Goal: Task Accomplishment & Management: Use online tool/utility

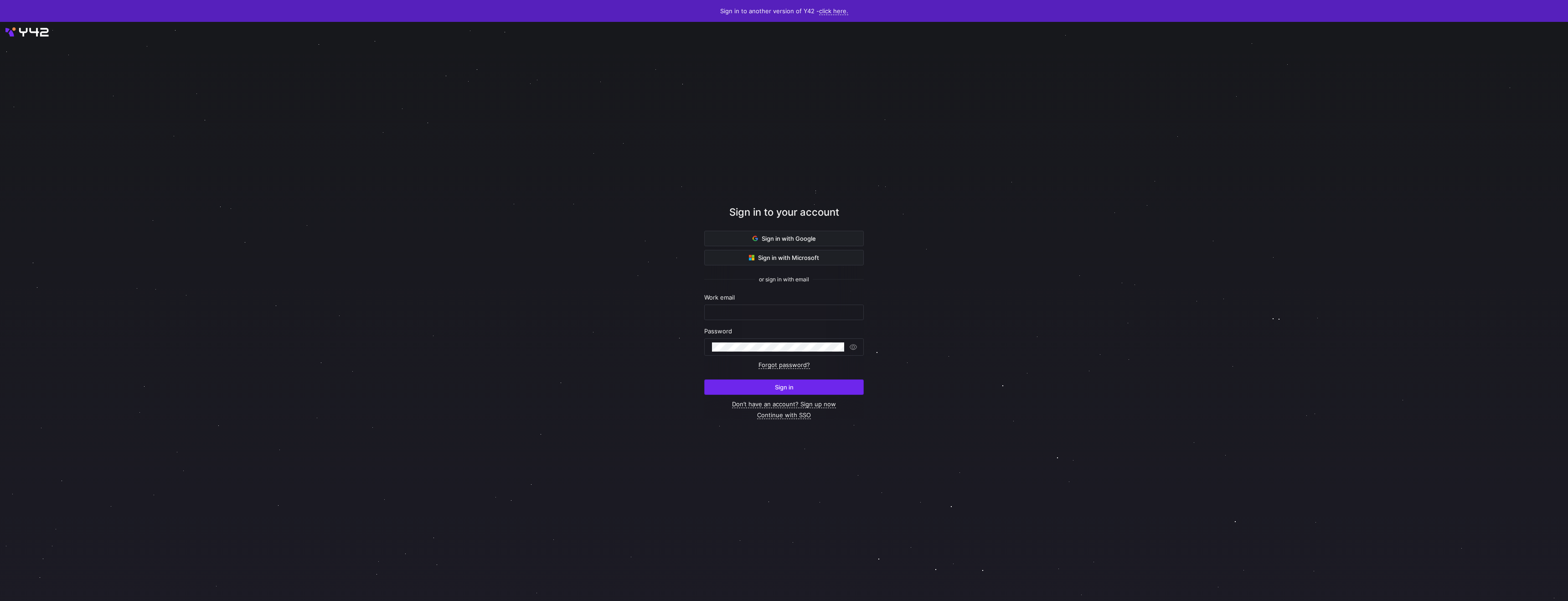
type input "[PERSON_NAME][EMAIL_ADDRESS][DOMAIN_NAME]"
click at [759, 394] on span "submit" at bounding box center [784, 387] width 159 height 15
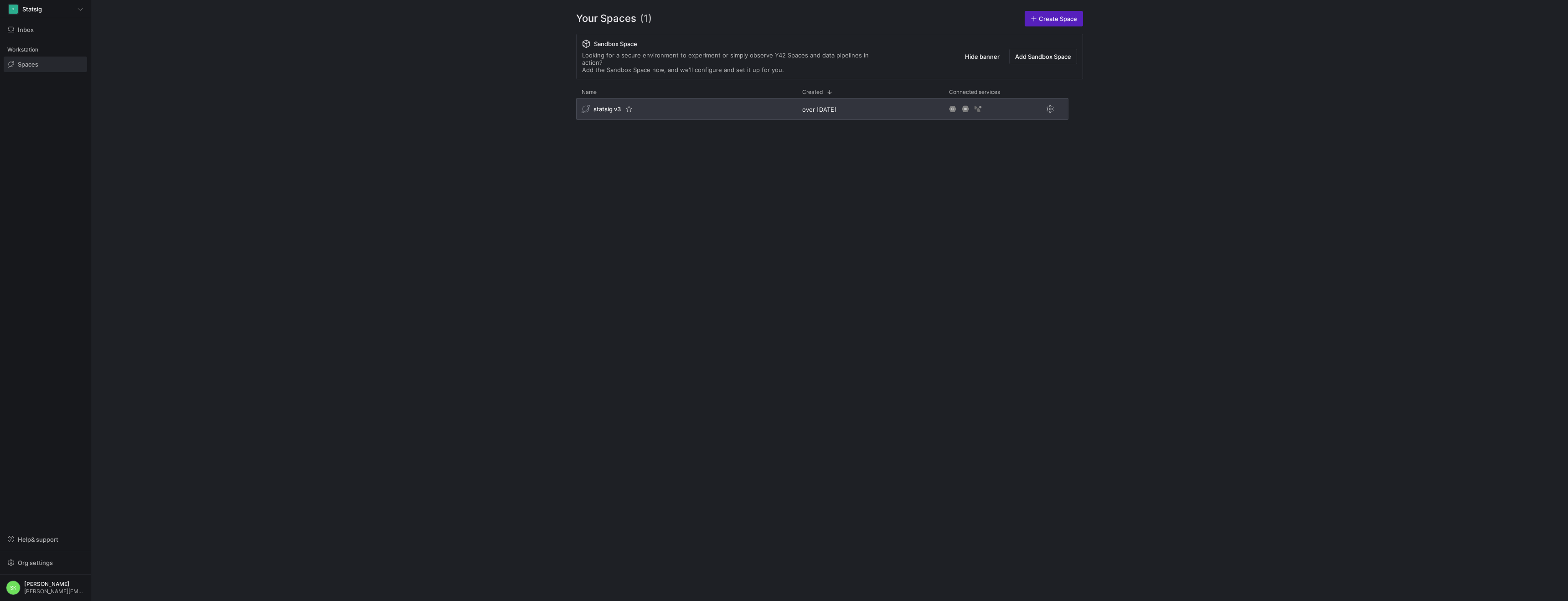
click at [613, 120] on div "statsig v3" at bounding box center [687, 109] width 220 height 22
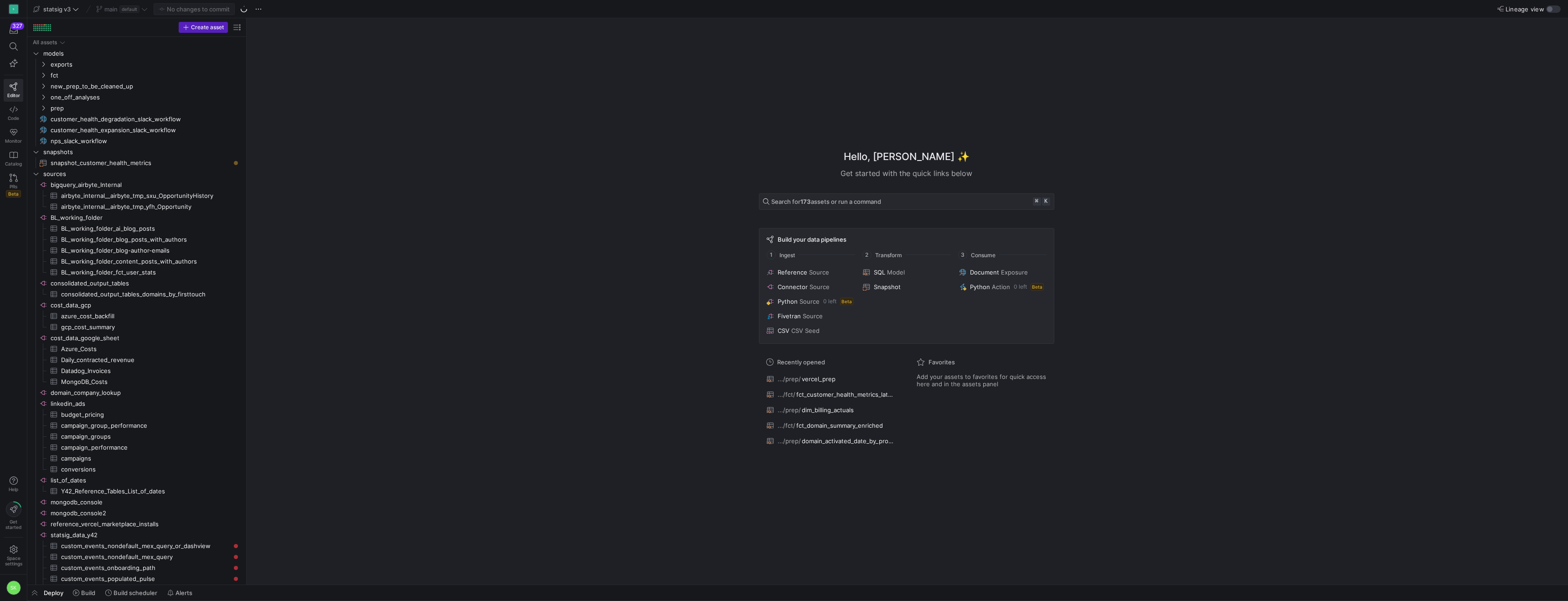
drag, startPoint x: 155, startPoint y: 79, endPoint x: 326, endPoint y: 93, distance: 171.6
click at [249, 9] on span "button" at bounding box center [244, 9] width 11 height 11
click at [1538, 55] on span "Pull" at bounding box center [1542, 51] width 10 height 7
click at [45, 78] on icon "Press SPACE to select this row." at bounding box center [43, 75] width 6 height 5
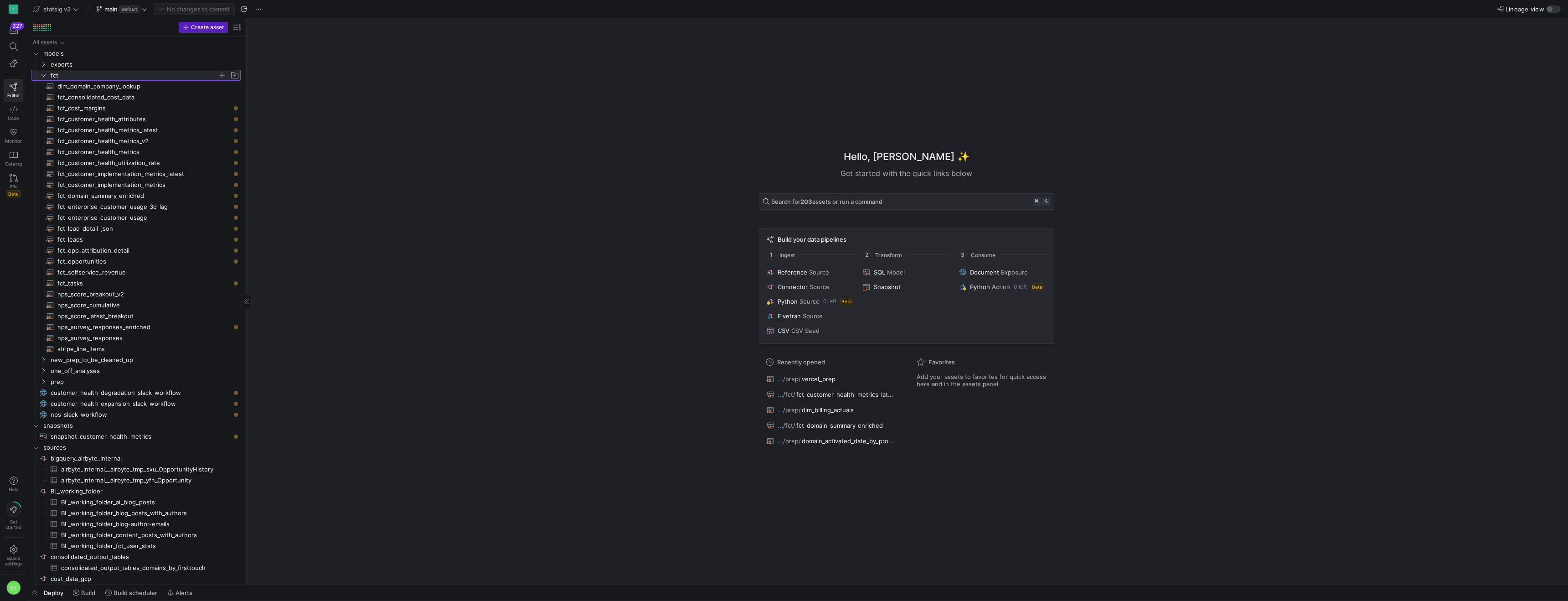
drag, startPoint x: 246, startPoint y: 133, endPoint x: 303, endPoint y: 148, distance: 58.9
click at [142, 114] on span "fct_cost_margins​​​​​​​​​​" at bounding box center [144, 108] width 173 height 11
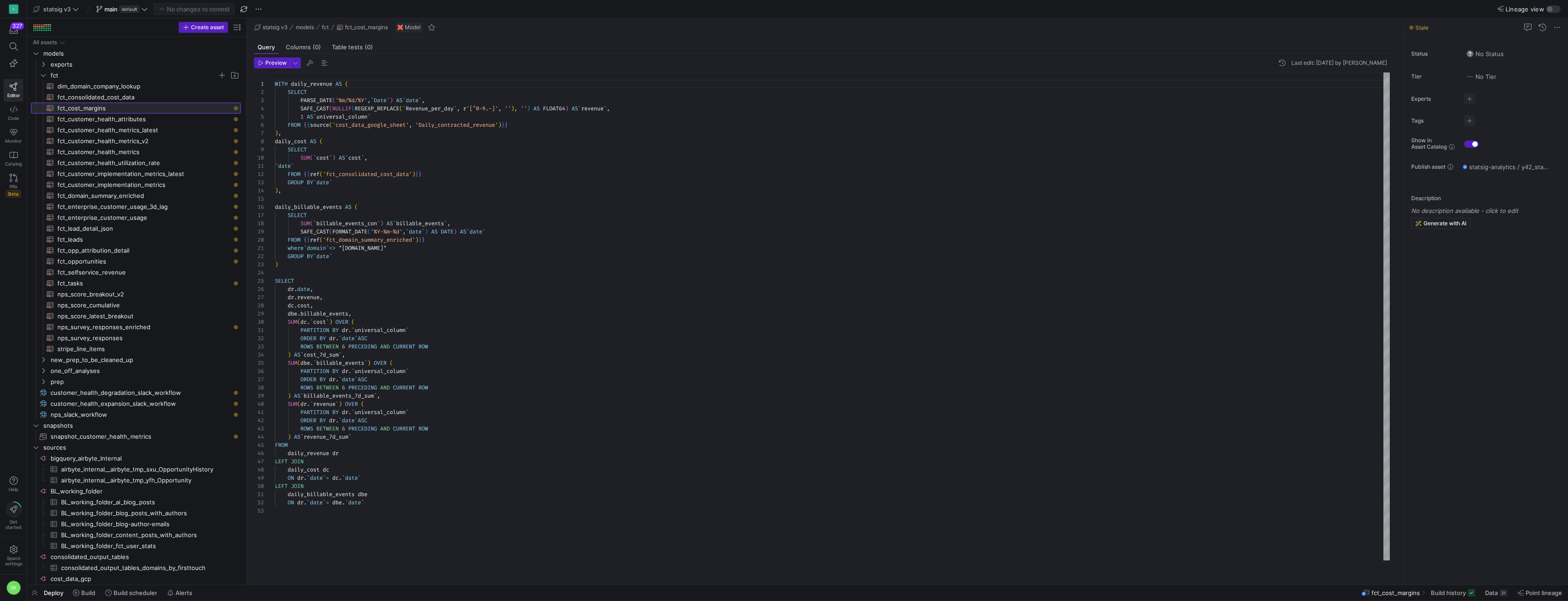
scroll to position [82, 0]
type textarea "where `domain` <> "[DOMAIN_NAME]" GROUP BY `date` ) SELECT [DOMAIN_NAME], [DOMA…"
click at [394, 269] on div "WITH daily_revenue AS ( SELECT PARSE_DATE ( '%m/%d/%Y' , ` Date ` ) AS ` date `…" at bounding box center [833, 316] width 1115 height 488
click at [95, 592] on span "Build" at bounding box center [88, 592] width 14 height 7
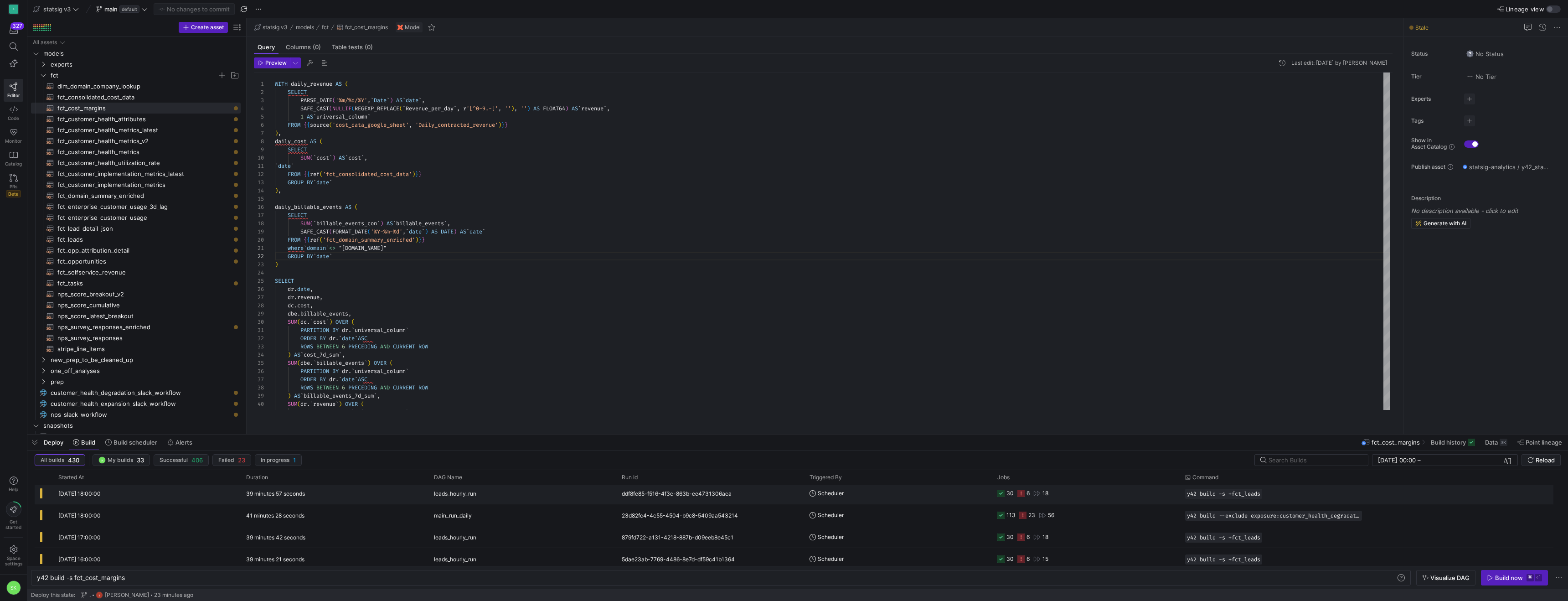
scroll to position [41, 0]
click at [1546, 5] on button "Lineage view" at bounding box center [1554, 9] width 15 height 7
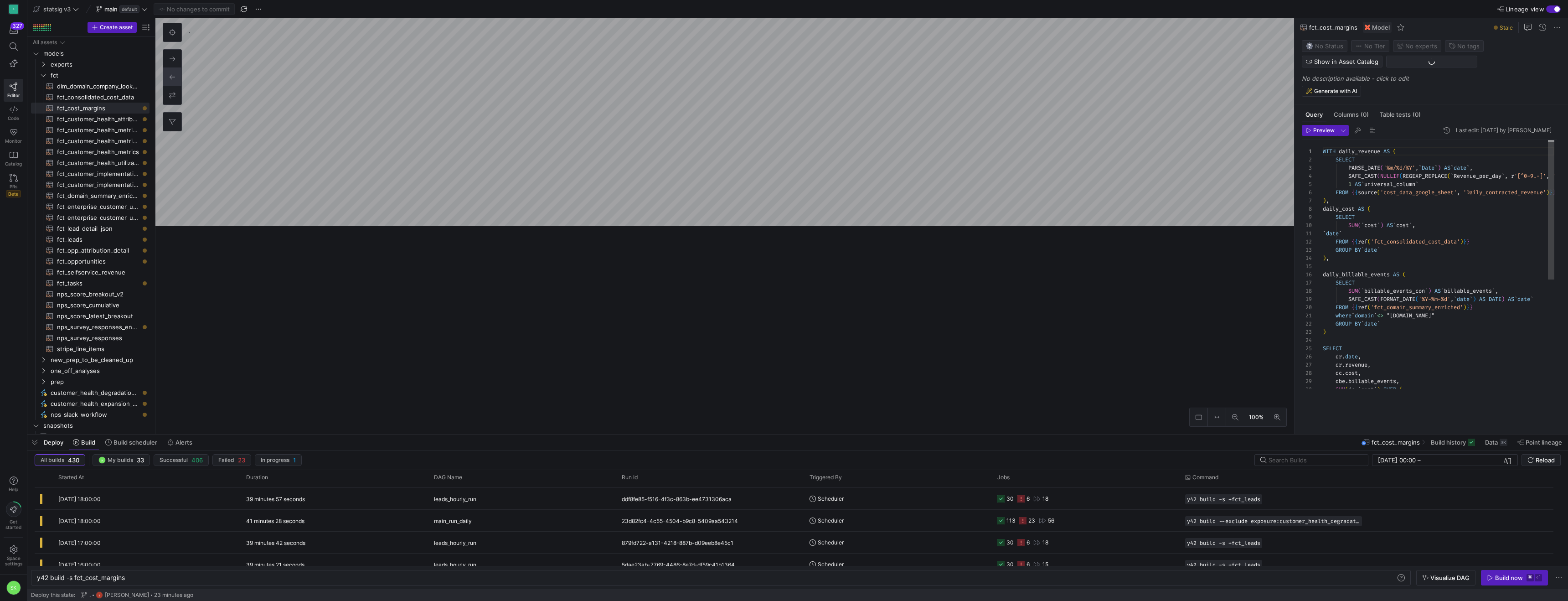
scroll to position [82, 0]
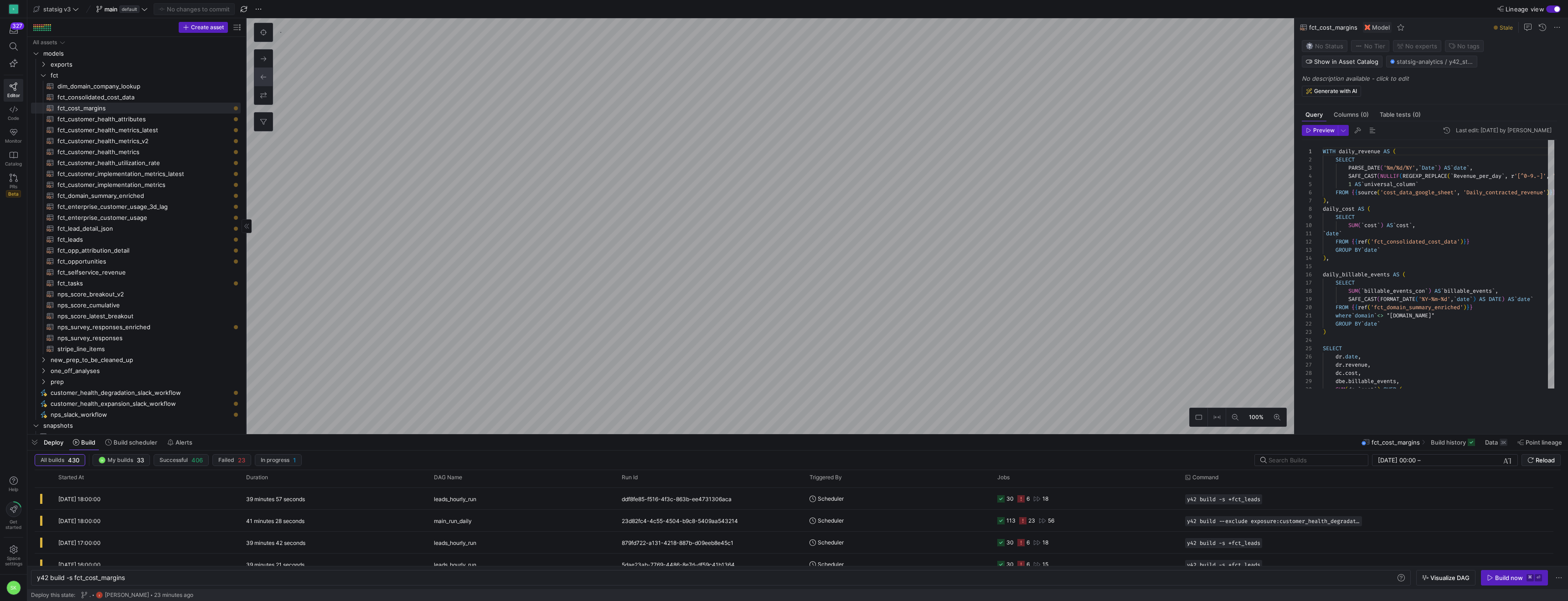
click at [310, 158] on as-split "Create asset Drag here to set row groups Drag here to set column labels Group 1…" at bounding box center [798, 226] width 1541 height 416
click at [288, 262] on as-split "Create asset Drag here to set row groups Drag here to set column labels Group 1…" at bounding box center [798, 226] width 1541 height 416
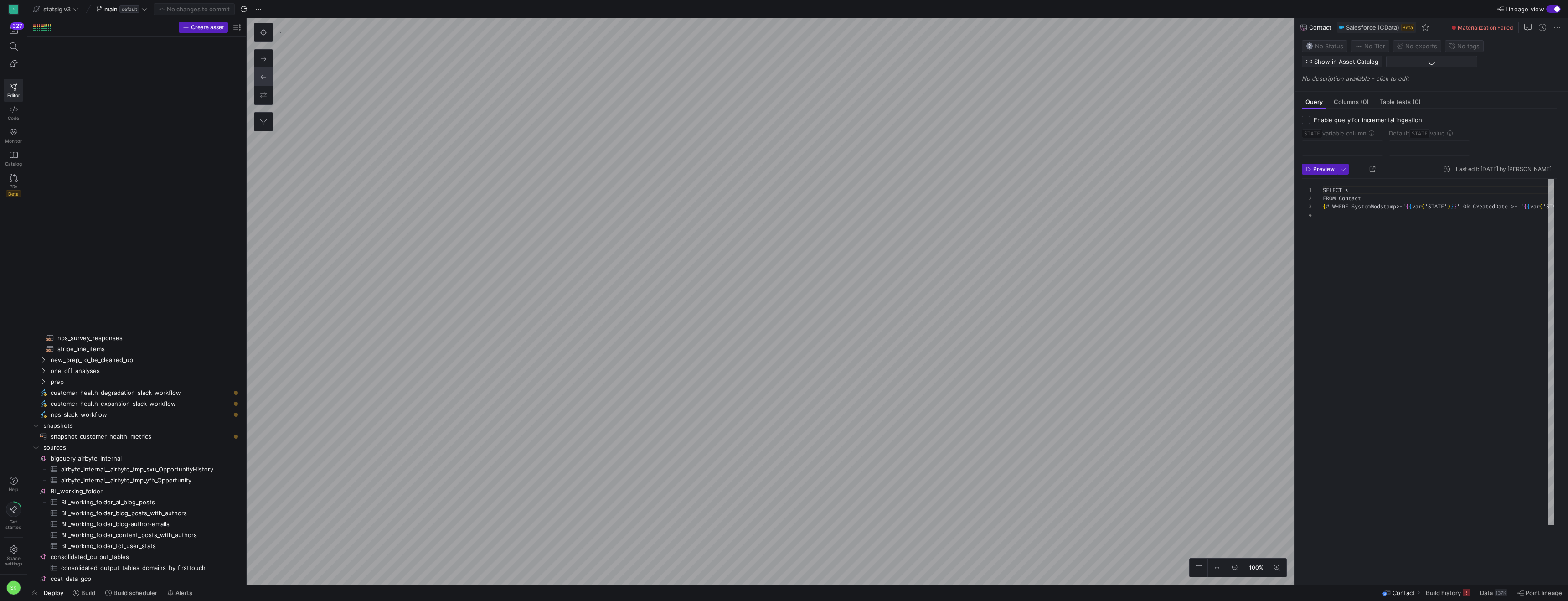
scroll to position [24, 0]
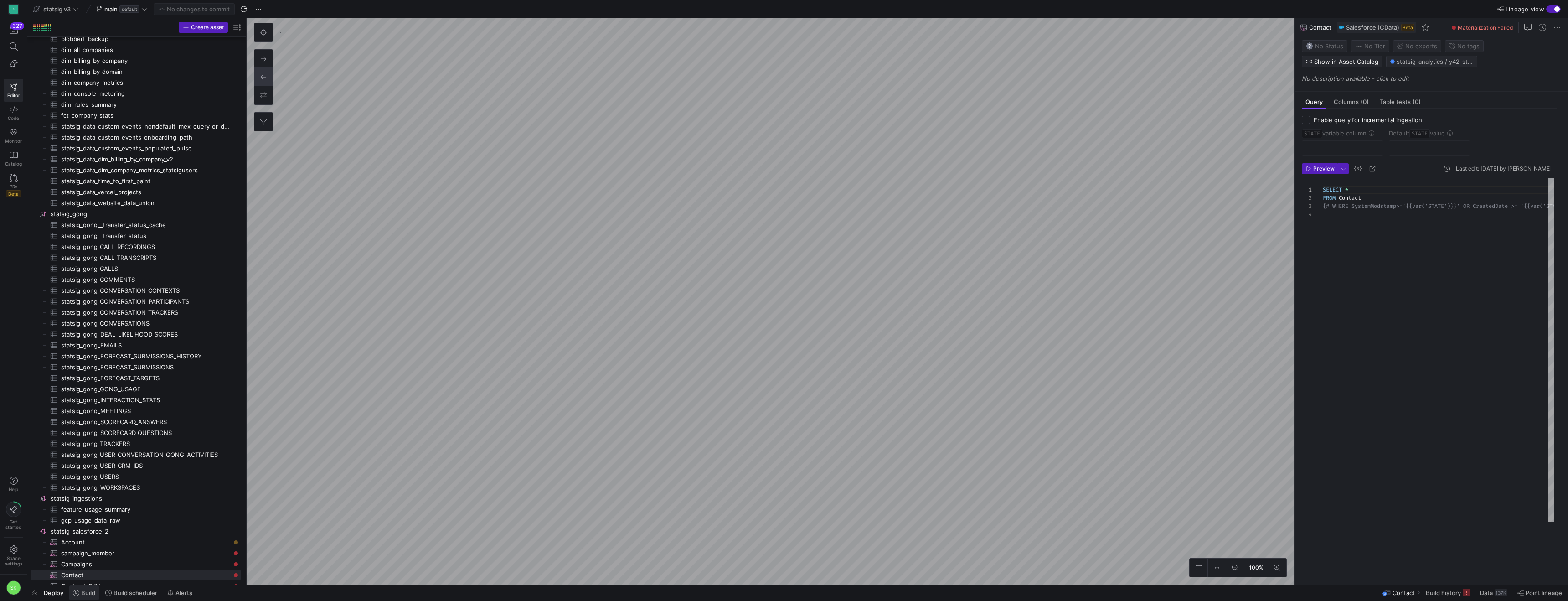
click at [79, 590] on icon at bounding box center [76, 592] width 6 height 6
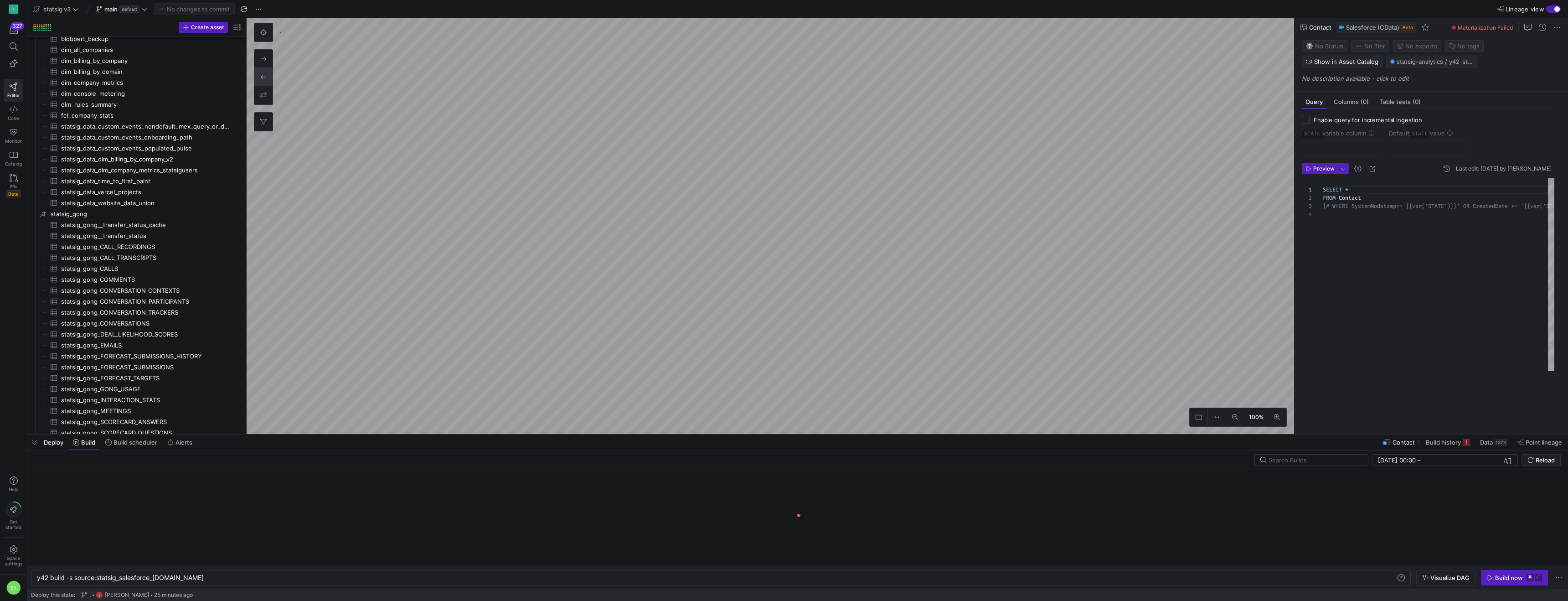
scroll to position [0, 147]
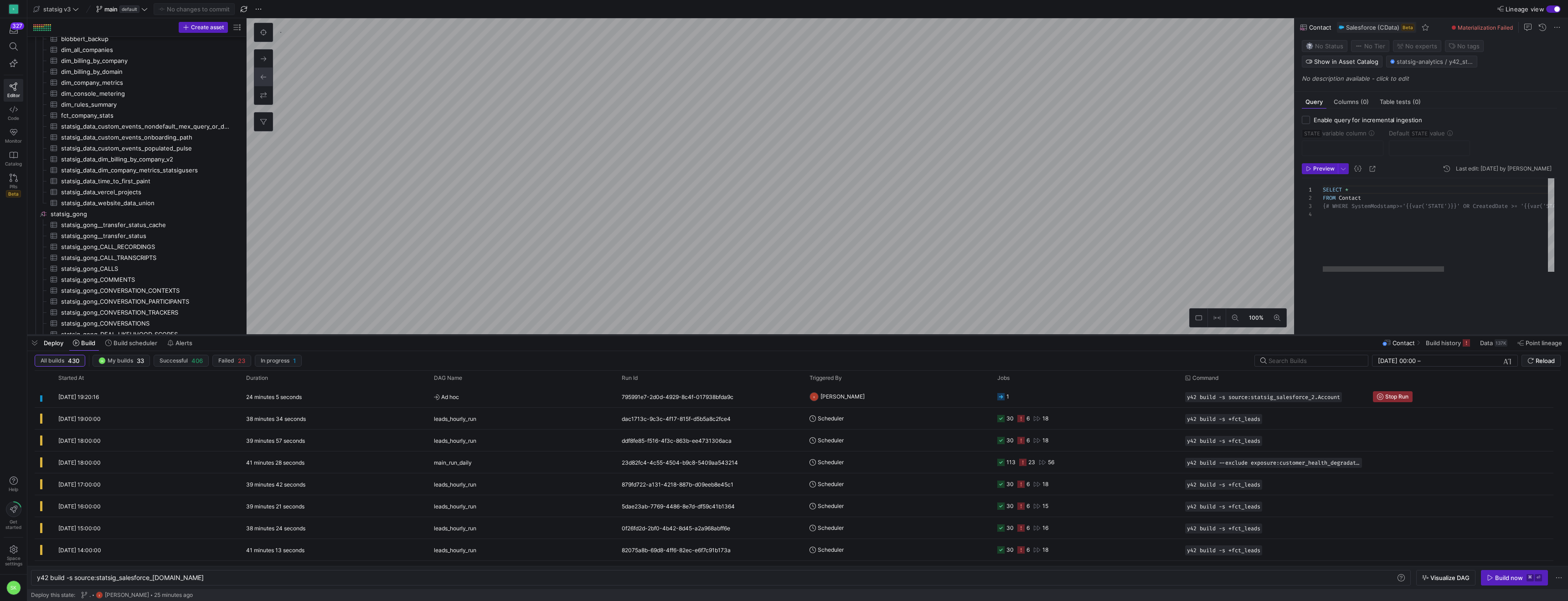
drag, startPoint x: 997, startPoint y: 433, endPoint x: 964, endPoint y: 334, distance: 104.4
click at [964, 334] on div at bounding box center [798, 335] width 1541 height 3
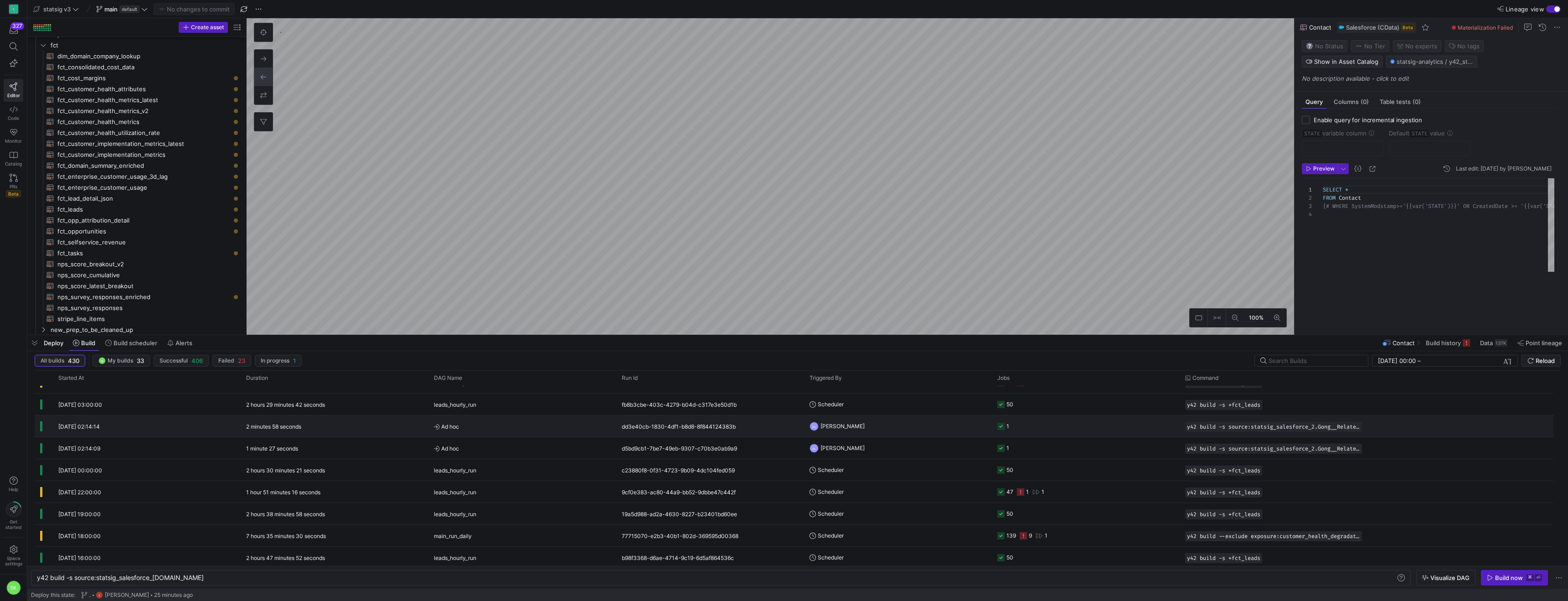
click at [173, 425] on div "[DATE] 02:14:14" at bounding box center [147, 426] width 188 height 22
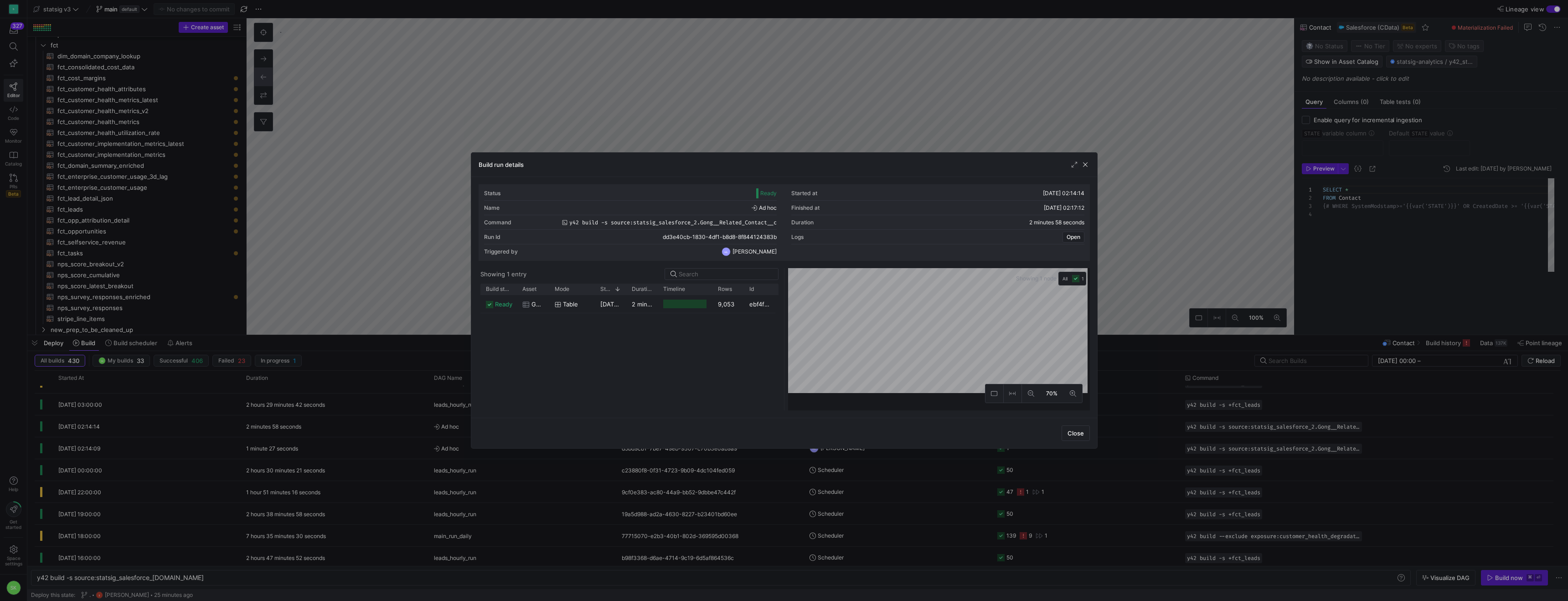
click at [684, 116] on div at bounding box center [784, 300] width 1568 height 601
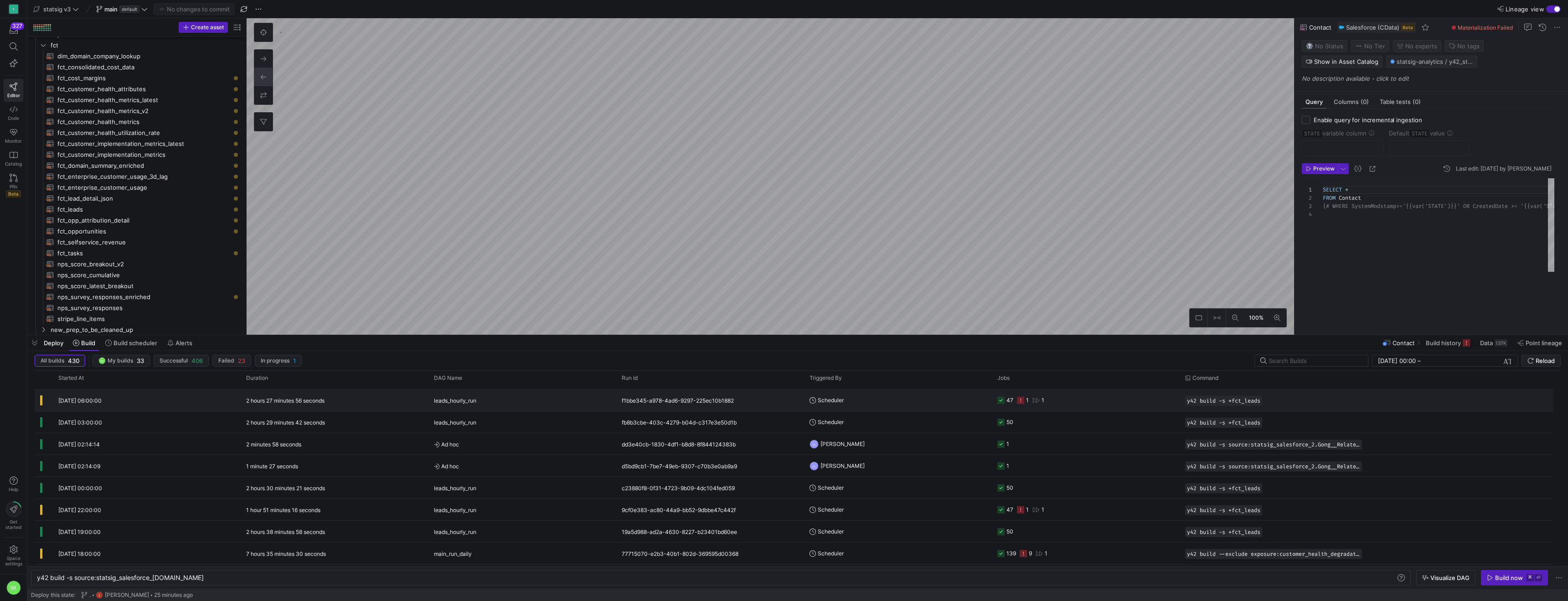
click at [171, 409] on div "[DATE] 06:00:00" at bounding box center [147, 400] width 188 height 22
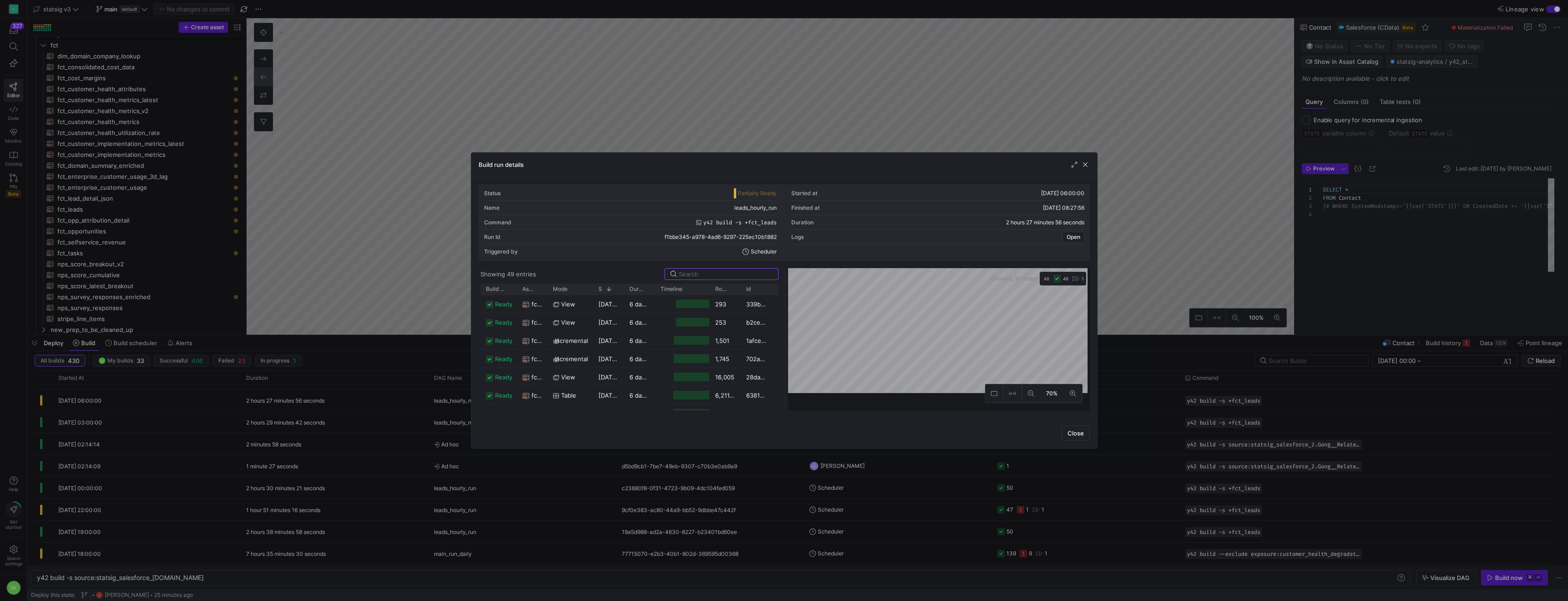
click at [677, 93] on div at bounding box center [784, 300] width 1568 height 601
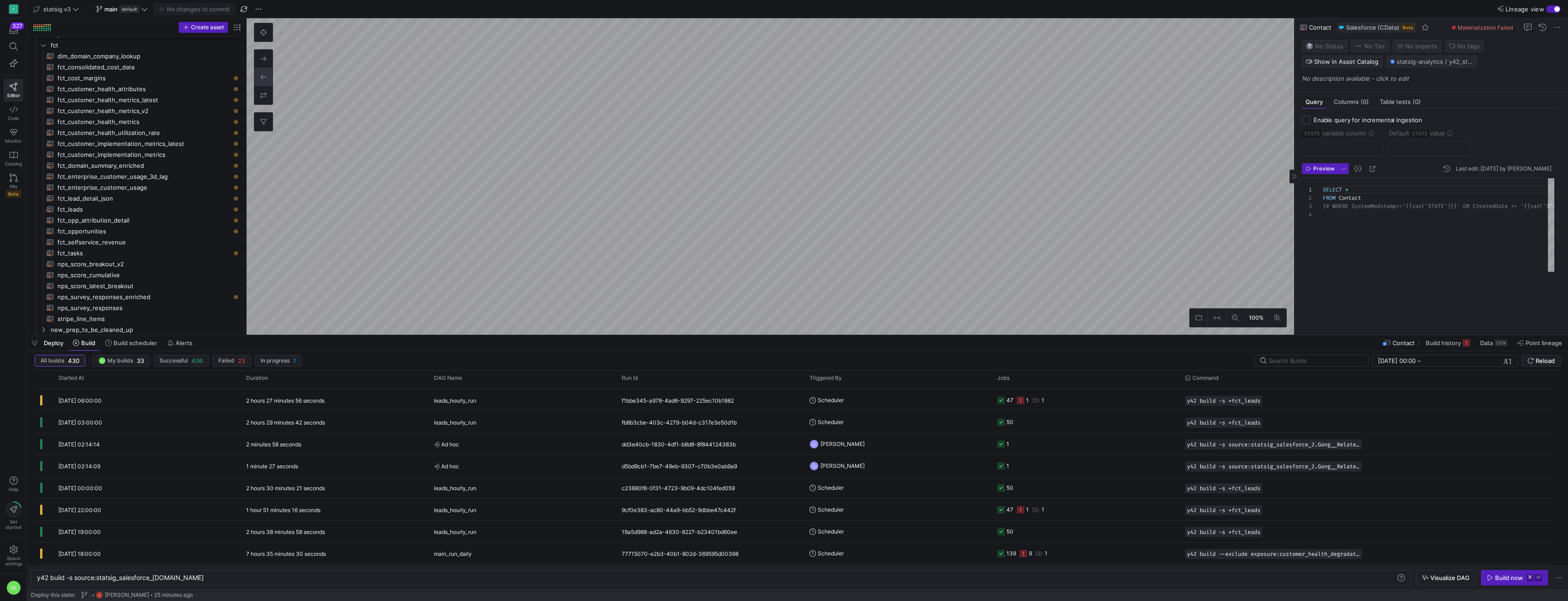
click at [1488, 30] on span "Materialization Failed" at bounding box center [1486, 28] width 55 height 7
click at [1312, 172] on icon "button" at bounding box center [1309, 169] width 5 height 5
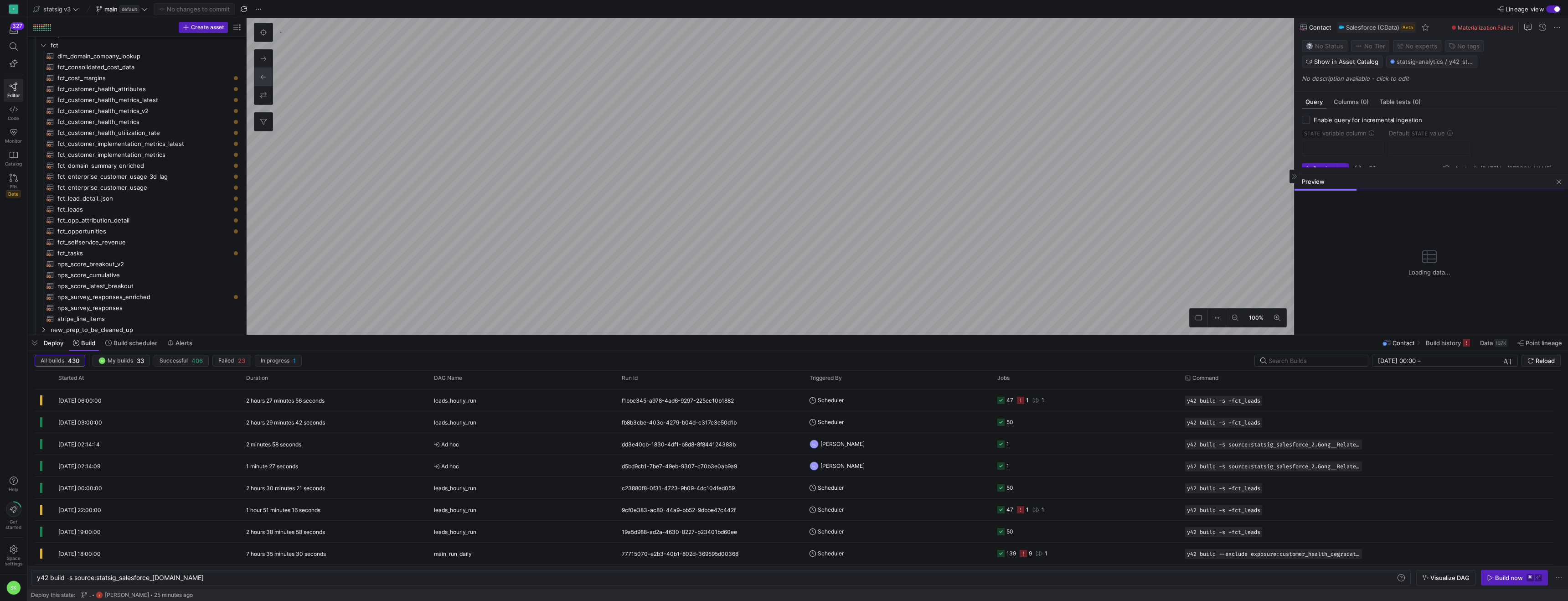
click at [1477, 31] on span "Materialization Failed" at bounding box center [1486, 28] width 55 height 7
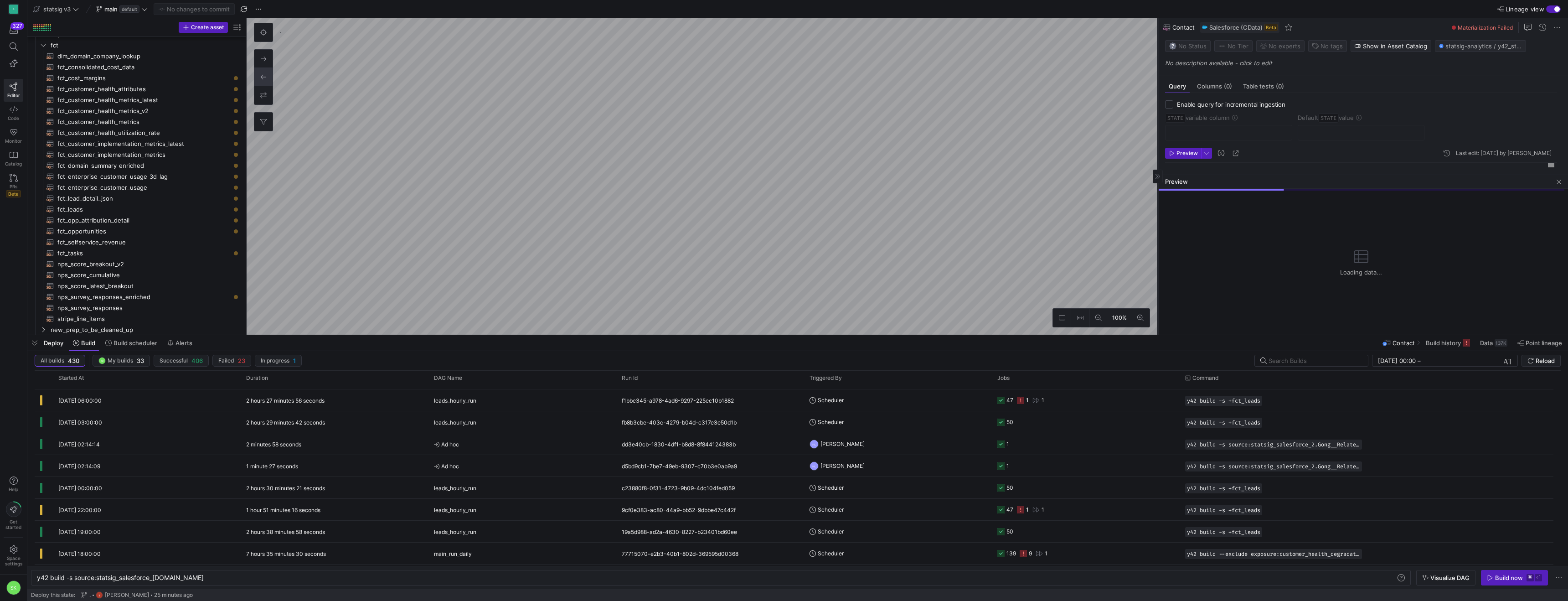
click at [1062, 89] on as-split "100% 0 Query Columns (0) Table tests (0) Enable query for incremental ingestion…" at bounding box center [907, 176] width 1321 height 316
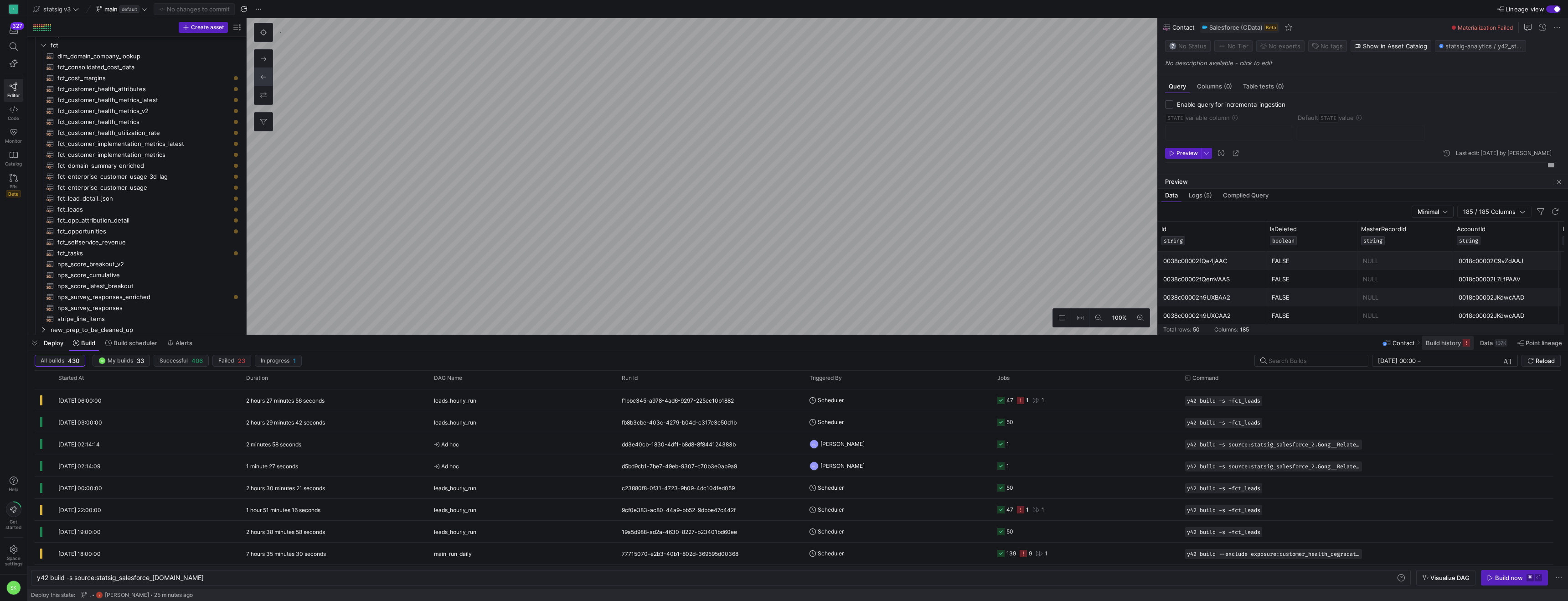
click at [1426, 343] on span "Build history" at bounding box center [1444, 343] width 35 height 7
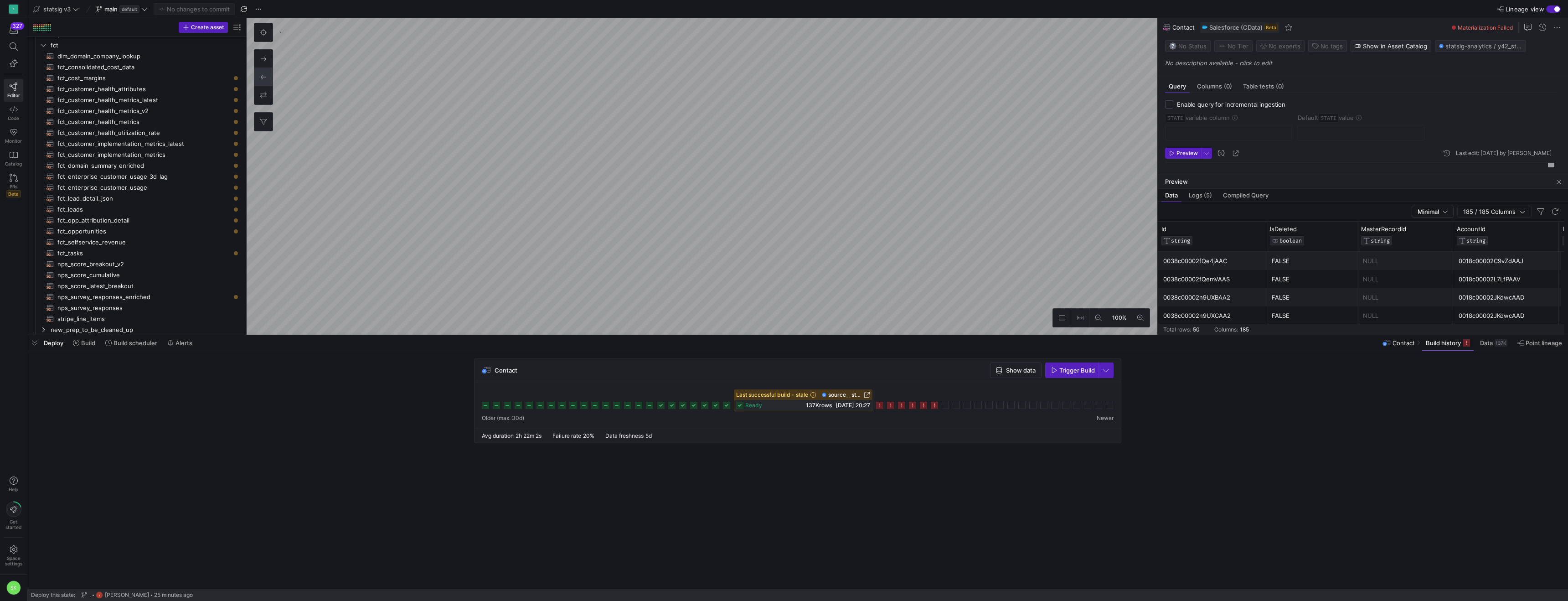
click at [881, 409] on icon at bounding box center [879, 405] width 7 height 7
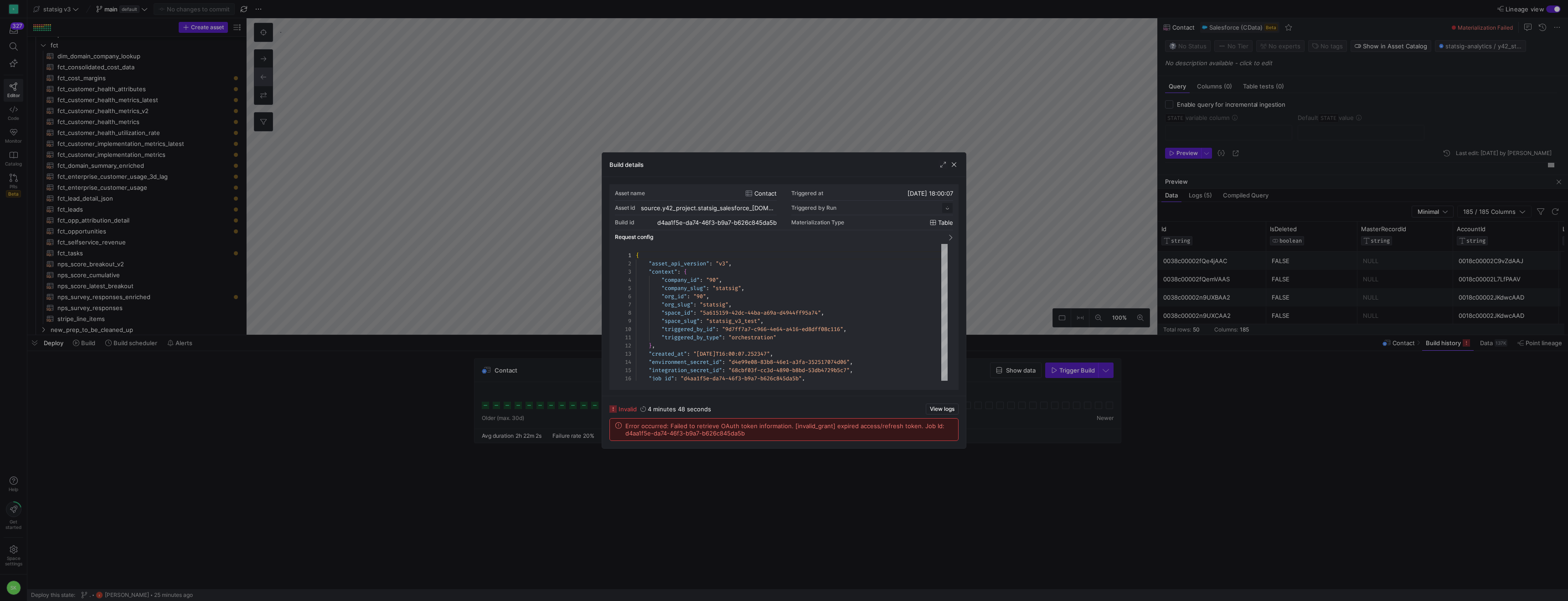
scroll to position [82, 0]
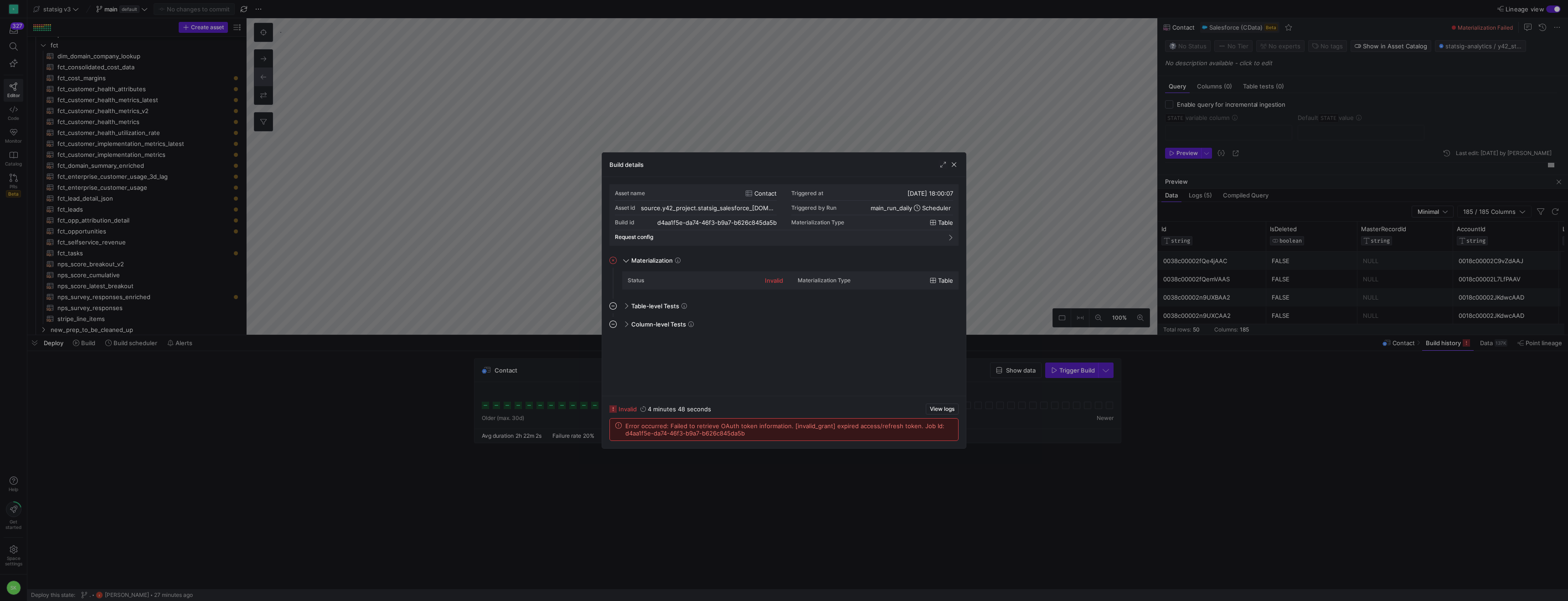
click at [449, 170] on div at bounding box center [784, 300] width 1568 height 601
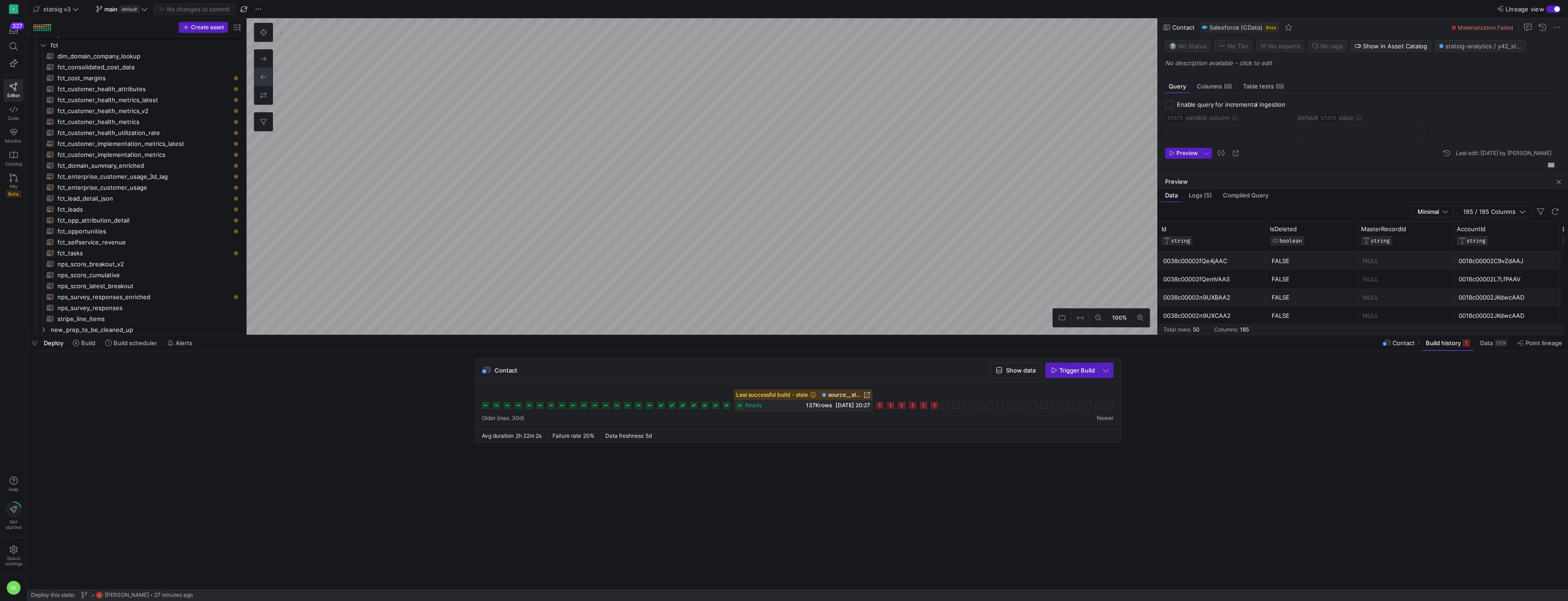
click at [812, 347] on as-split "statsig v3 main default No changes to commit Lineage view Create asset Drag her…" at bounding box center [798, 300] width 1541 height 601
click at [839, 508] on cdk-virtual-scroll-viewport "Contact Show data Trigger Build" at bounding box center [798, 473] width 1541 height 231
click at [1359, 100] on mat-tab-group "Query Columns (0) Table tests (0) Enable query for incremental ingestion STATE …" at bounding box center [1361, 126] width 407 height 99
click at [1060, 374] on span "Trigger Build" at bounding box center [1077, 370] width 36 height 7
click at [95, 344] on span "Build" at bounding box center [88, 343] width 14 height 7
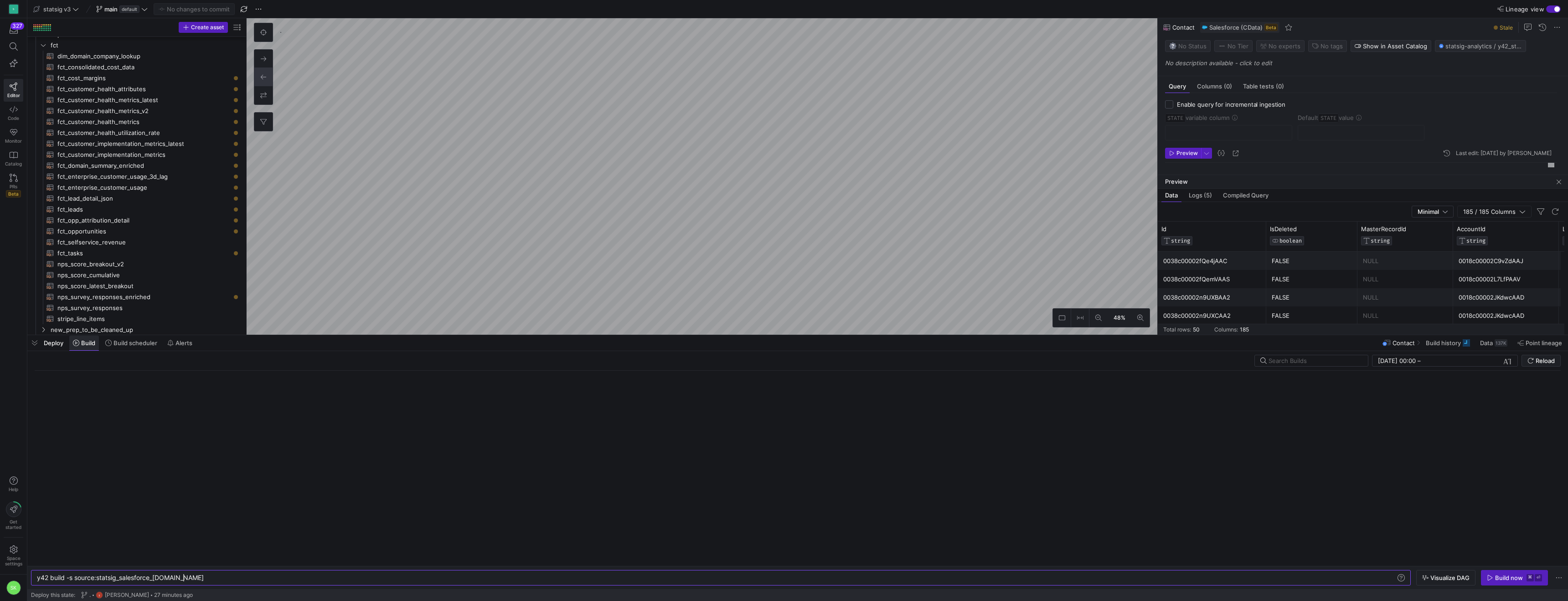
scroll to position [0, 147]
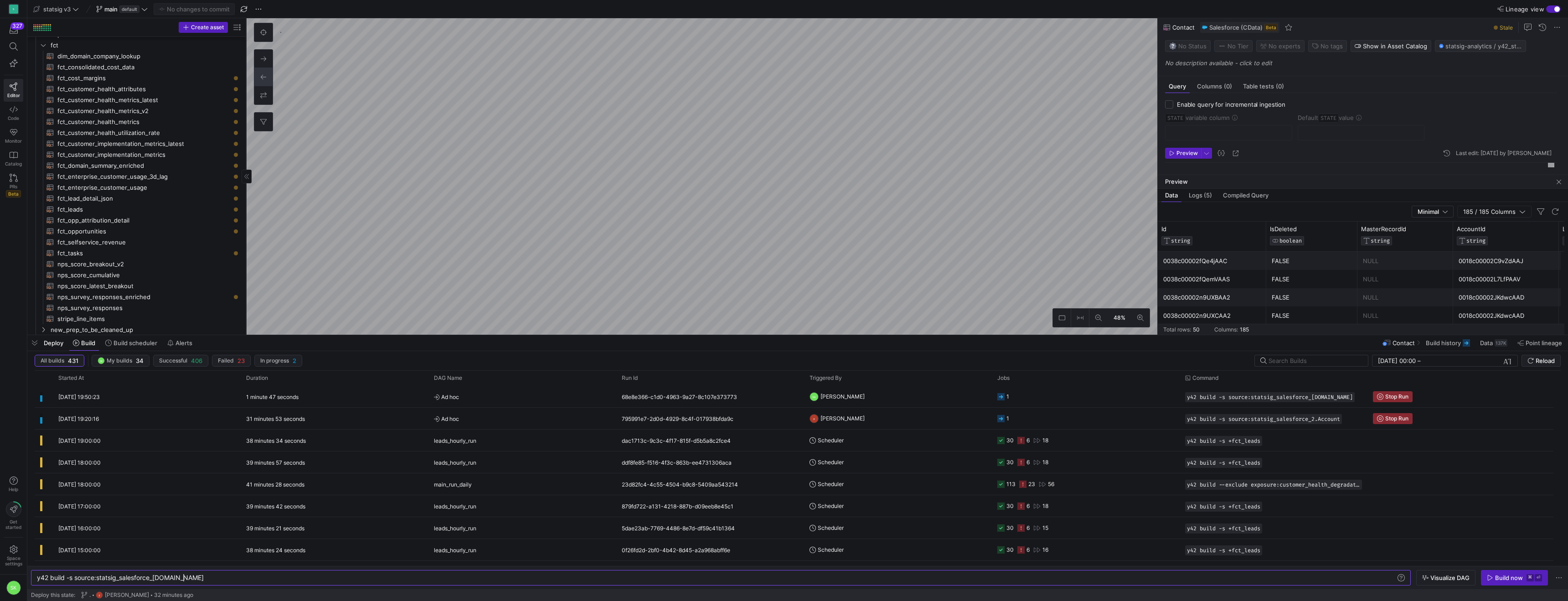
click at [352, 152] on as-split "Create asset Drag here to set row groups Drag here to set column labels Group 1…" at bounding box center [798, 176] width 1541 height 316
click at [43, 77] on icon "Press SPACE to select this row." at bounding box center [43, 75] width 6 height 5
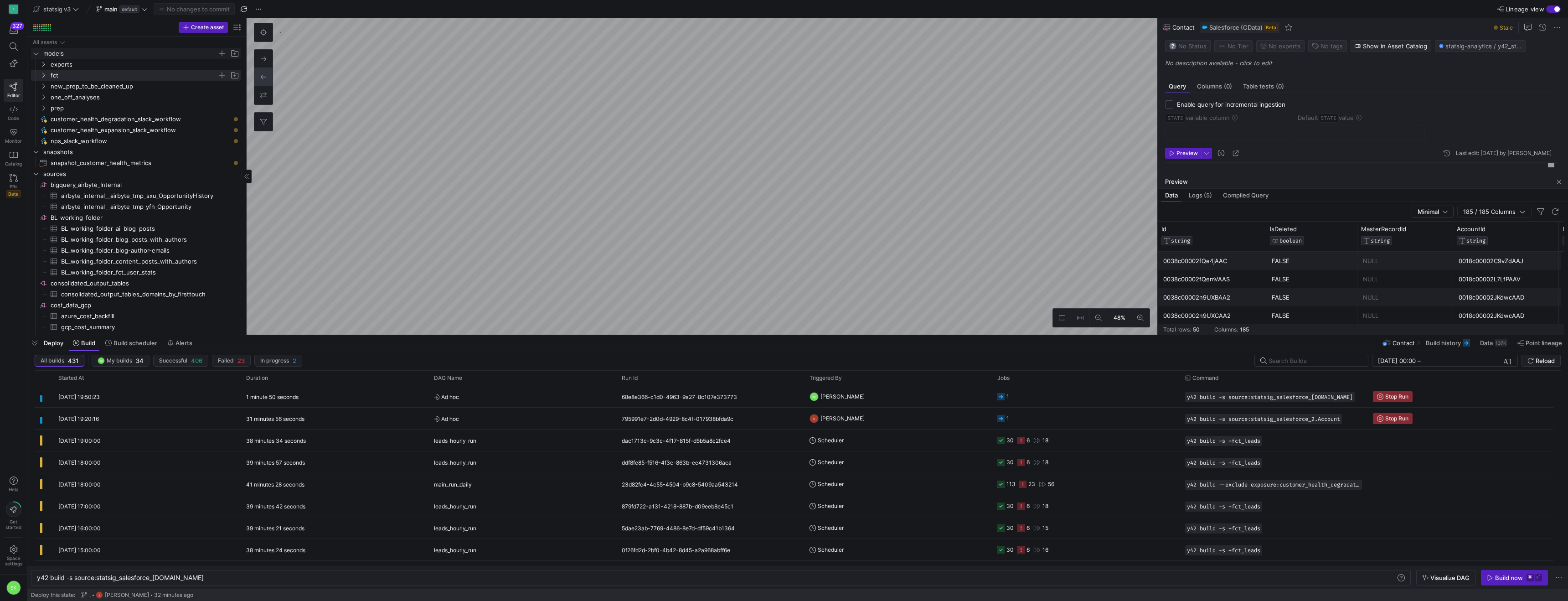
click at [36, 56] on icon "Press SPACE to select this row." at bounding box center [36, 53] width 6 height 5
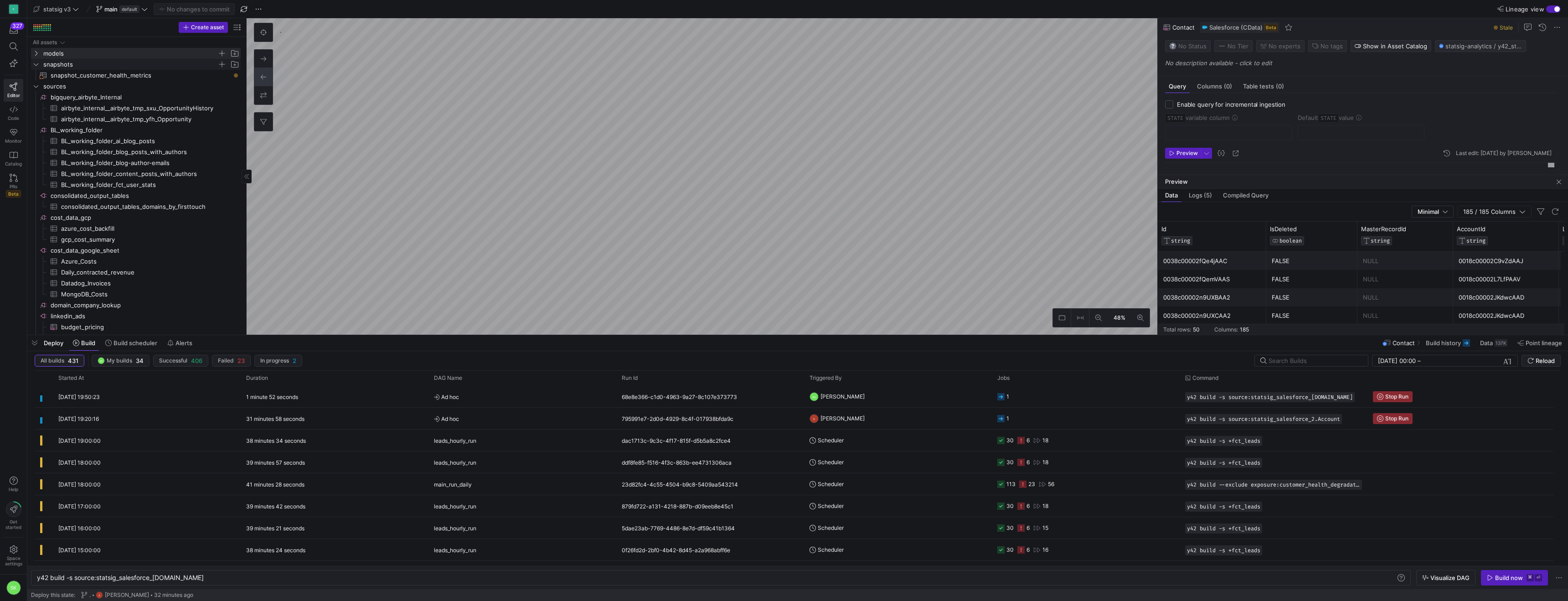
click at [36, 67] on icon "Press SPACE to select this row." at bounding box center [36, 64] width 6 height 5
click at [36, 78] on icon "Press SPACE to select this row." at bounding box center [36, 75] width 6 height 5
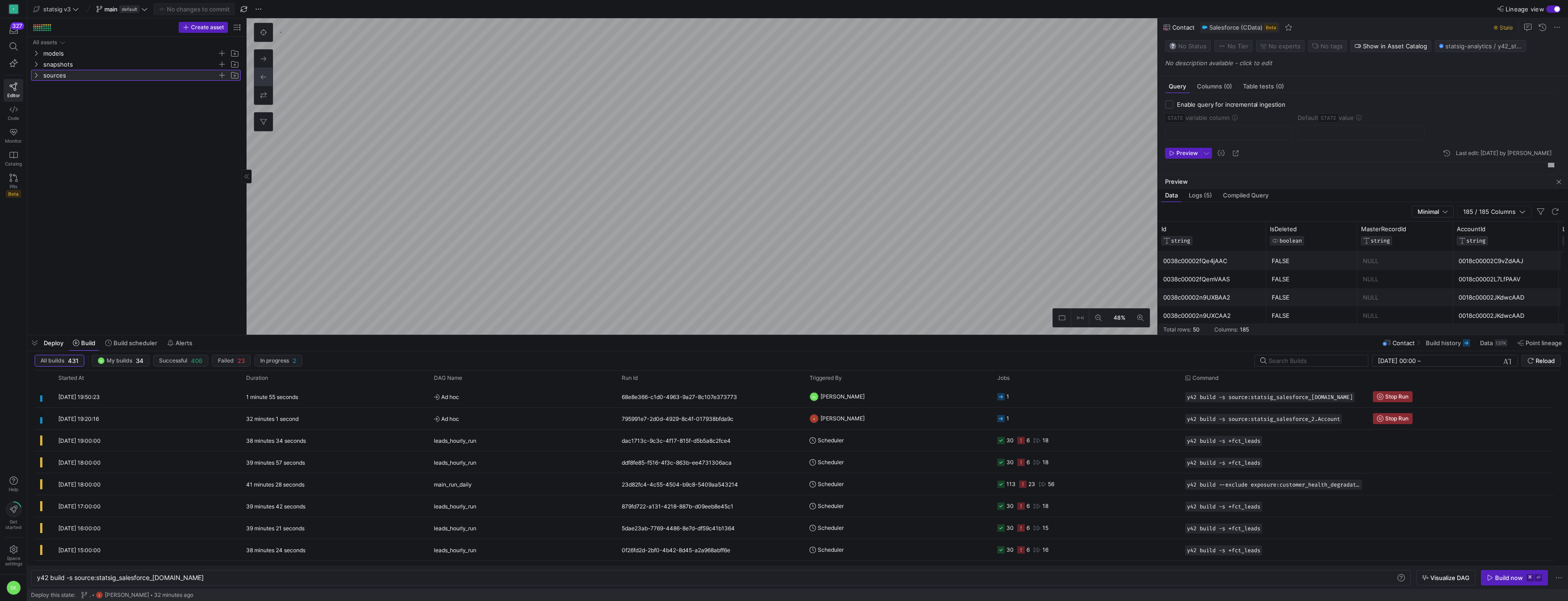
click at [36, 78] on icon at bounding box center [36, 75] width 6 height 5
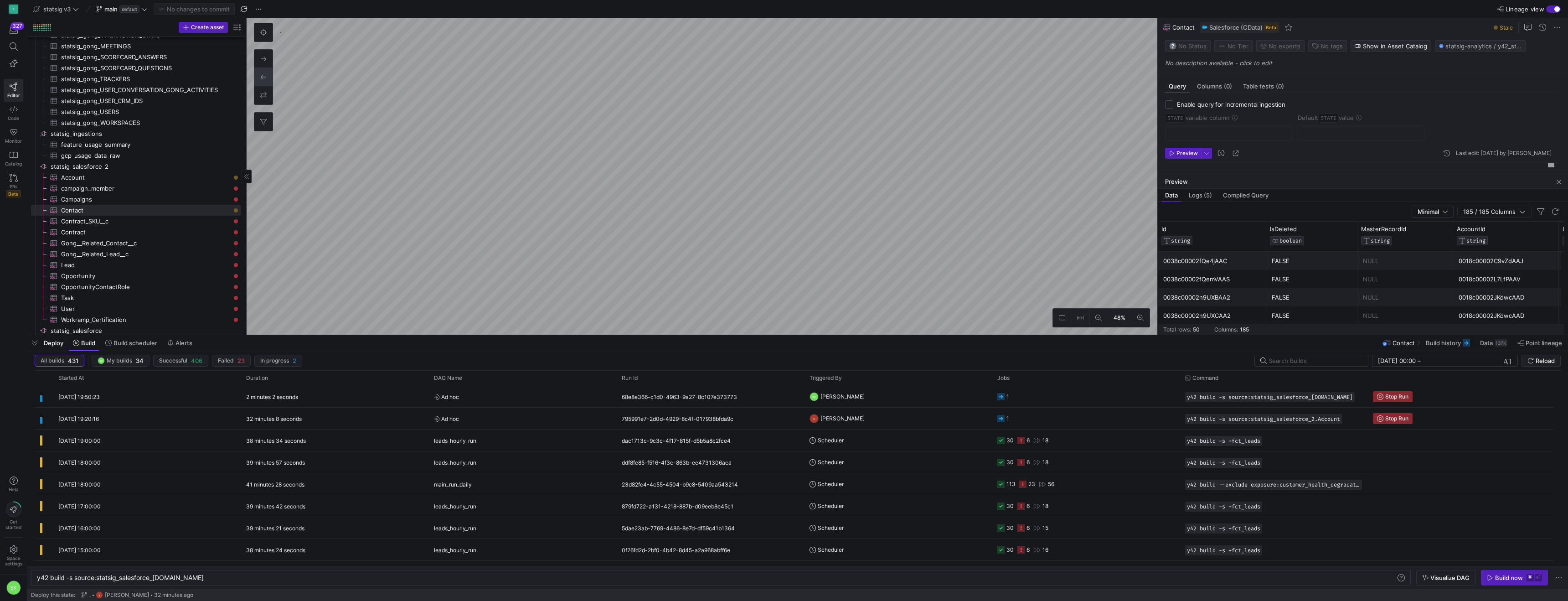
scroll to position [886, 0]
click at [112, 137] on span "Account​​​​​​​​​" at bounding box center [145, 131] width 169 height 11
type textarea "SELECT * FROM Account {# WHERE SystemModstamp>='{{var('STATE')}}' OR CreatedDat…"
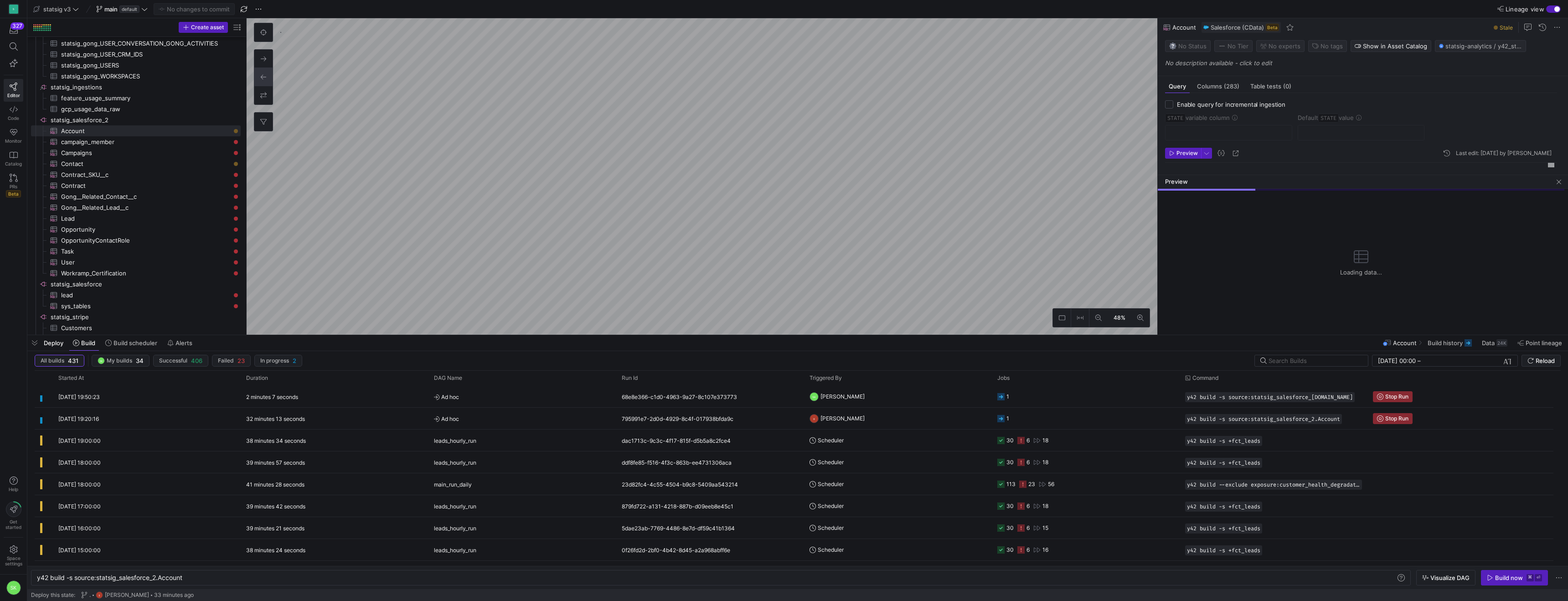
click at [1548, 9] on div "button" at bounding box center [1554, 9] width 15 height 7
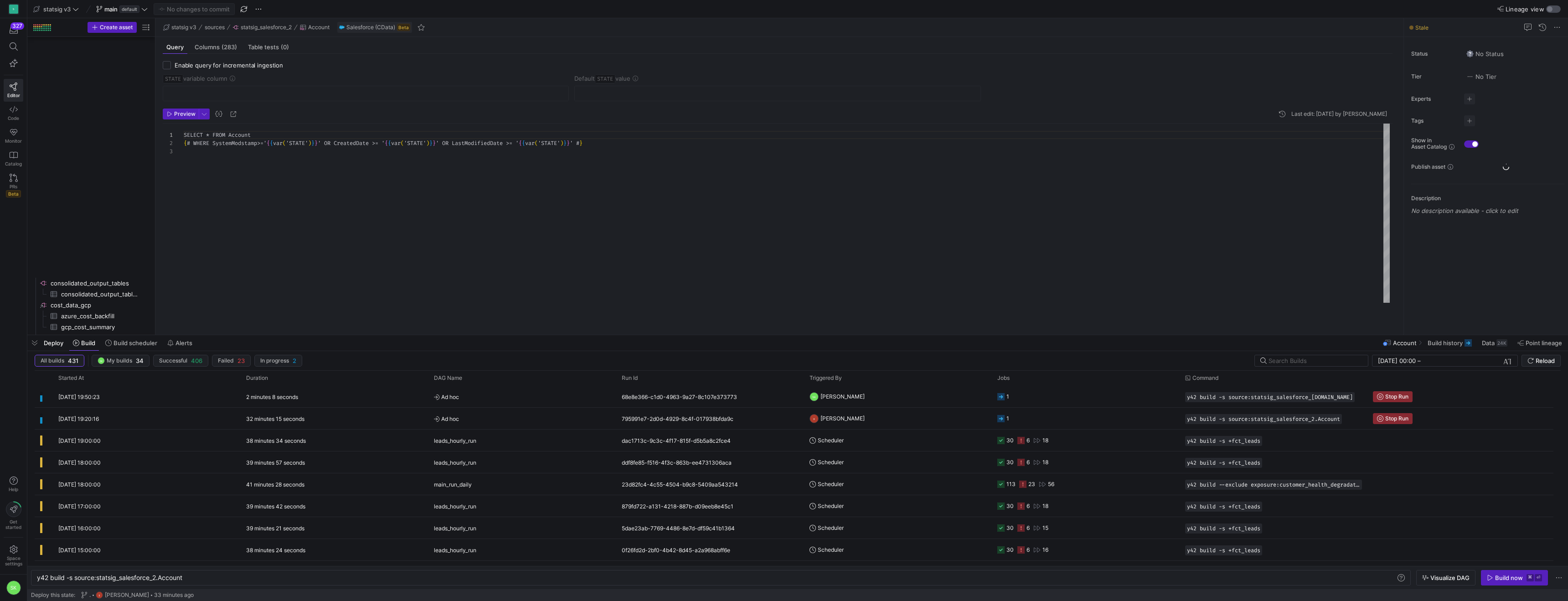
scroll to position [790, 0]
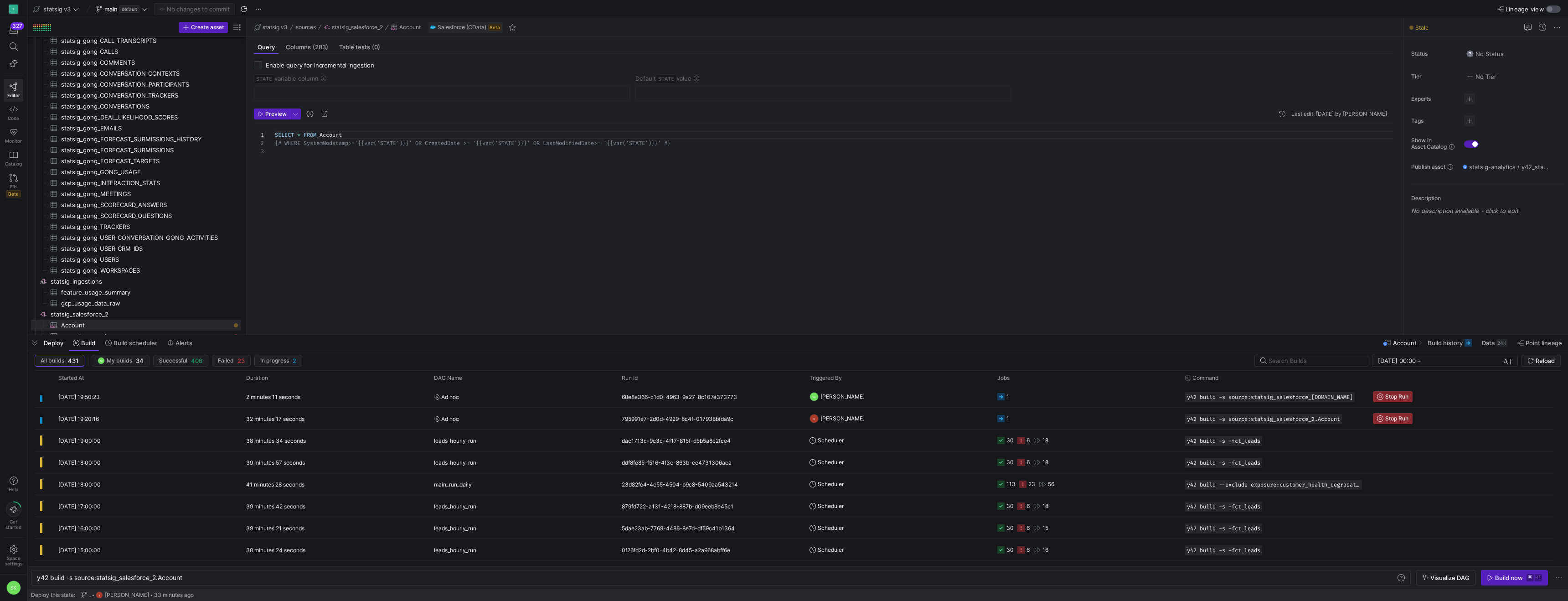
drag, startPoint x: 155, startPoint y: 242, endPoint x: 280, endPoint y: 247, distance: 125.1
click at [280, 247] on as-split "Create asset Drag here to set row groups Drag here to set column labels Group 1…" at bounding box center [798, 176] width 1541 height 316
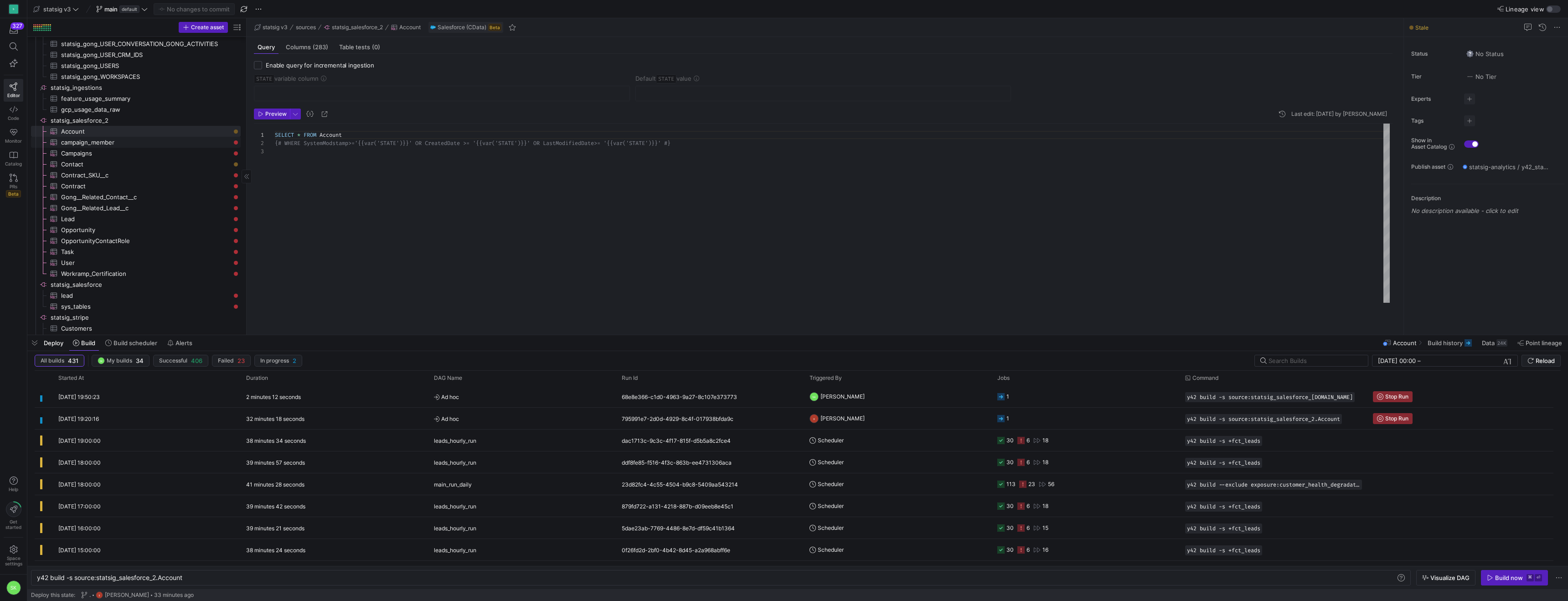
click at [130, 144] on span "campaign_member​​​​​​​​​" at bounding box center [145, 143] width 169 height 11
type textarea "y42 build -s source:statsig_salesforce_2.campaign_member"
type textarea "SELECT * FROM campaignMember {# WHERE SystemModstamp>='{{var('STATE')}}' OR Cre…"
click at [1495, 571] on span "button" at bounding box center [1515, 578] width 66 height 15
drag, startPoint x: 246, startPoint y: 190, endPoint x: 291, endPoint y: 199, distance: 45.9
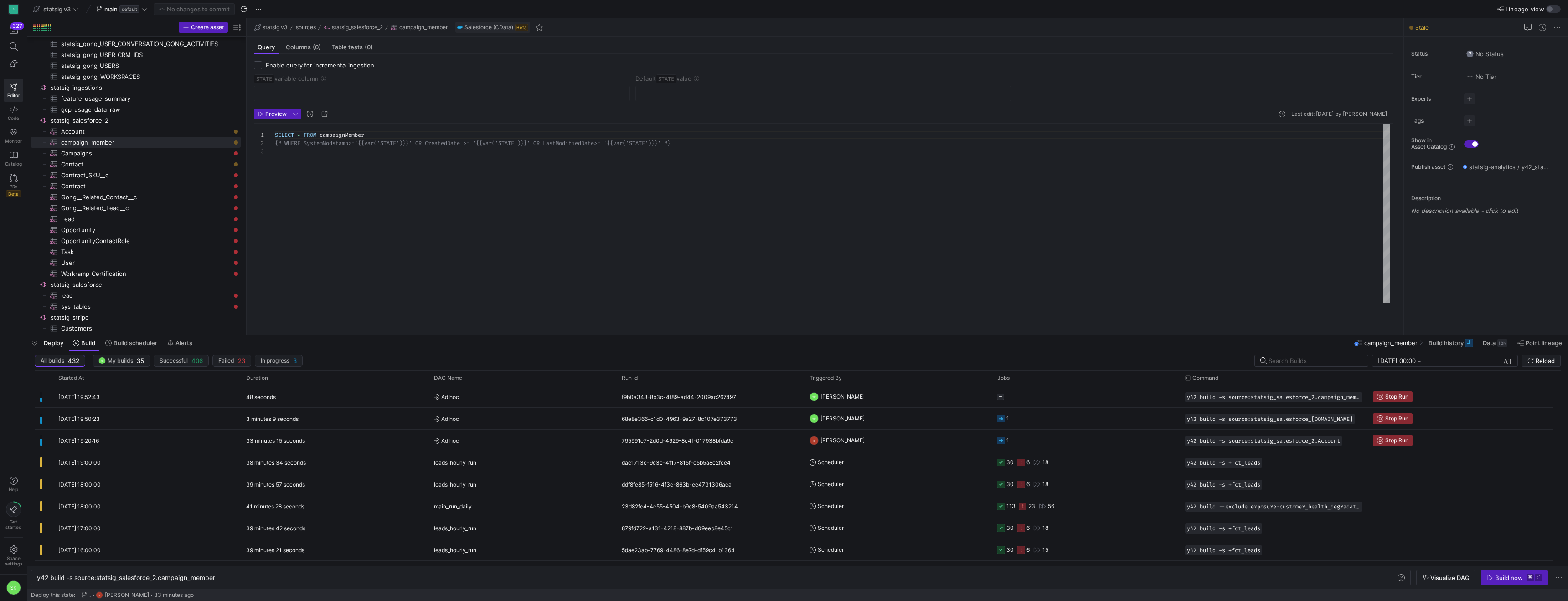
click at [291, 199] on as-split "Create asset Drag here to set row groups Drag here to set column labels Group 1…" at bounding box center [798, 176] width 1541 height 316
click at [166, 159] on span "Campaigns​​​​​​​​​" at bounding box center [145, 153] width 169 height 11
type textarea "y42 build -s source:statsig_salesforce_2.Campaigns"
type textarea "SELECT * FROM Campaign {# WHERE SystemModstamp>='{{var('STATE')}}' OR CreatedDa…"
click at [1299, 575] on div "y42 build -s source:statsig_salesforce_2.Campaigns" at bounding box center [697, 577] width 1321 height 7
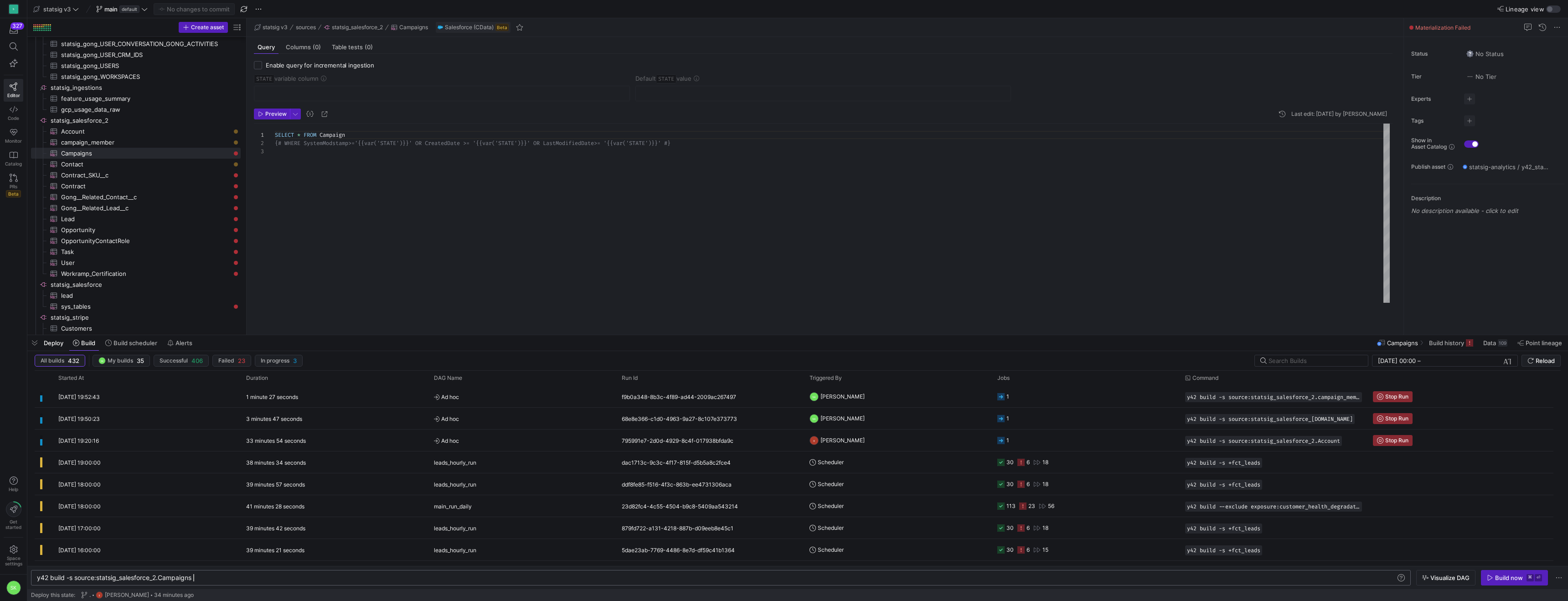
scroll to position [0, 160]
type textarea "y42 build -s source:statsig_salesforce_2.Campaigns+"
click at [1495, 574] on div "Build now" at bounding box center [1509, 577] width 28 height 7
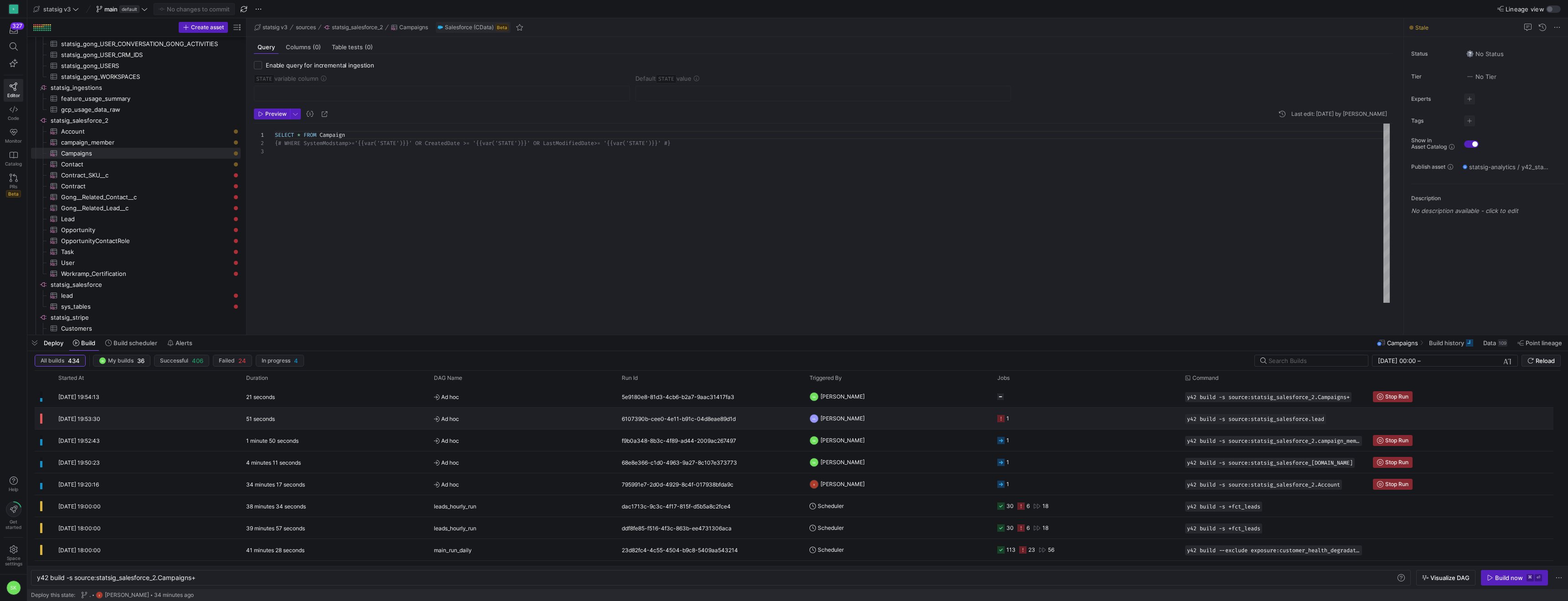
click at [43, 424] on icon "Press SPACE to select this row." at bounding box center [41, 420] width 2 height 5
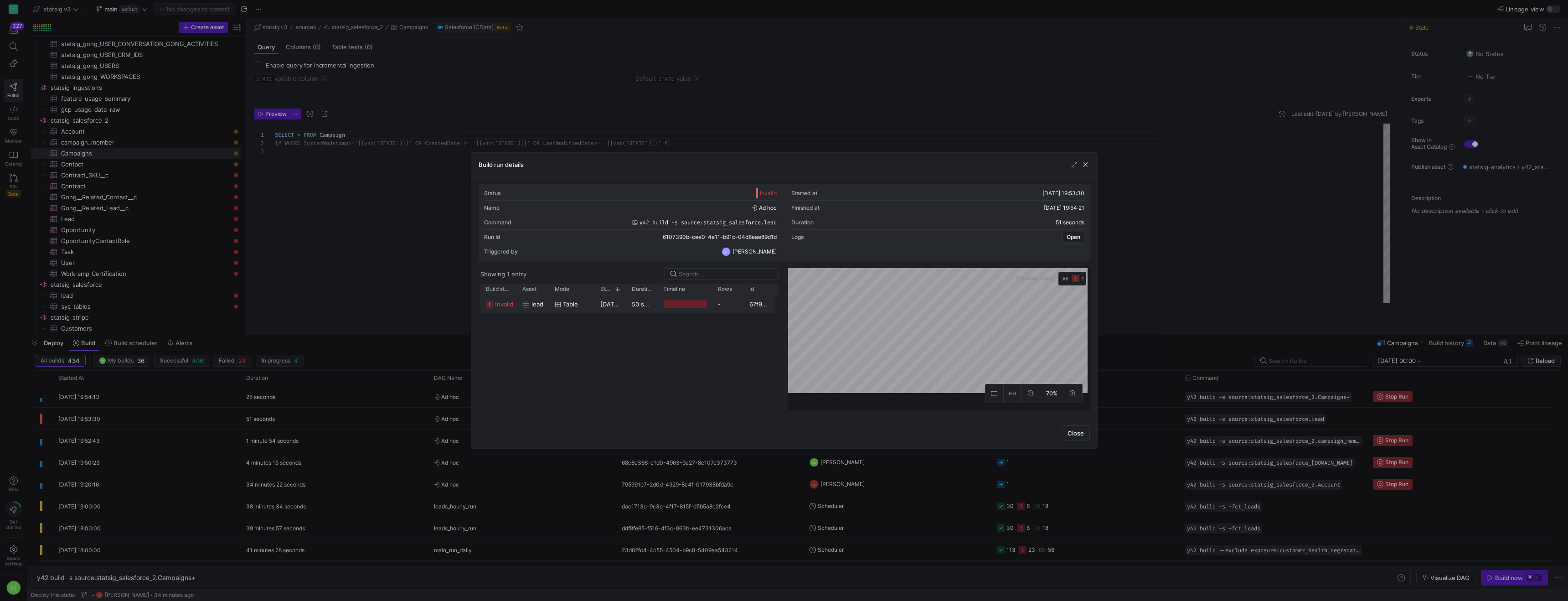
click at [499, 313] on span "invalid" at bounding box center [504, 304] width 18 height 18
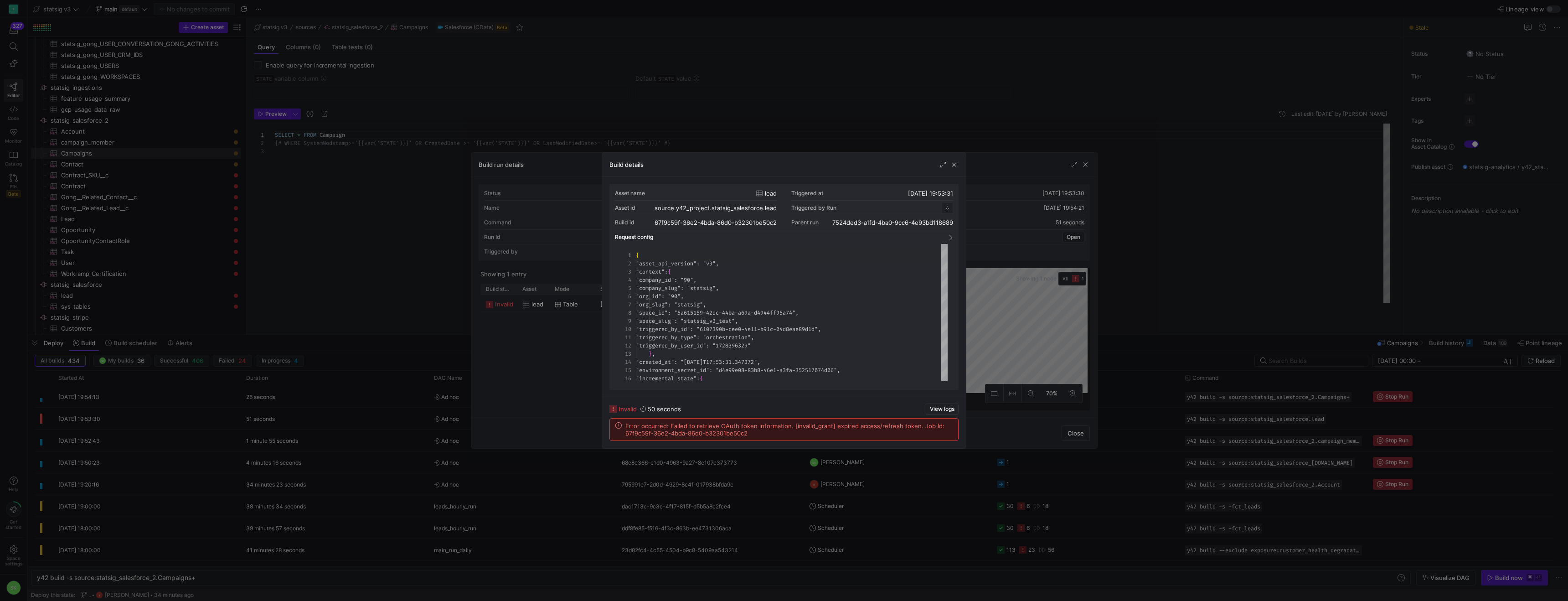
scroll to position [82, 0]
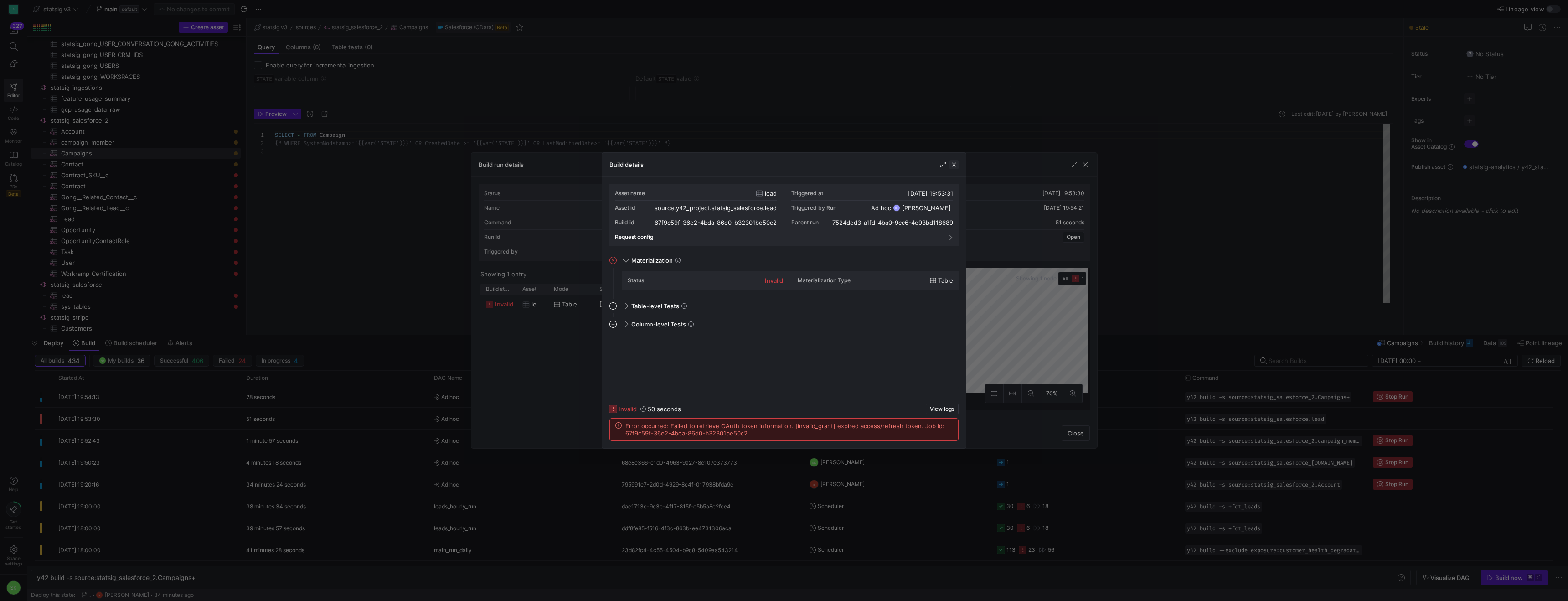
click at [954, 164] on span "button" at bounding box center [954, 164] width 9 height 9
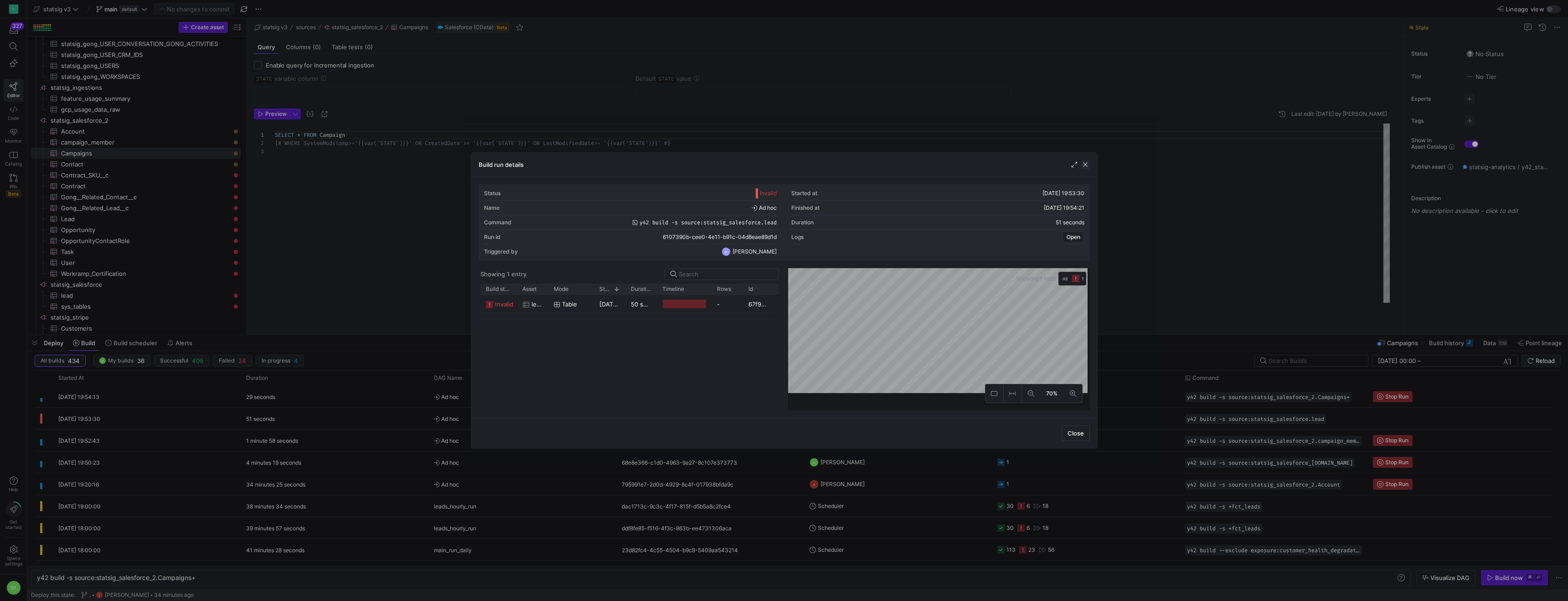
click at [1085, 165] on span "button" at bounding box center [1085, 164] width 9 height 9
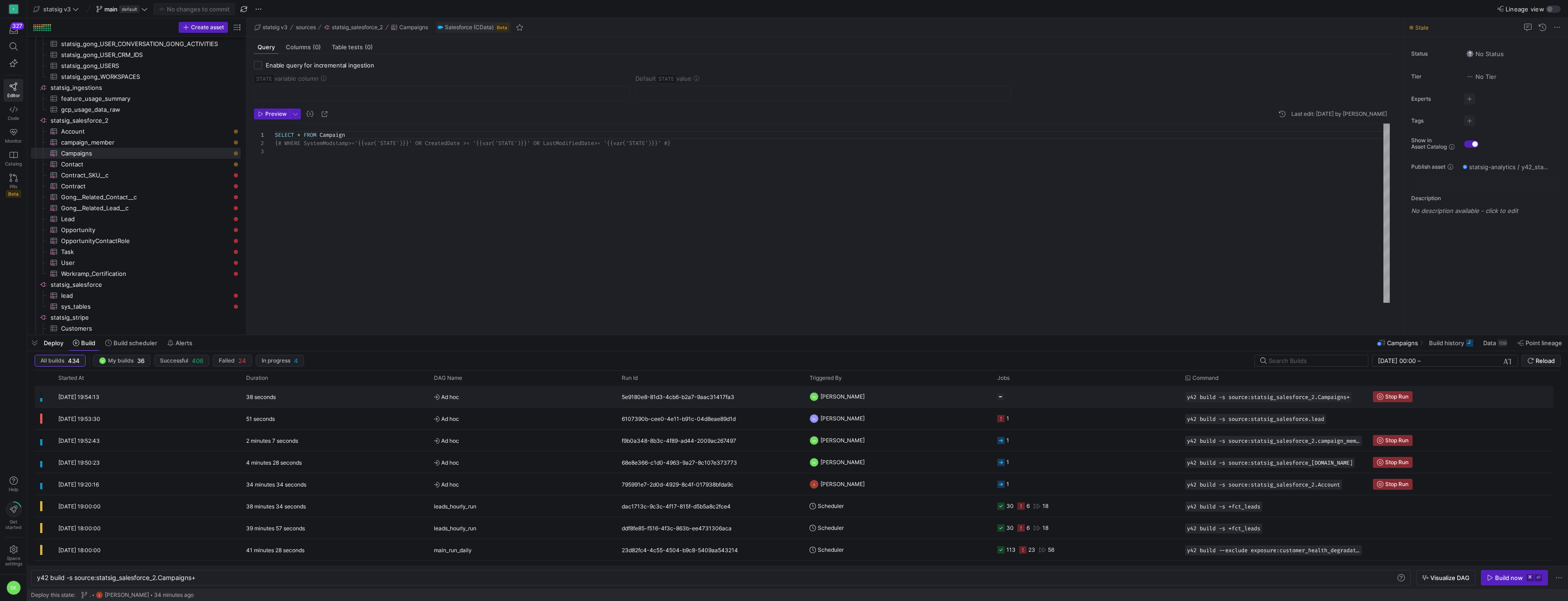
click at [92, 398] on span "[DATE] 19:54:13" at bounding box center [78, 397] width 41 height 7
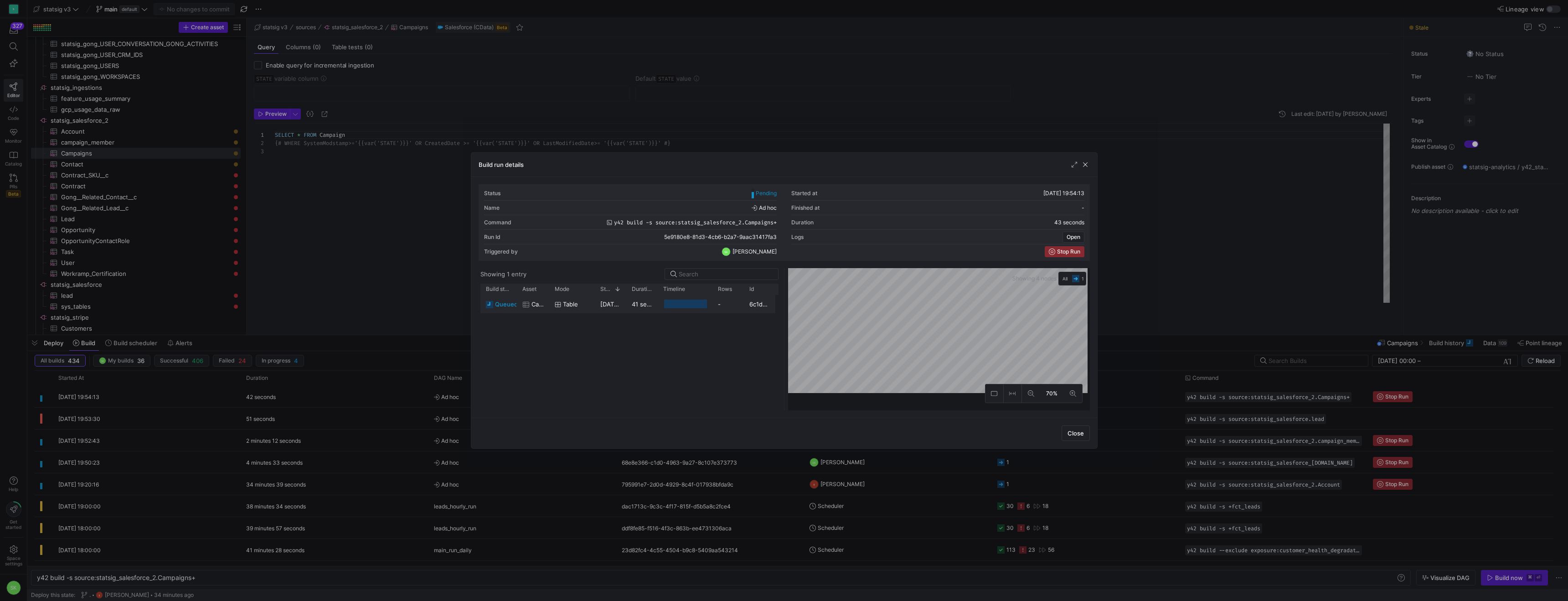
click at [504, 313] on span "queued" at bounding box center [507, 304] width 23 height 18
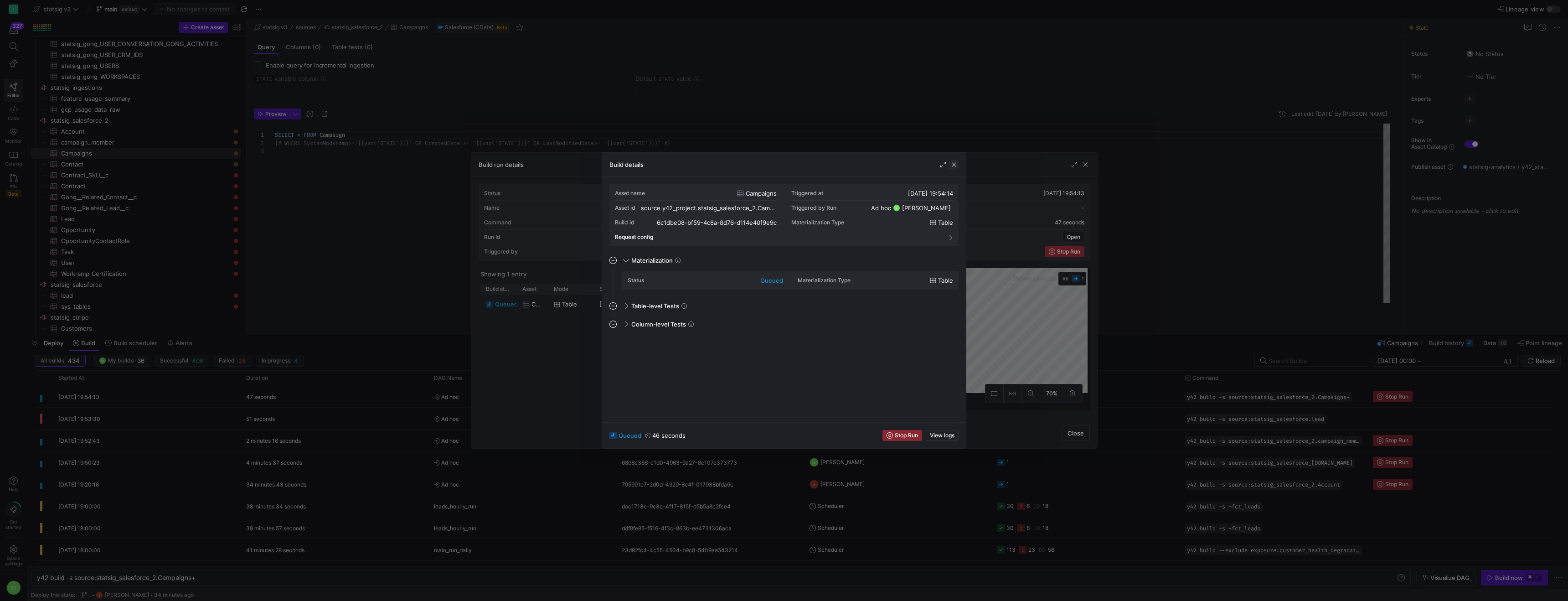
click at [952, 166] on span "button" at bounding box center [954, 164] width 9 height 9
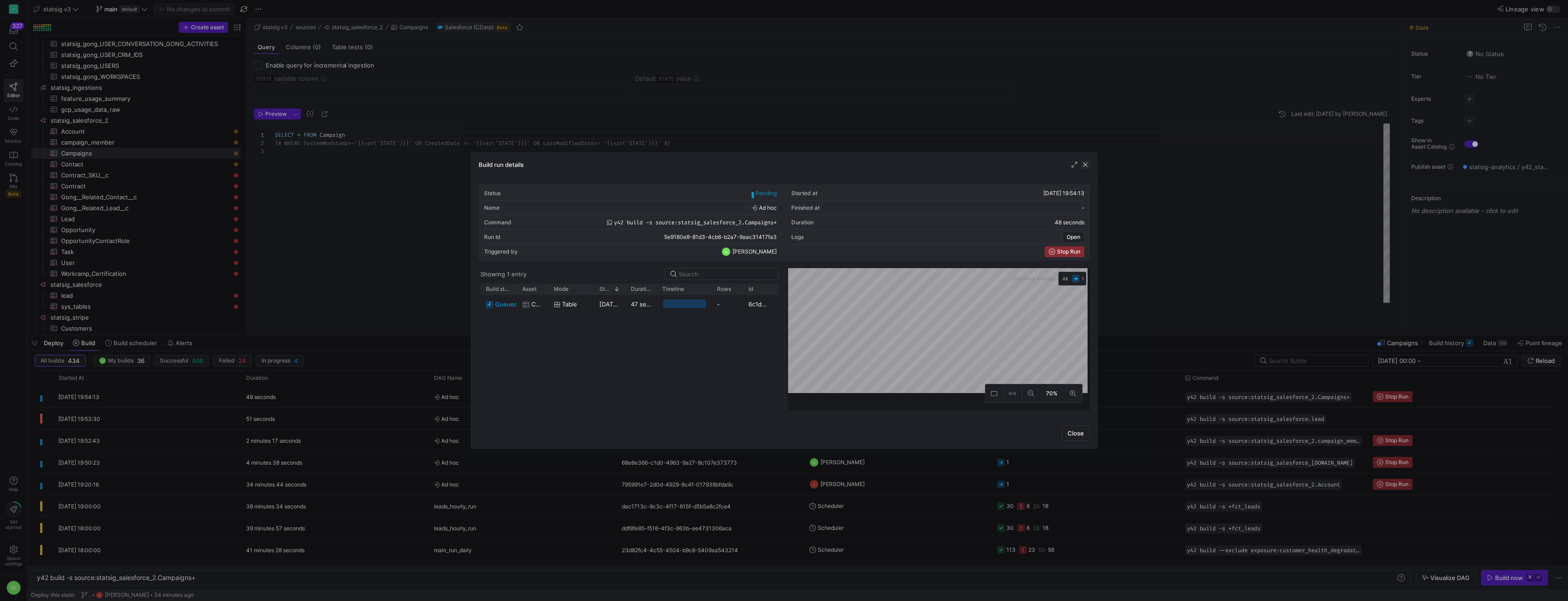
click at [1085, 168] on span "button" at bounding box center [1085, 164] width 9 height 9
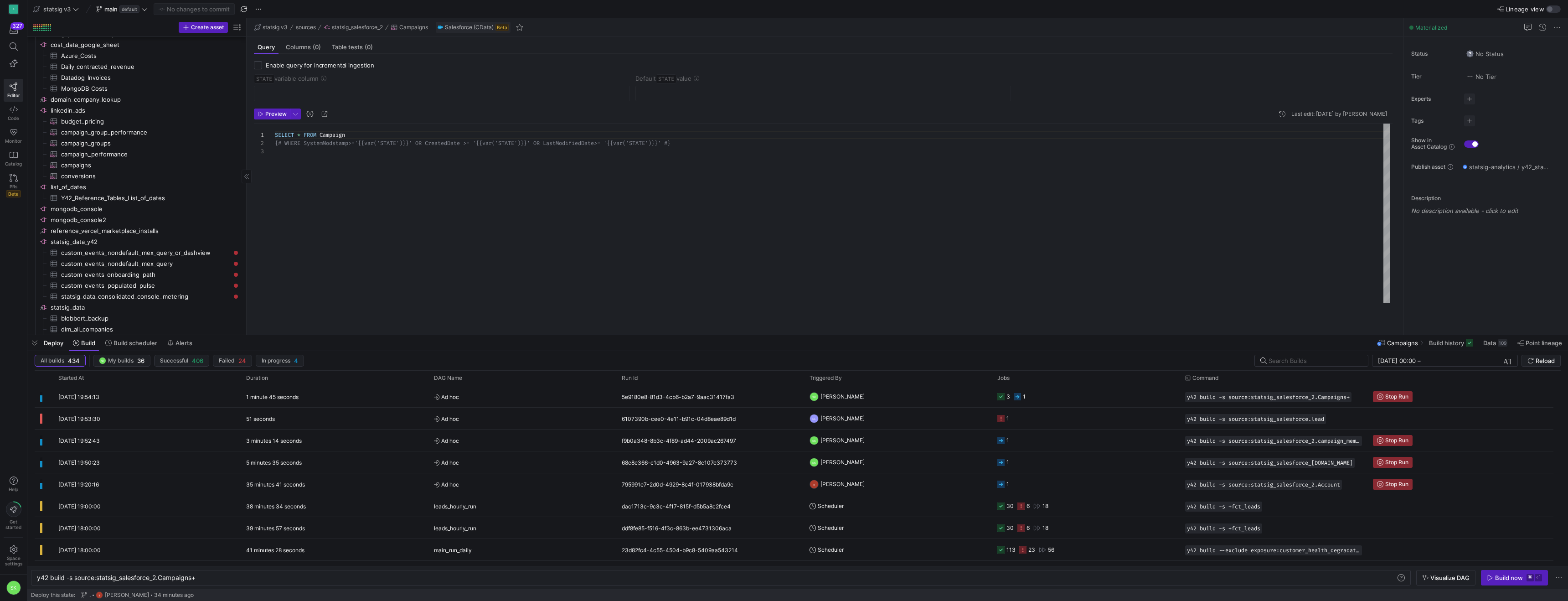
scroll to position [0, 0]
drag, startPoint x: 246, startPoint y: 207, endPoint x: 403, endPoint y: 211, distance: 157.1
click at [403, 211] on as-split "Create asset Drag here to set row groups Drag here to set column labels Group 1…" at bounding box center [798, 176] width 1541 height 316
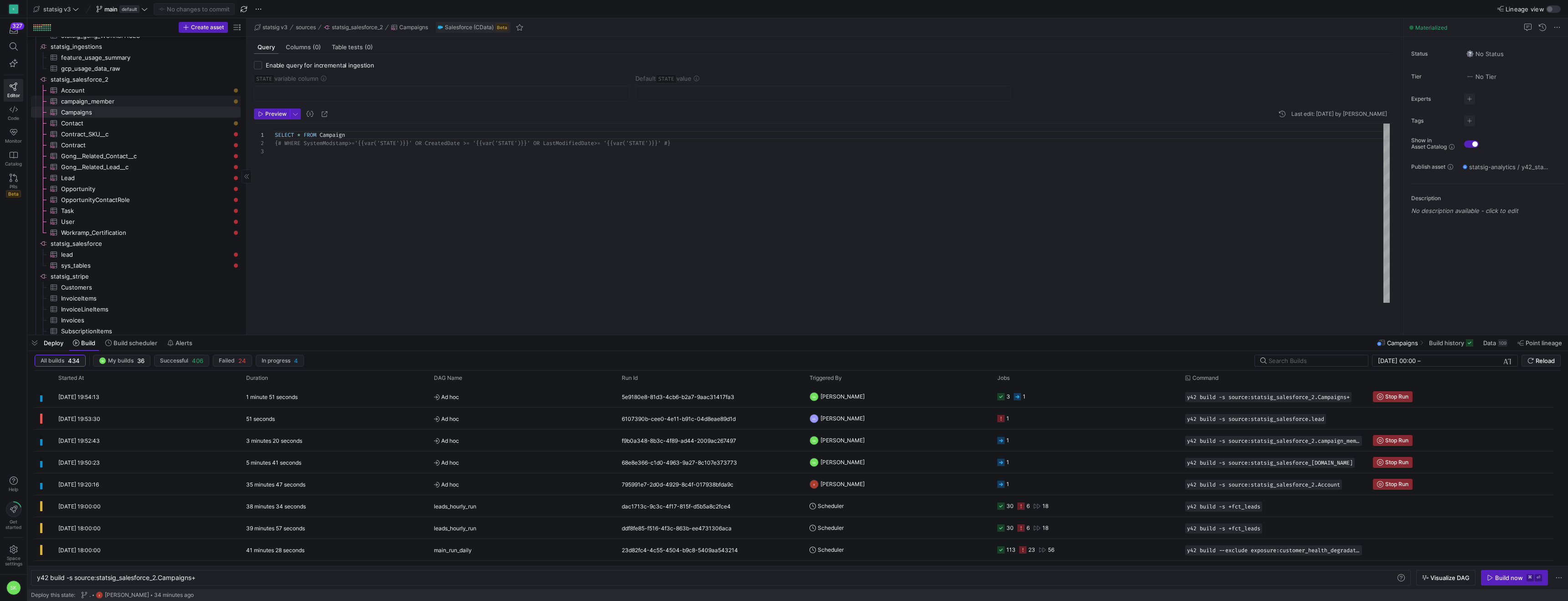
scroll to position [1072, 0]
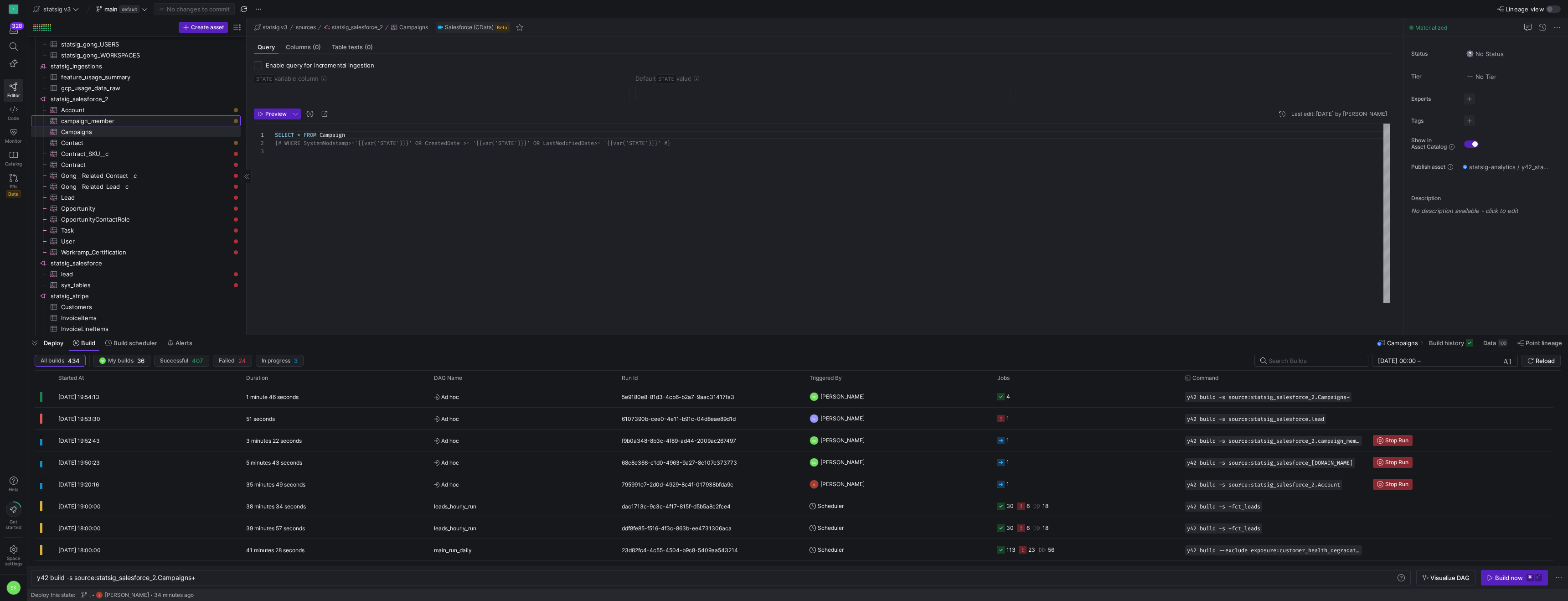
click at [120, 124] on span "campaign_member​​​​​​​​​" at bounding box center [145, 121] width 169 height 11
click at [1481, 577] on span "button" at bounding box center [1515, 578] width 66 height 15
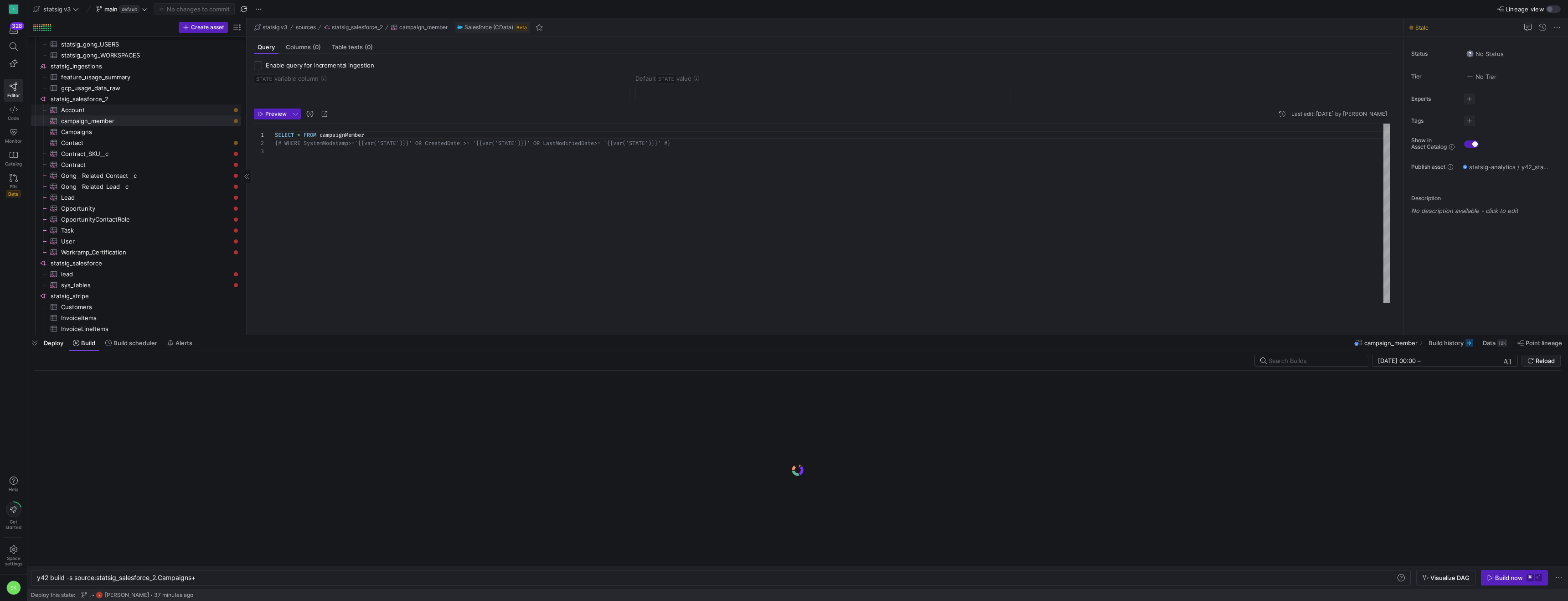
click at [182, 114] on span "Account​​​​​​​​​" at bounding box center [145, 110] width 169 height 11
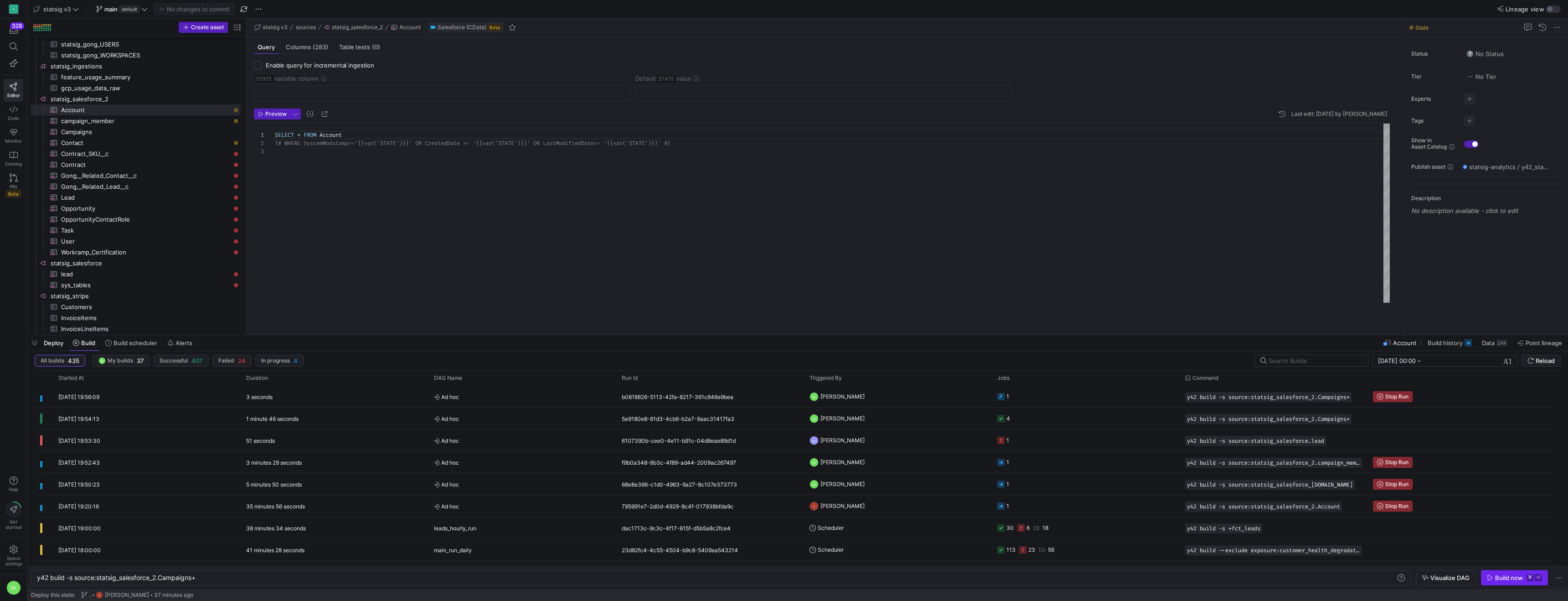
click at [1487, 574] on span "Build now ⌘ ⏎" at bounding box center [1515, 577] width 55 height 7
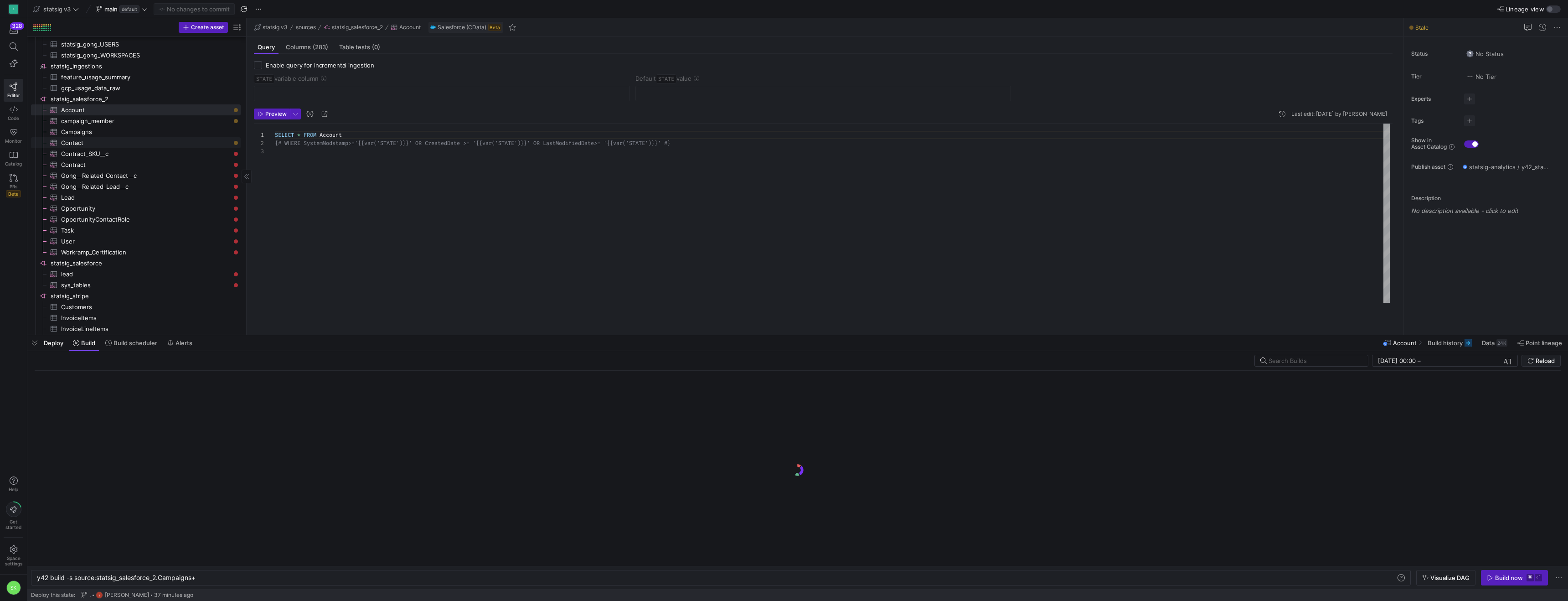
click at [166, 144] on span "Contact​​​​​​​​​" at bounding box center [145, 143] width 169 height 11
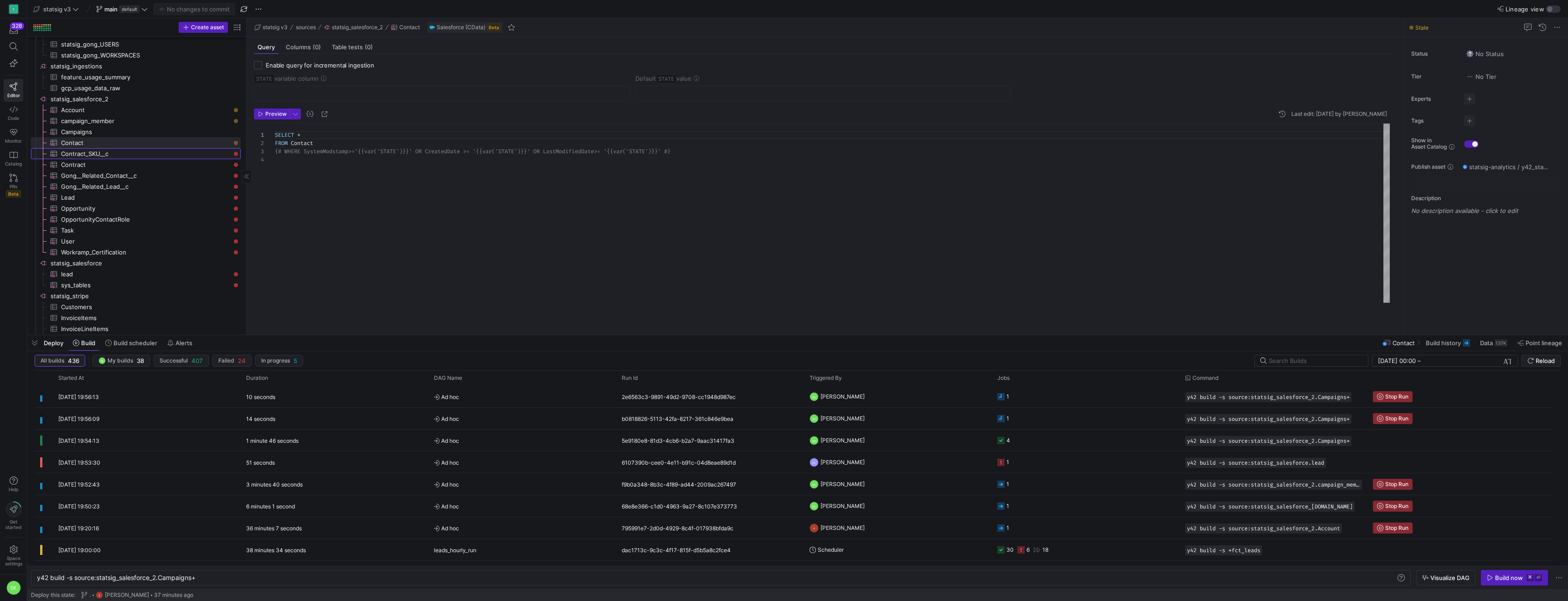
click at [149, 159] on span "Contract_SKU__c​​​​​​​​​" at bounding box center [145, 154] width 169 height 11
click at [134, 255] on span "Workramp_Certification​​​​​​​​​" at bounding box center [145, 253] width 169 height 11
type textarea "SELECT * FROM WorkRampApp__WorkRamp_Academy_Certification__c"
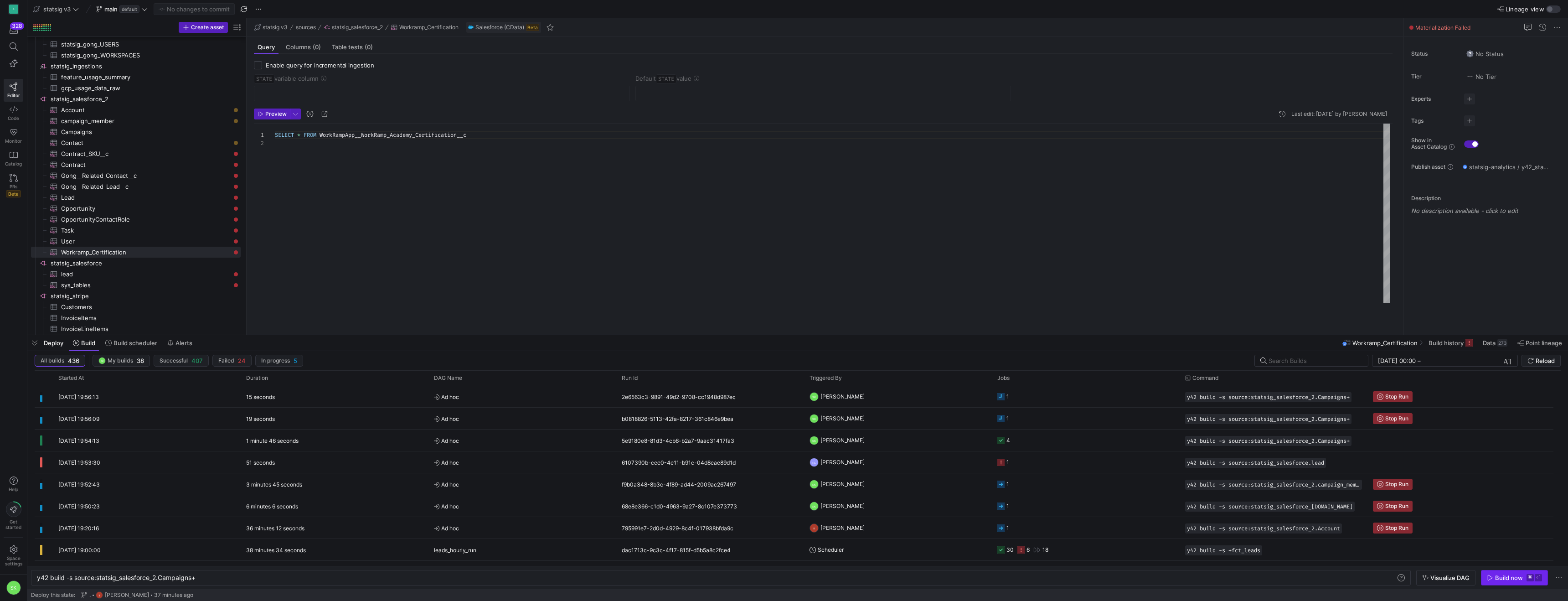
click at [1487, 576] on icon "button" at bounding box center [1490, 577] width 6 height 6
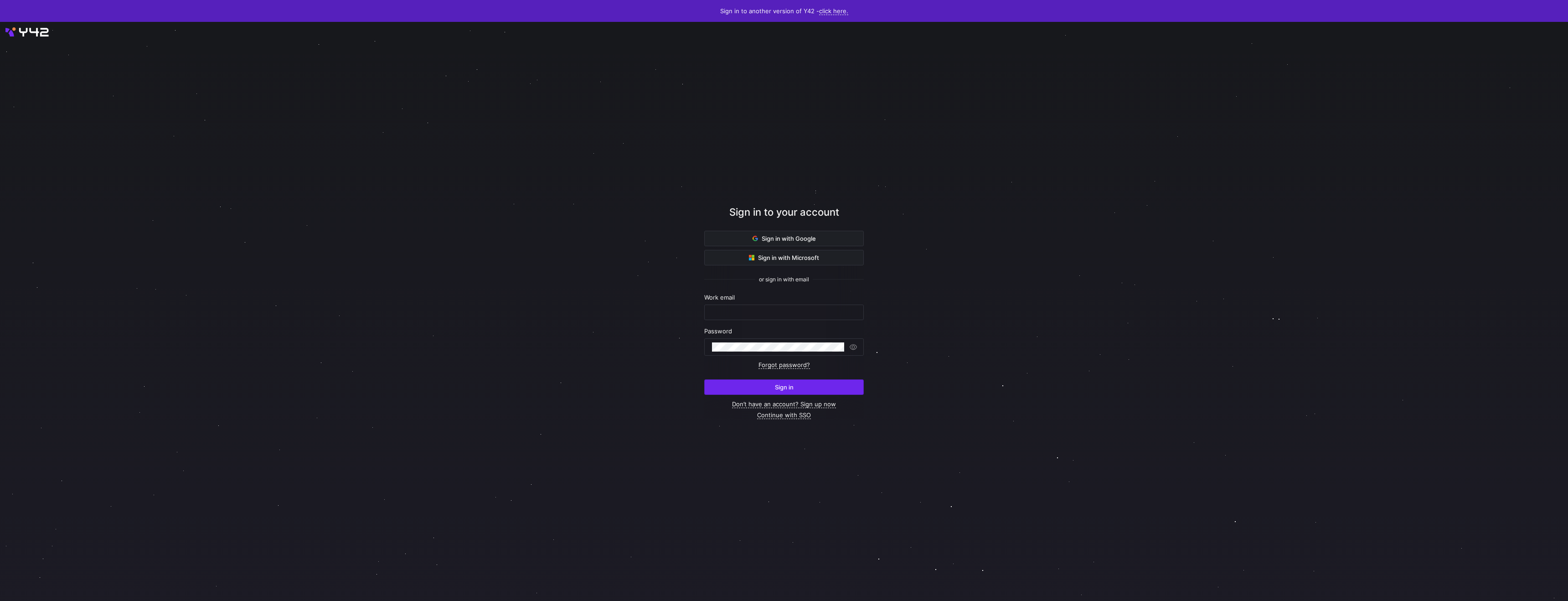
type input "[PERSON_NAME][EMAIL_ADDRESS][DOMAIN_NAME]"
click at [758, 394] on span "submit" at bounding box center [784, 387] width 159 height 15
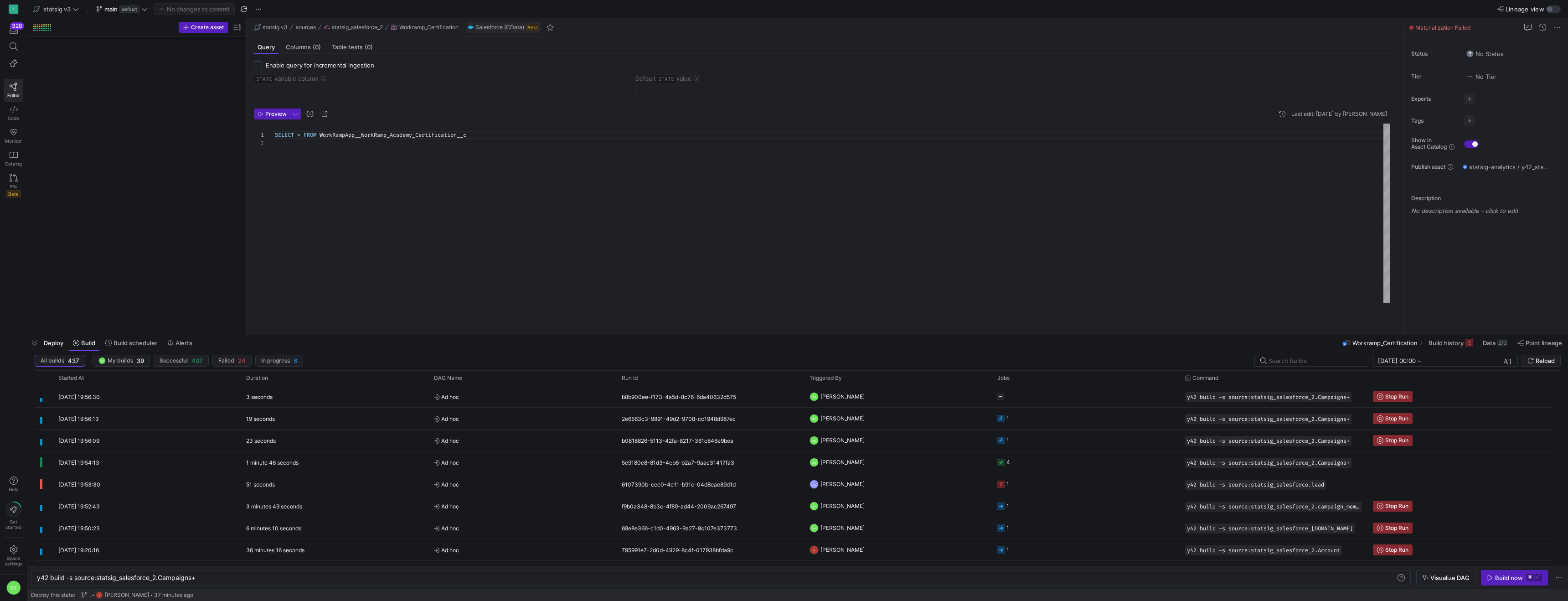
scroll to position [0, 160]
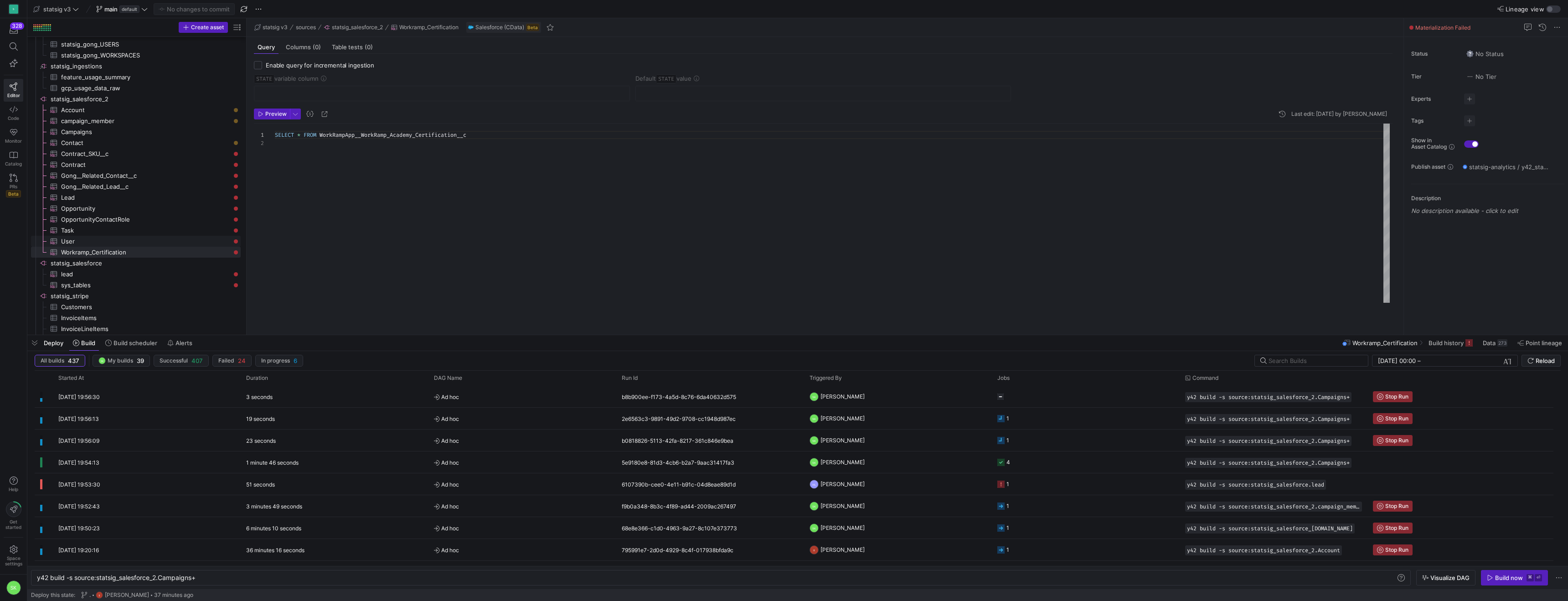
click at [105, 246] on span "User​​​​​​​​​" at bounding box center [145, 241] width 169 height 11
click at [1495, 579] on div "Build now" at bounding box center [1509, 577] width 28 height 7
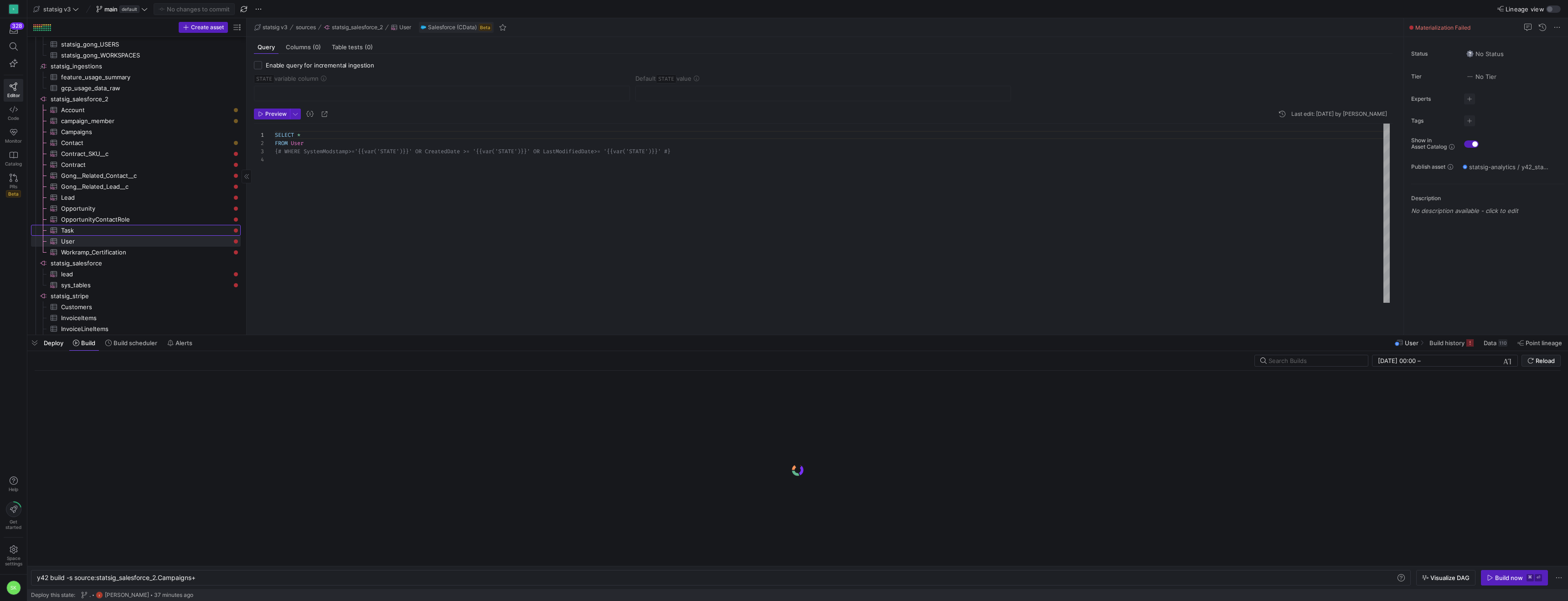
click at [97, 235] on span "Task​​​​​​​​​" at bounding box center [145, 231] width 169 height 11
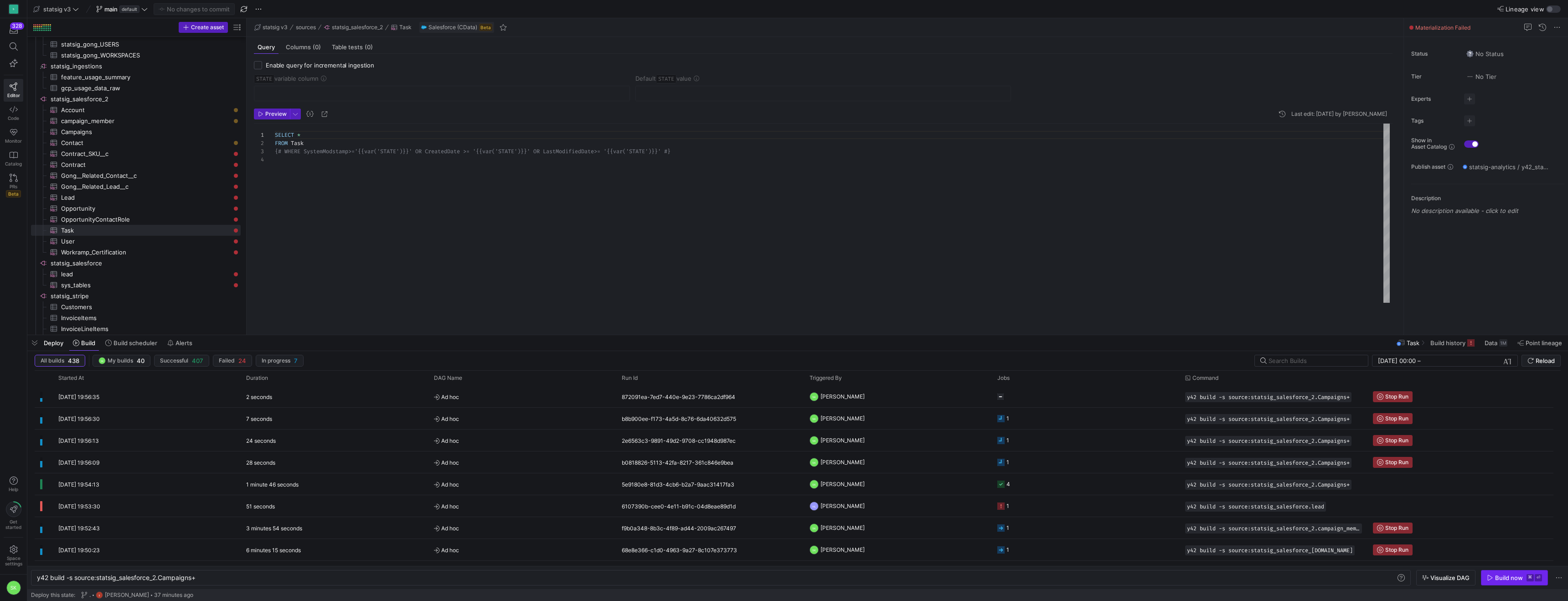
click at [1495, 577] on div "Build now" at bounding box center [1509, 577] width 28 height 7
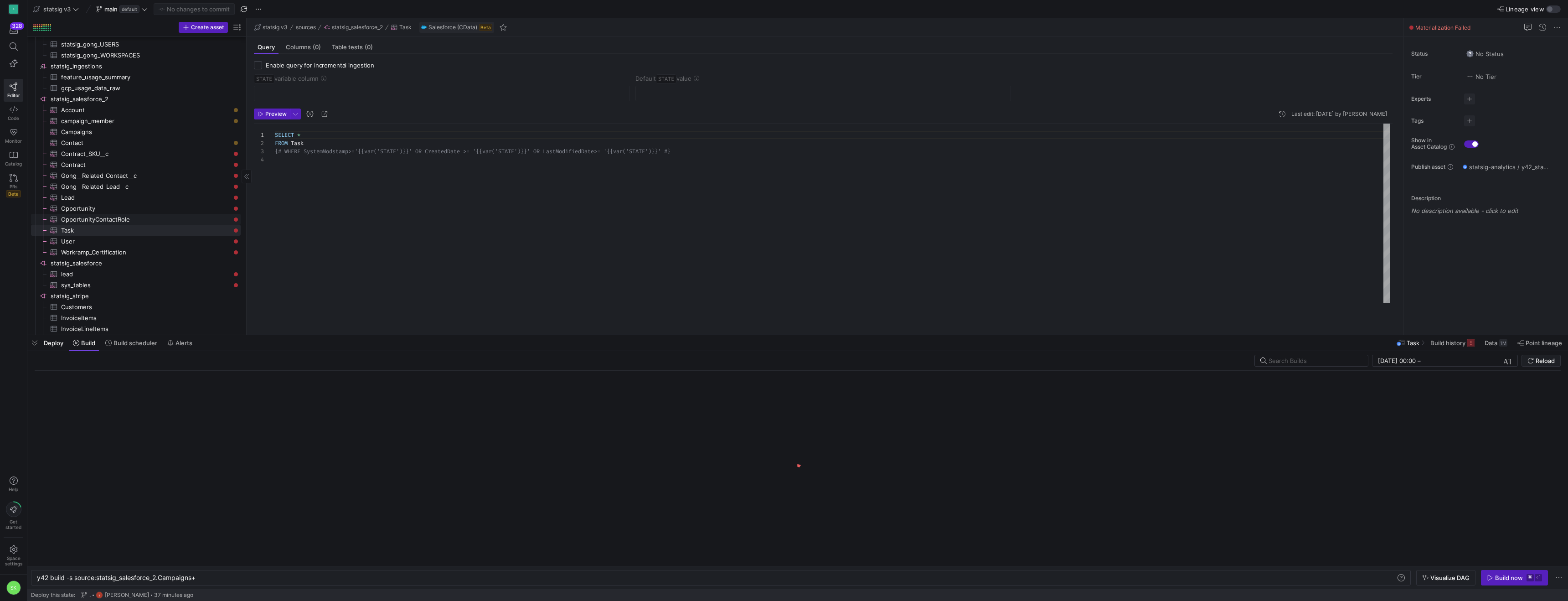
click at [151, 220] on span "OpportunityContactRole​​​​​​​​​" at bounding box center [145, 220] width 169 height 11
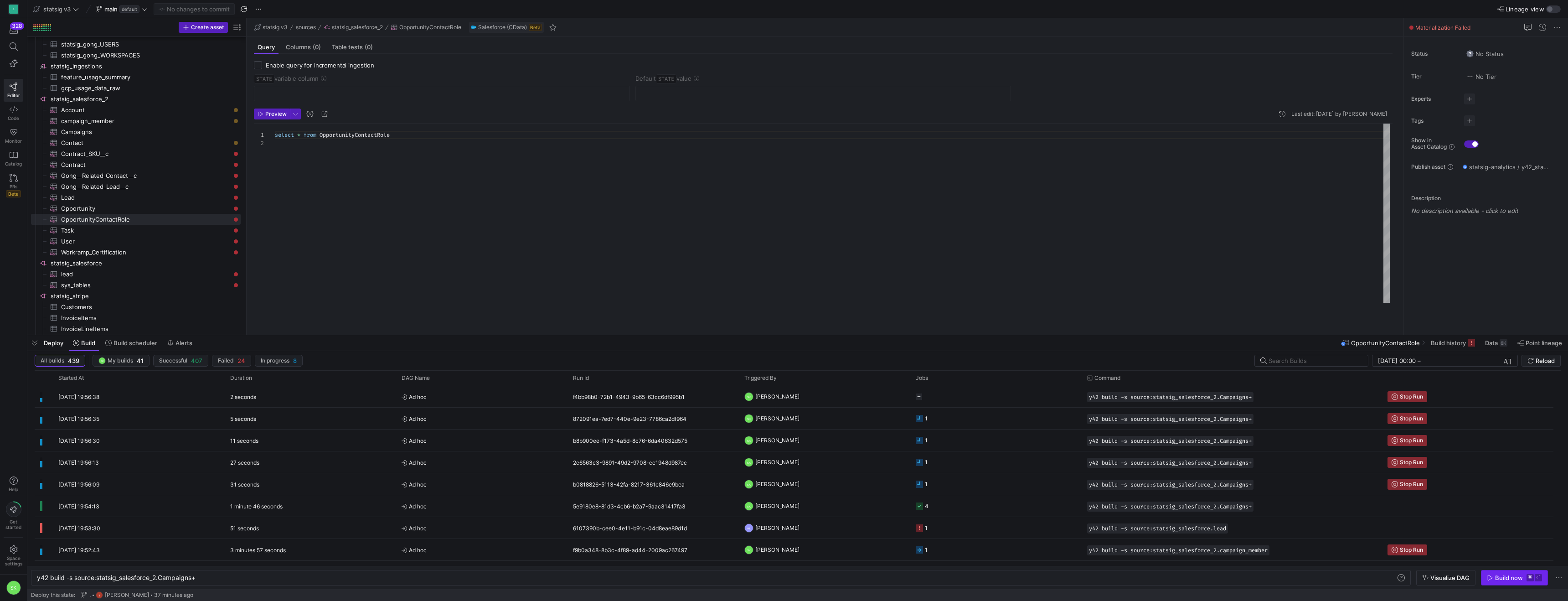
click at [1495, 574] on div "Build now" at bounding box center [1509, 577] width 28 height 7
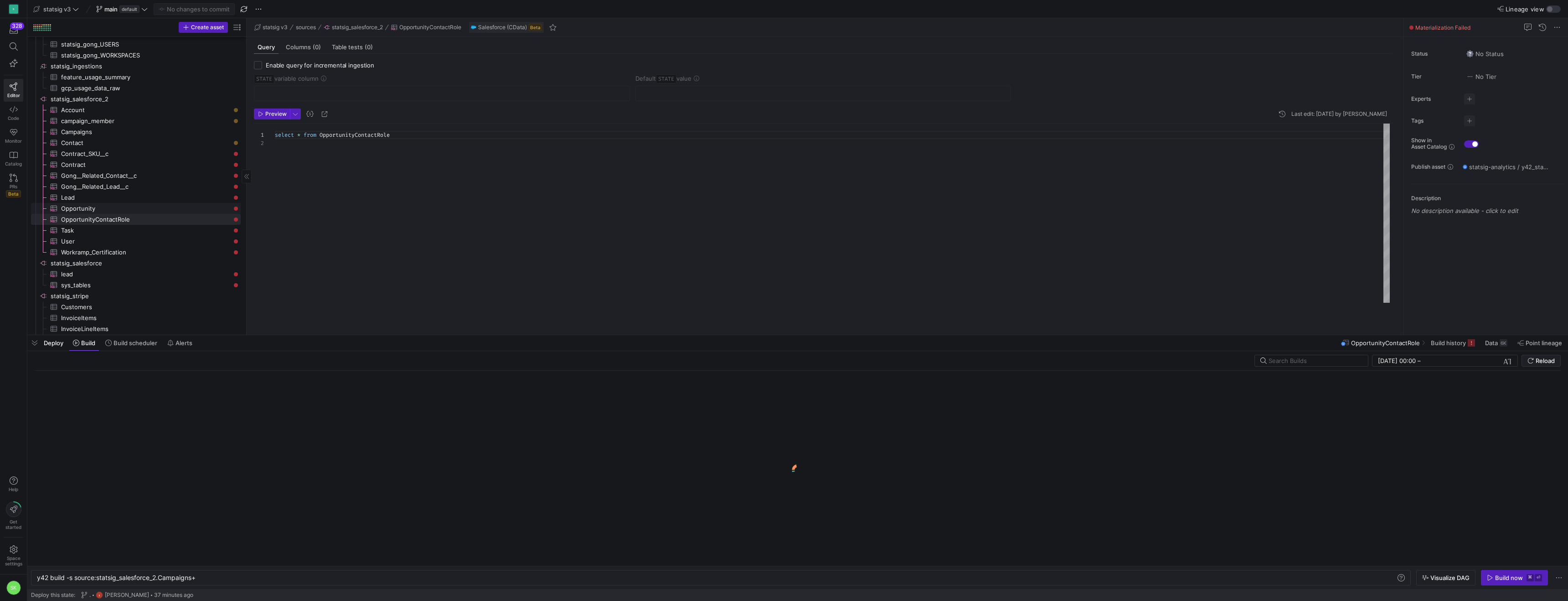
click at [87, 211] on span "Opportunity​​​​​​​​​" at bounding box center [145, 209] width 169 height 11
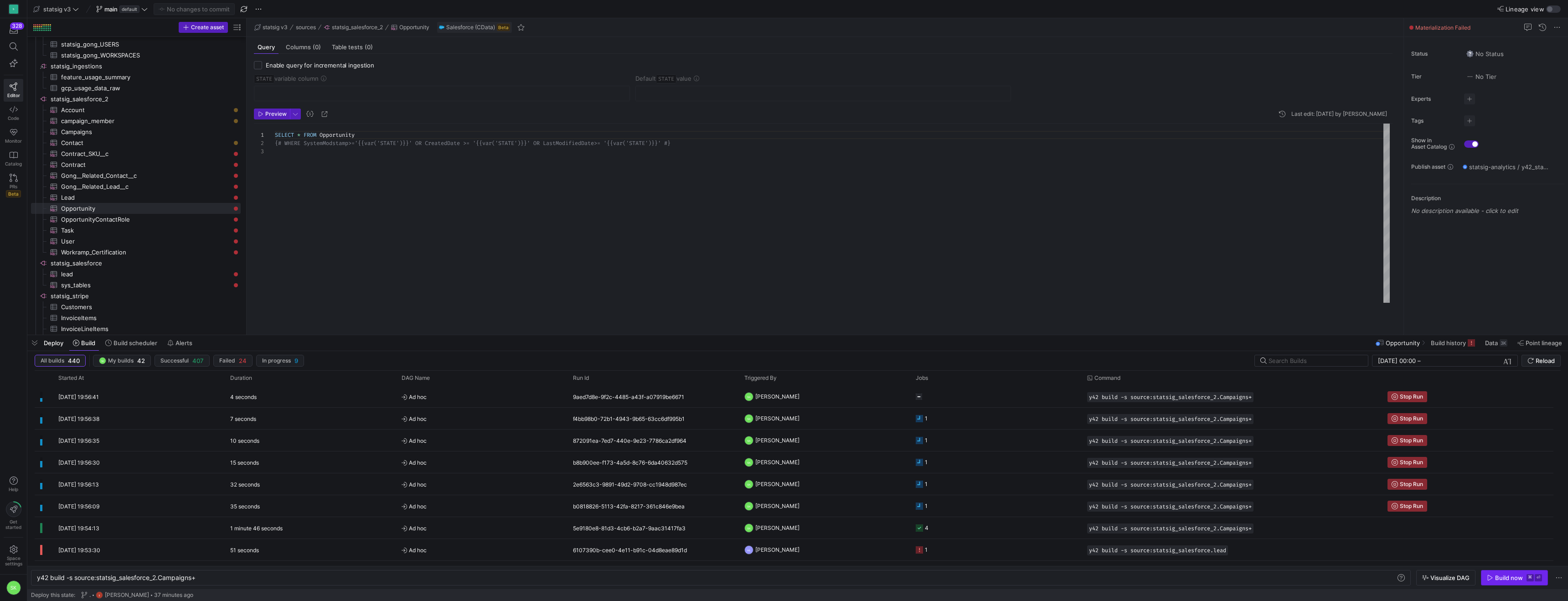
click at [1495, 574] on div "Build now" at bounding box center [1509, 577] width 28 height 7
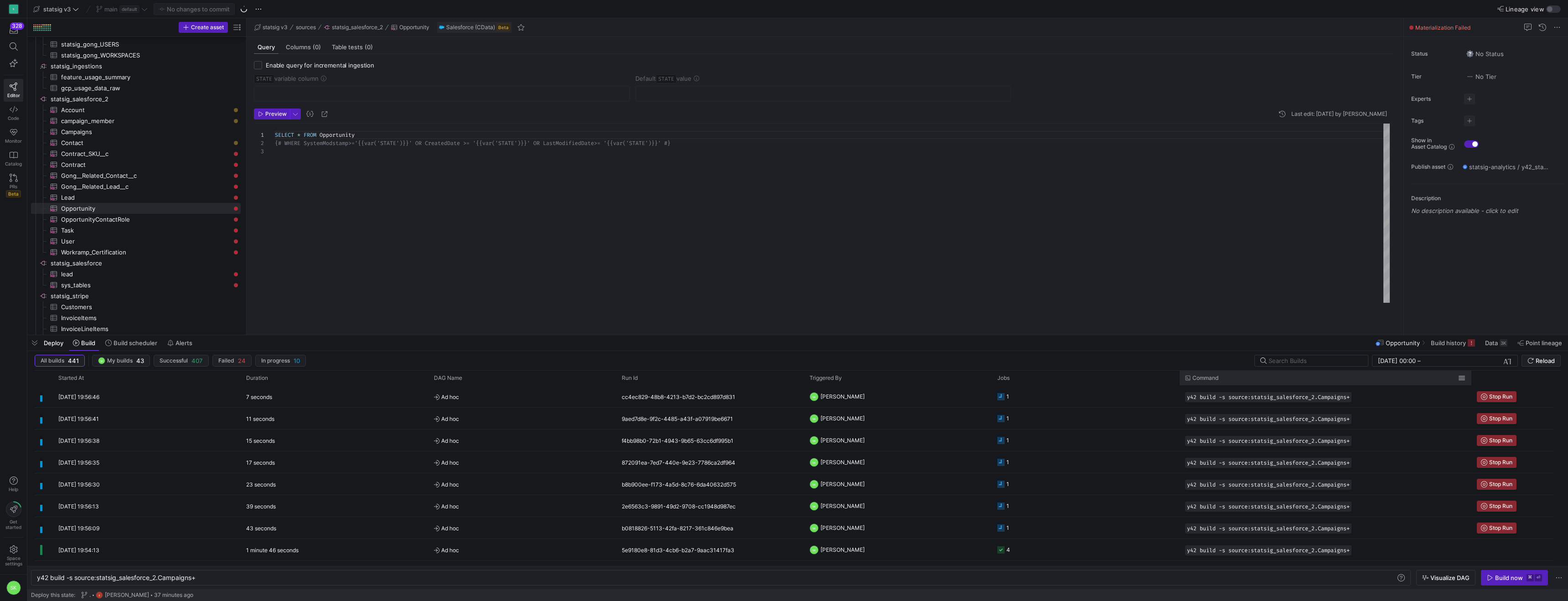
drag, startPoint x: 1368, startPoint y: 382, endPoint x: 1469, endPoint y: 385, distance: 101.0
click at [1470, 385] on div at bounding box center [1471, 378] width 3 height 15
click at [1492, 402] on span "Press SPACE to select this row." at bounding box center [1493, 396] width 39 height 10
click at [1491, 421] on span "Stop Run" at bounding box center [1497, 418] width 23 height 6
click at [1492, 443] on span "Stop Run" at bounding box center [1497, 440] width 23 height 6
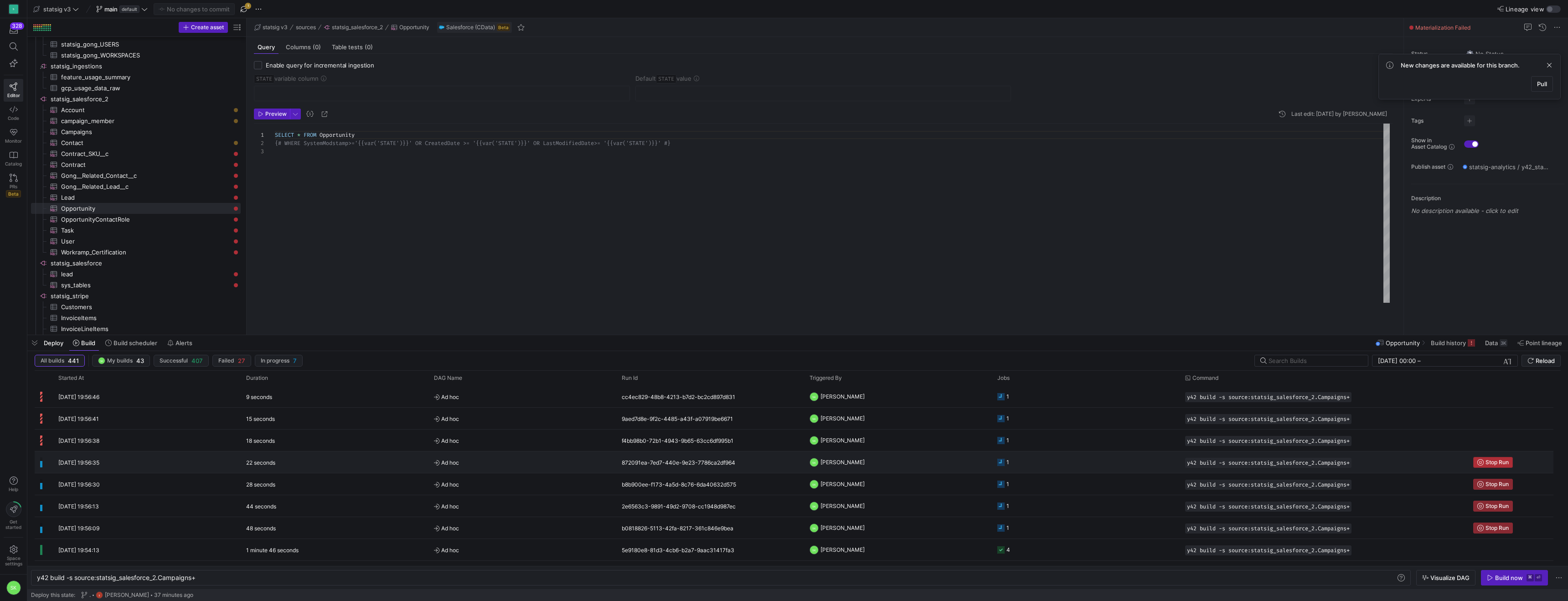
click at [1495, 466] on span "Stop Run" at bounding box center [1497, 462] width 23 height 6
click at [1492, 487] on span "Stop Run" at bounding box center [1497, 484] width 23 height 6
click at [1494, 509] on span "Stop Run" at bounding box center [1497, 506] width 23 height 6
click at [1499, 489] on span "Stop Run" at bounding box center [1497, 485] width 23 height 6
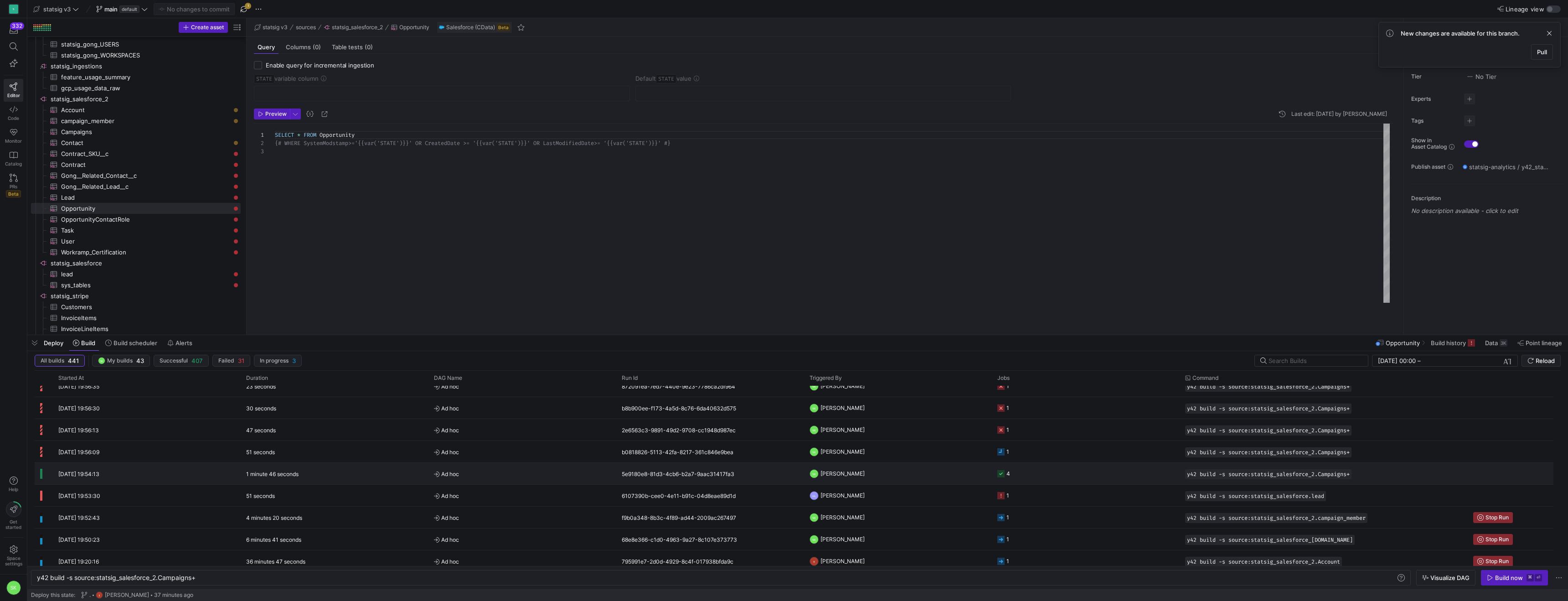
scroll to position [82, 0]
click at [84, 113] on span "Account​​​​​​​​​" at bounding box center [145, 110] width 169 height 11
type textarea "SELECT * FROM Account {# WHERE SystemModstamp>='{{var('STATE')}}' OR CreatedDat…"
click at [84, 113] on span "Account​​​​​​​​​" at bounding box center [145, 110] width 169 height 11
click at [249, 7] on span "button" at bounding box center [244, 9] width 11 height 11
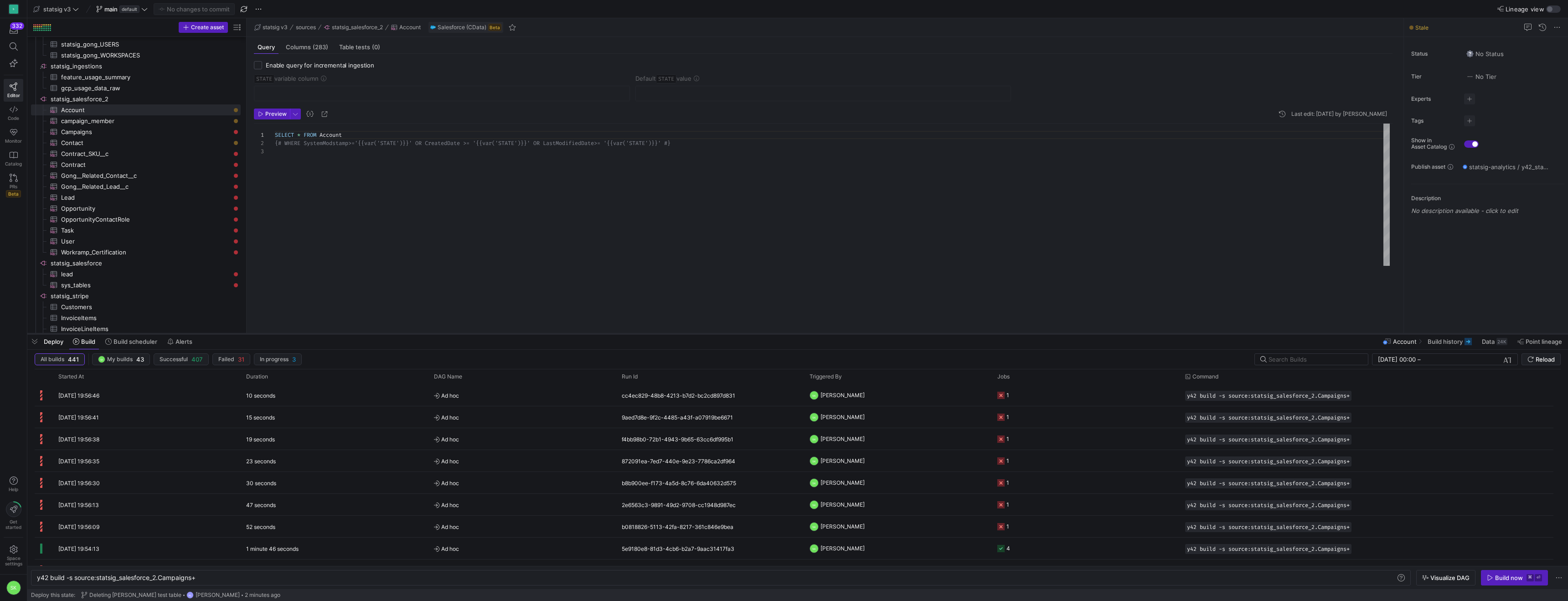
drag, startPoint x: 303, startPoint y: 333, endPoint x: 317, endPoint y: 335, distance: 14.1
click at [317, 335] on div at bounding box center [798, 333] width 1541 height 3
click at [207, 114] on span "Account​​​​​​​​​" at bounding box center [145, 110] width 169 height 11
click at [350, 199] on div "SELECT * FROM Account {# WHERE SystemModstamp>='{{var('STATE')}}' OR Cre atedDa…" at bounding box center [833, 214] width 1115 height 181
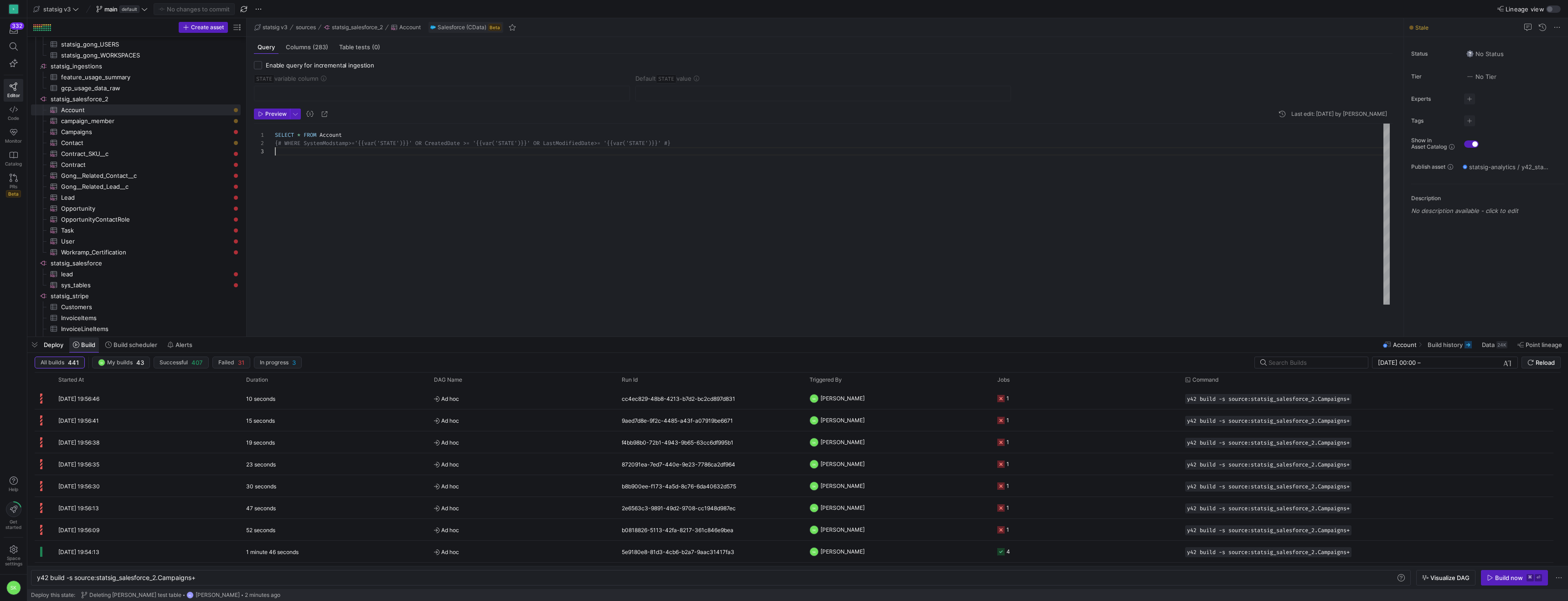
click at [92, 342] on span "Build" at bounding box center [88, 345] width 14 height 7
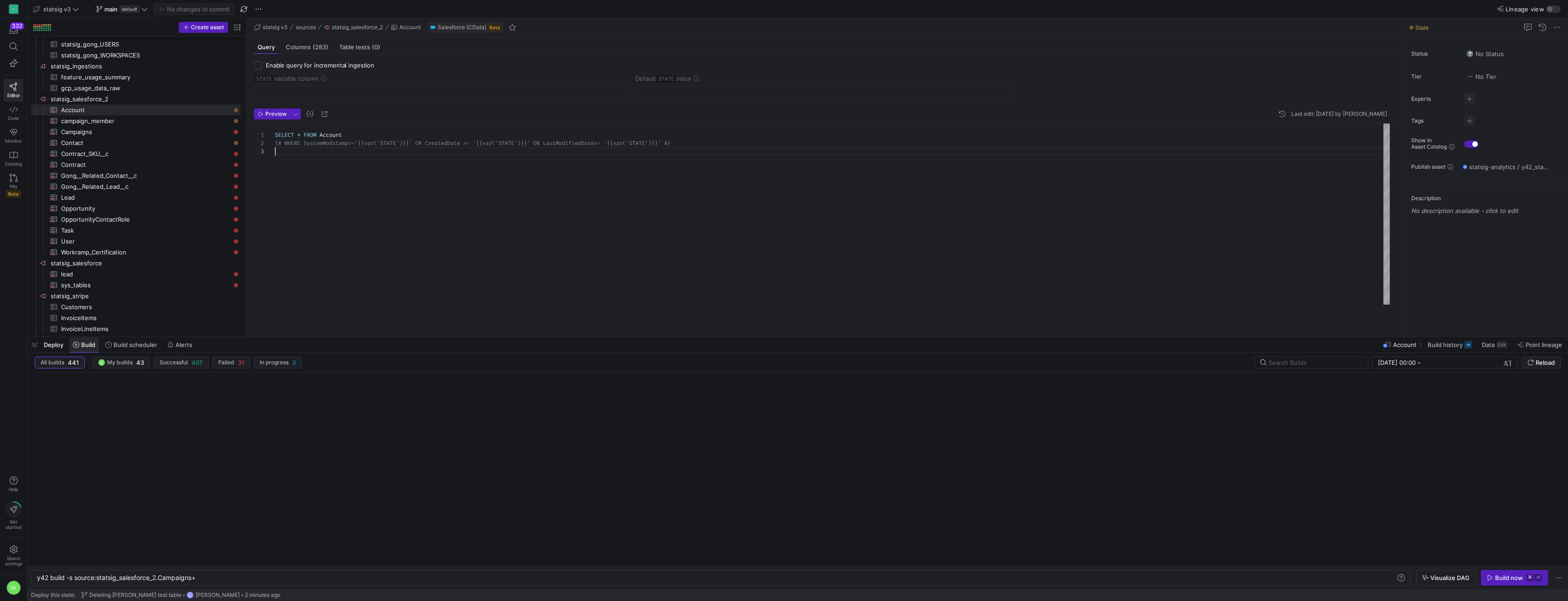
scroll to position [934, 0]
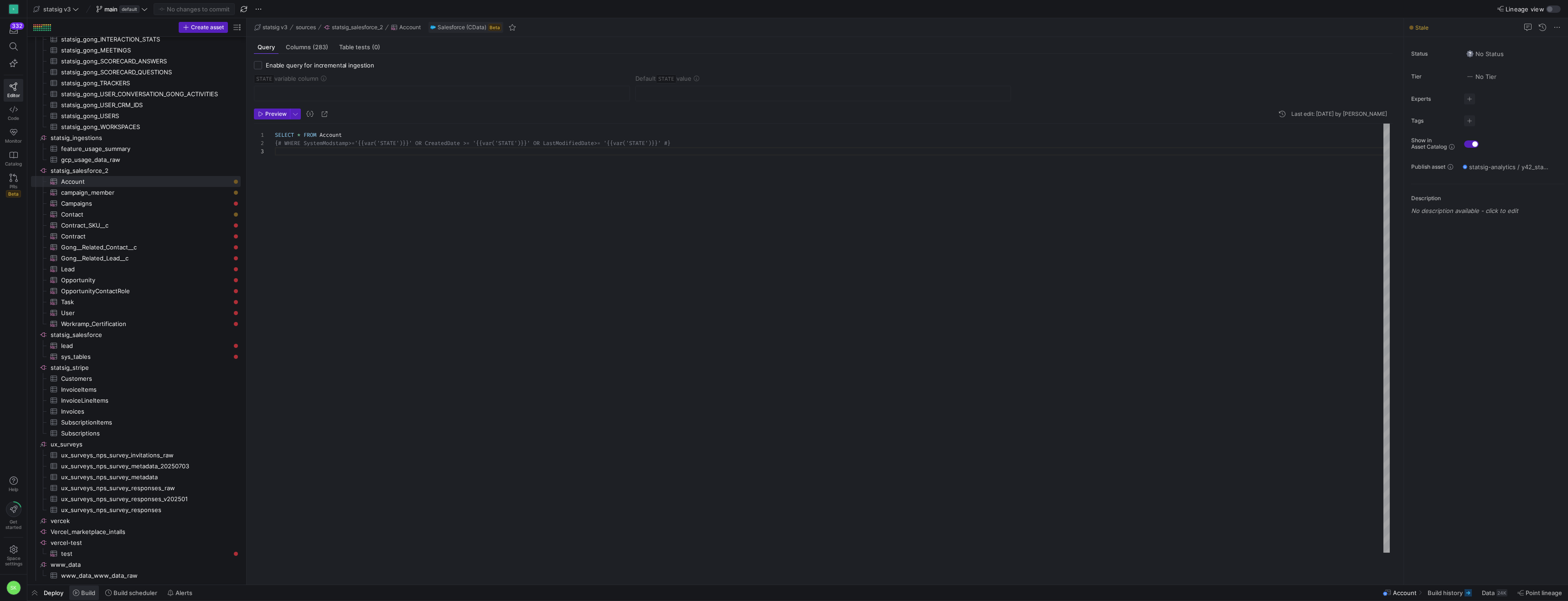
click at [79, 591] on icon at bounding box center [76, 592] width 6 height 6
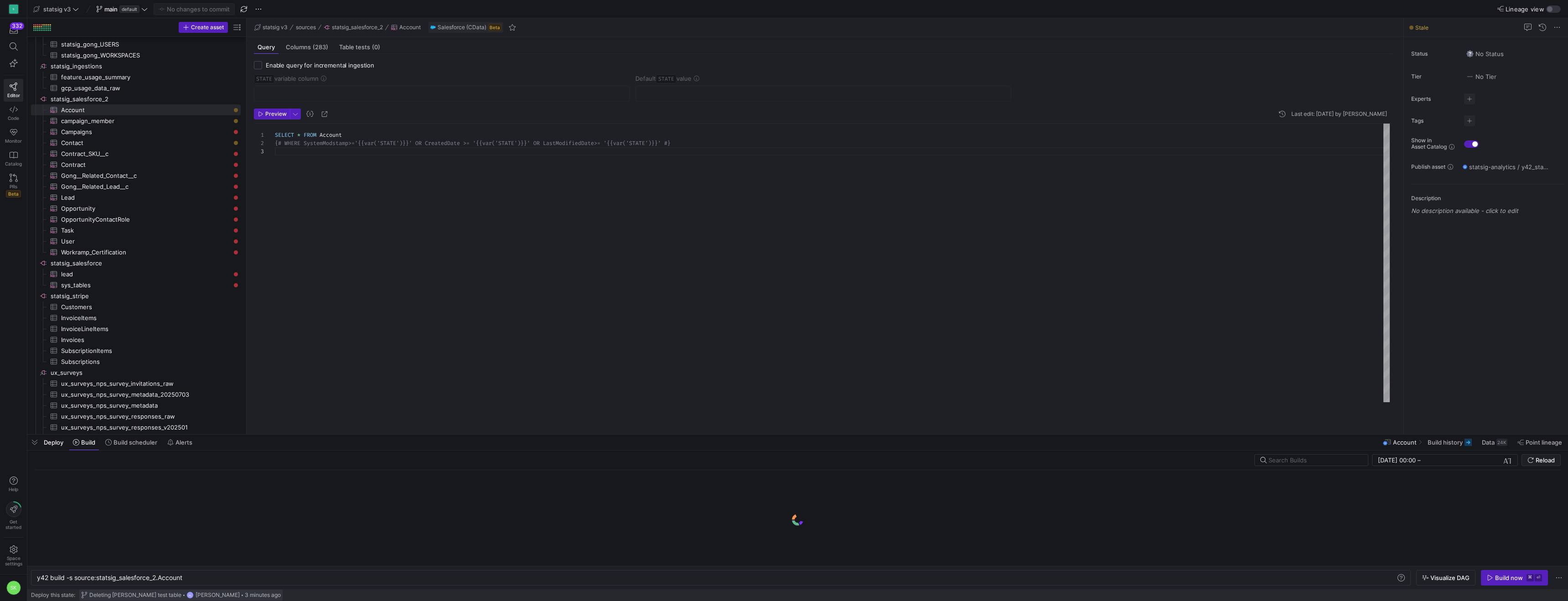
scroll to position [0, 147]
click at [200, 574] on div "y42 build -s source:statsig_salesforce_2.Account" at bounding box center [697, 577] width 1321 height 7
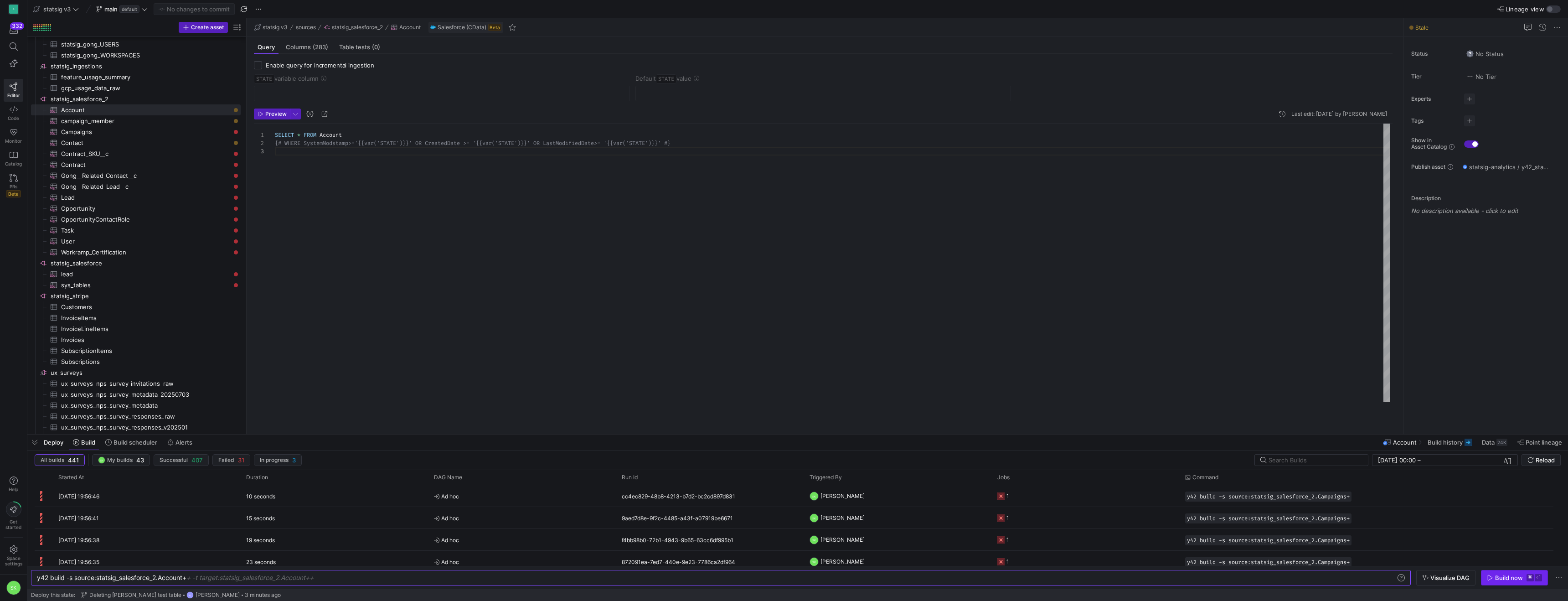
type textarea "y42 build -s source:statsig_salesforce_2.Account+"
click at [1495, 577] on div "Build now" at bounding box center [1509, 577] width 28 height 7
click at [128, 126] on span "campaign_member​​​​​​​​​" at bounding box center [145, 121] width 169 height 11
type textarea "SELECT * FROM campaignMember {# WHERE SystemModstamp>='{{var('STATE')}}' OR Cre…"
click at [80, 460] on span "442" at bounding box center [74, 460] width 12 height 7
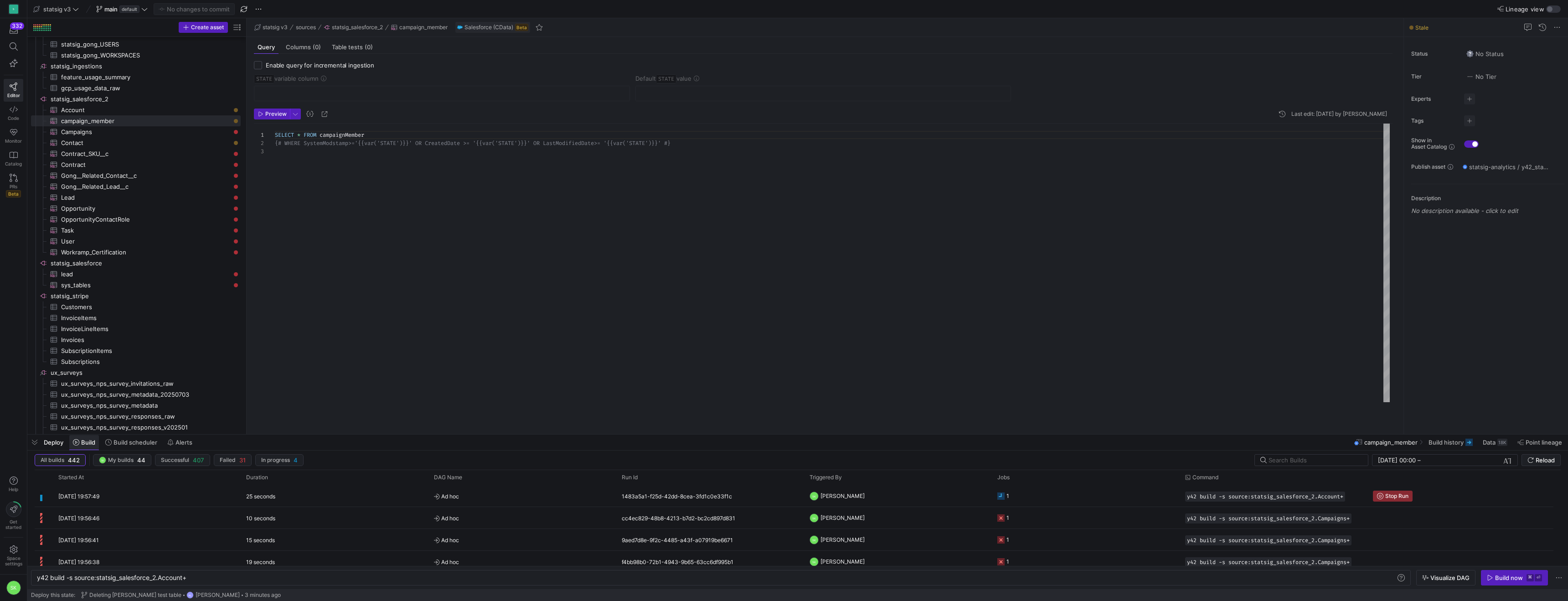
click at [99, 447] on span at bounding box center [84, 442] width 30 height 15
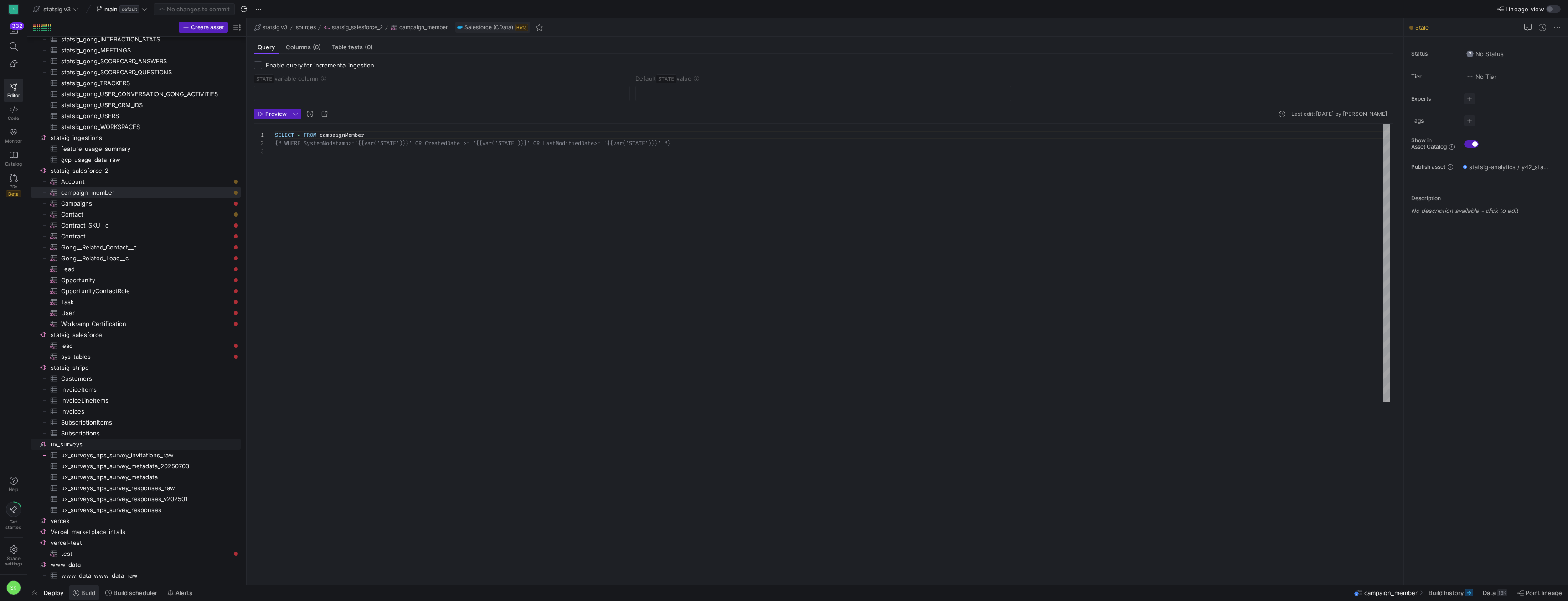
scroll to position [934, 0]
click at [88, 596] on span "Build" at bounding box center [84, 592] width 22 height 7
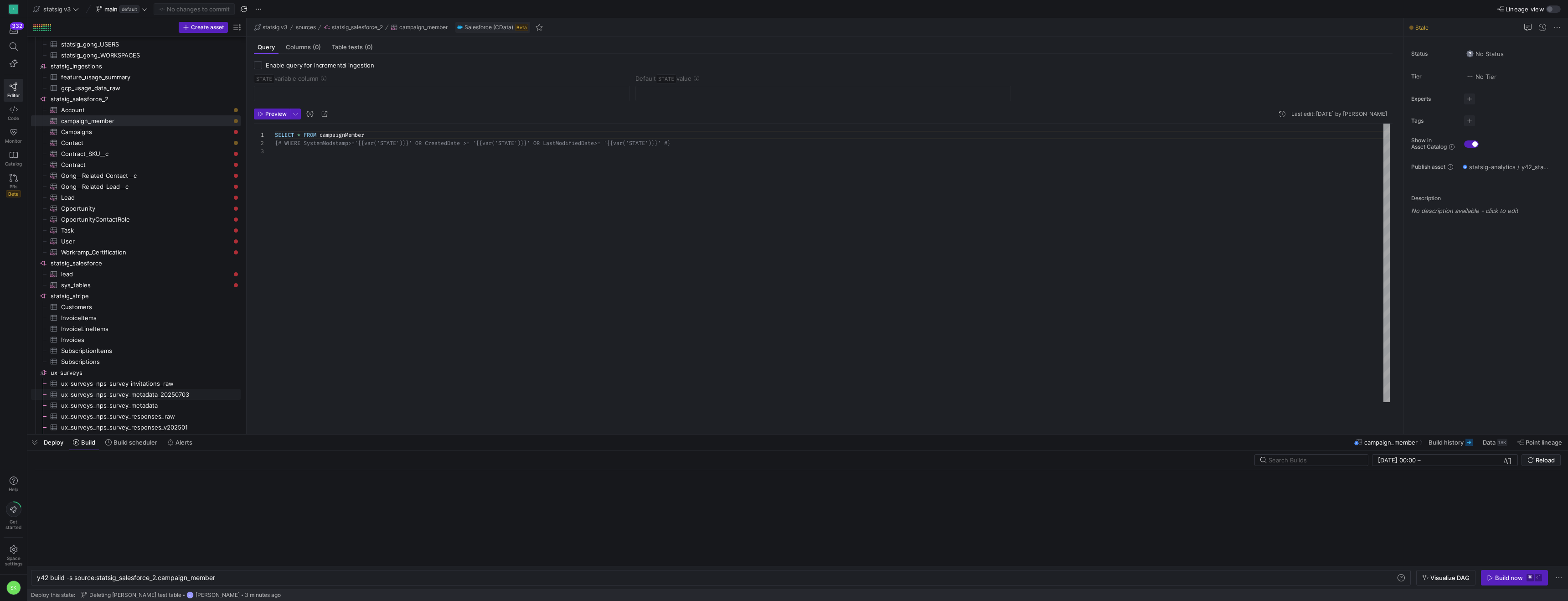
scroll to position [0, 180]
click at [254, 577] on div "y42 build -s source:statsig_salesforce_2.campaign_ member" at bounding box center [697, 577] width 1321 height 7
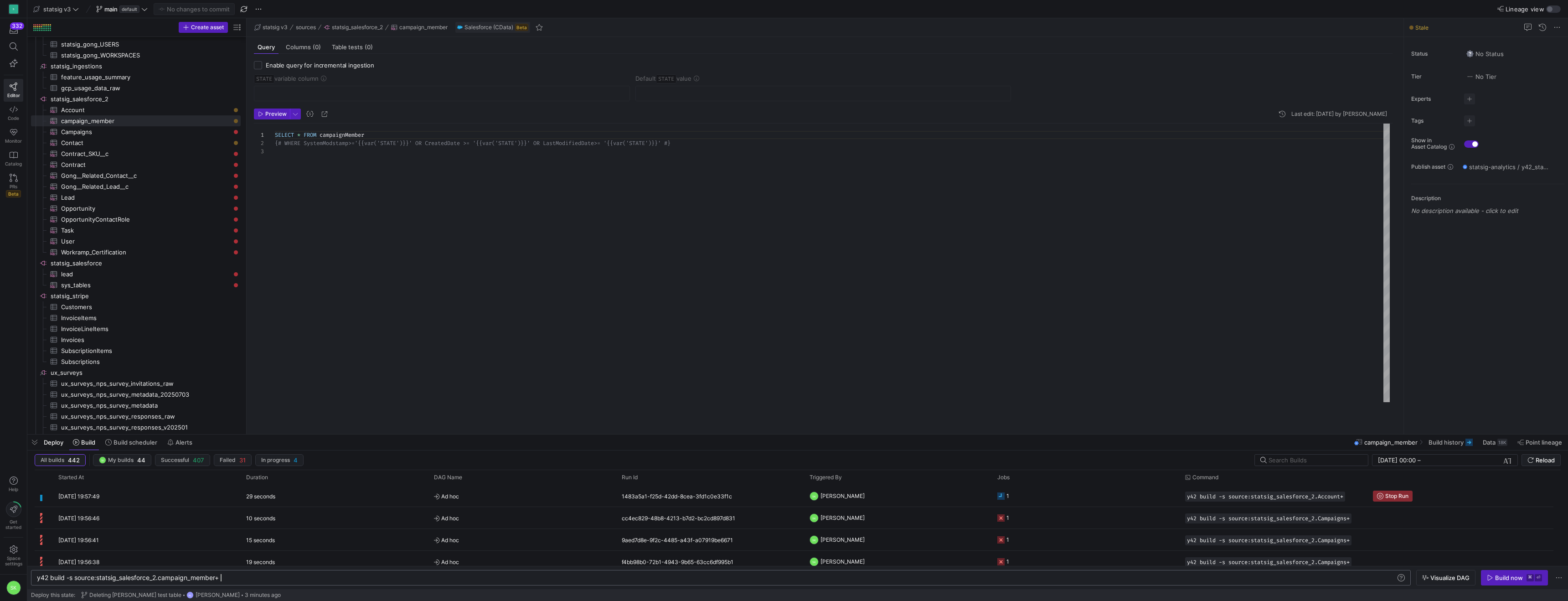
scroll to position [0, 184]
type textarea "y42 build -s source:statsig_salesforce_2.campaign_member+"
click at [1495, 575] on div "Build now" at bounding box center [1509, 577] width 28 height 7
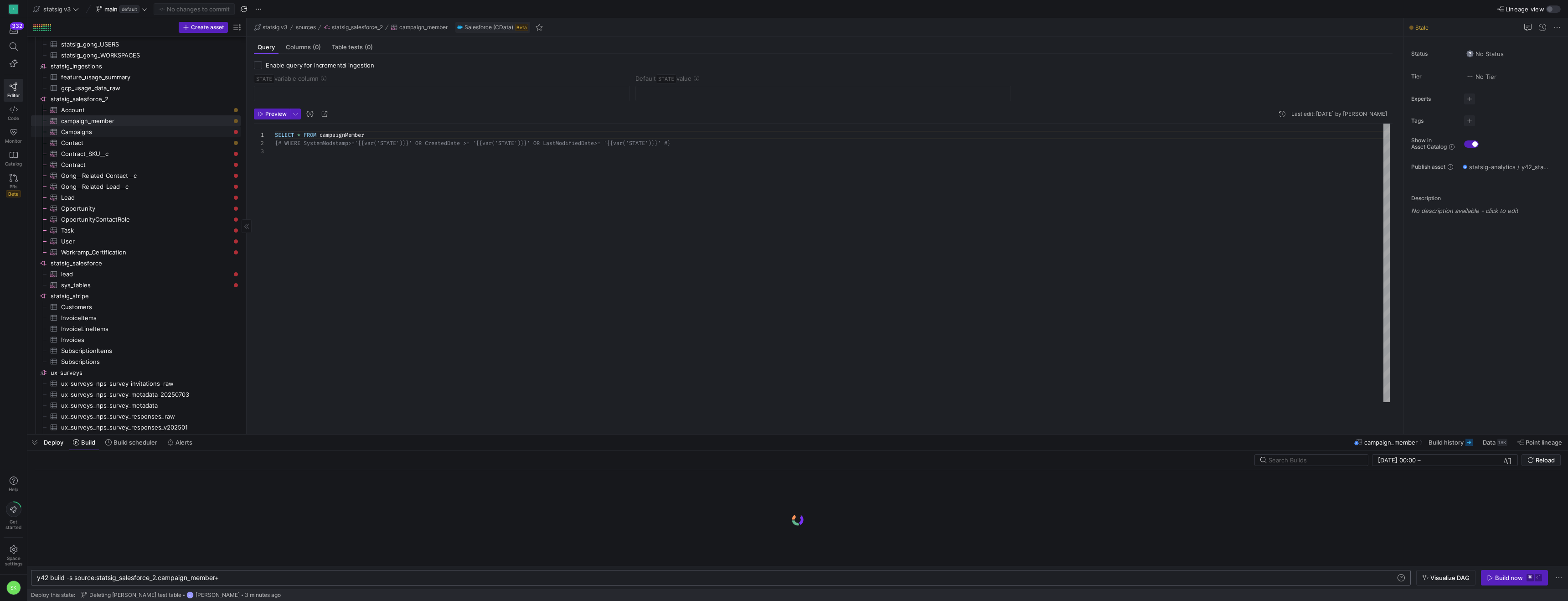
click at [120, 136] on span "Campaigns​​​​​​​​​" at bounding box center [145, 133] width 169 height 11
type textarea "SELECT * FROM Campaign {# WHERE SystemModstamp>='{{var('STATE')}}' OR CreatedDa…"
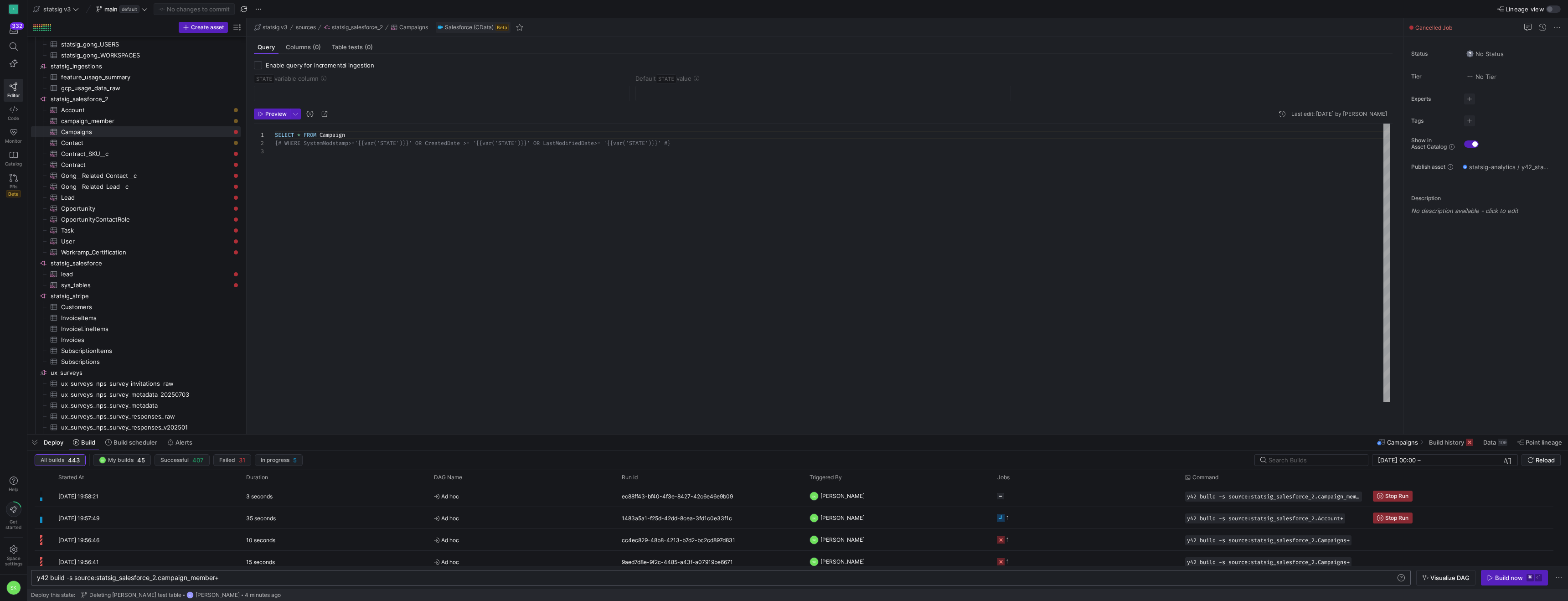
click at [64, 456] on span "button" at bounding box center [60, 460] width 50 height 11
click at [90, 441] on span "Build" at bounding box center [88, 442] width 14 height 7
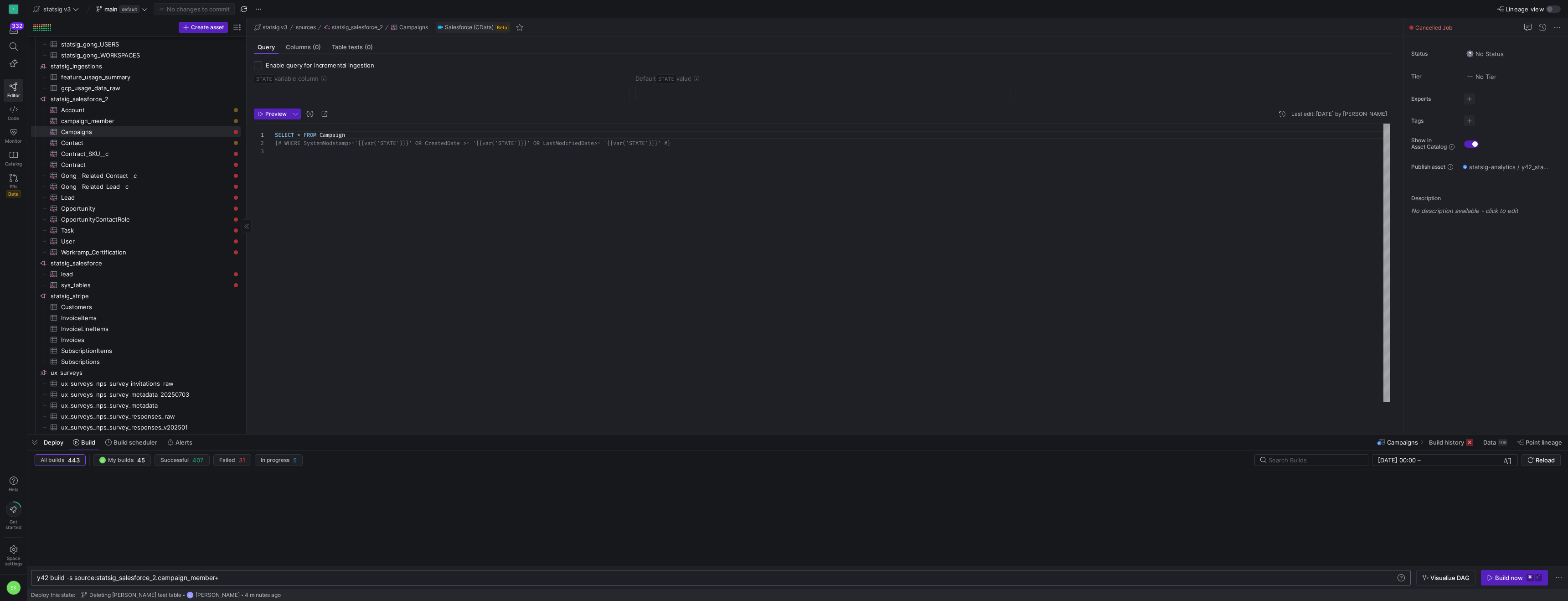
scroll to position [934, 0]
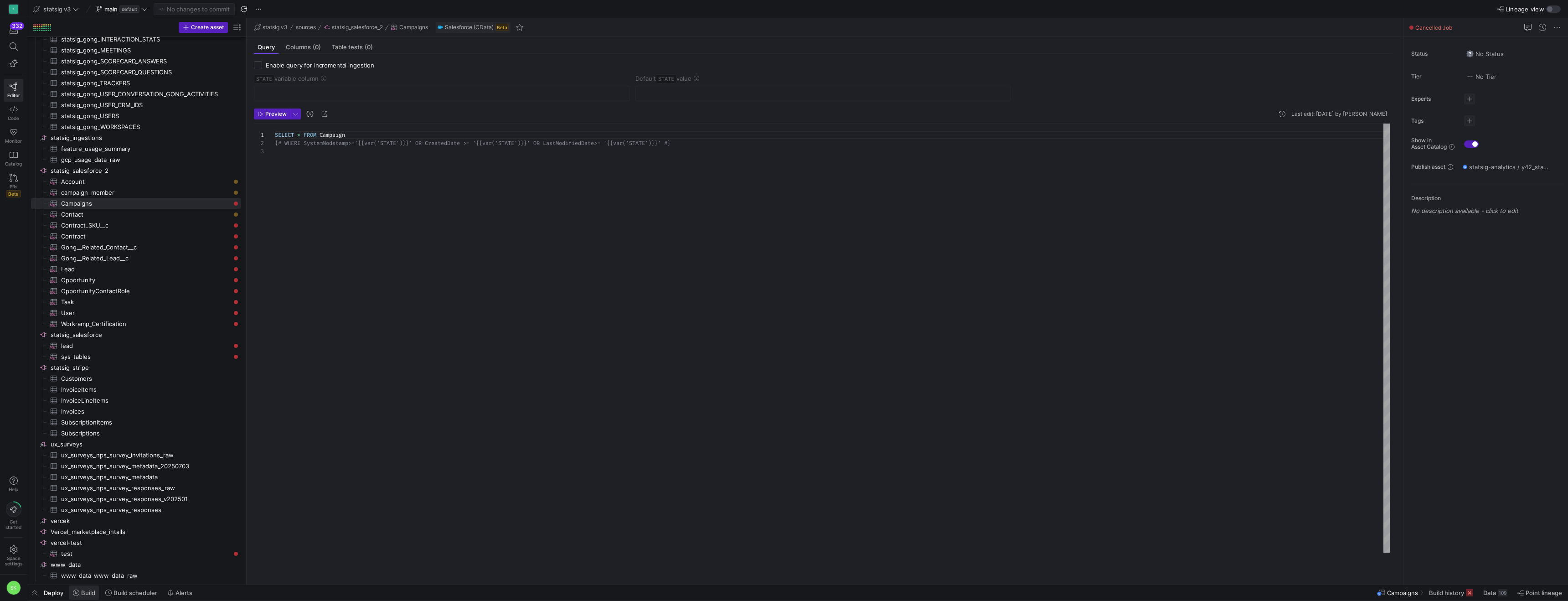
click at [95, 596] on span "Build" at bounding box center [88, 592] width 14 height 7
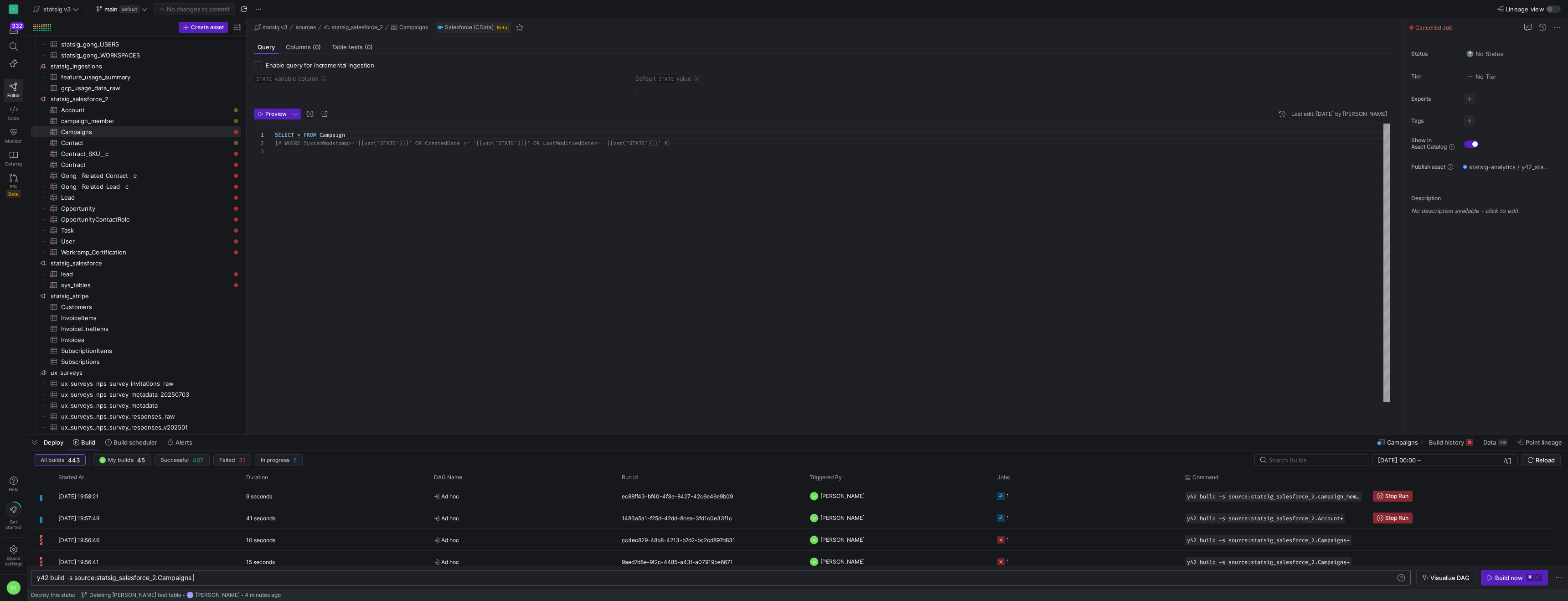
click at [245, 575] on div "y42 build -s source:statsig_salesforce_2.Campaigns" at bounding box center [697, 577] width 1321 height 7
type textarea "y42 build -s source:statsig_salesforce_2.Campaigns+"
click at [1495, 575] on div "Build now" at bounding box center [1509, 577] width 28 height 7
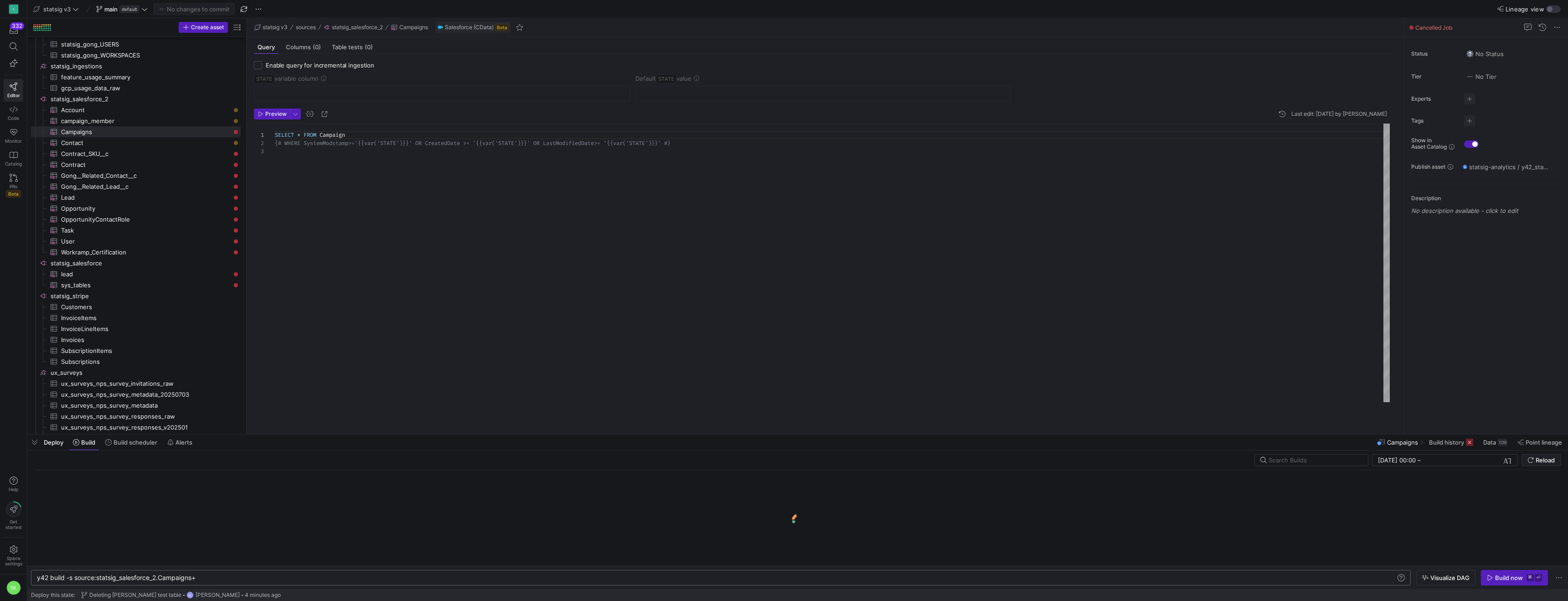
click at [302, 198] on div "SELECT * FROM Campaign {# WHERE SystemModstamp>='{{var('STATE')}}' OR Cre atedD…" at bounding box center [833, 263] width 1115 height 279
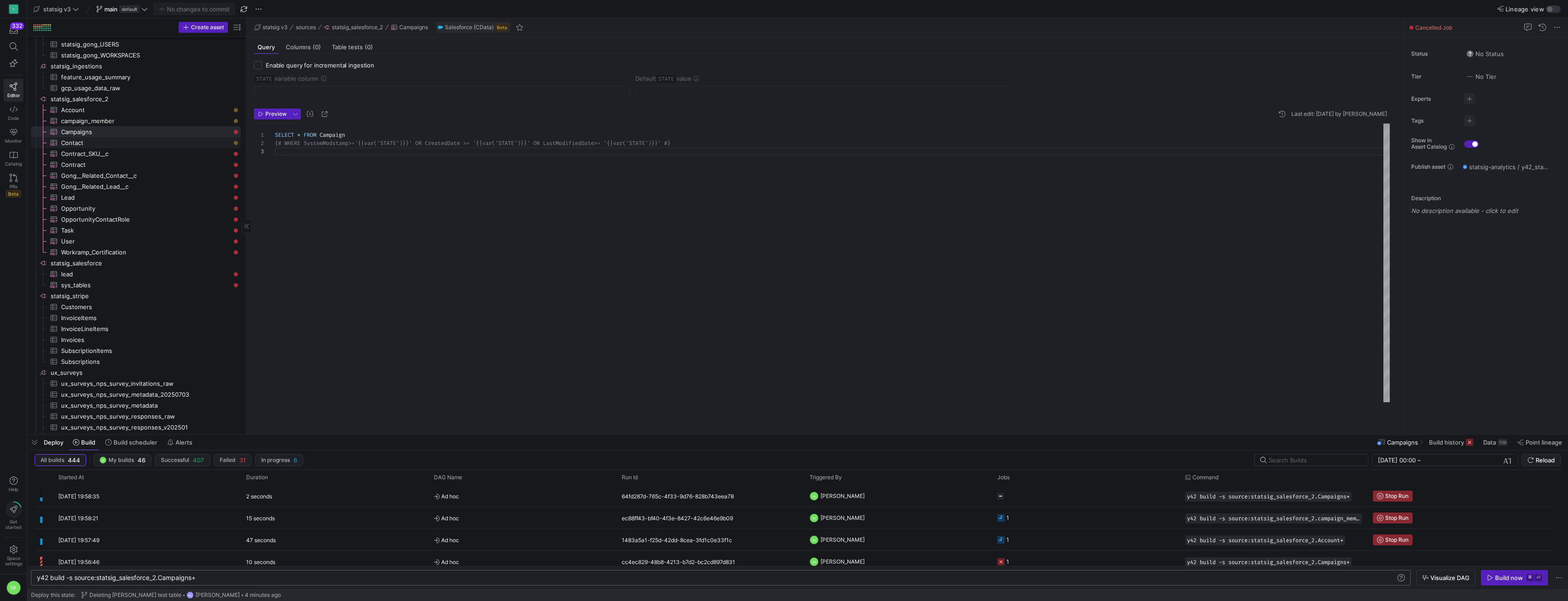
click at [101, 148] on span "Contact​​​​​​​​​" at bounding box center [145, 143] width 169 height 11
type textarea "SELECT * FROM Contact {# WHERE SystemModstamp>='{{var('STATE')}}' OR CreatedDat…"
click at [410, 318] on div "SELECT * FROM Contact {# WHERE SystemModstamp>='{{var('STATE')}}' OR Cre atedDa…" at bounding box center [833, 263] width 1115 height 279
click at [338, 302] on div "SELECT * FROM Contact {# WHERE SystemModstamp>='{{var('STATE')}}' OR Cre atedDa…" at bounding box center [833, 263] width 1115 height 279
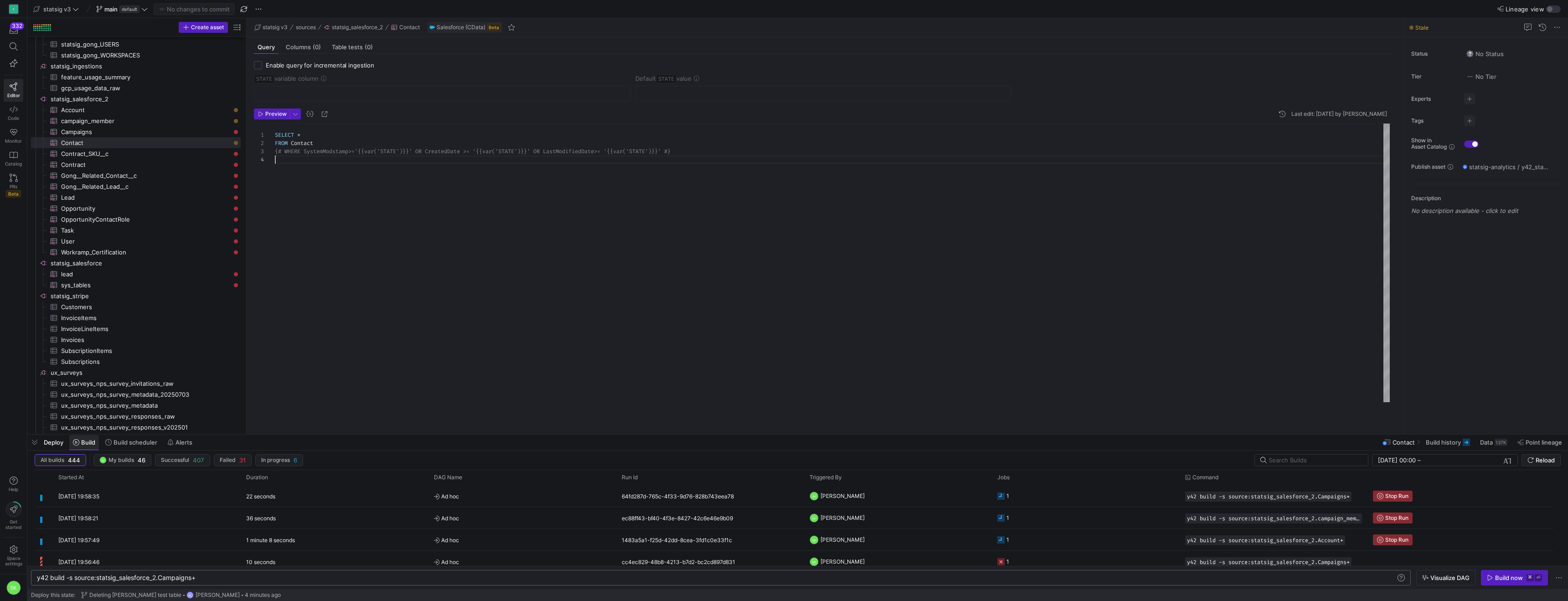
click at [95, 445] on span "Build" at bounding box center [88, 442] width 14 height 7
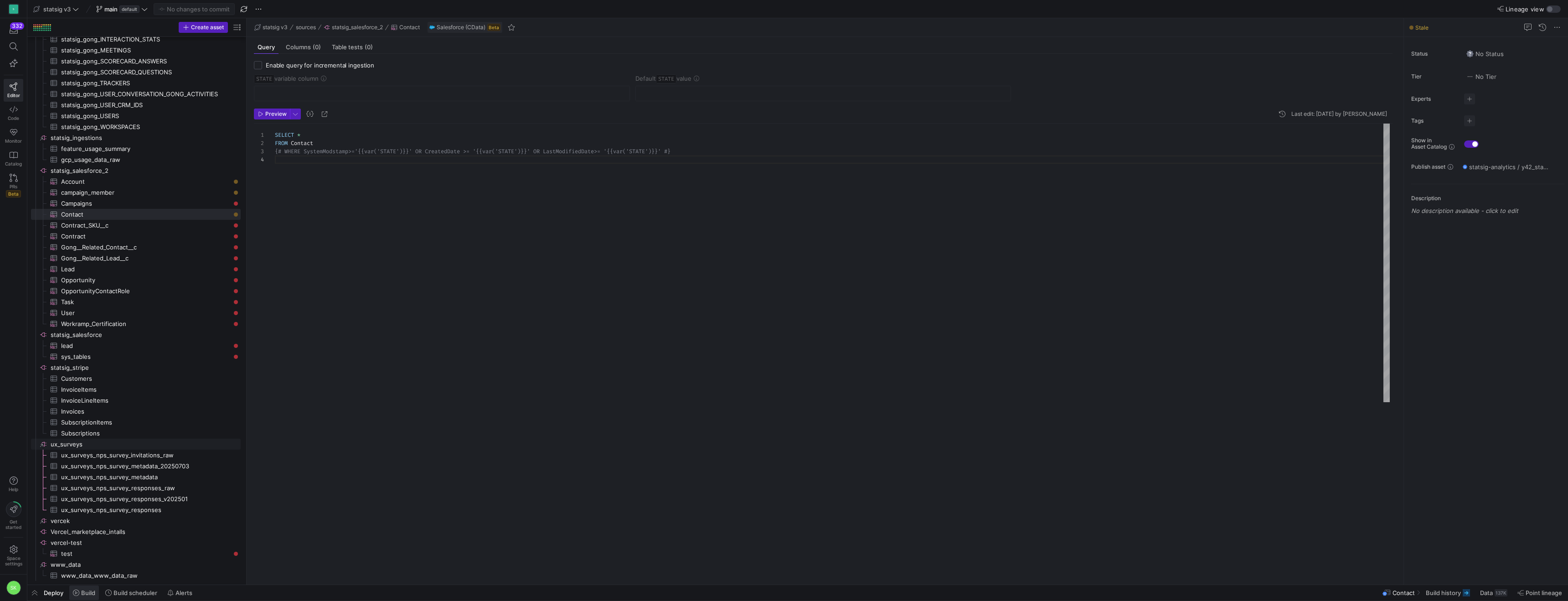
scroll to position [934, 0]
click at [93, 594] on span "Build" at bounding box center [88, 592] width 14 height 7
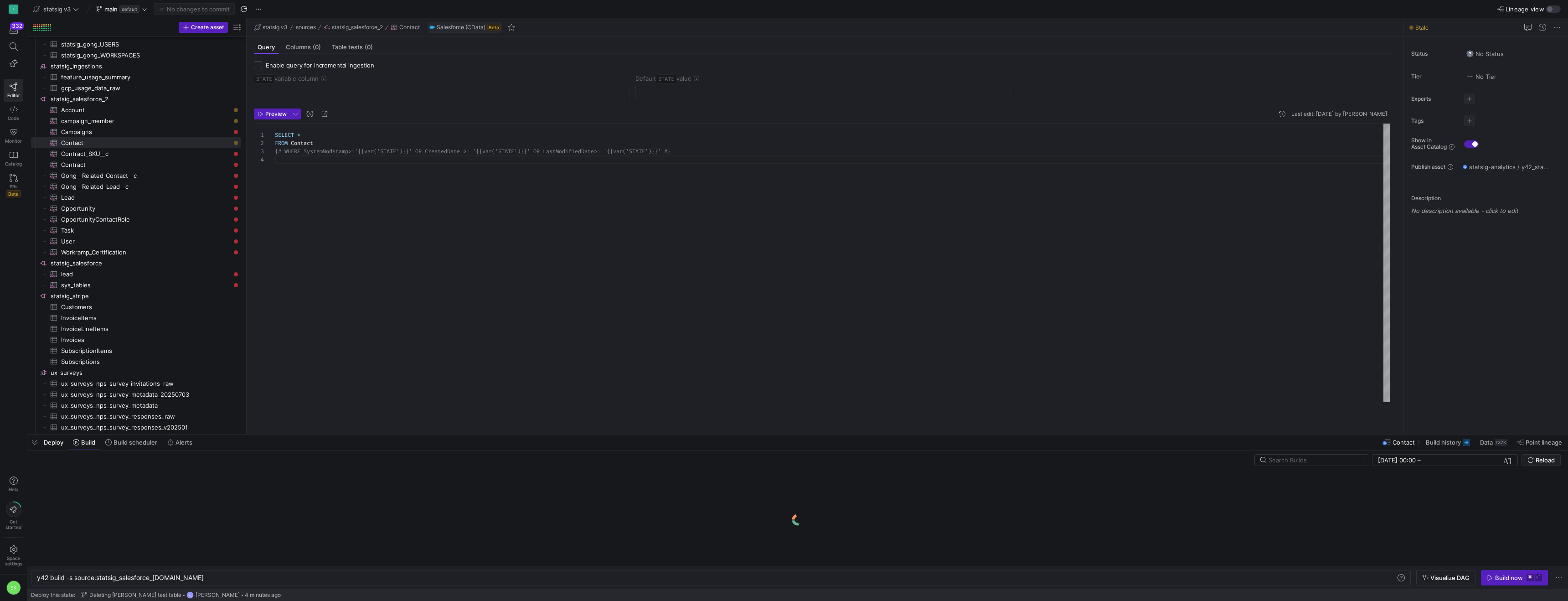
scroll to position [0, 147]
click at [210, 574] on div "y42 build -s source:statsig_salesforce_[DOMAIN_NAME]" at bounding box center [697, 577] width 1321 height 7
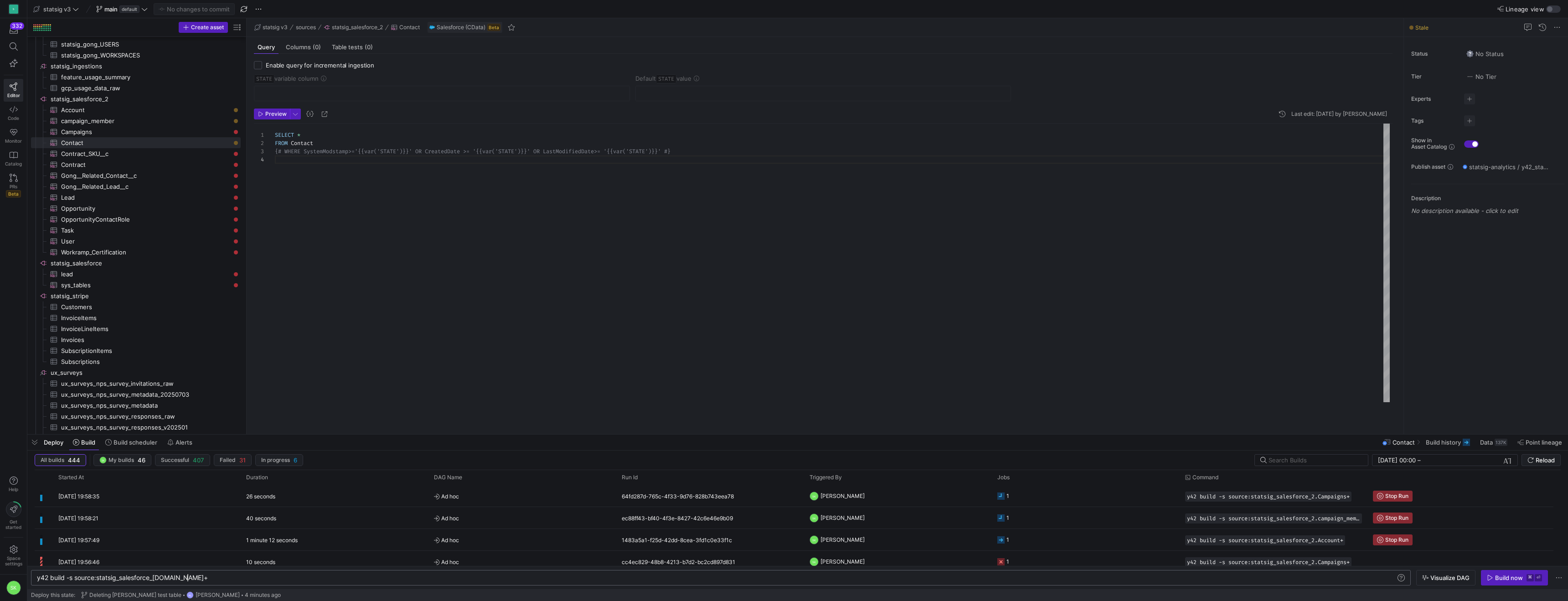
scroll to position [0, 151]
type textarea "y42 build -s source:statsig_salesforce_2.Contact+"
click at [1495, 578] on div "Build now" at bounding box center [1509, 577] width 28 height 7
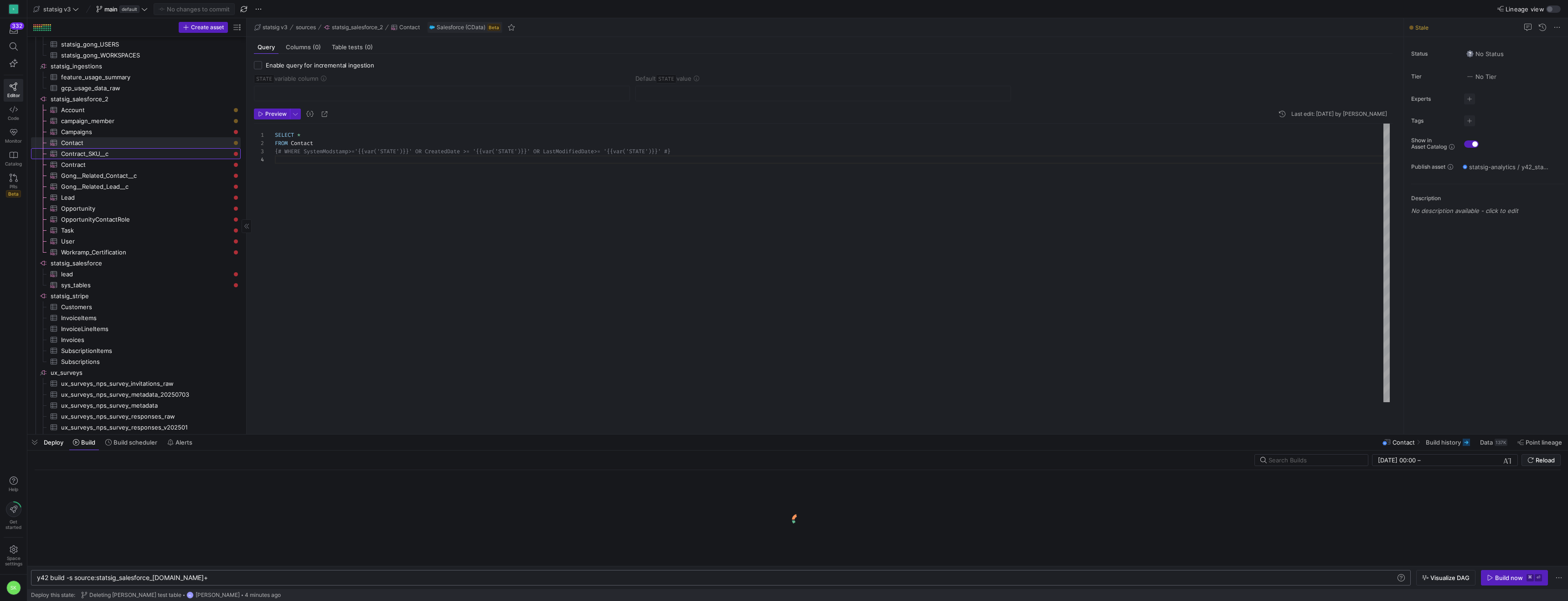
click at [123, 155] on span "Contract_SKU__c​​​​​​​​​" at bounding box center [145, 154] width 169 height 11
type textarea "SELECT * FROM Contract_SKU__c"
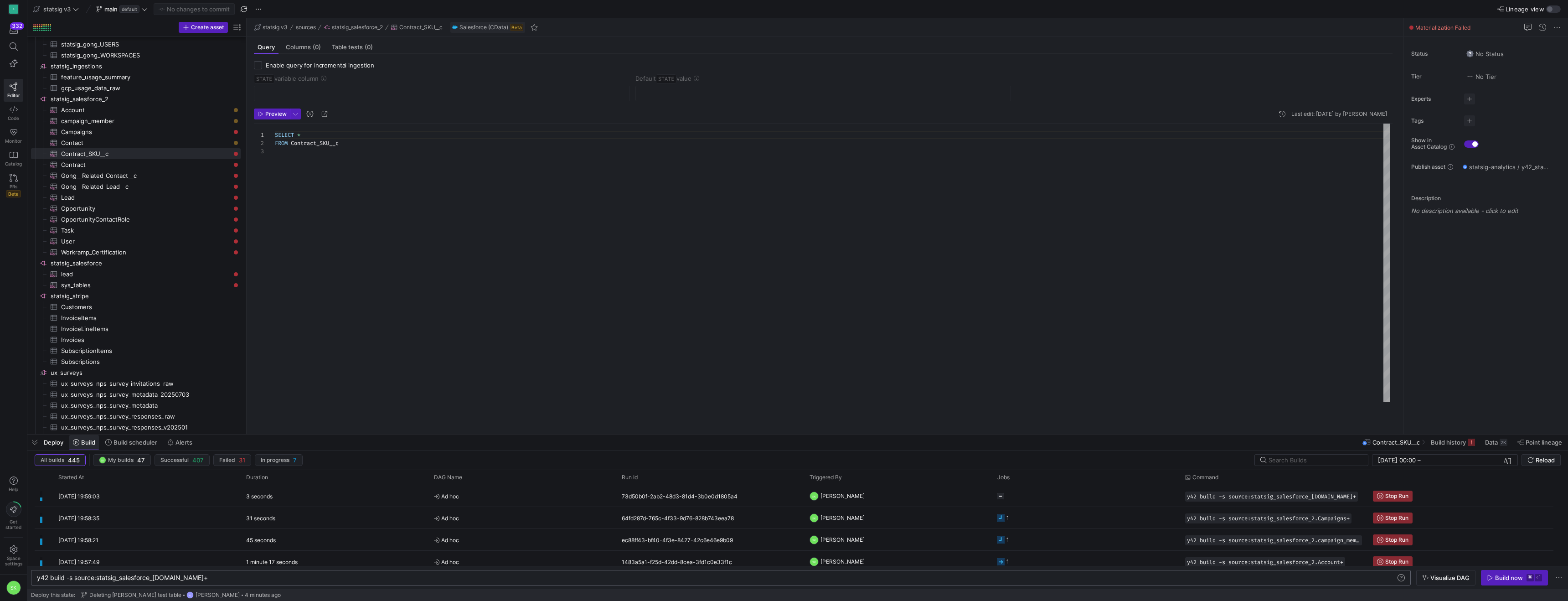
click at [87, 441] on span "Build" at bounding box center [84, 442] width 22 height 7
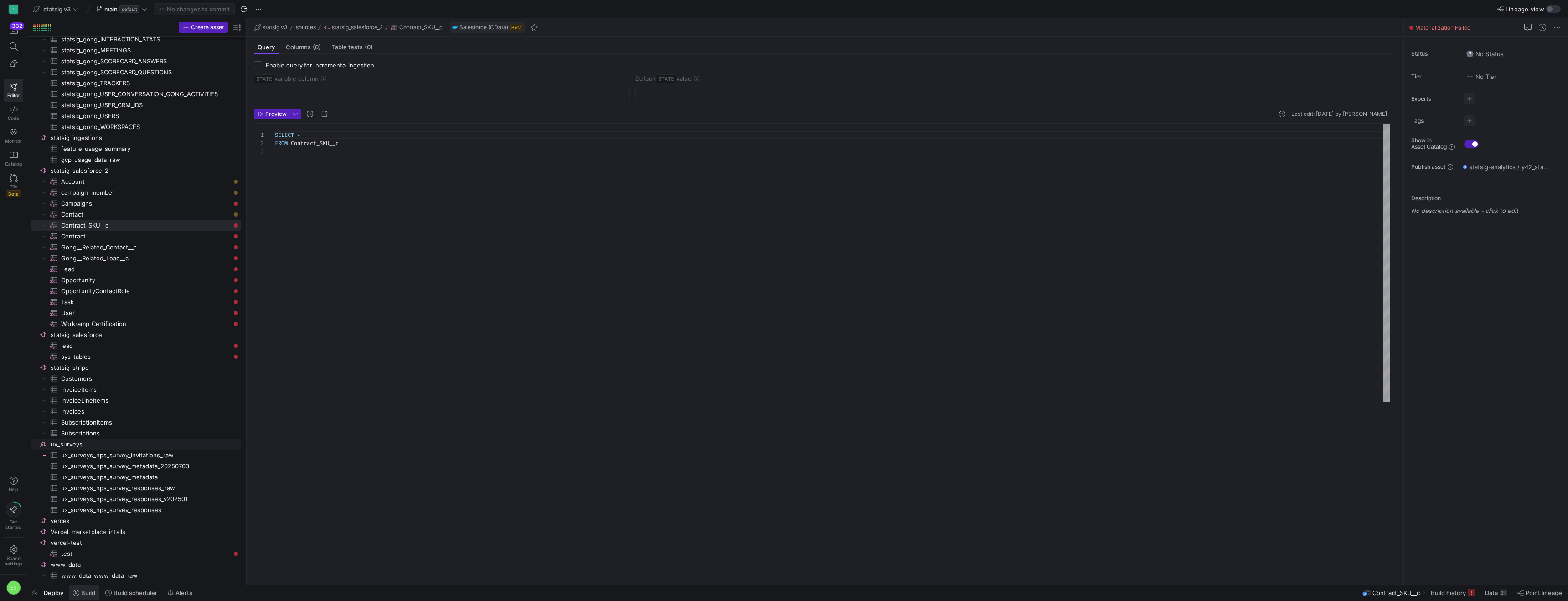
scroll to position [934, 0]
click at [95, 592] on span "Build" at bounding box center [88, 592] width 14 height 7
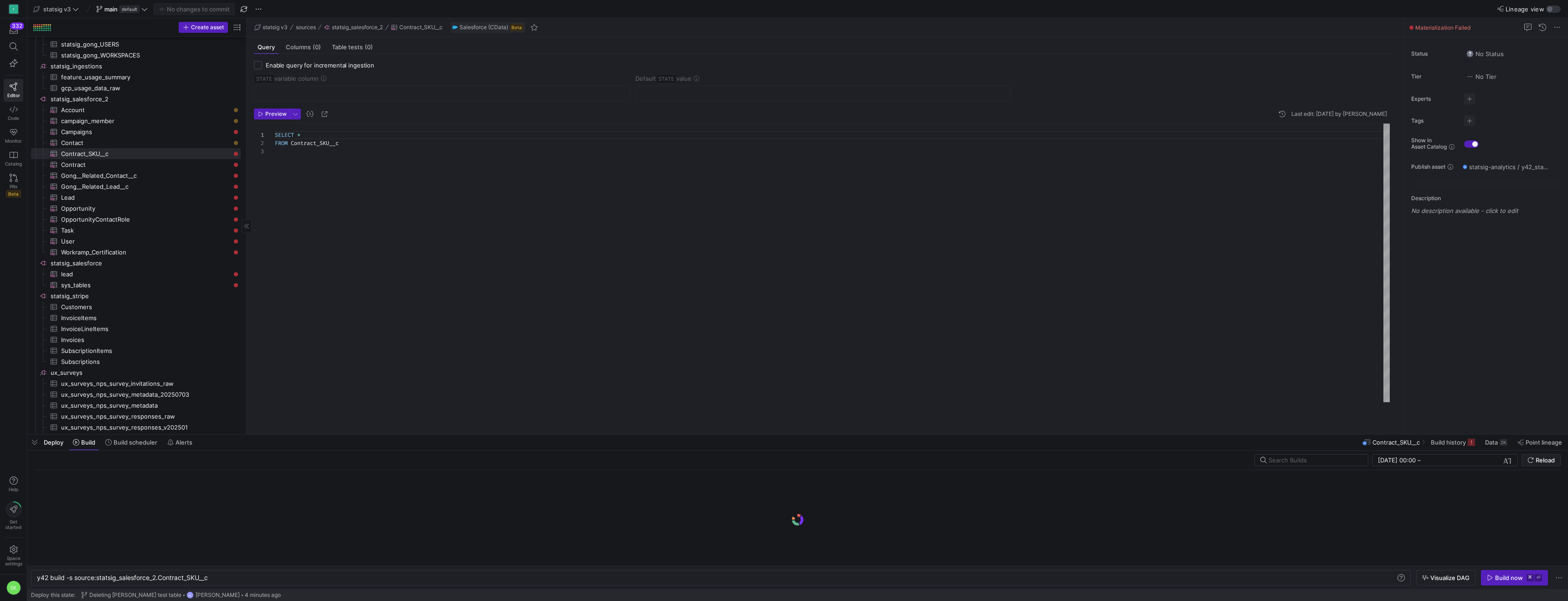
scroll to position [0, 174]
click at [253, 571] on div "y42 build -s source:statsig_salesforce_2.Contract_ SKU__c y42 build -s source:s…" at bounding box center [721, 577] width 1380 height 16
click at [254, 575] on div "y42 build -s source:statsig_salesforce_2.Contract_ SKU__c" at bounding box center [697, 577] width 1321 height 7
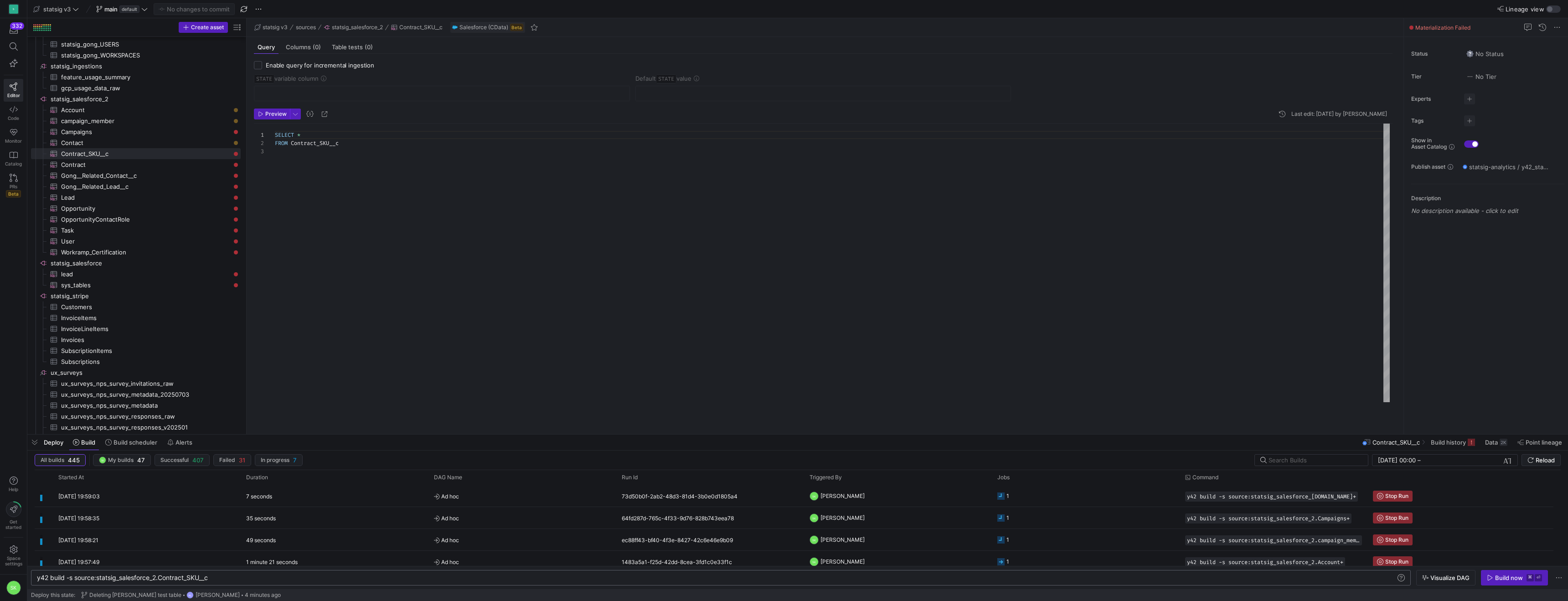
scroll to position [0, 0]
type textarea "y42 build -s source:statsig_salesforce_2.Contract_SKU__c+"
click at [1495, 575] on div "Build now" at bounding box center [1509, 577] width 28 height 7
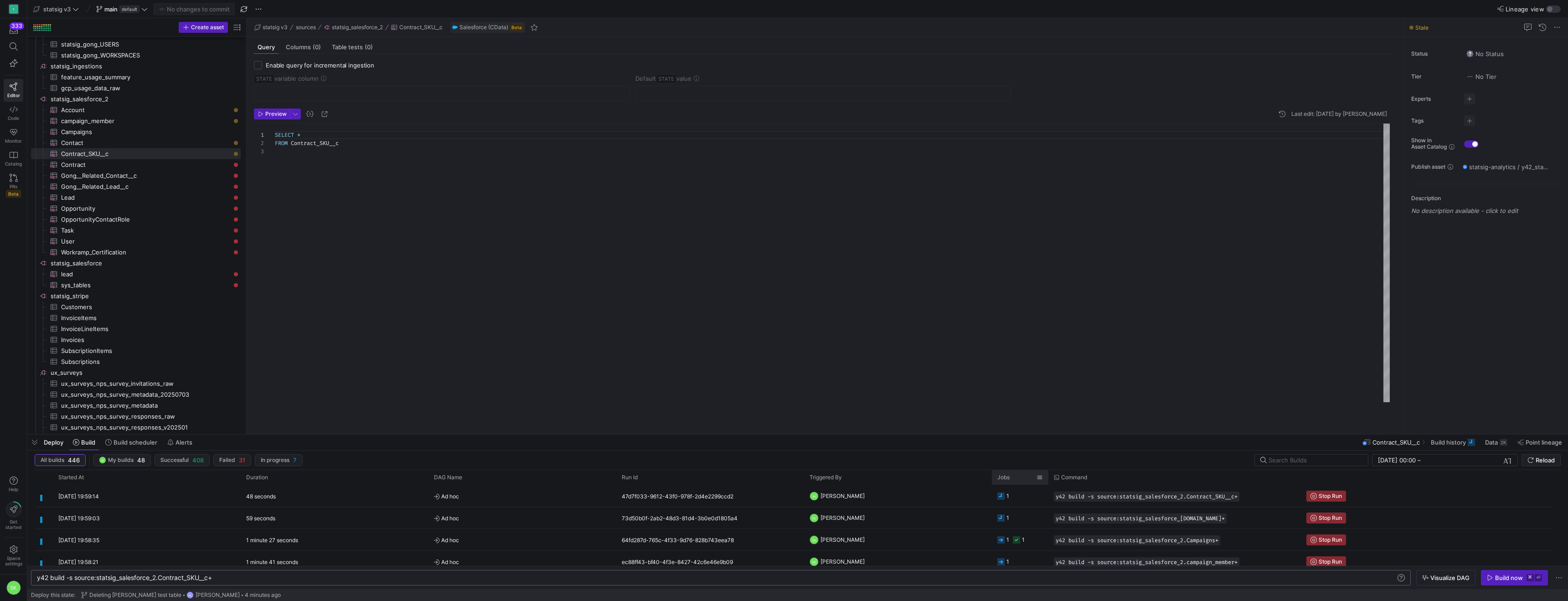
drag, startPoint x: 1181, startPoint y: 481, endPoint x: 1040, endPoint y: 485, distance: 141.1
click at [1040, 485] on div "Jobs" at bounding box center [1021, 477] width 57 height 15
click at [88, 166] on span "Contract​​​​​​​​​" at bounding box center [145, 165] width 169 height 11
type textarea "SELECT * FROM Contract"
click at [87, 445] on span "Build" at bounding box center [84, 442] width 22 height 7
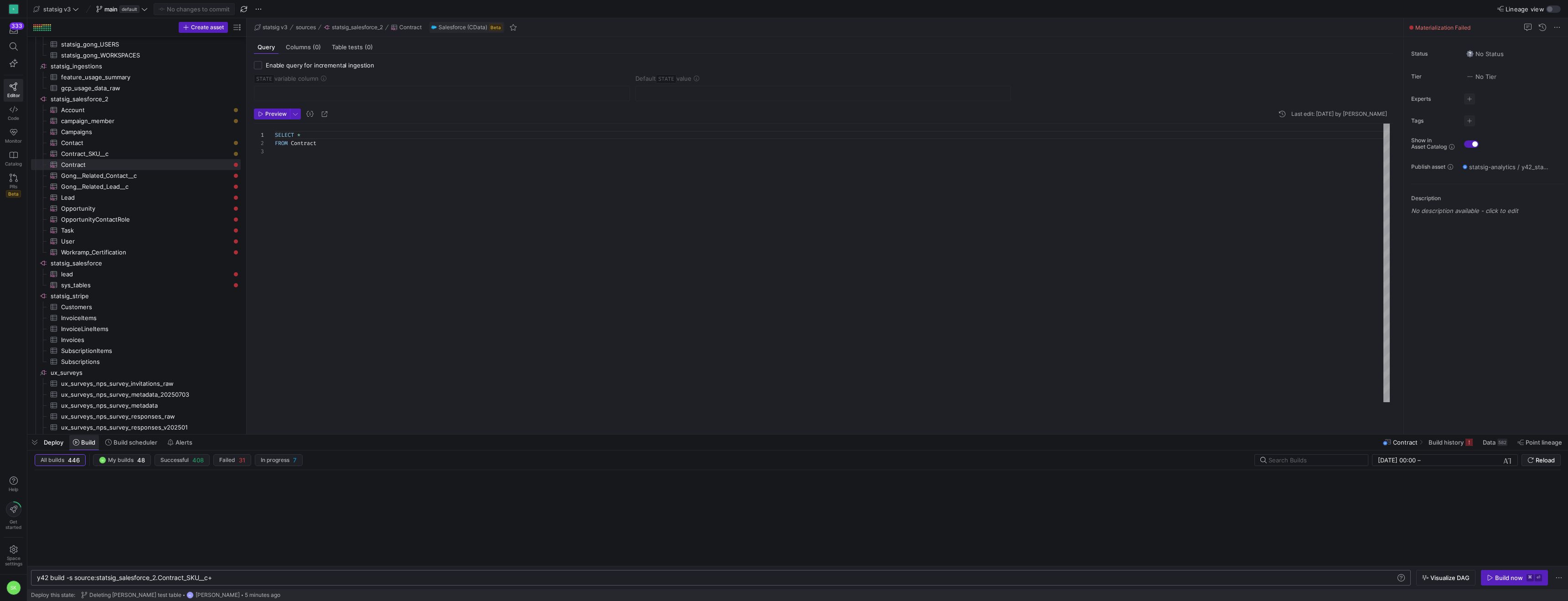
scroll to position [934, 0]
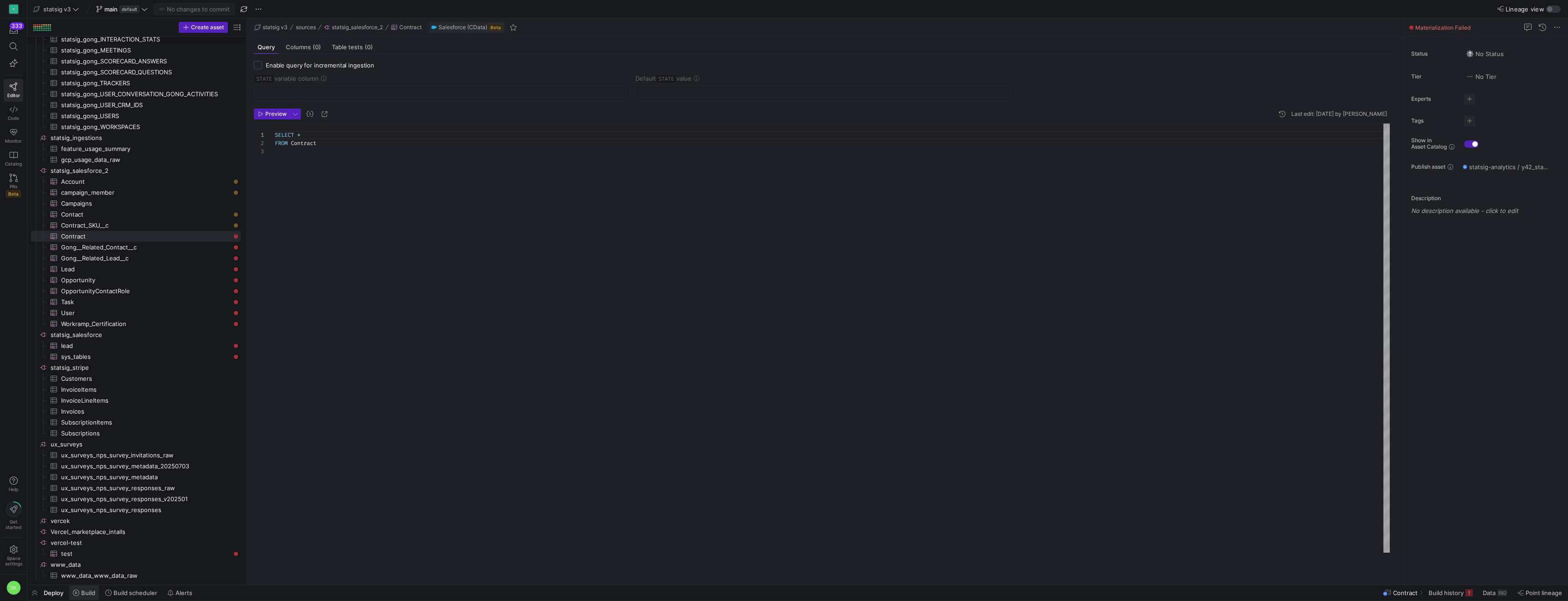
click at [95, 592] on span "Build" at bounding box center [88, 592] width 14 height 7
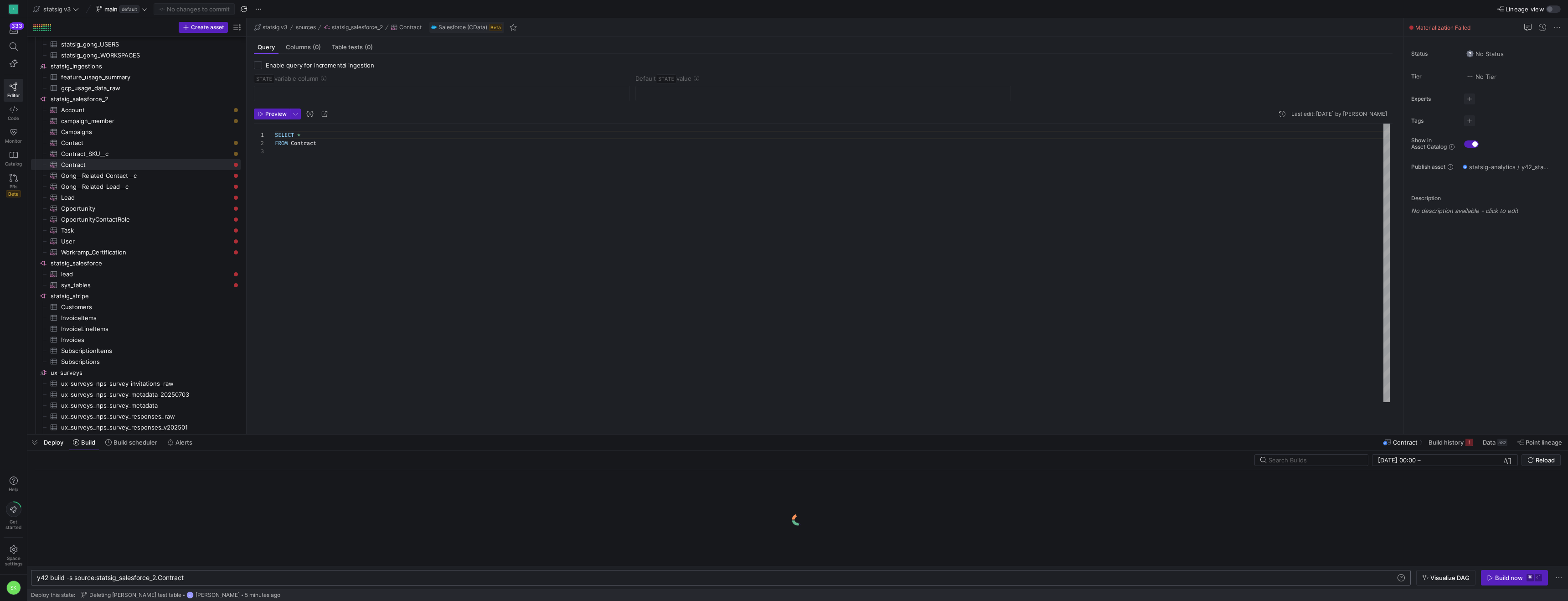
click at [245, 574] on div "y42 build -s source:statsig_salesforce_2.Contract" at bounding box center [697, 577] width 1321 height 7
type textarea "y42 build -s source:statsig_salesforce_2.Contract+"
click at [1487, 575] on icon "button" at bounding box center [1490, 577] width 6 height 6
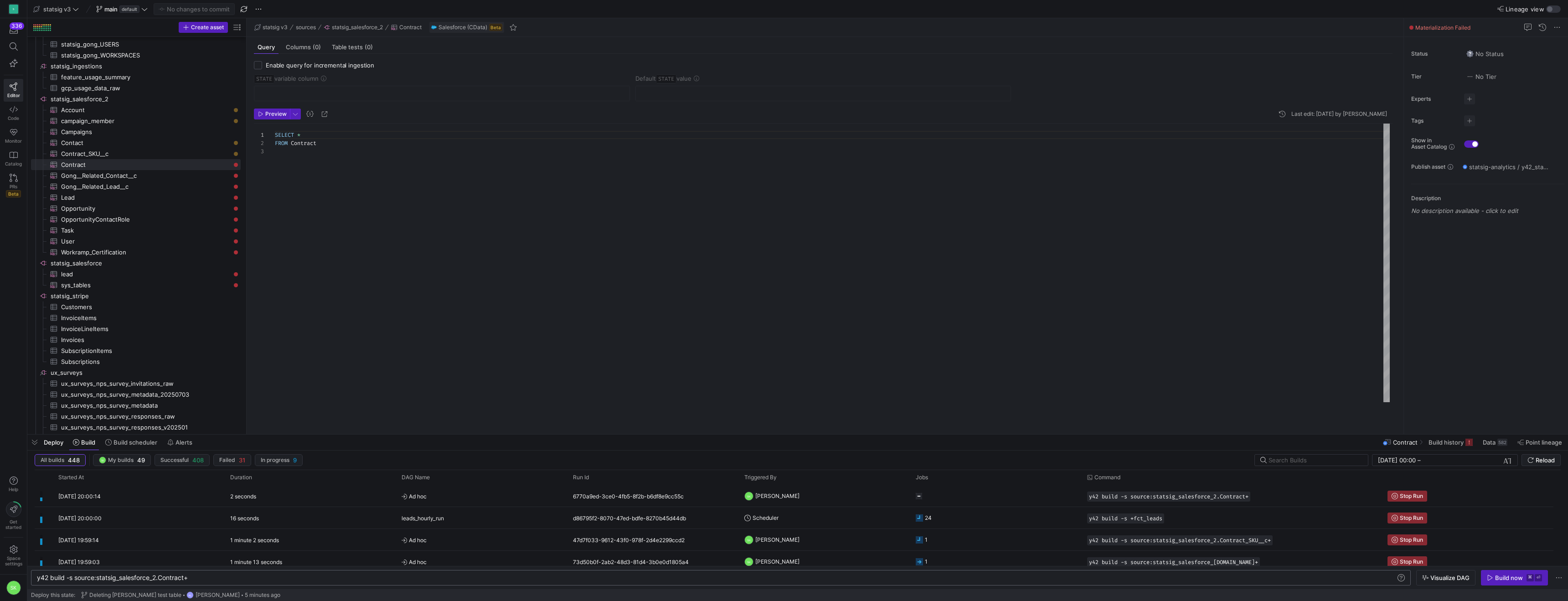
click at [335, 249] on div "SELECT * FROM Contract" at bounding box center [833, 263] width 1115 height 279
click at [125, 179] on span "Gong__Related_Contact__c​​​​​​​​​" at bounding box center [145, 176] width 169 height 11
type textarea "SELECT * FROM Gong__Related_Contact__c"
click at [95, 443] on span "Build" at bounding box center [88, 442] width 14 height 7
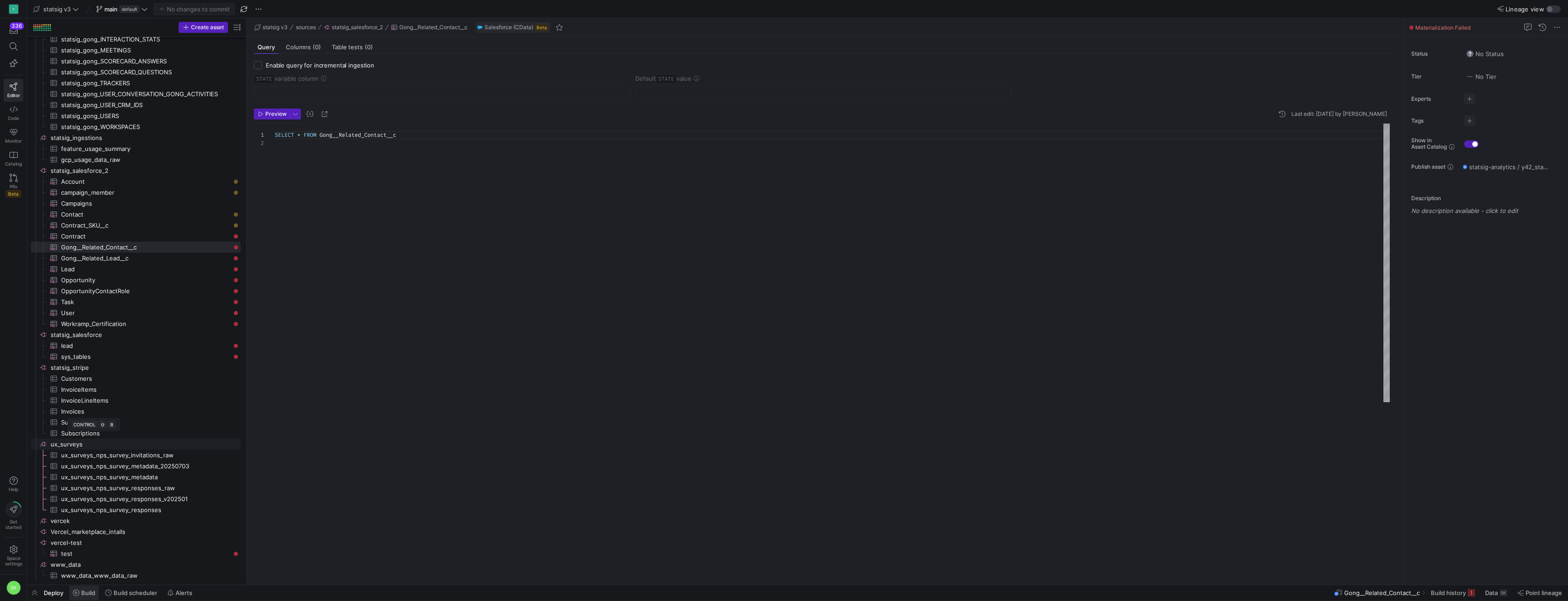
scroll to position [934, 0]
click at [95, 592] on span "Build" at bounding box center [88, 592] width 14 height 7
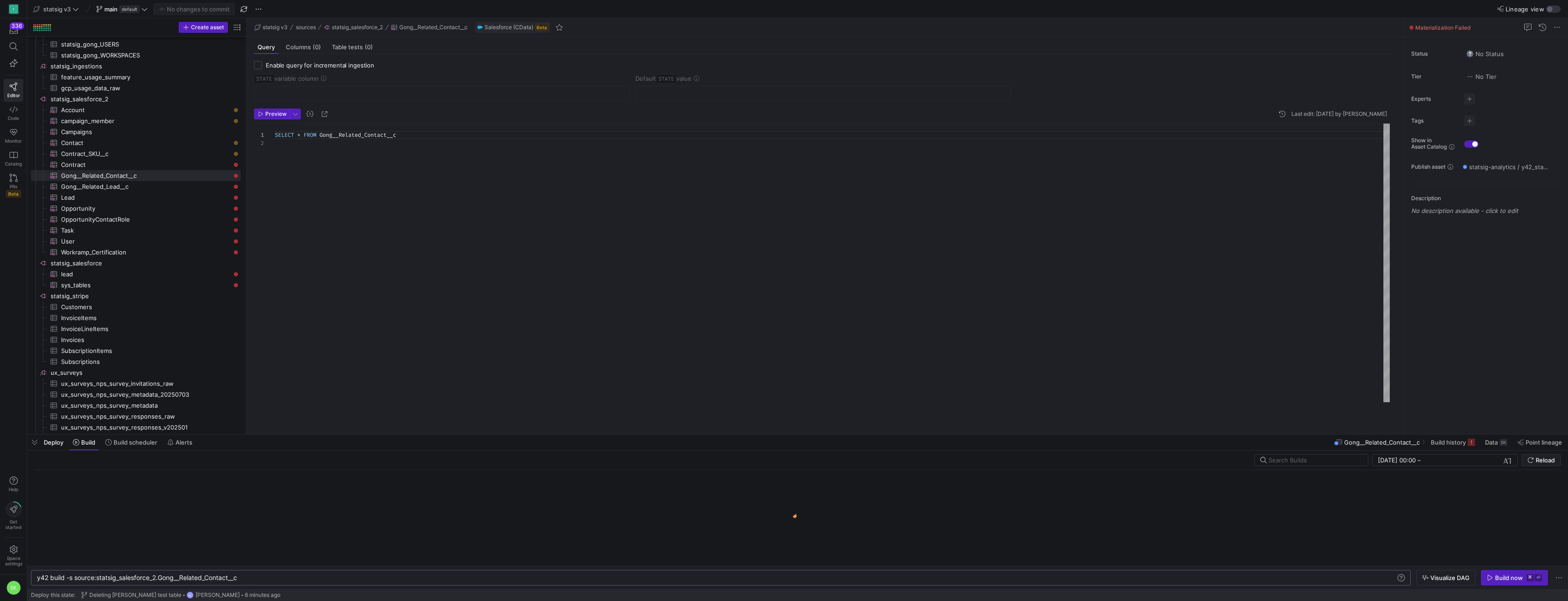
scroll to position [0, 204]
click at [253, 574] on div "y42 build -s source:statsig_salesforce_2.Gong__Rel ated_Contact__c" at bounding box center [697, 577] width 1321 height 7
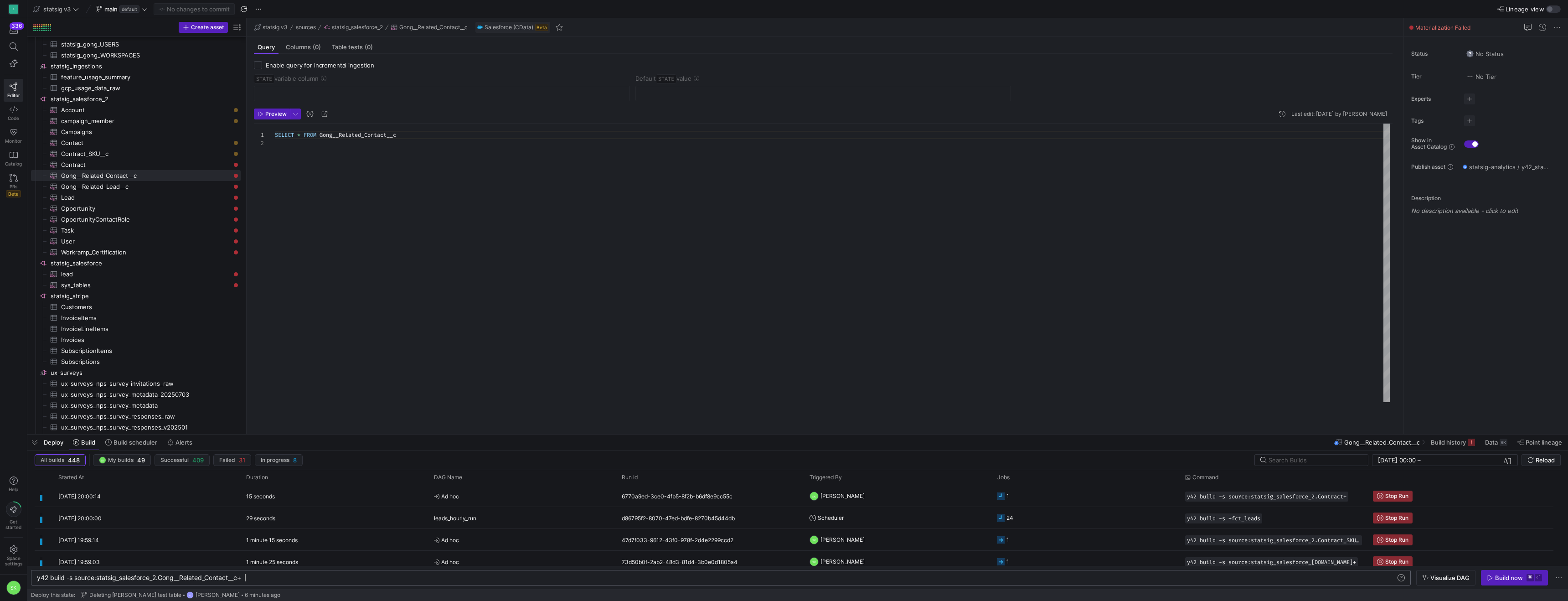
scroll to position [0, 208]
type textarea "y42 build -s source:statsig_salesforce_2.Gong__Related_Contact__c+"
click at [1498, 579] on div "Build now" at bounding box center [1509, 577] width 28 height 7
click at [348, 189] on div "SELECT * FROM Gong__Related_Contact__c" at bounding box center [833, 263] width 1115 height 279
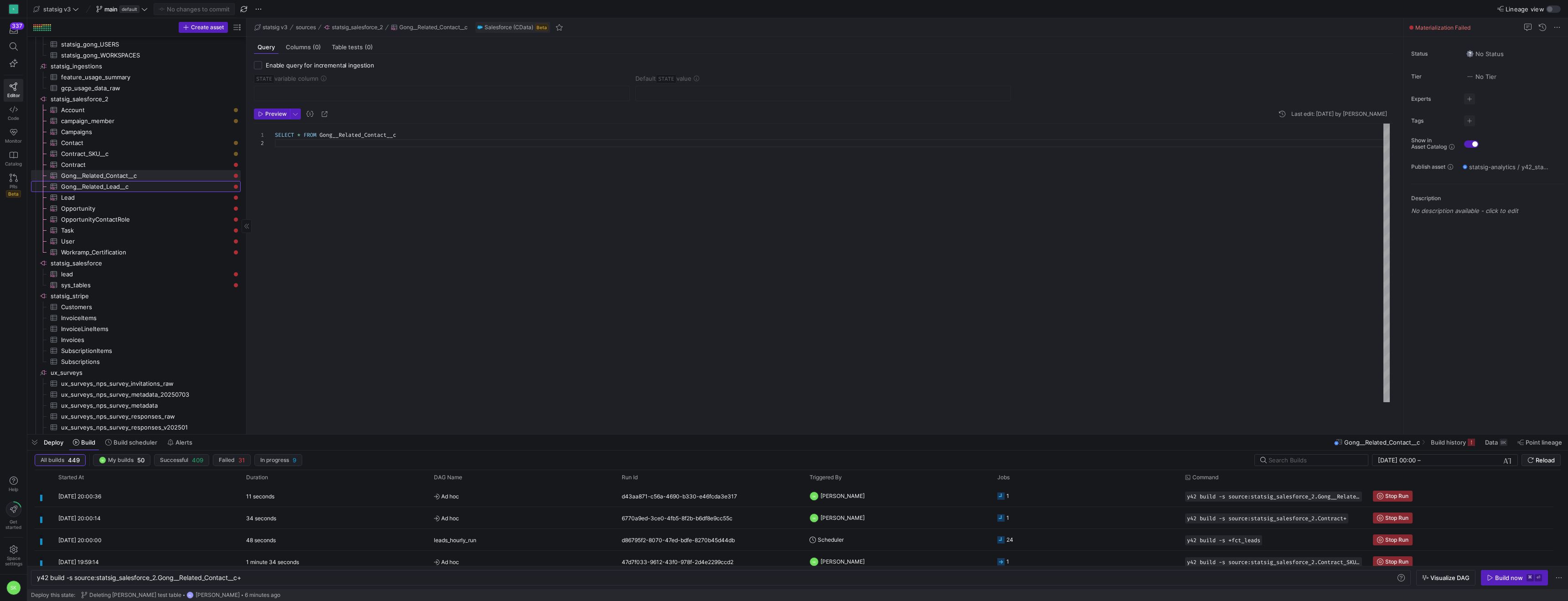
click at [139, 192] on span "Gong__Related_Lead__c​​​​​​​​​" at bounding box center [145, 187] width 169 height 11
type textarea "SELECT * FROM Gong__Related_Lead__c"
click at [79, 444] on icon at bounding box center [76, 442] width 6 height 6
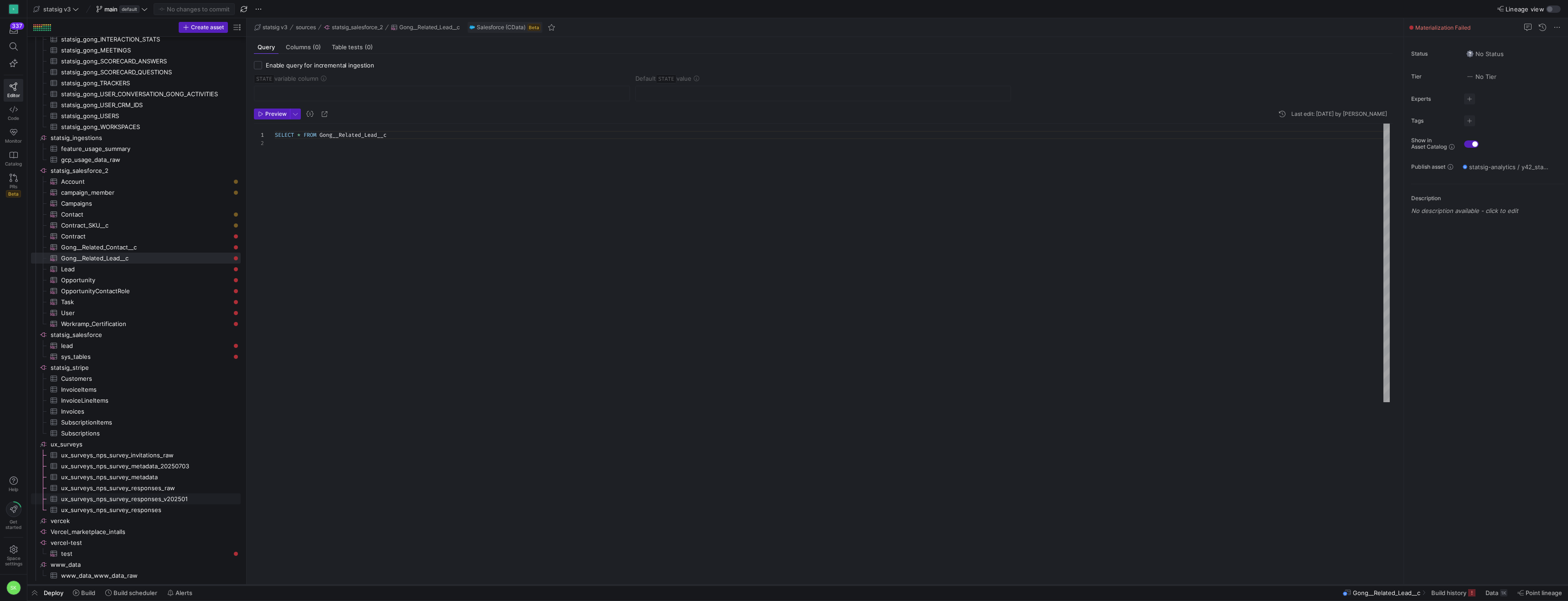
scroll to position [934, 0]
click at [79, 595] on icon at bounding box center [76, 592] width 6 height 6
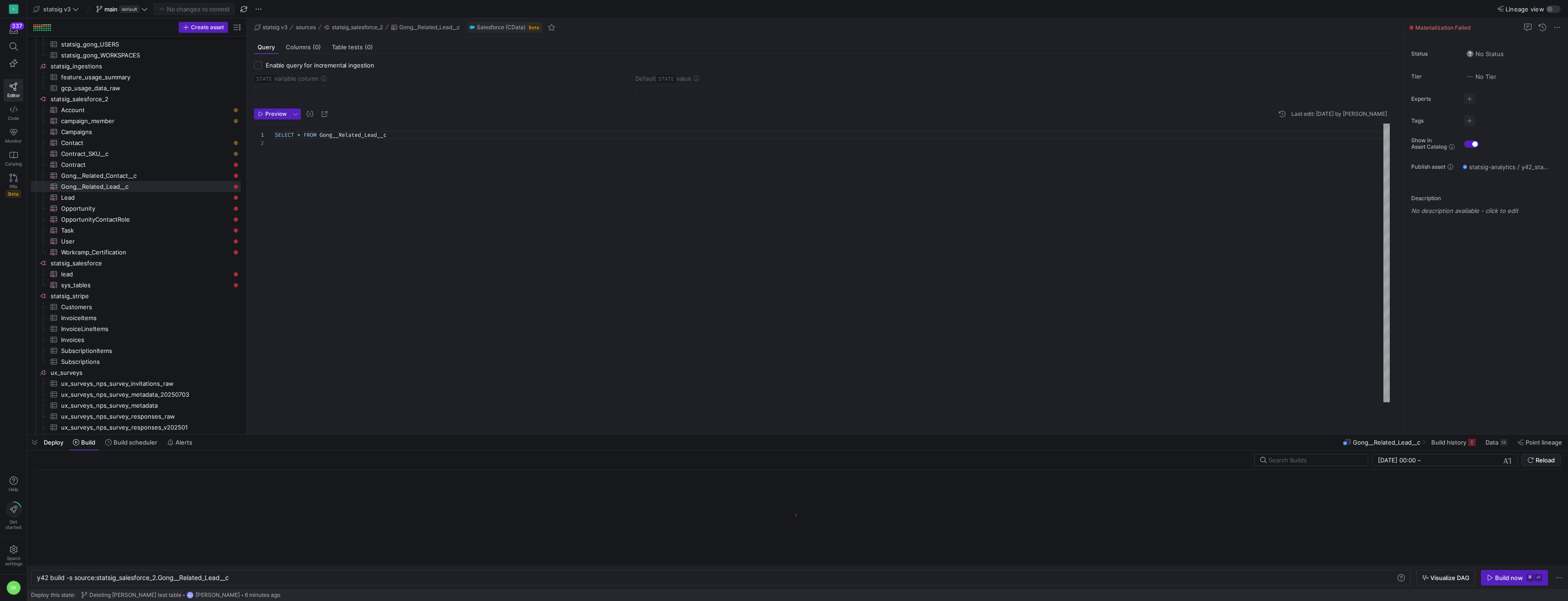
scroll to position [0, 195]
click at [324, 574] on div "y42 build -s source:statsig_salesforce_2.Gong__Rel ated_Lead__c" at bounding box center [697, 577] width 1321 height 7
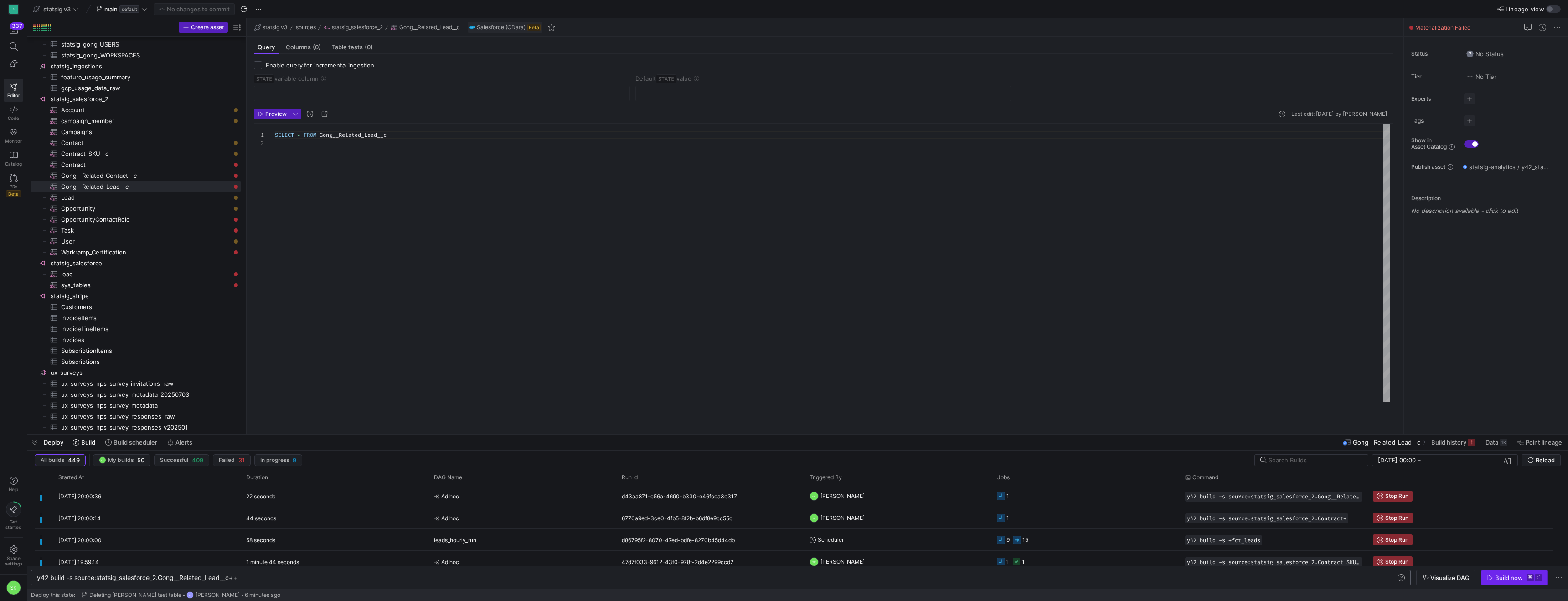
type textarea "y42 build -s source:statsig_salesforce_2.Gong__Related_Lead__c+"
click at [1495, 574] on div "Build now" at bounding box center [1509, 577] width 28 height 7
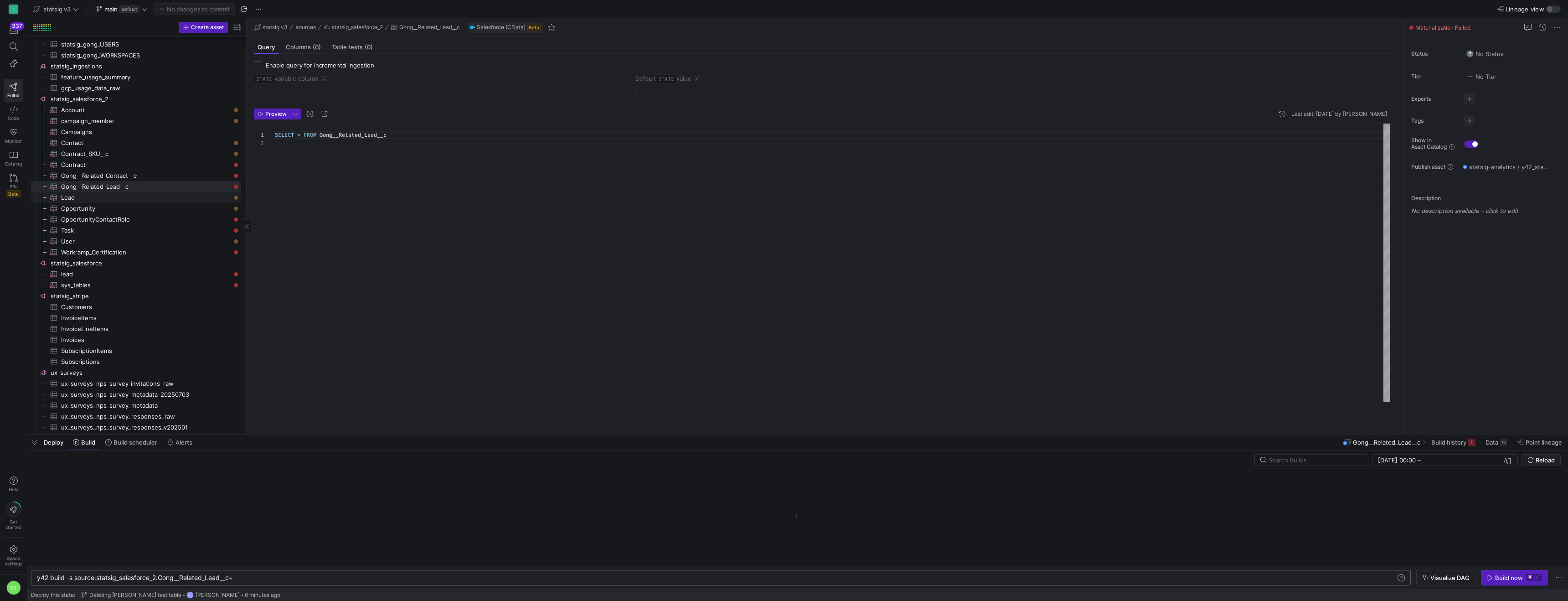
click at [74, 202] on span "Lead​​​​​​​​​" at bounding box center [145, 198] width 169 height 11
type textarea "SELECT * FROM Lead {# WHERE SystemModstamp>='{{var('STATE')}}' OR CreatedDate >…"
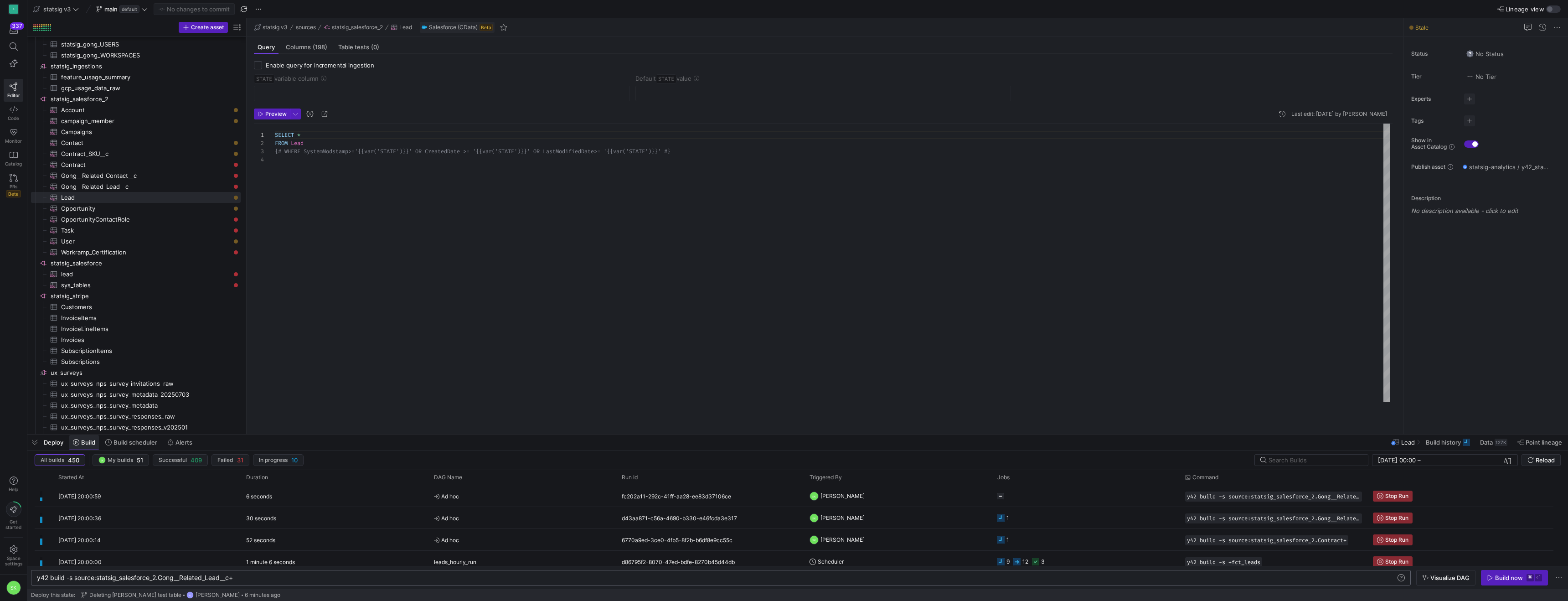
click at [95, 445] on span "Build" at bounding box center [88, 442] width 14 height 7
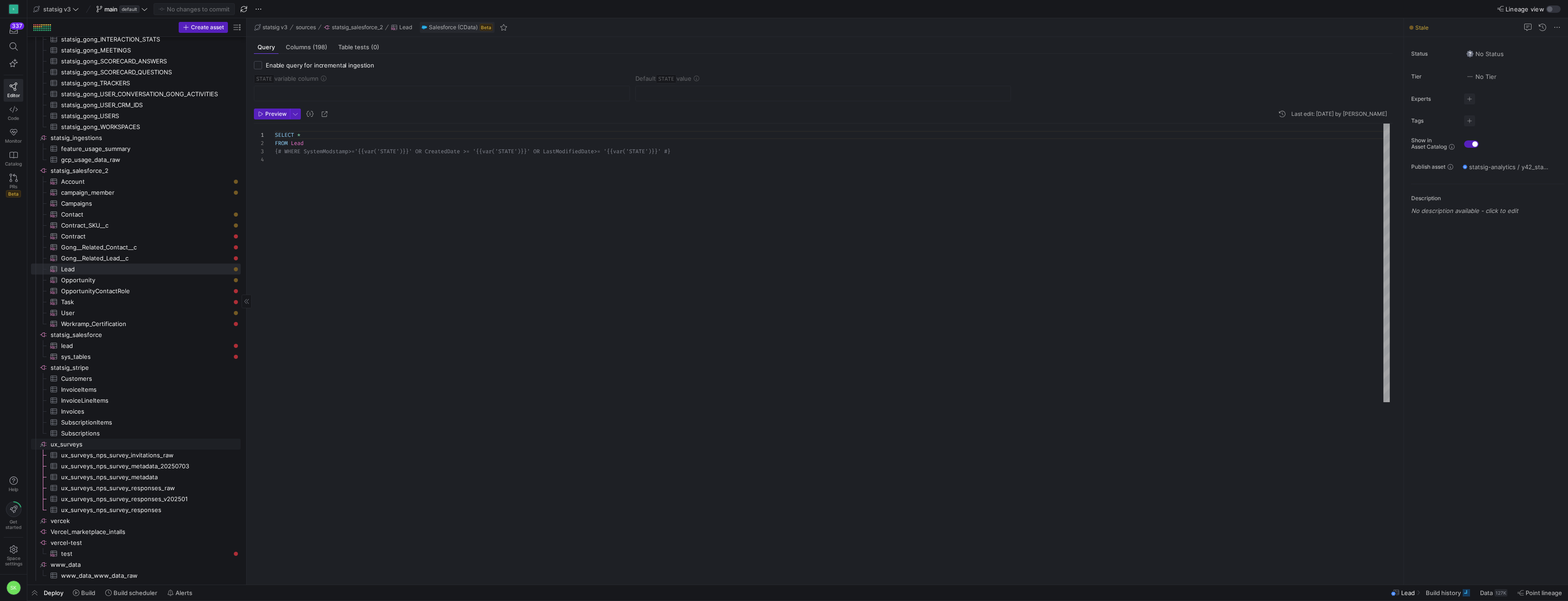
scroll to position [934, 0]
click at [98, 598] on span at bounding box center [84, 593] width 30 height 15
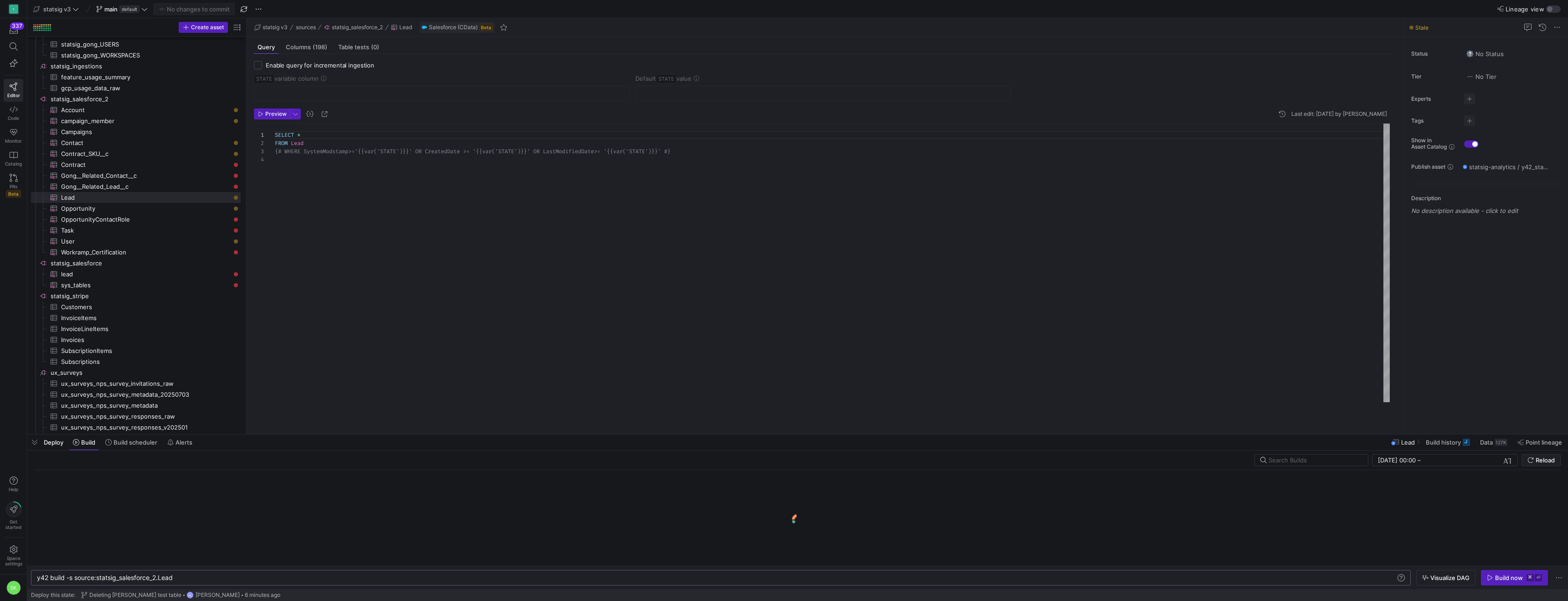
scroll to position [0, 137]
click at [240, 570] on div "y42 build -s source:statsig_salesforce_2.Lead y42 build -s source:statsig_sales…" at bounding box center [721, 577] width 1380 height 16
click at [249, 579] on div "y42 build -s source:statsig_salesforce_2.Lead y42 build -s source:statsig_sales…" at bounding box center [721, 577] width 1380 height 16
click at [249, 575] on div "y42 build -s source:statsig_salesforce_2.Lead" at bounding box center [697, 577] width 1321 height 7
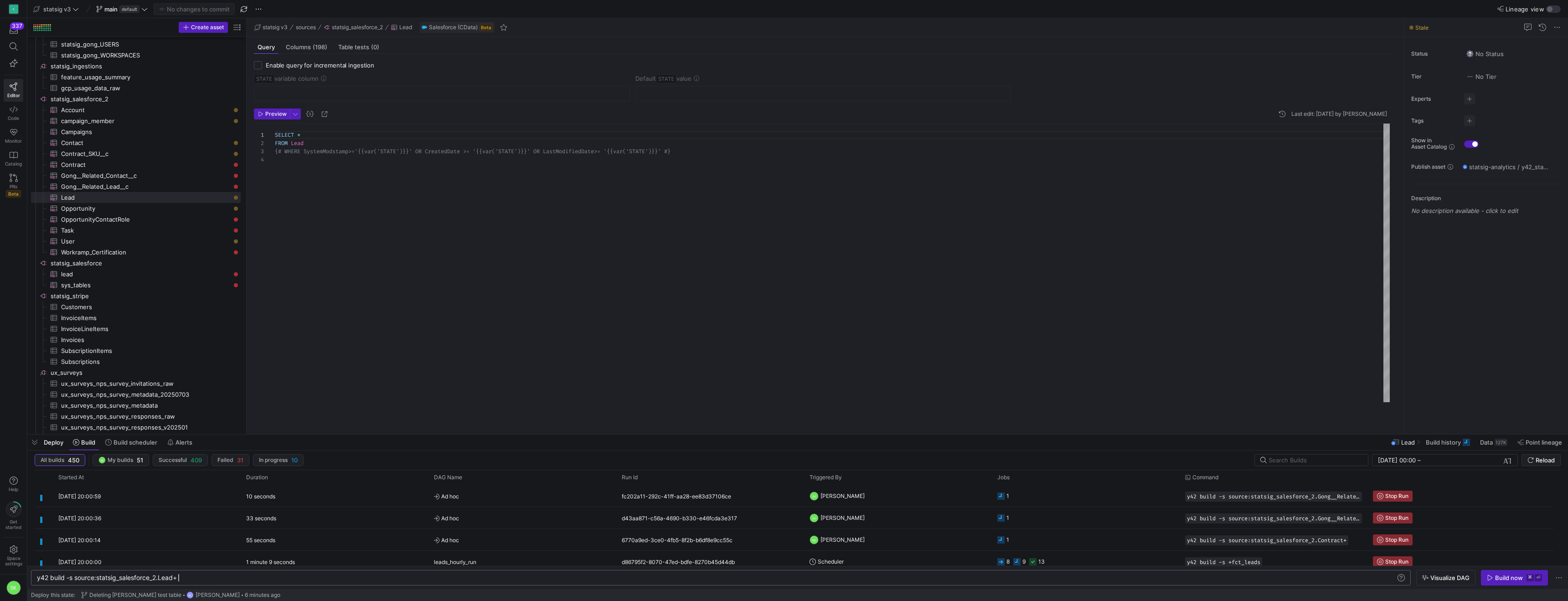
scroll to position [0, 141]
type textarea "y42 build -s source:statsig_salesforce_2.Lead+"
click at [1495, 574] on div "Build now" at bounding box center [1509, 577] width 28 height 7
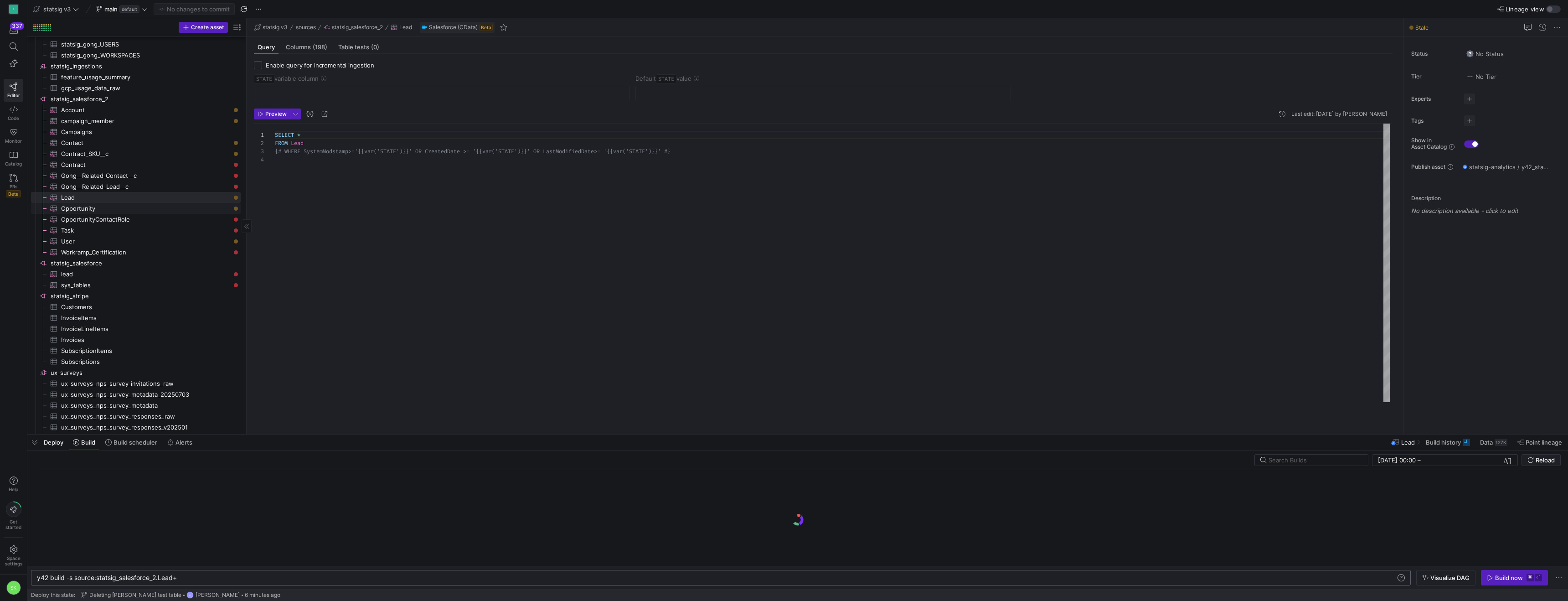
click at [57, 207] on link "Opportunity​​​​​​​​​" at bounding box center [136, 208] width 210 height 11
type textarea "SELECT * FROM Opportunity {# WHERE SystemModstamp>='{{var('STATE')}}' OR Create…"
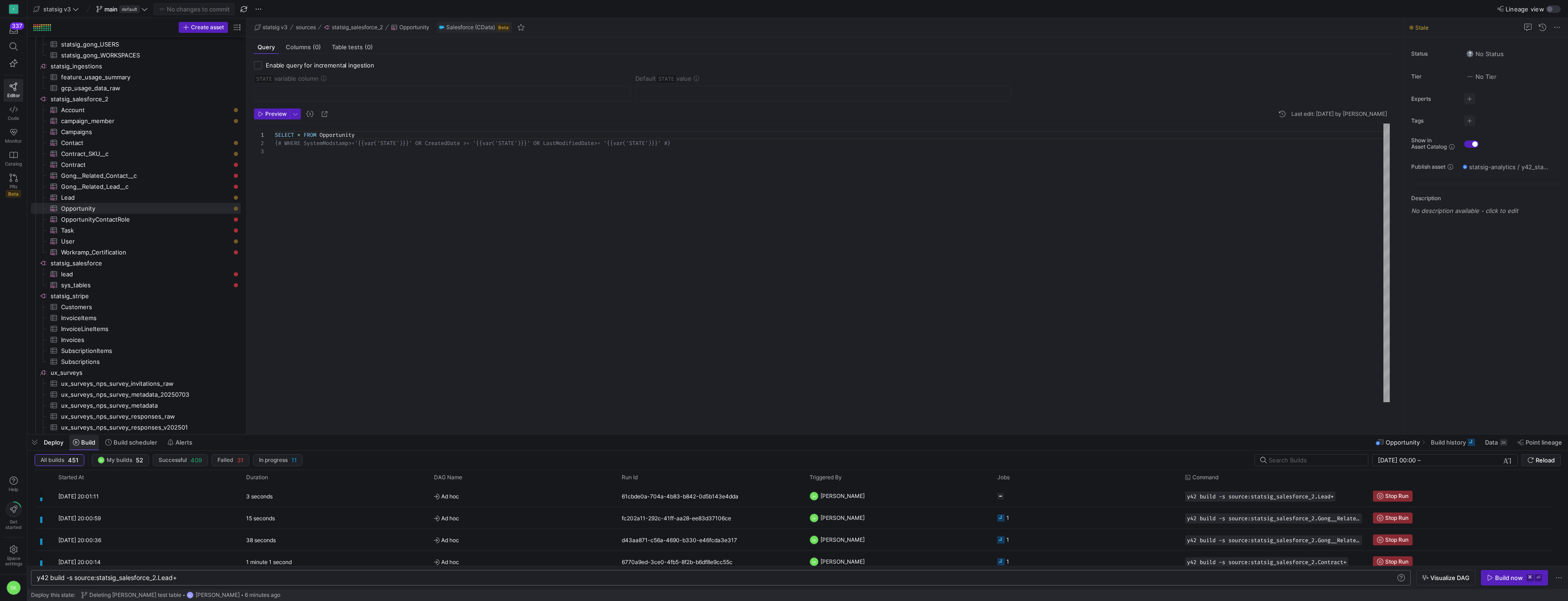
click at [95, 441] on span "Build" at bounding box center [88, 442] width 14 height 7
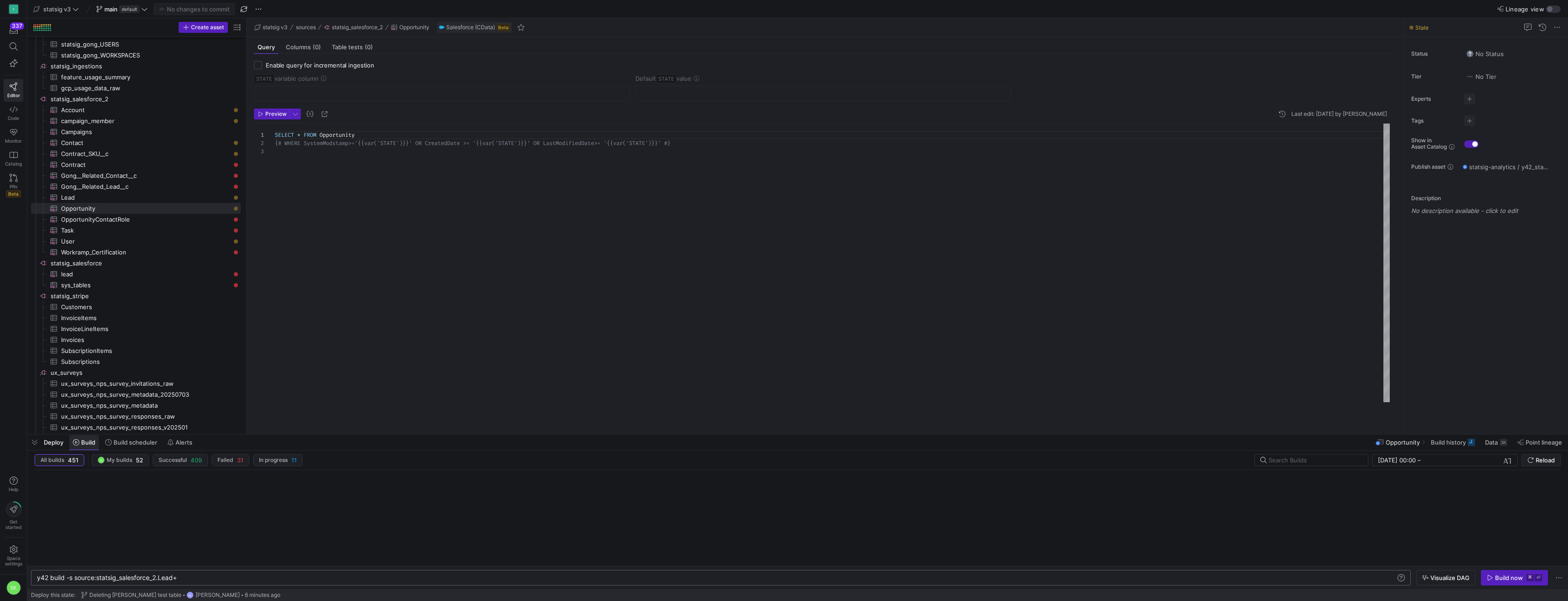
scroll to position [934, 0]
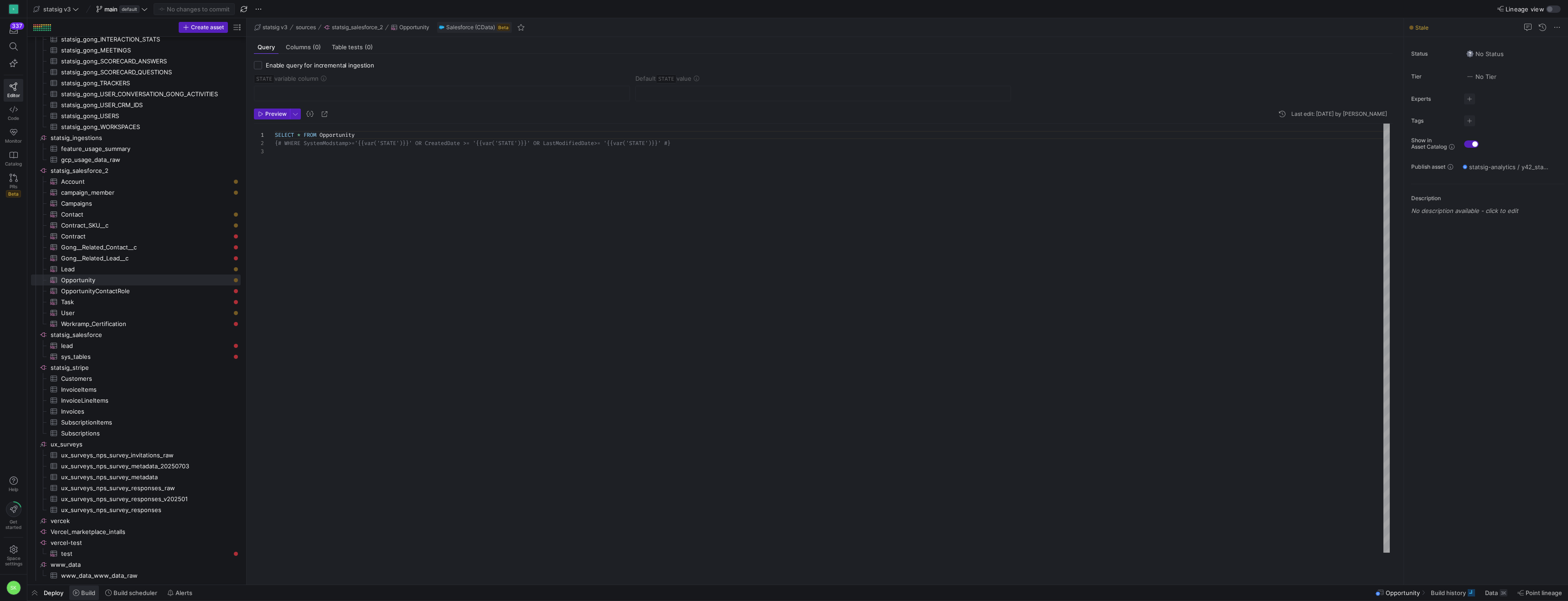
click at [91, 592] on span "Build" at bounding box center [88, 592] width 14 height 7
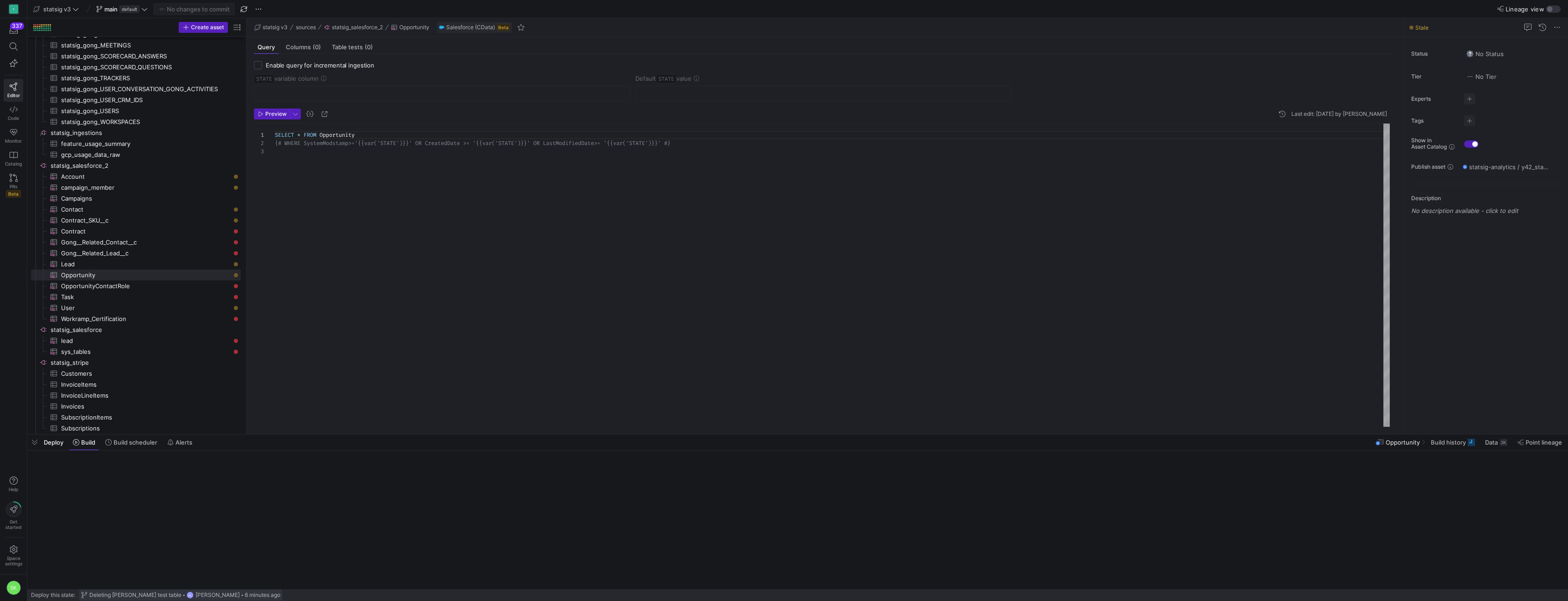
scroll to position [1005, 0]
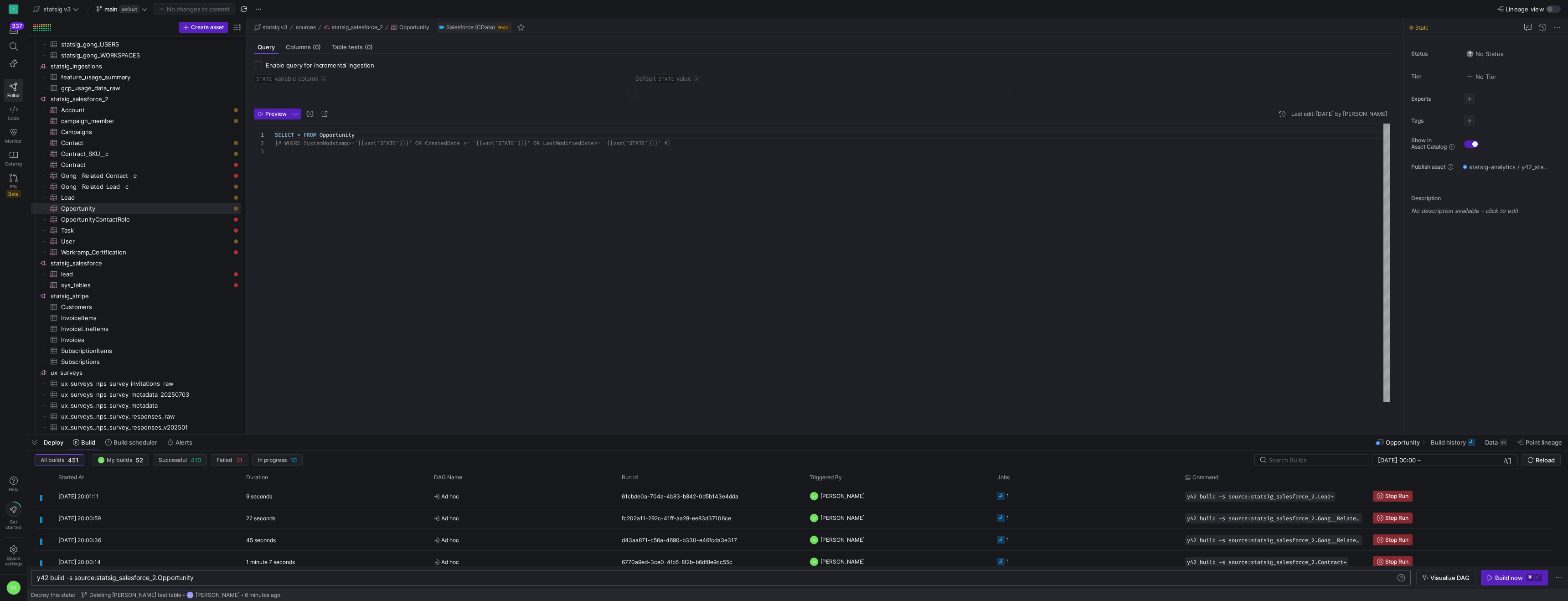
click at [214, 575] on div "y42 build -s source:statsig_salesforce_2.Opportuni ty" at bounding box center [697, 577] width 1321 height 7
type textarea "y42 build -s source:statsig_salesforce_2.Opportunity+"
click at [1487, 577] on icon "button" at bounding box center [1490, 577] width 6 height 6
click at [333, 239] on div "SELECT * FROM Opportunity {# WHERE SystemModstamp>='{{var('STATE')}}' OR Cre at…" at bounding box center [833, 263] width 1115 height 279
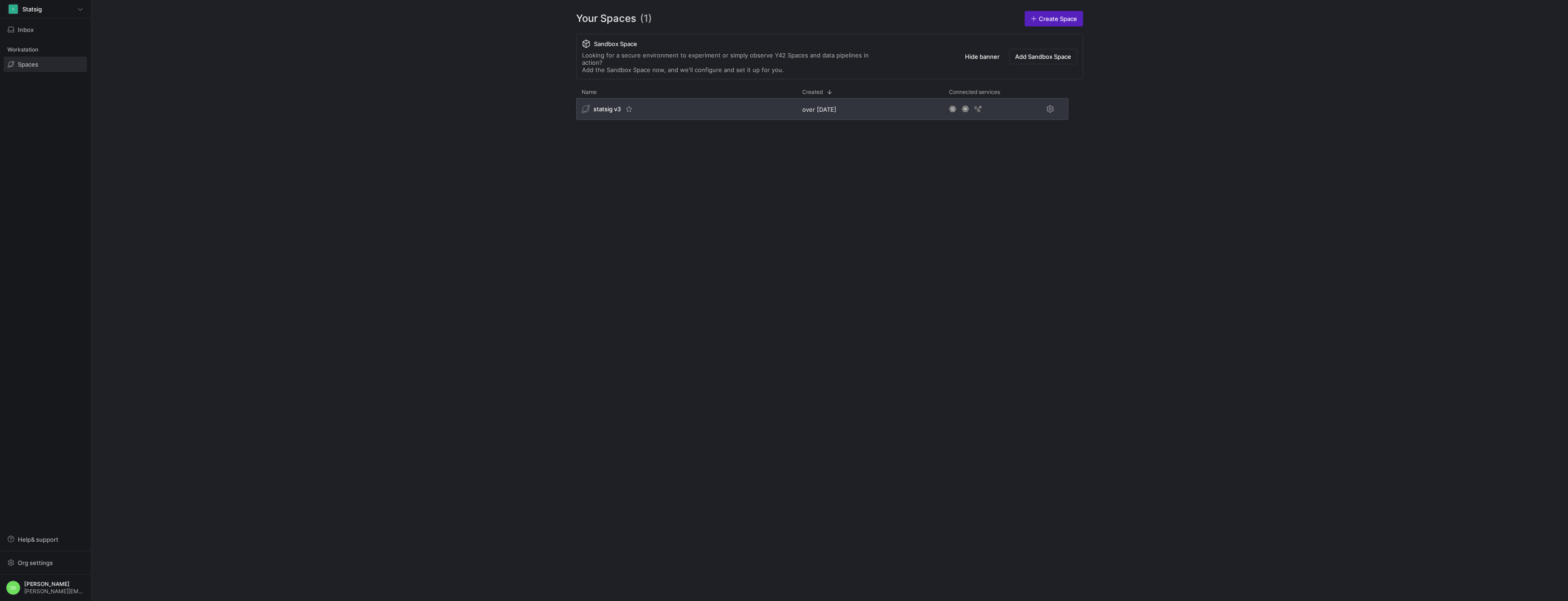
click at [616, 113] on span "statsig v3" at bounding box center [607, 109] width 27 height 7
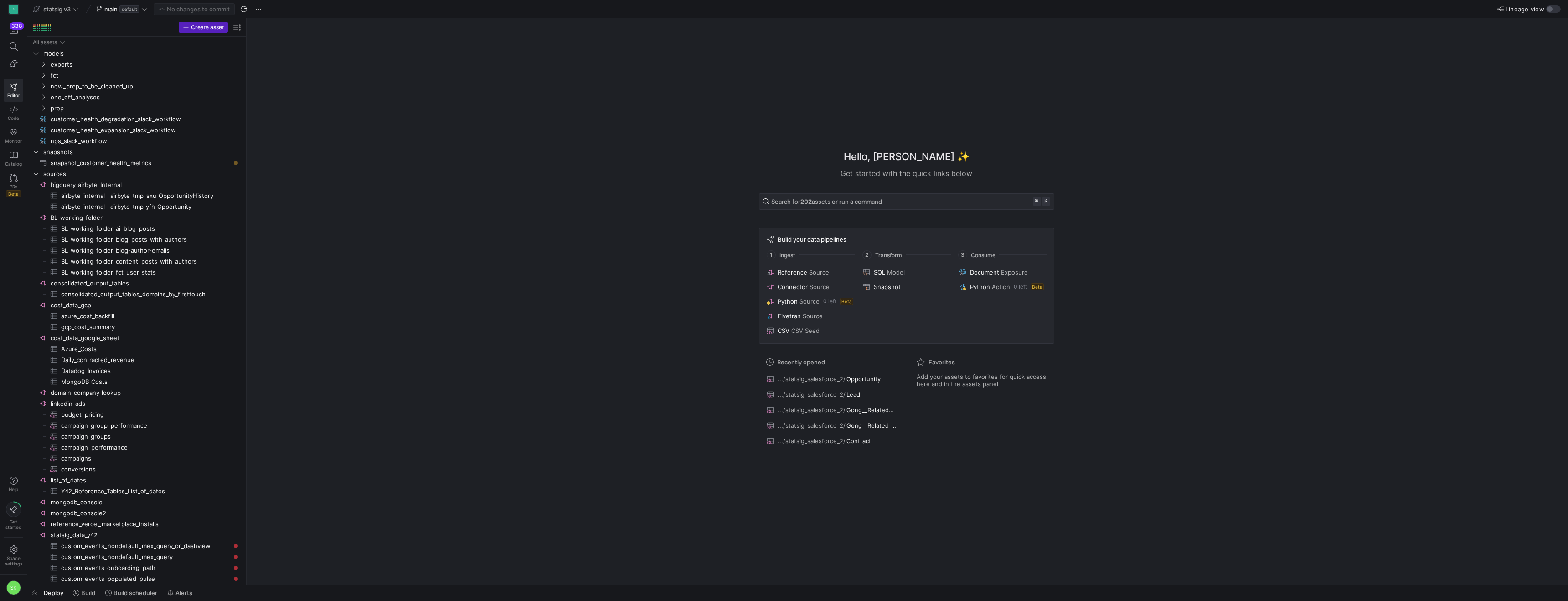
drag, startPoint x: 155, startPoint y: 164, endPoint x: 312, endPoint y: 191, distance: 159.3
click at [44, 78] on icon "Press SPACE to select this row." at bounding box center [43, 75] width 6 height 5
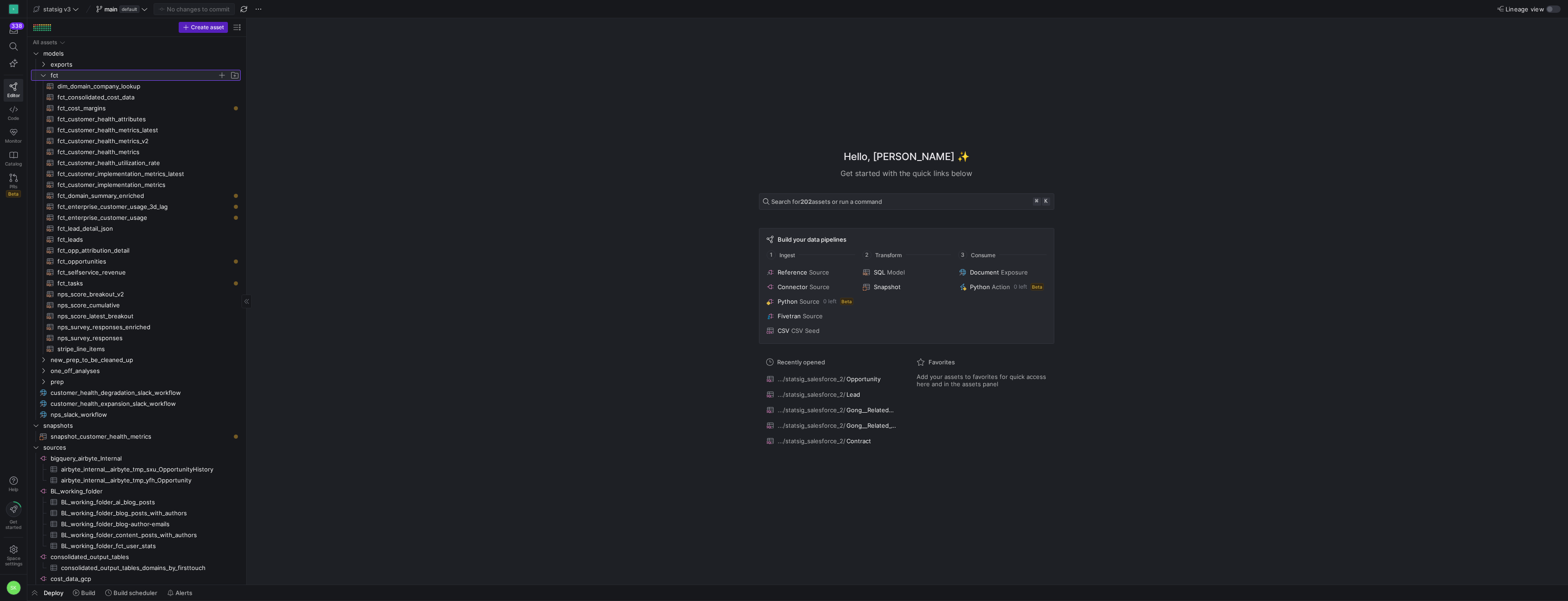
click at [44, 78] on icon at bounding box center [43, 75] width 6 height 5
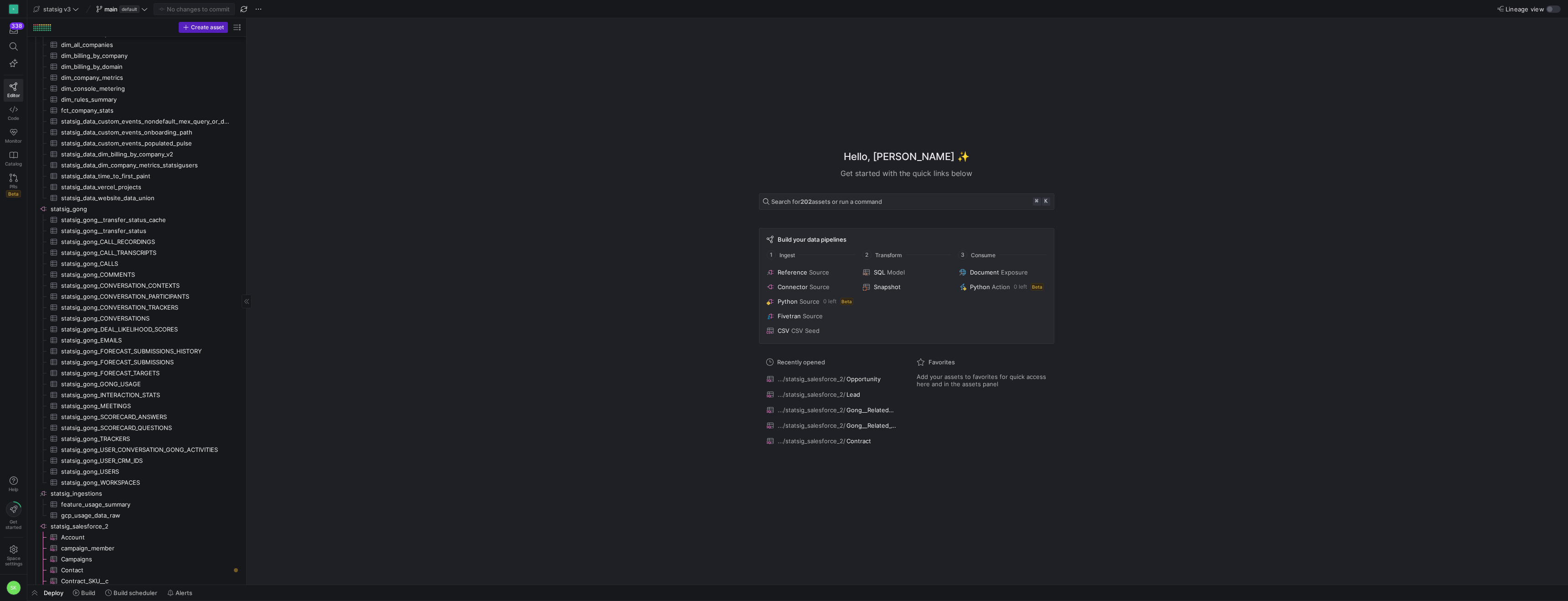
scroll to position [865, 0]
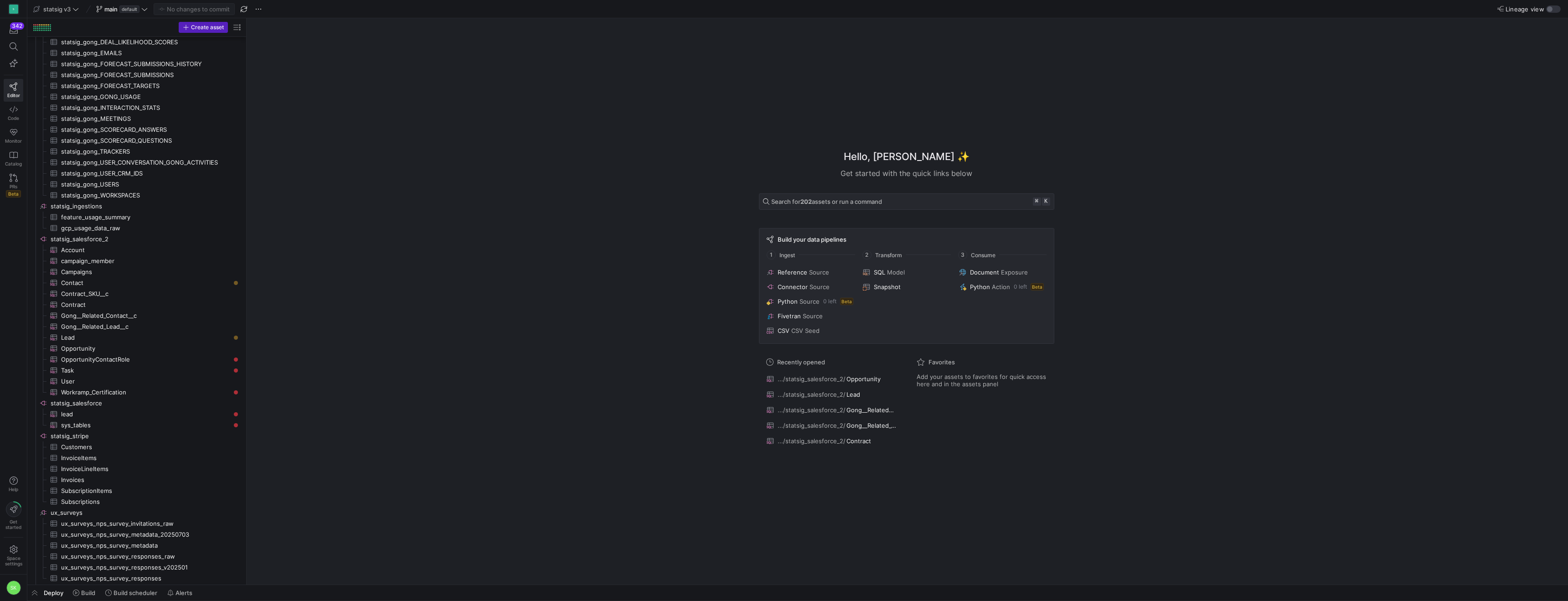
click at [650, 329] on div "Hello, Shambhavi ✨ Get started with the quick links below Search for 202 assets…" at bounding box center [906, 302] width 1313 height 567
click at [93, 595] on span "Build" at bounding box center [88, 592] width 14 height 7
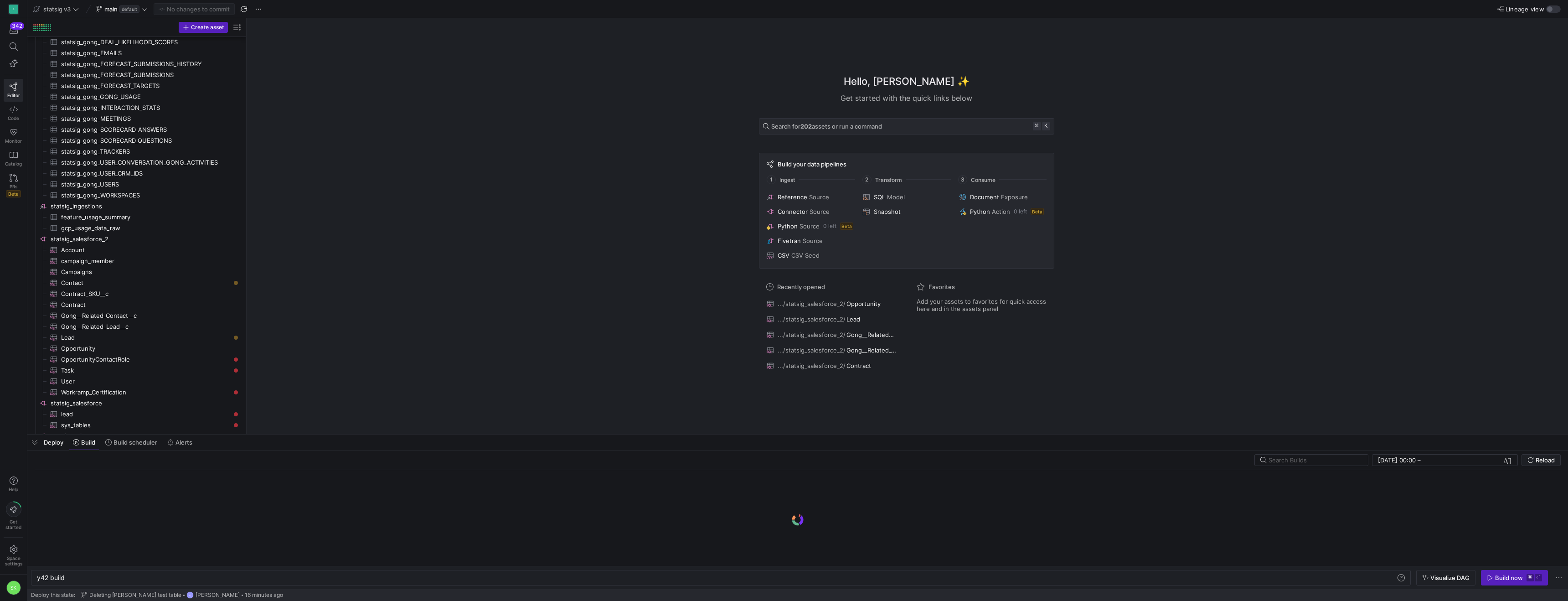
scroll to position [0, 27]
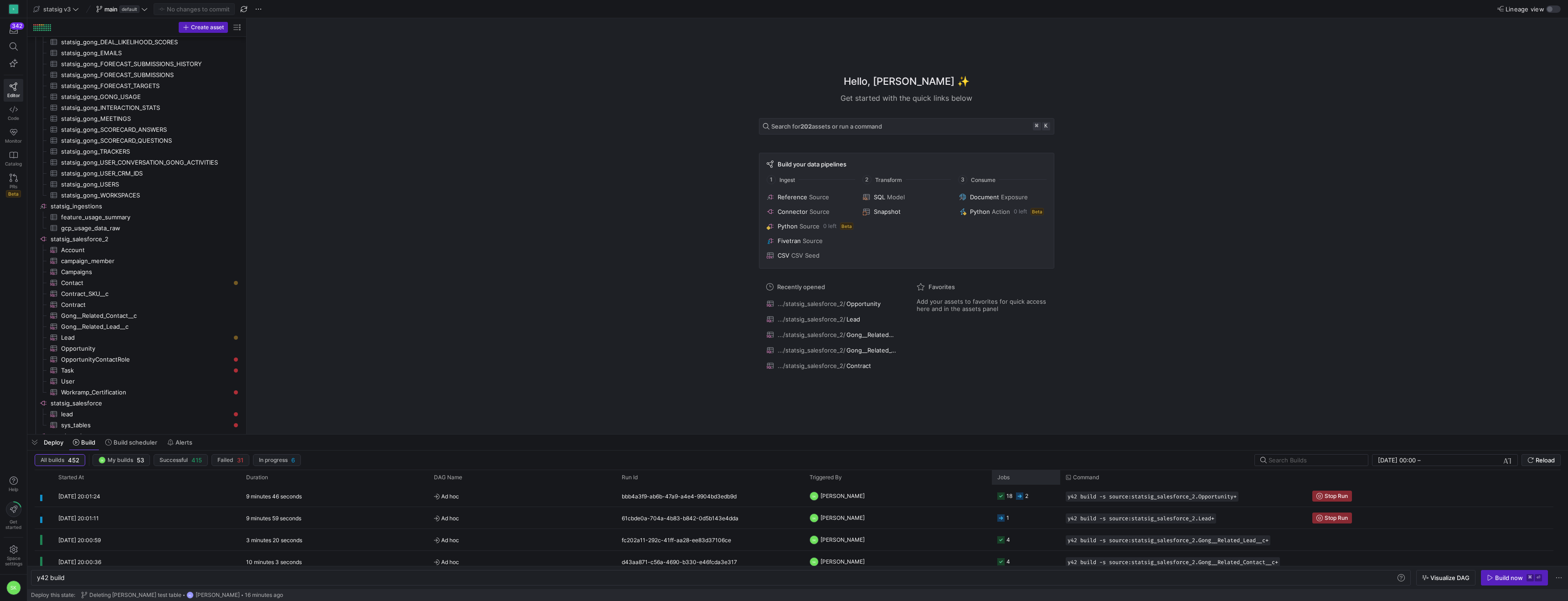
drag, startPoint x: 1180, startPoint y: 479, endPoint x: 1062, endPoint y: 491, distance: 118.6
click at [1062, 491] on div "Started At Duration Run Id" at bounding box center [798, 518] width 1526 height 96
click at [143, 365] on span "OpportunityContactRole​​​​​​​​​" at bounding box center [145, 360] width 169 height 11
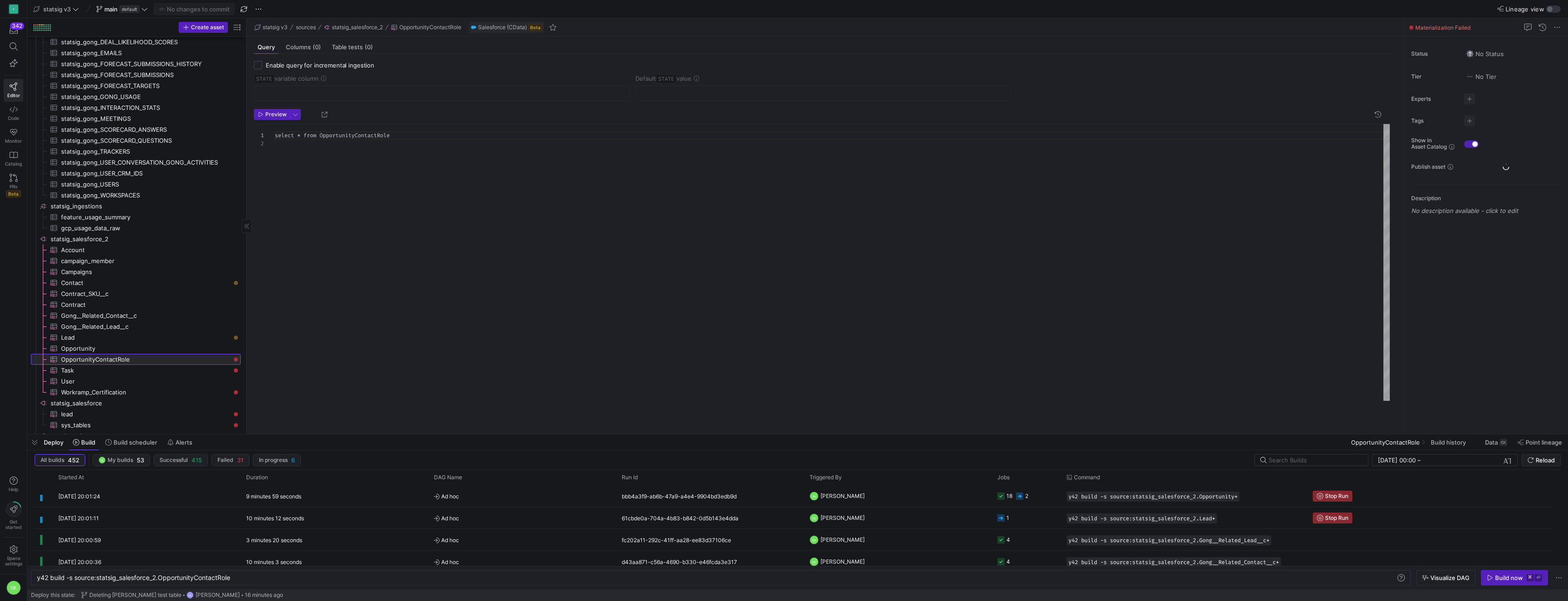
scroll to position [8, 0]
click at [274, 570] on div "y42 build -s source:statsig_salesforce_2.Opportuni tyContactRole y42 build -s s…" at bounding box center [721, 577] width 1380 height 16
click at [276, 578] on div "y42 build -s source:statsig_salesforce_2.Opportuni tyContactRole" at bounding box center [697, 577] width 1321 height 7
type textarea "y42 build -s source:statsig_salesforce_2.OpportunityContactRole+"
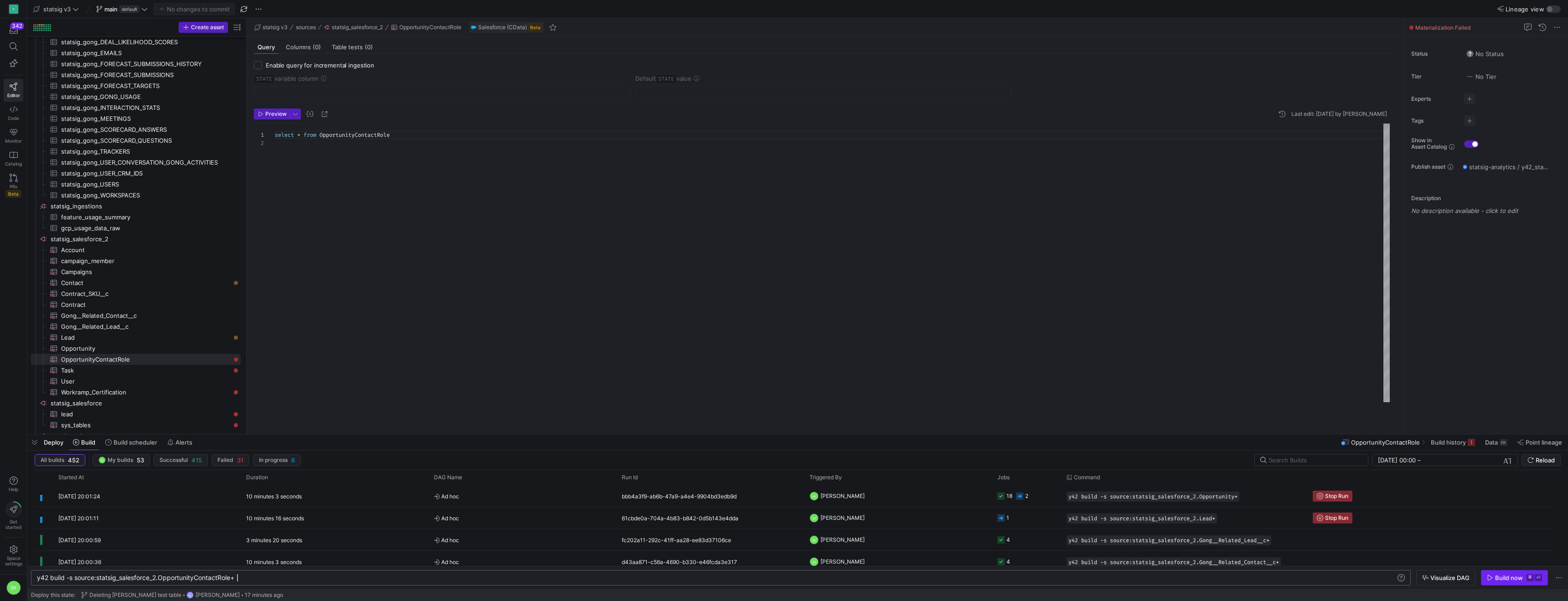
click at [1495, 574] on div "Build now" at bounding box center [1509, 577] width 28 height 7
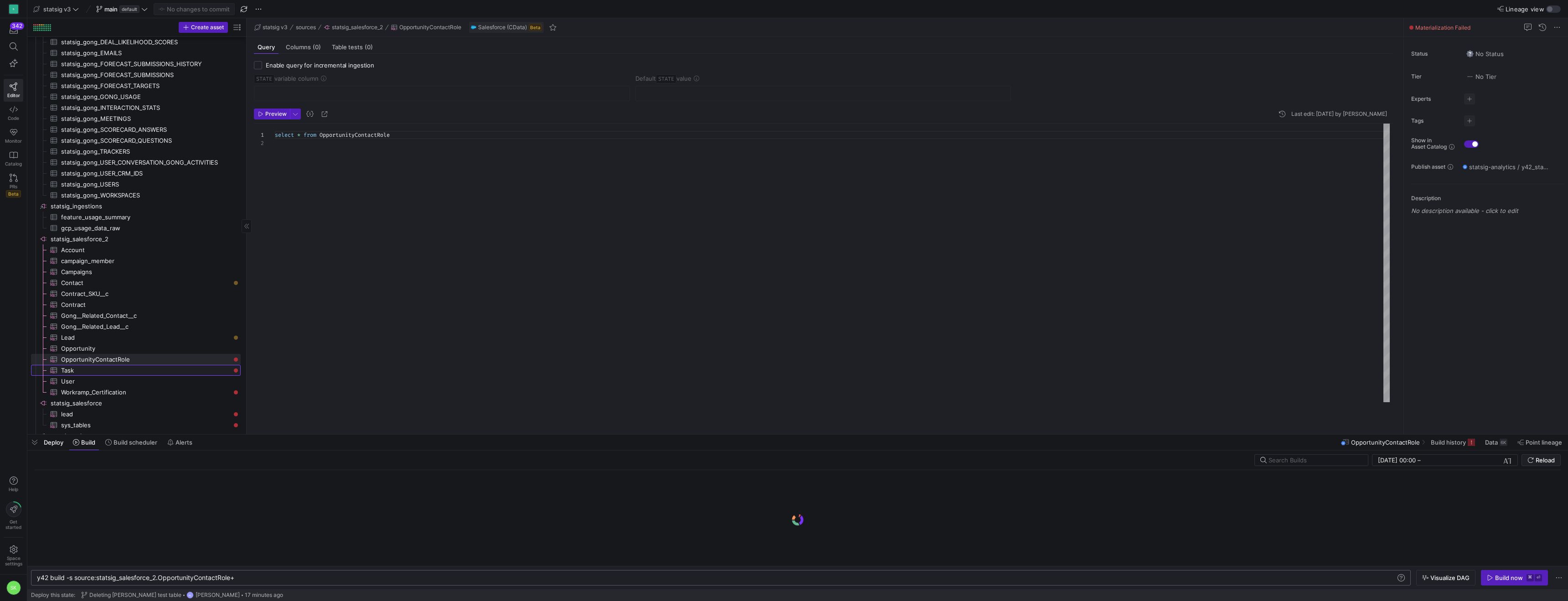
click at [98, 376] on span "Task​​​​​​​​​" at bounding box center [145, 370] width 169 height 11
type textarea "SELECT * FROM Task {# WHERE SystemModstamp>='{{var('STATE')}}' OR CreatedDate >…"
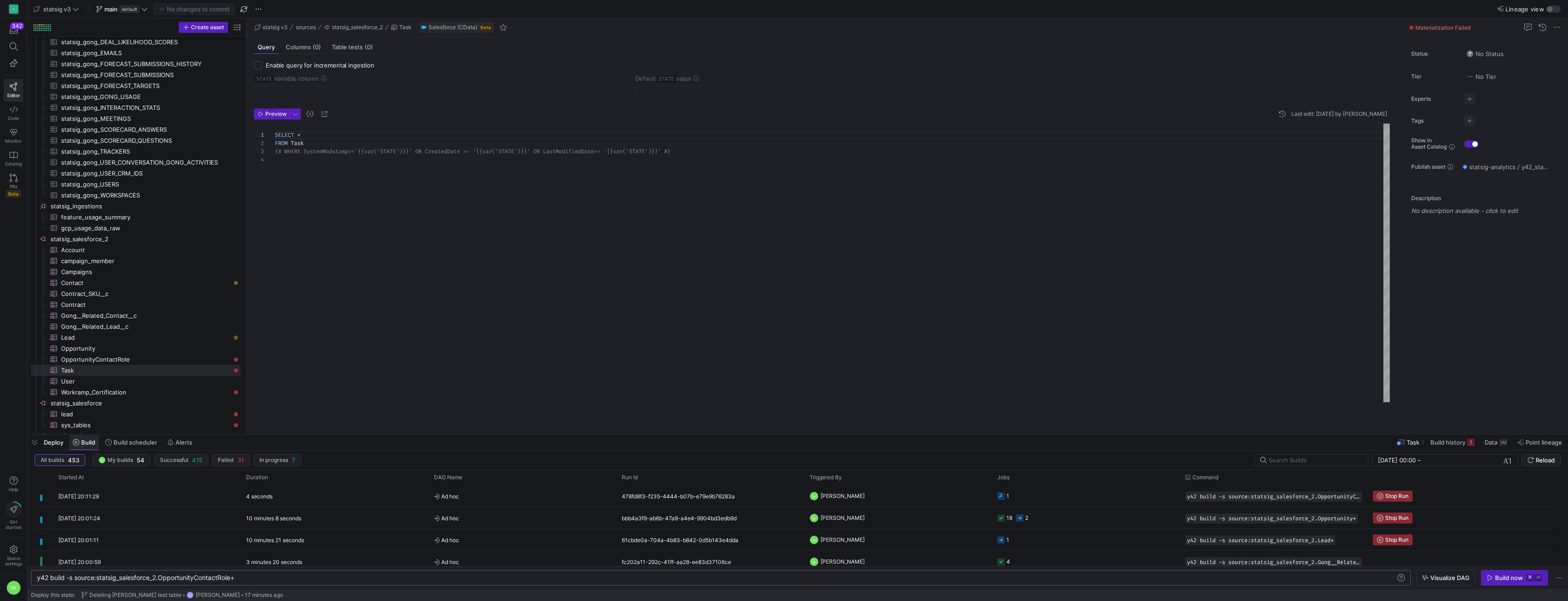
click at [87, 446] on span "Build" at bounding box center [84, 442] width 22 height 7
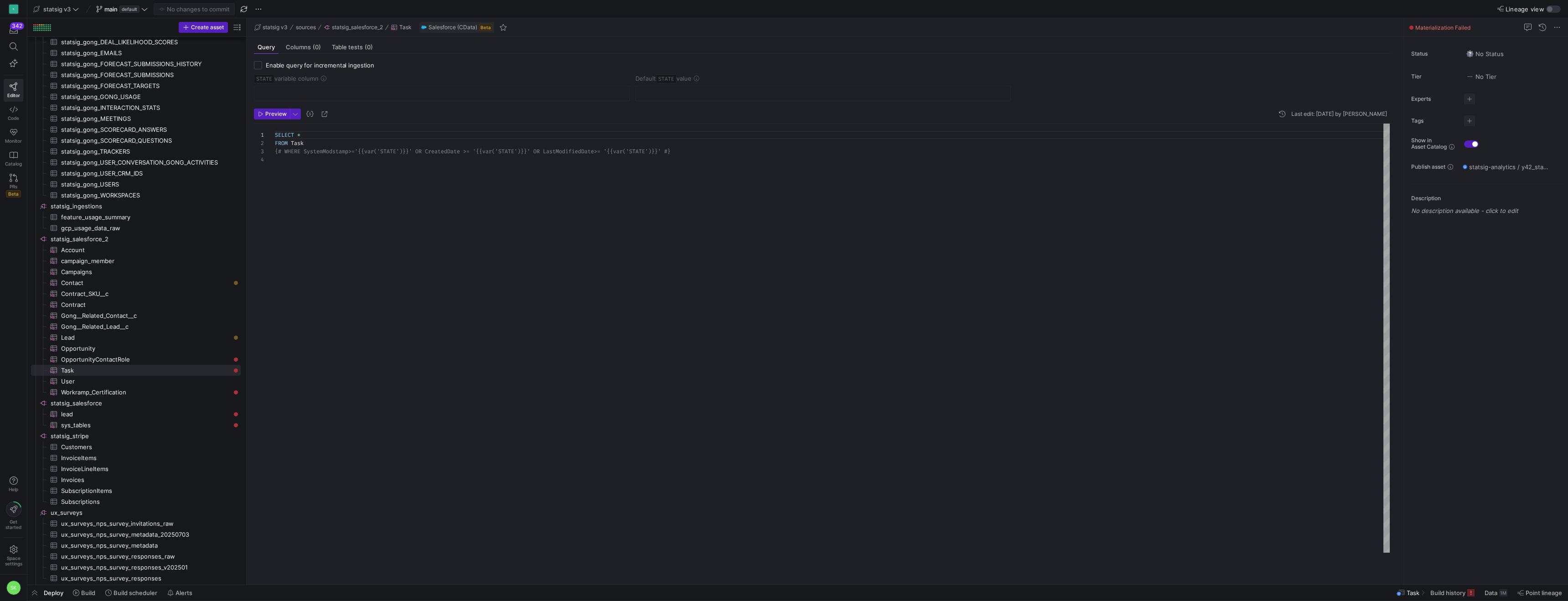
drag, startPoint x: 91, startPoint y: 594, endPoint x: 88, endPoint y: 585, distance: 9.5
click at [91, 594] on span "Build" at bounding box center [88, 592] width 14 height 7
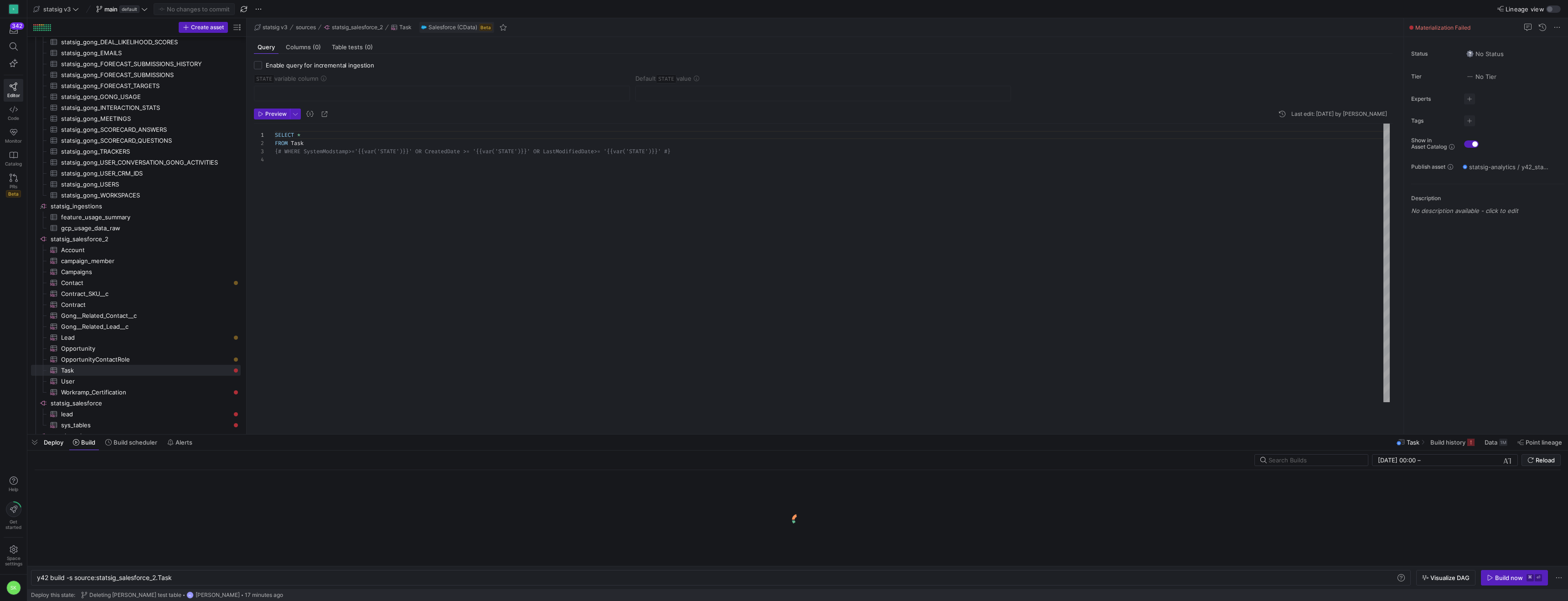
scroll to position [0, 137]
click at [253, 574] on div "y42 build -s source:statsig_salesforce_2.Task" at bounding box center [697, 577] width 1321 height 7
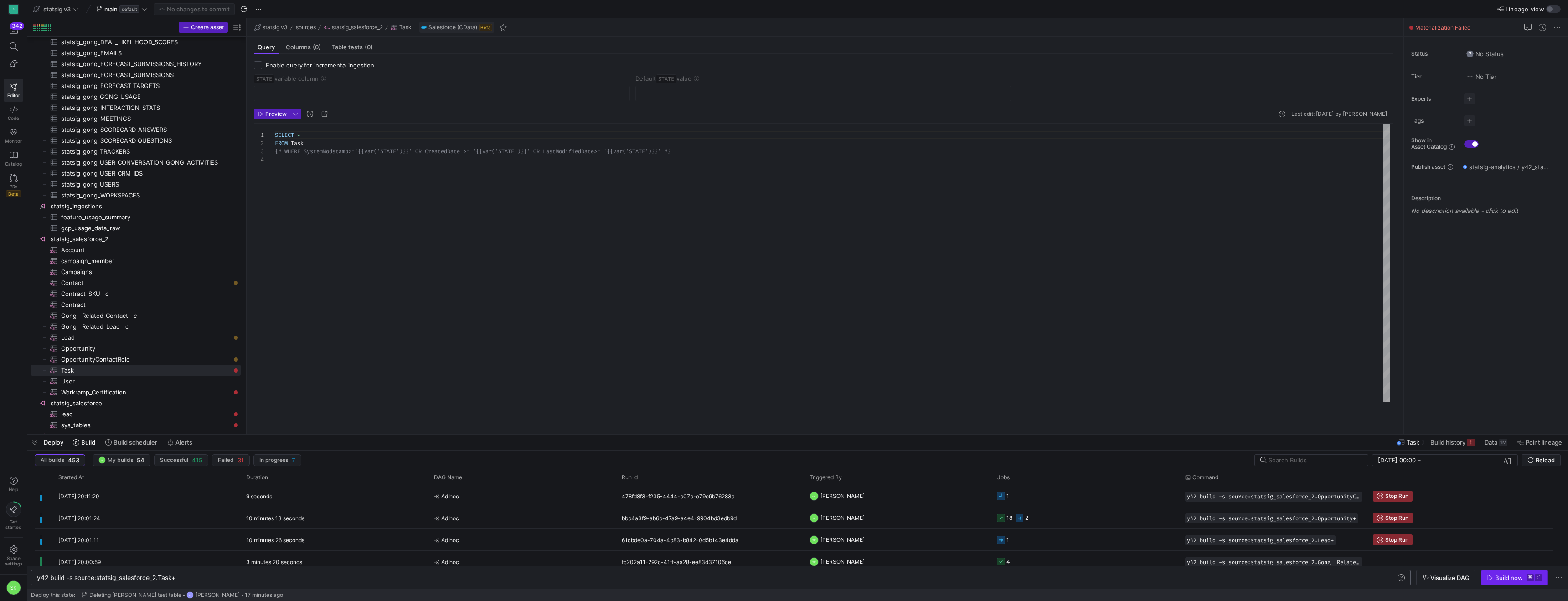
type textarea "y42 build -s source:statsig_salesforce_2.Task+"
click at [1495, 577] on div "Build now" at bounding box center [1509, 577] width 28 height 7
click at [169, 386] on span "User​​​​​​​​​" at bounding box center [145, 381] width 169 height 11
click at [165, 397] on span "Workramp_Certification​​​​​​​​​" at bounding box center [145, 393] width 169 height 11
type textarea "SELECT * FROM WorkRampApp__WorkRamp_Academy_Certification__c"
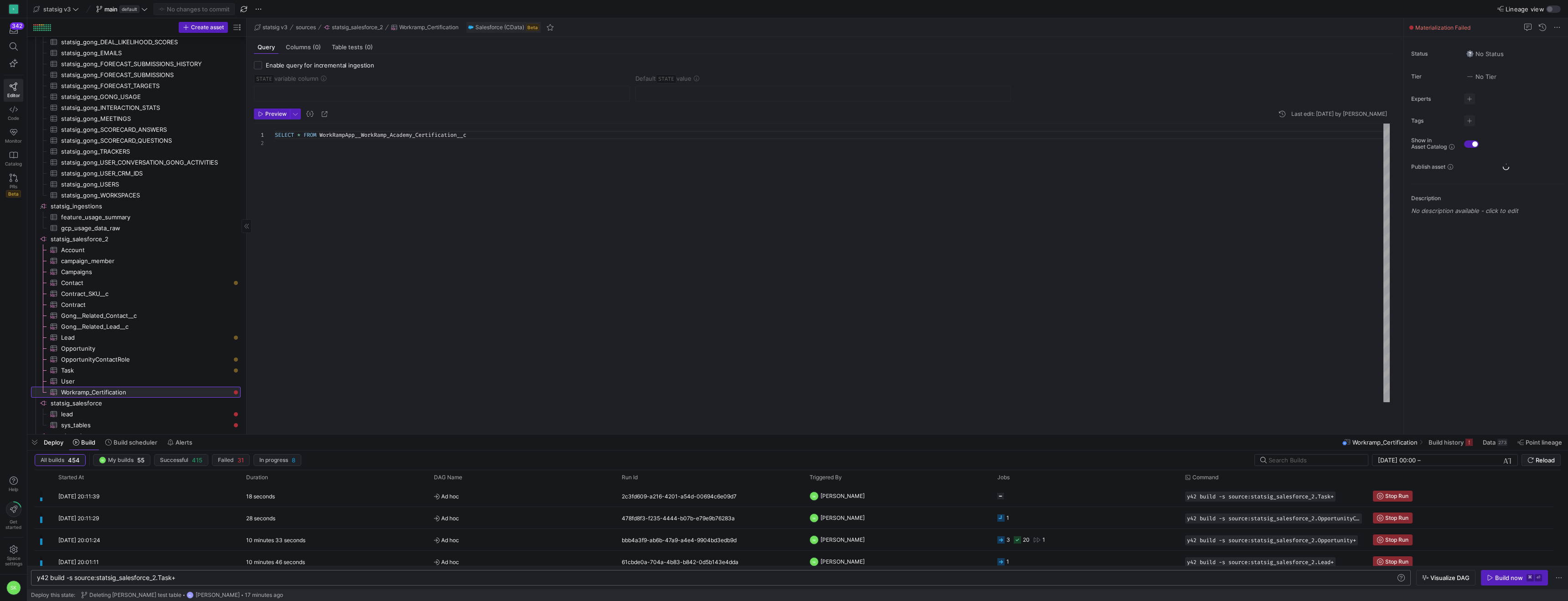
scroll to position [8, 0]
click at [89, 442] on span "Build" at bounding box center [84, 442] width 22 height 7
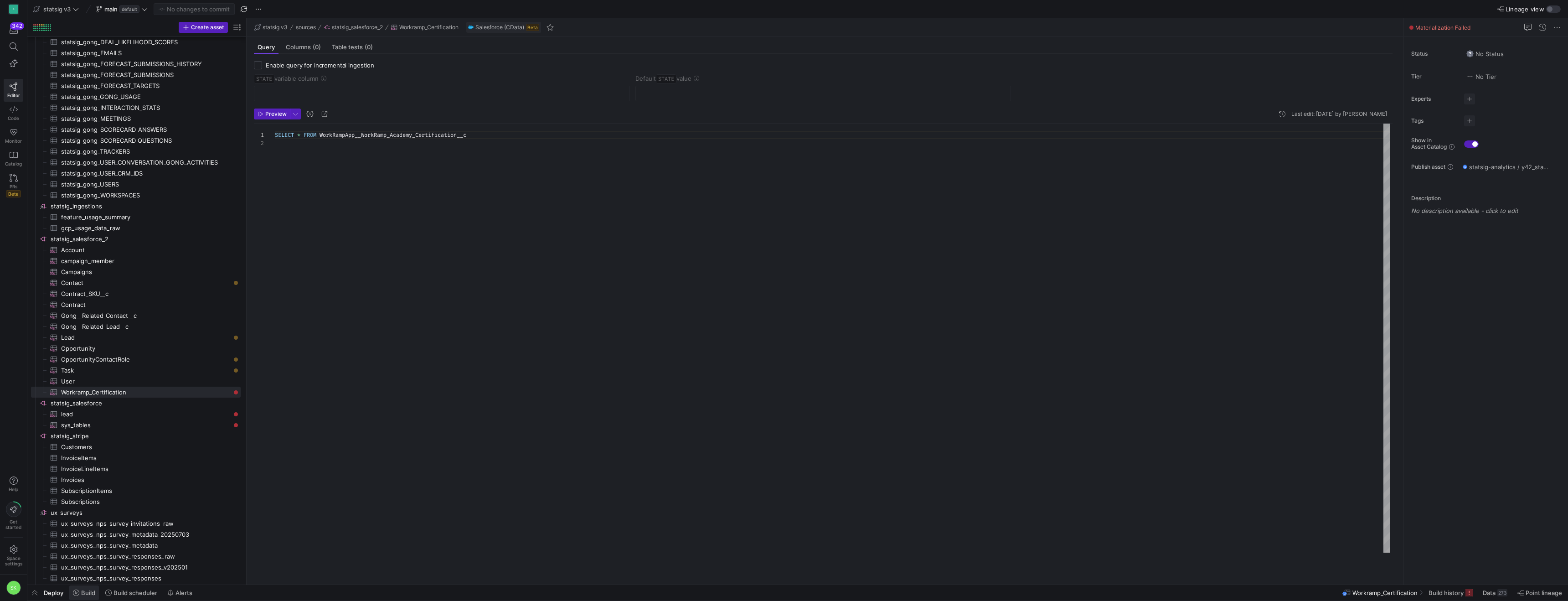
click at [90, 593] on span "Build" at bounding box center [88, 592] width 14 height 7
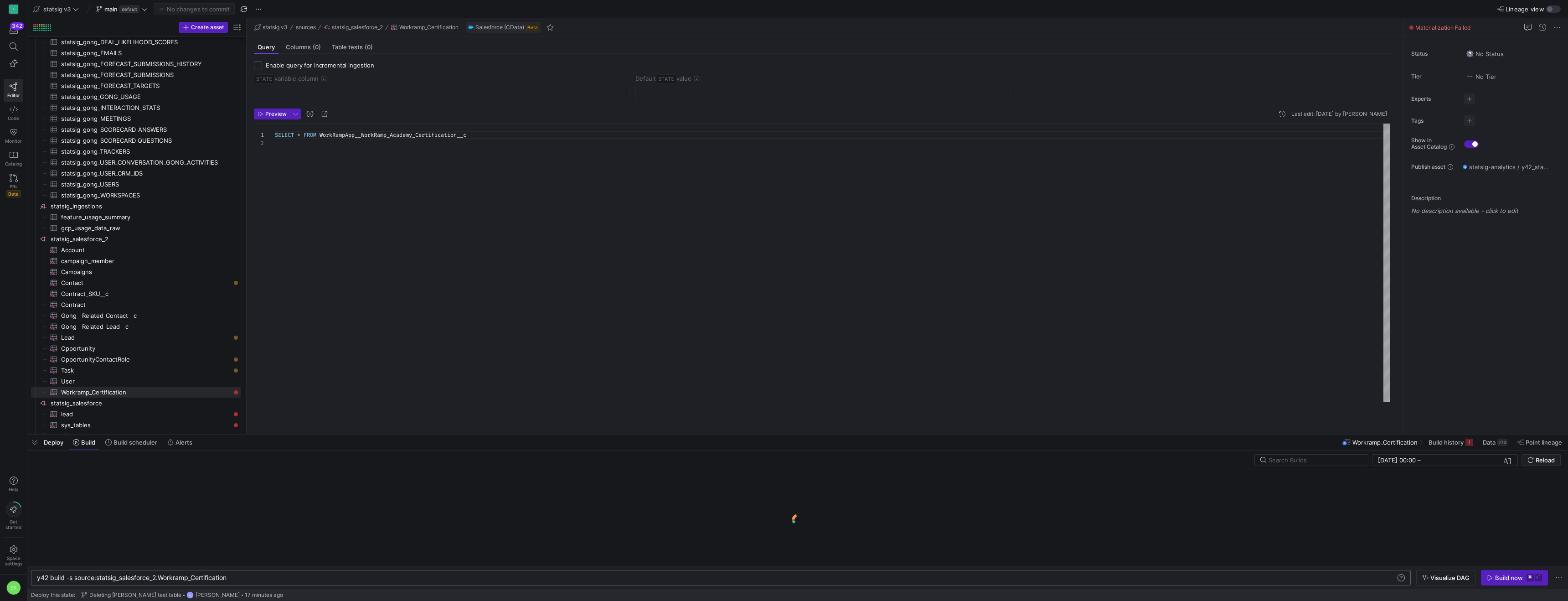
scroll to position [0, 193]
click at [255, 575] on div "y42 build -s source:statsig_salesforce_2.Workramp_ Certification" at bounding box center [697, 577] width 1321 height 7
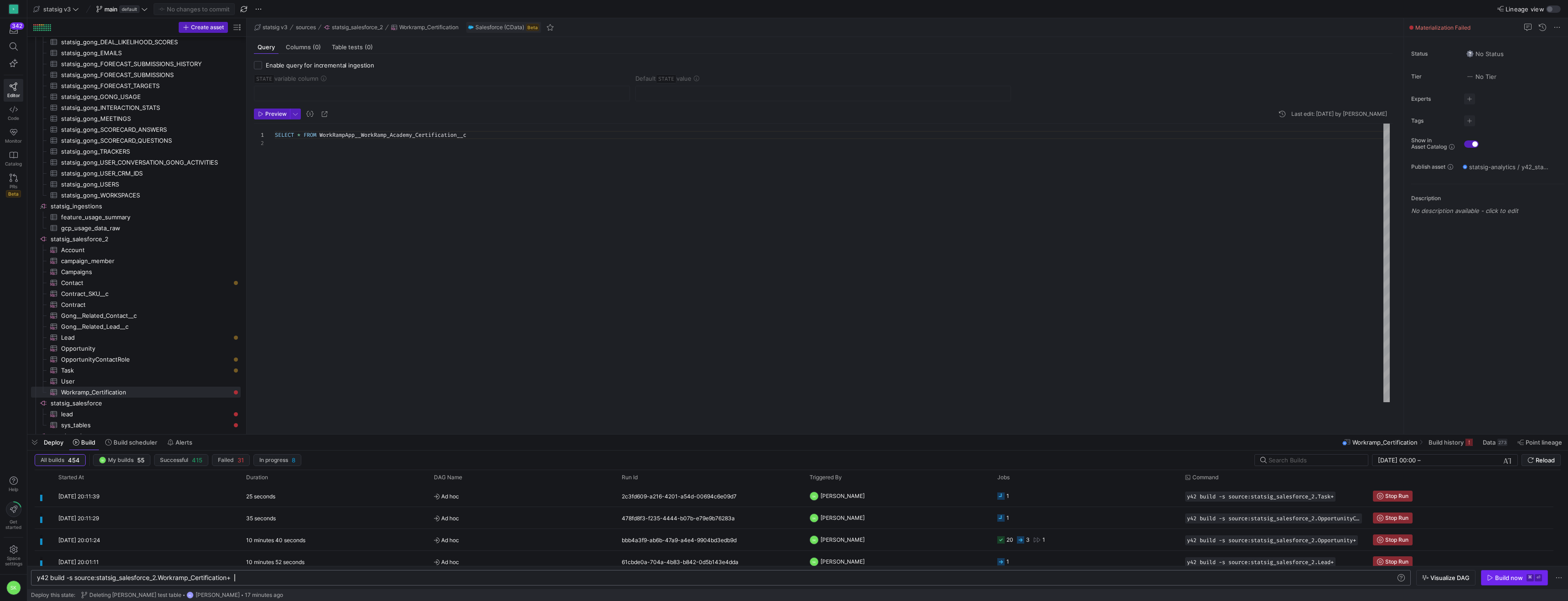
type textarea "y42 build -s source:statsig_salesforce_2.Workramp_Certification+"
click at [1495, 574] on div "Build now" at bounding box center [1509, 577] width 28 height 7
click at [357, 318] on div "SELECT * FROM WorkRampApp__WorkRamp_Academy_Certification__c" at bounding box center [833, 263] width 1115 height 279
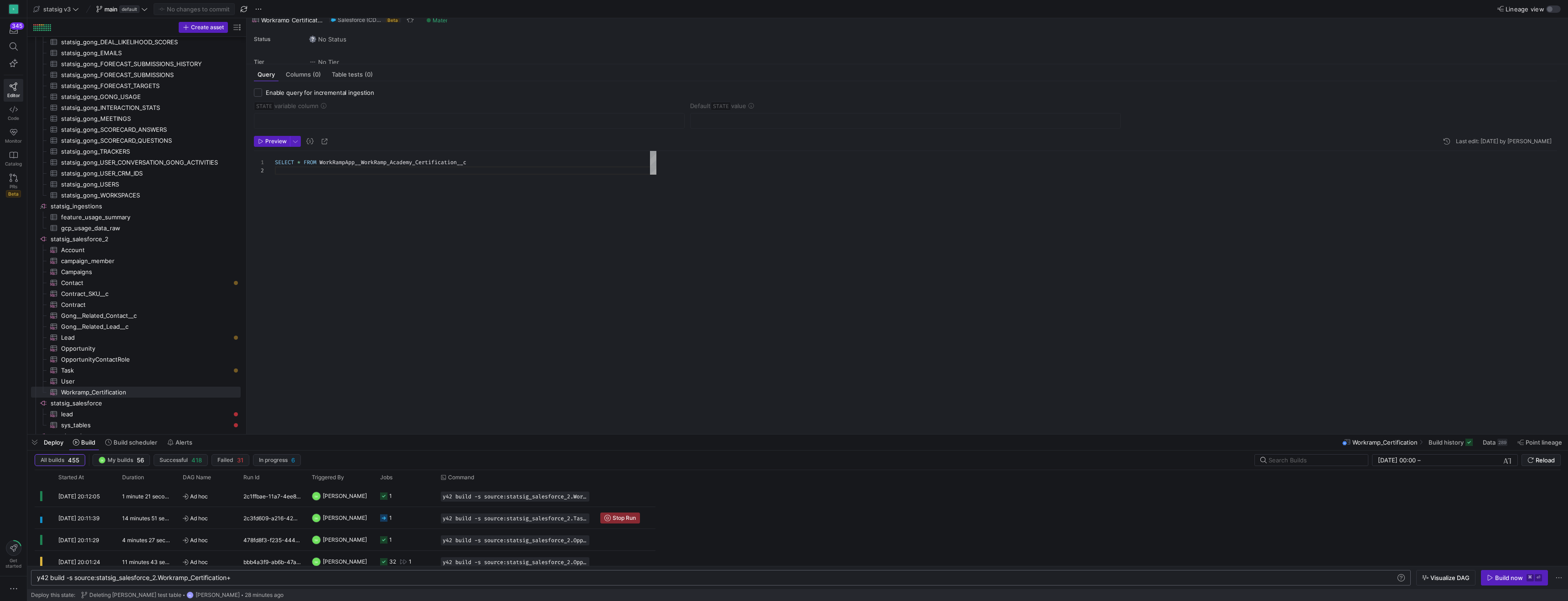
scroll to position [8, 0]
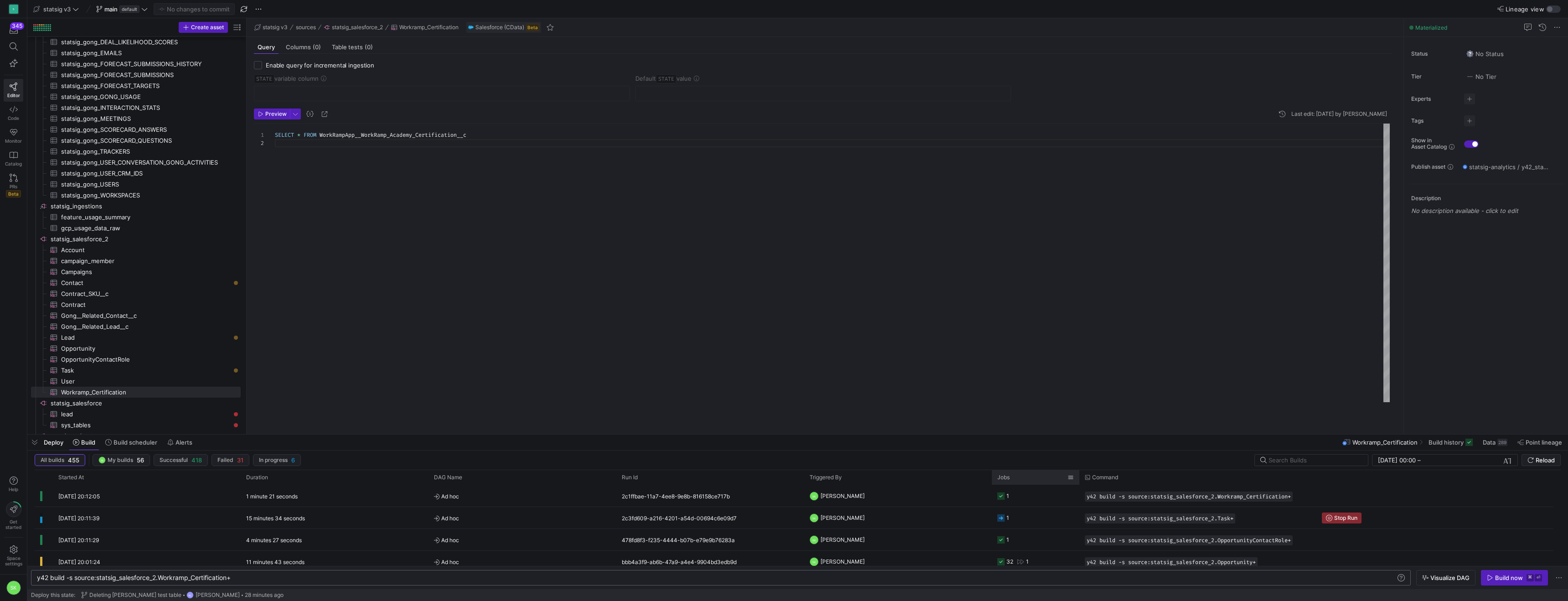
drag, startPoint x: 1181, startPoint y: 481, endPoint x: 1081, endPoint y: 479, distance: 100.0
click at [1081, 479] on div at bounding box center [1079, 477] width 3 height 15
drag, startPoint x: 245, startPoint y: 210, endPoint x: 305, endPoint y: 242, distance: 68.0
click at [310, 242] on as-split "Create asset Drag here to set row groups Drag here to set column labels Group 1…" at bounding box center [798, 226] width 1541 height 416
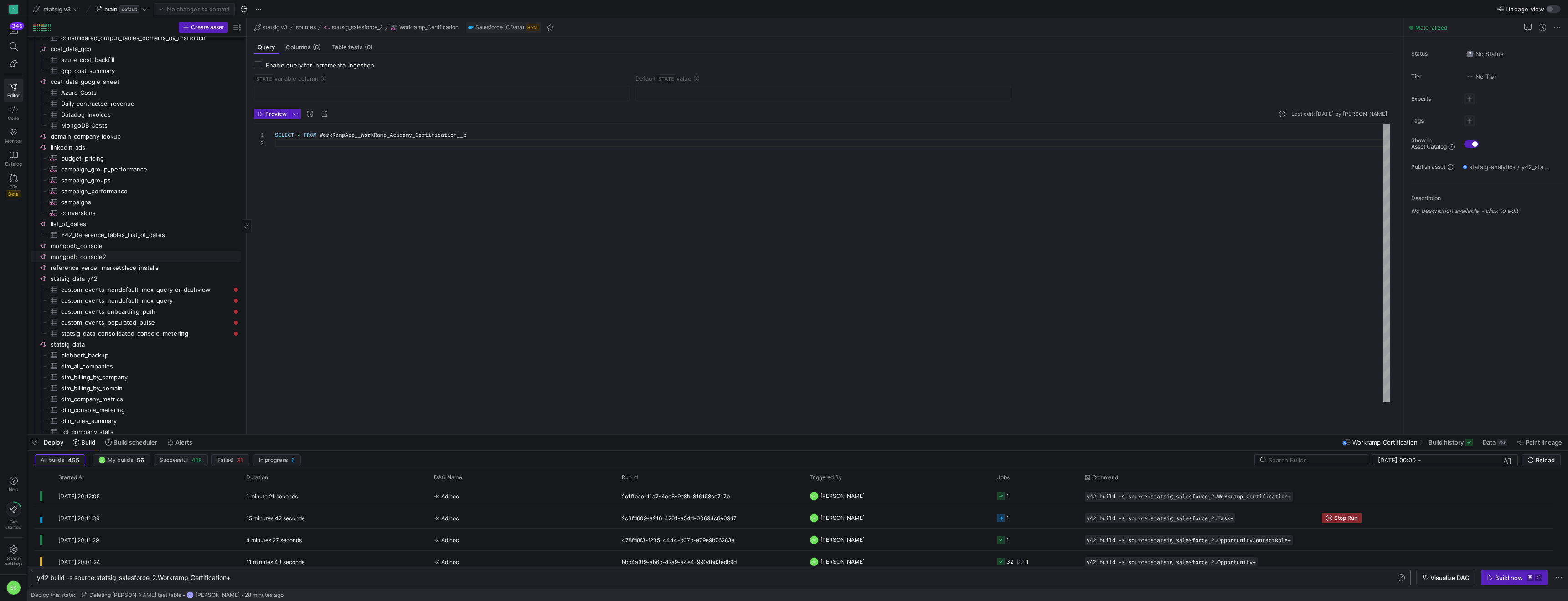
scroll to position [0, 0]
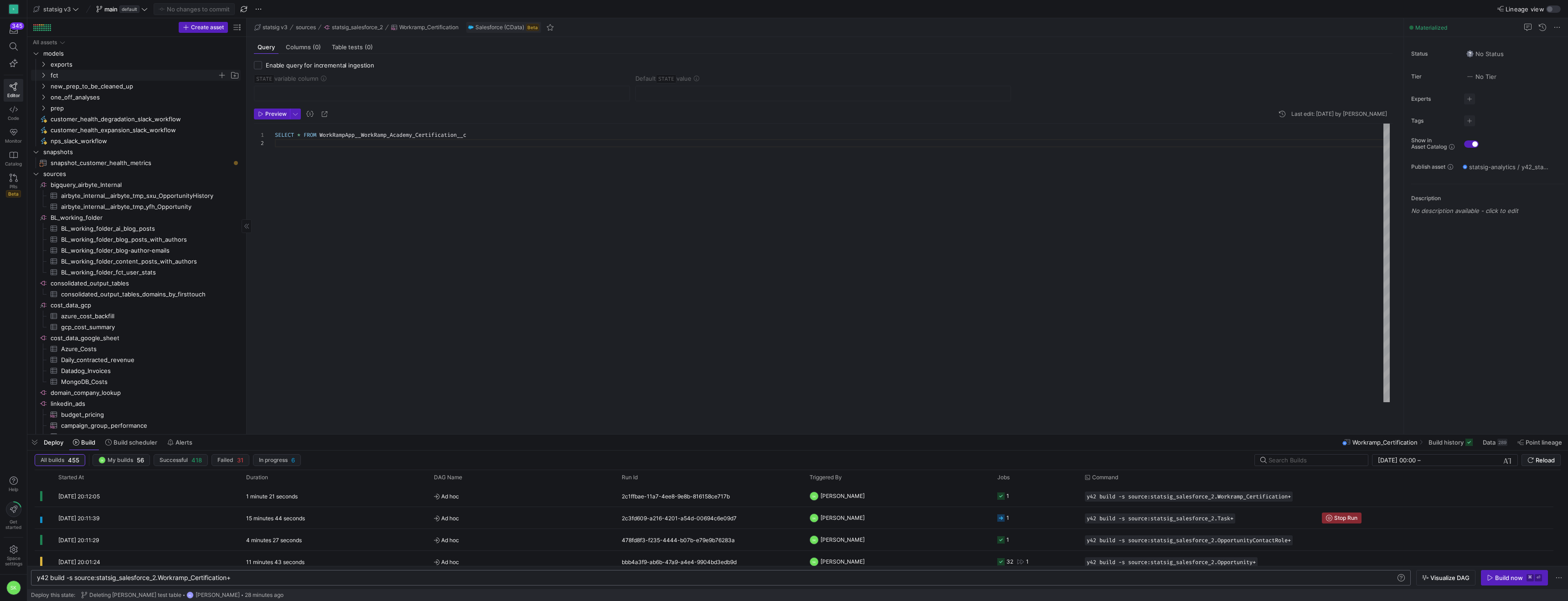
click at [43, 78] on icon "Press SPACE to select this row." at bounding box center [43, 75] width 6 height 5
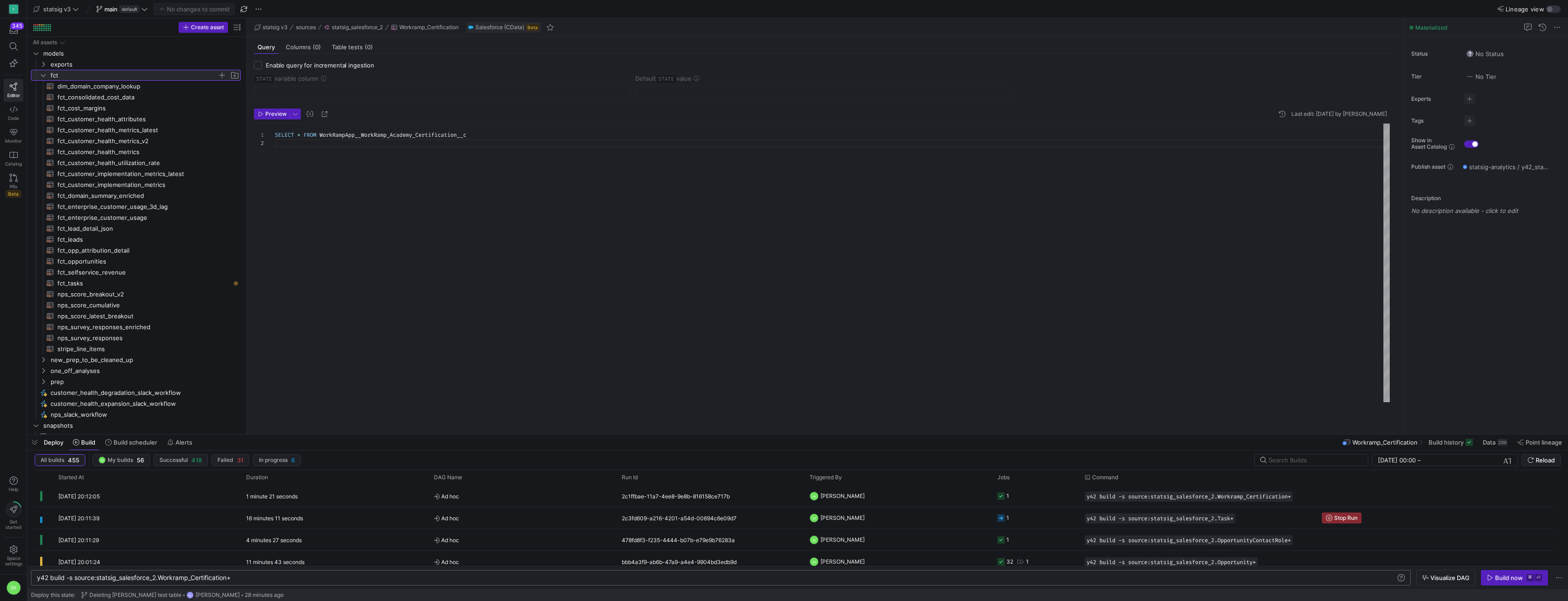
drag, startPoint x: 246, startPoint y: 185, endPoint x: 345, endPoint y: 209, distance: 101.9
click at [345, 209] on as-split "Create asset Drag here to set row groups Drag here to set column labels Group 1…" at bounding box center [798, 226] width 1541 height 416
click at [275, 214] on div "SELECT * FROM WorkRampApp__WorkRamp_Academy_Certification__c" at bounding box center [833, 263] width 1115 height 279
drag, startPoint x: 246, startPoint y: 201, endPoint x: 281, endPoint y: 217, distance: 38.5
click at [281, 217] on as-split "Create asset Drag here to set row groups Drag here to set column labels Group 1…" at bounding box center [798, 226] width 1541 height 416
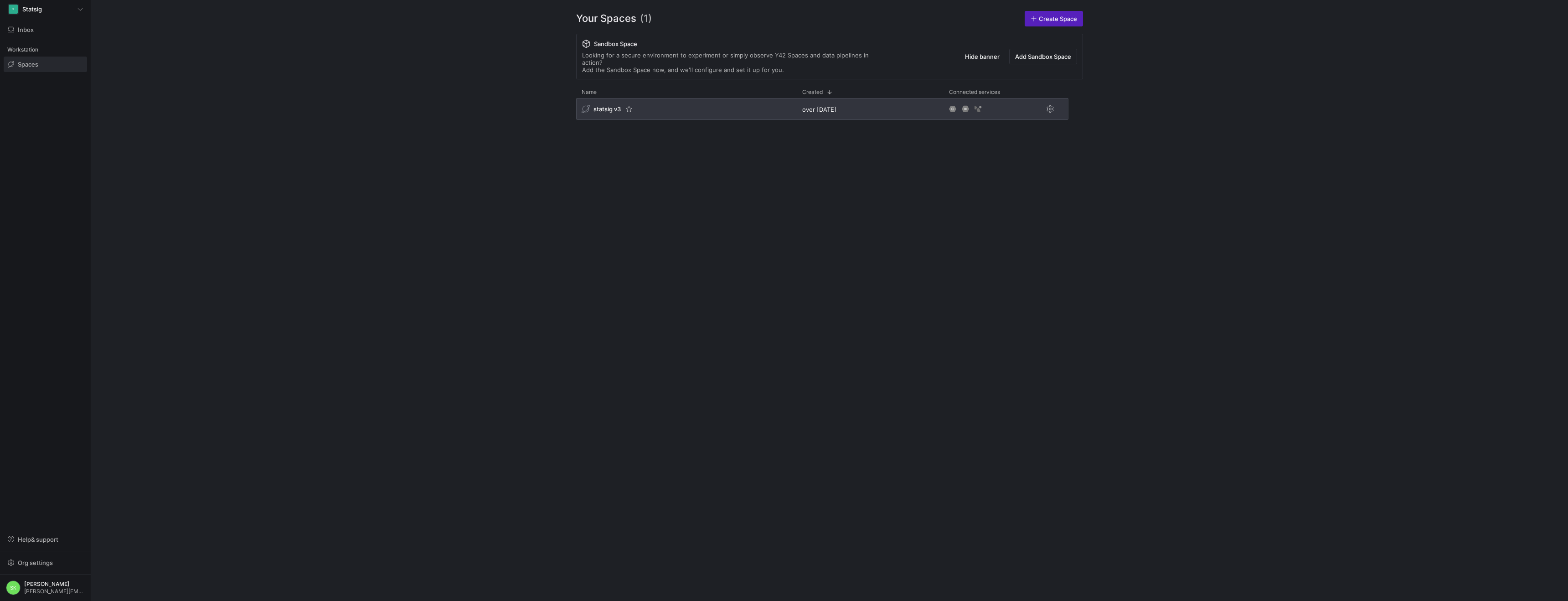
click at [621, 113] on span "statsig v3" at bounding box center [607, 109] width 27 height 7
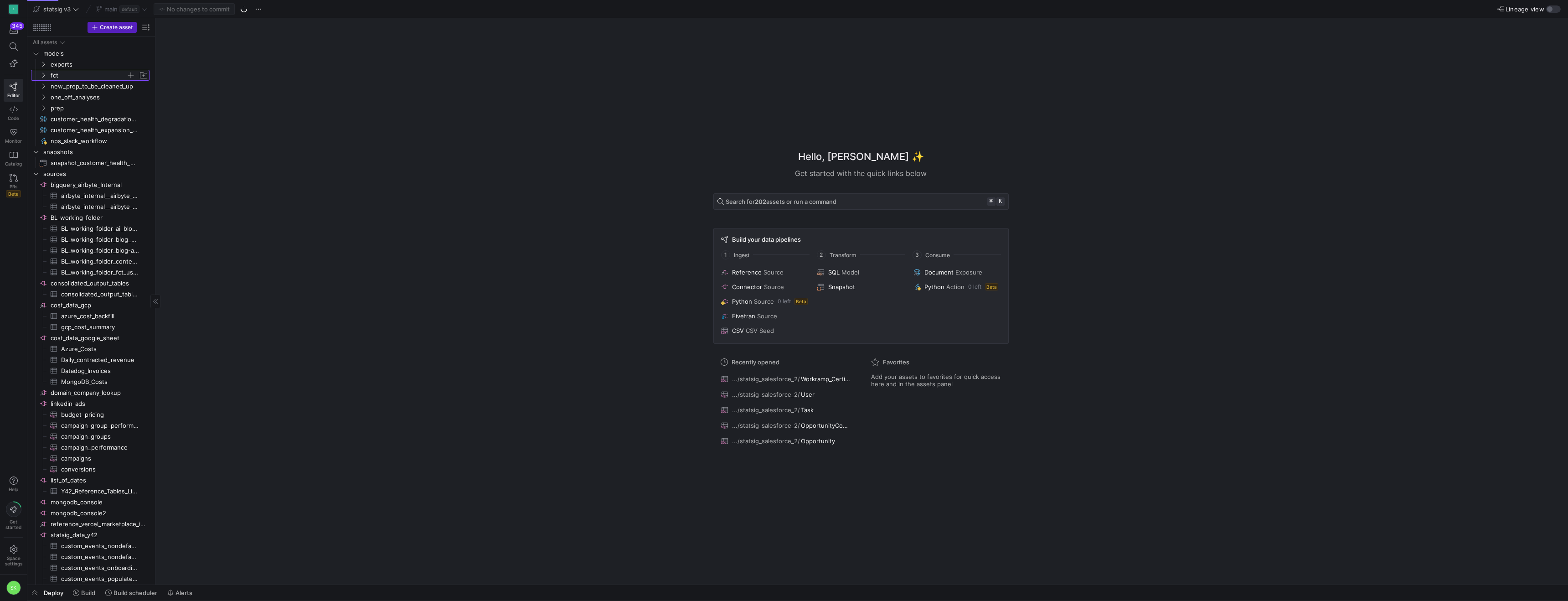
click at [42, 78] on icon "Press SPACE to select this row." at bounding box center [43, 75] width 6 height 5
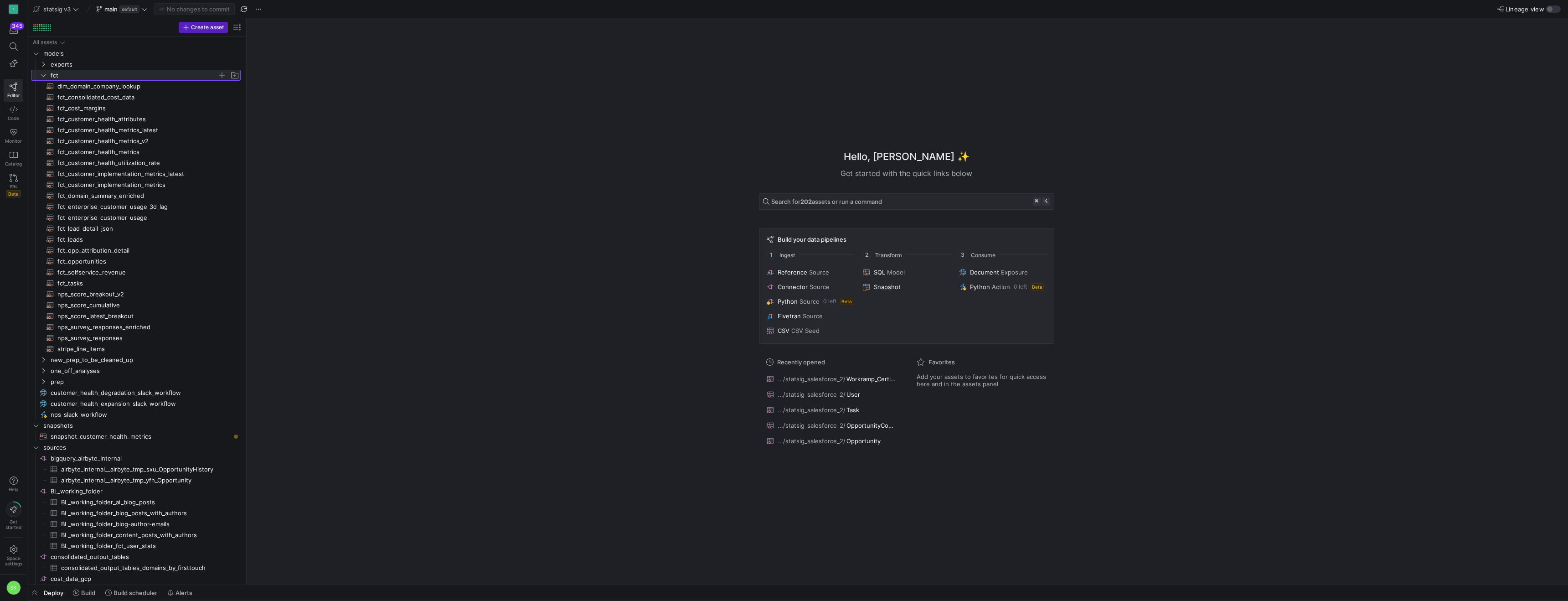
drag, startPoint x: 155, startPoint y: 162, endPoint x: 349, endPoint y: 171, distance: 194.2
click at [135, 198] on span "fct_domain_summary_enriched​​​​​​​​​​" at bounding box center [144, 196] width 173 height 11
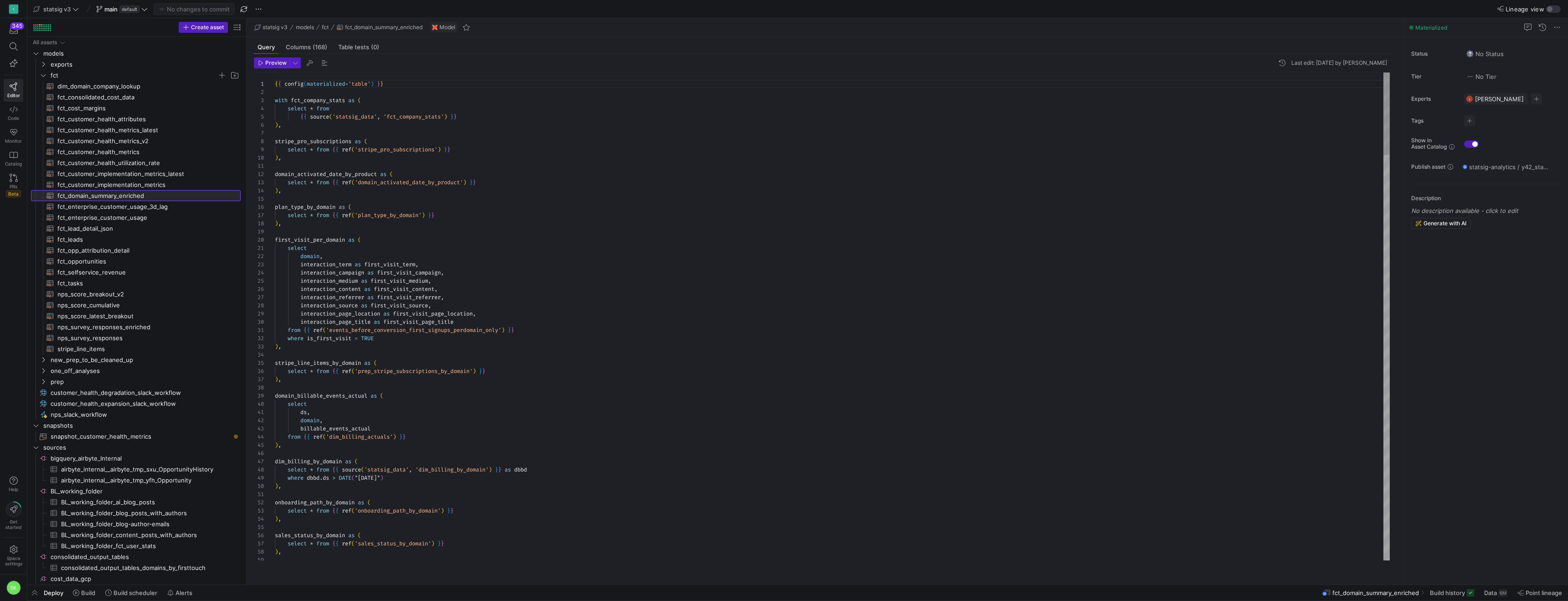
scroll to position [82, 0]
click at [79, 591] on icon at bounding box center [76, 592] width 6 height 6
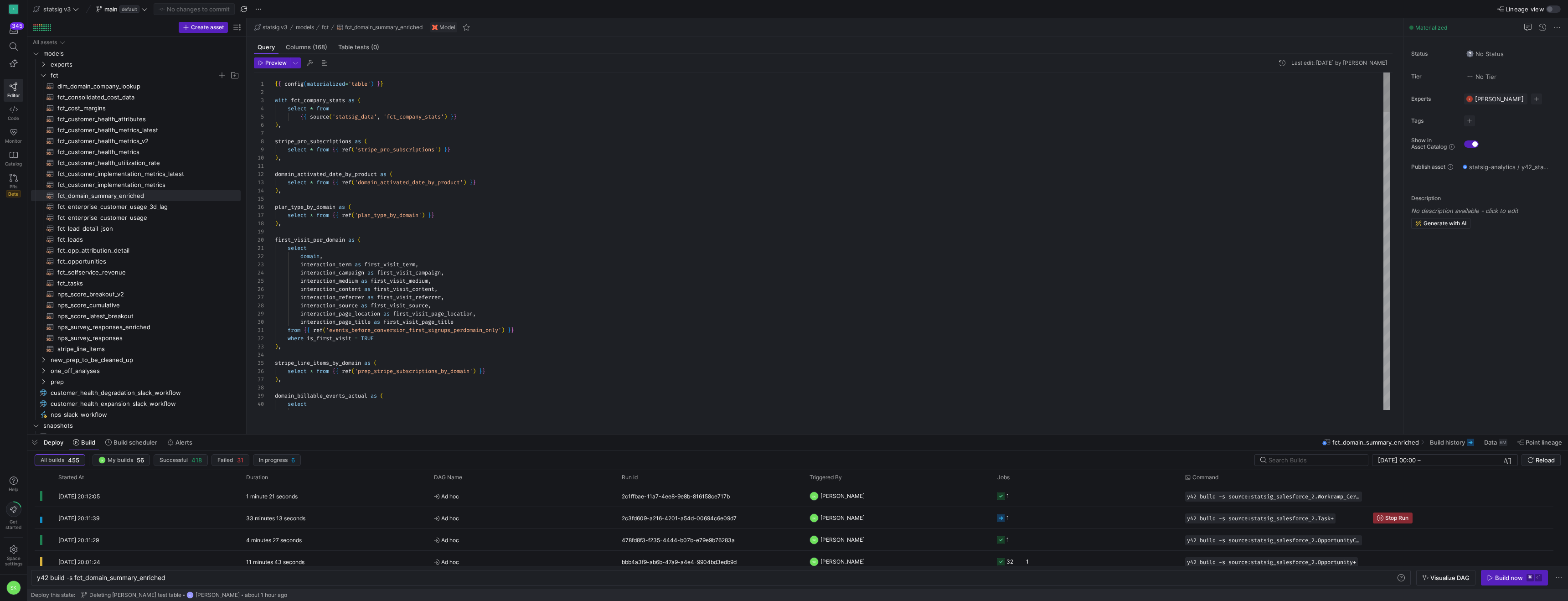
scroll to position [0, 246]
click at [1487, 579] on span "Build now ⌘ ⏎" at bounding box center [1515, 577] width 55 height 7
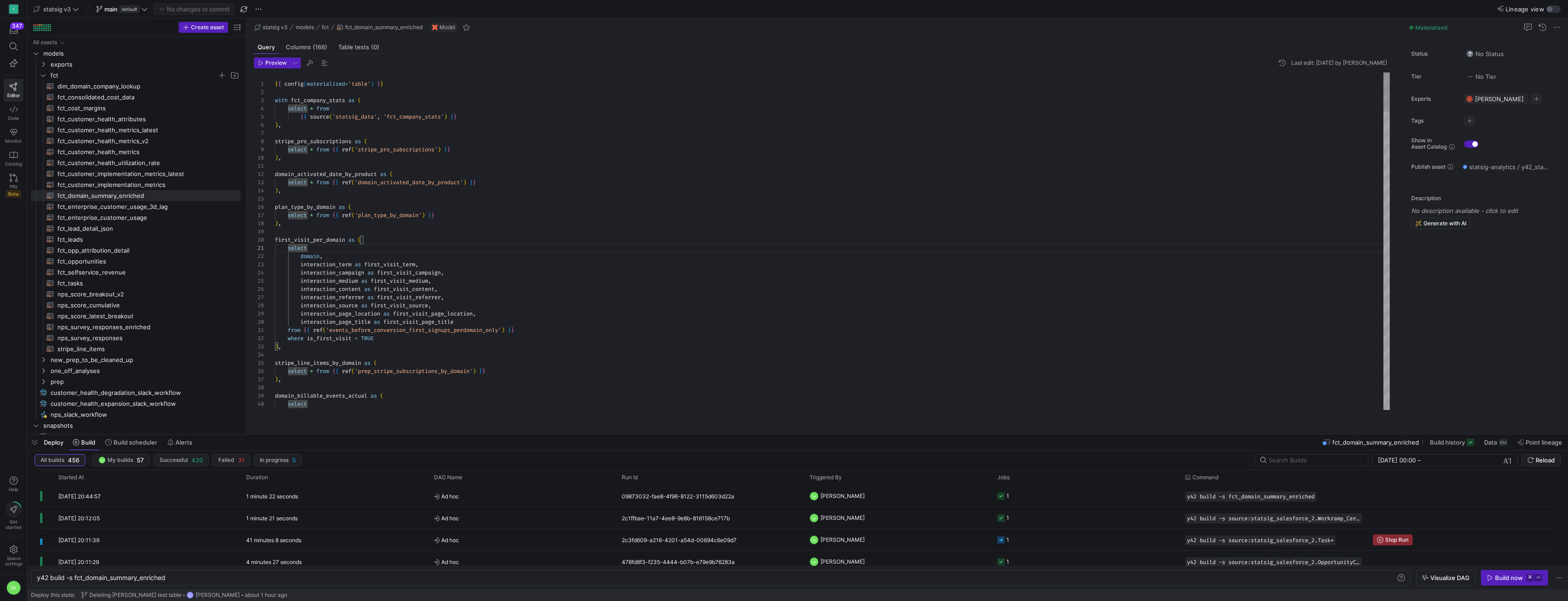
drag, startPoint x: 246, startPoint y: 137, endPoint x: 297, endPoint y: 162, distance: 56.8
click at [297, 162] on as-split "Create asset Drag here to set row groups Drag here to set column labels Group 1…" at bounding box center [798, 226] width 1541 height 416
type textarea "domain_activated_date_by_product as ( select * from {{ ref('domain_activated_da…"
